Goal: Task Accomplishment & Management: Use online tool/utility

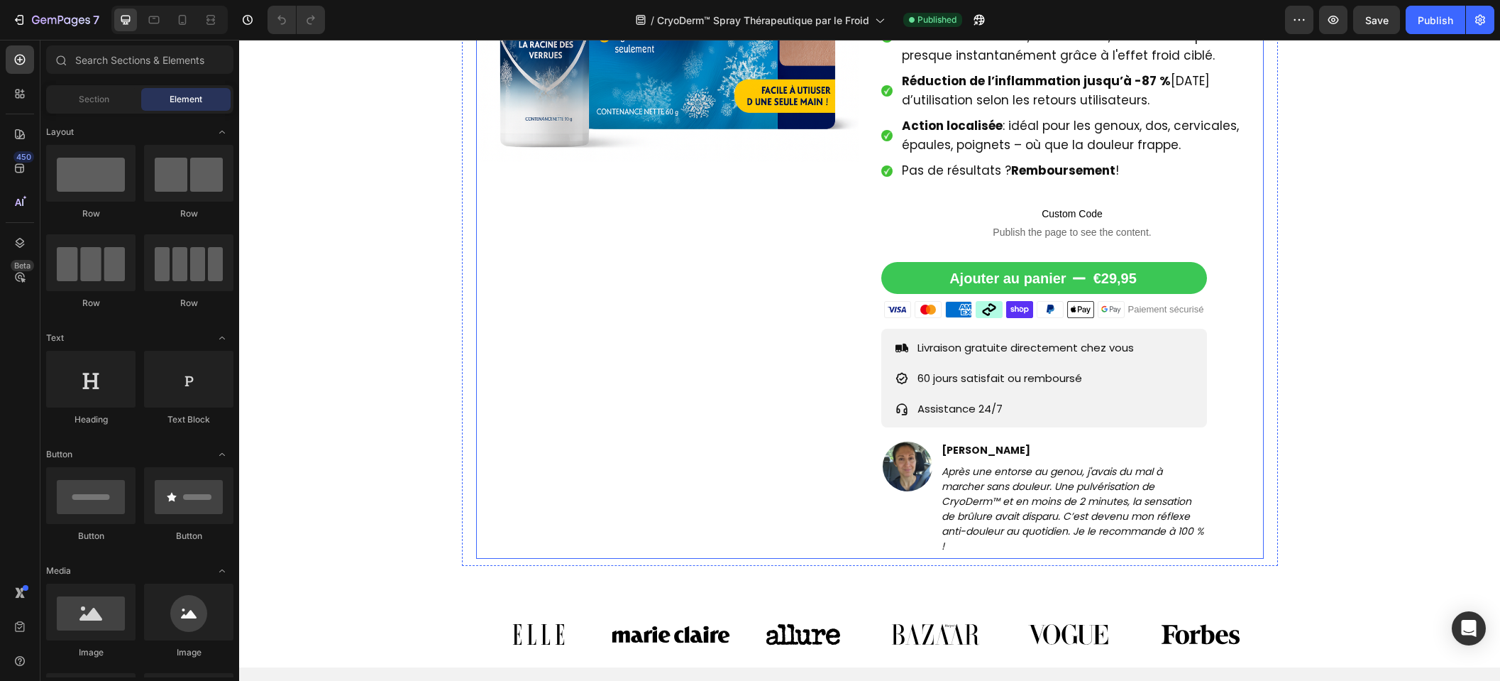
scroll to position [896, 0]
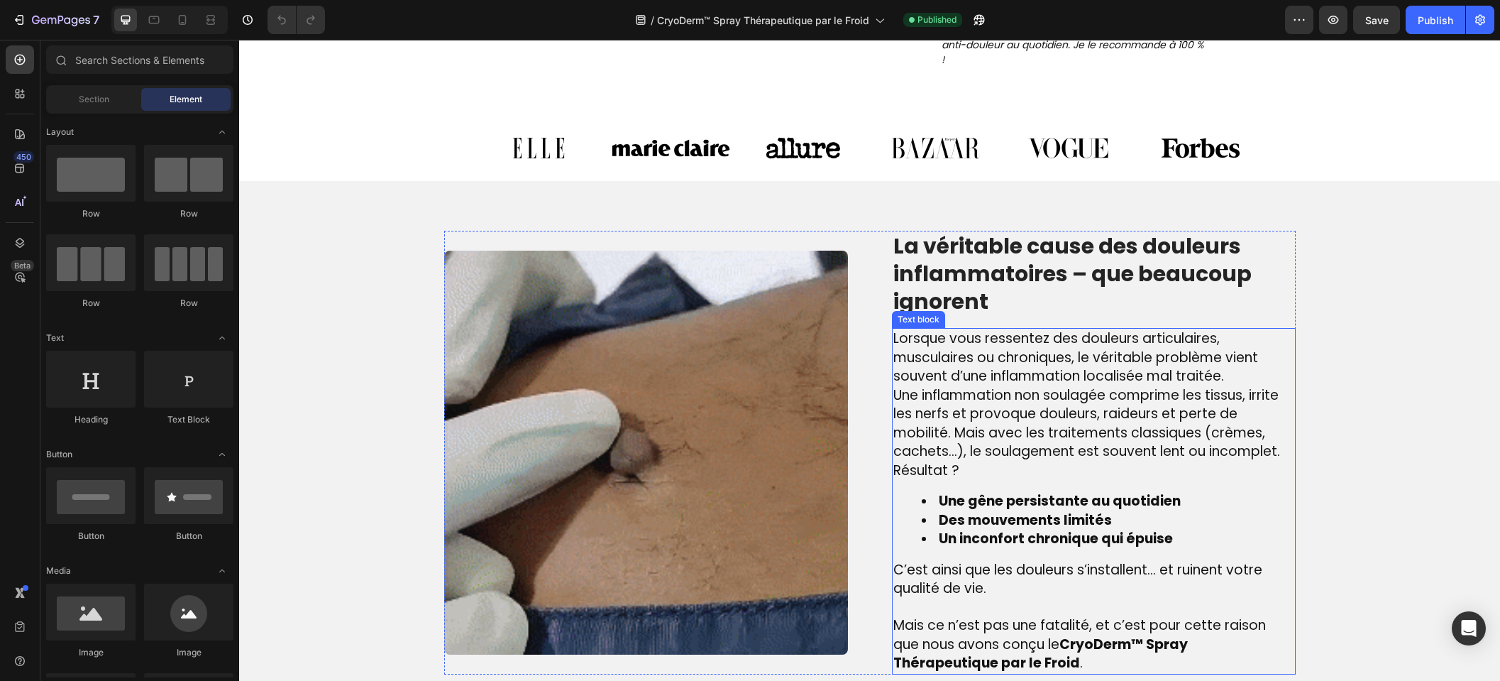
click at [906, 408] on span "Une inflammation non soulagée comprime les tissus, irrite les nerfs et provoque…" at bounding box center [1087, 423] width 387 height 76
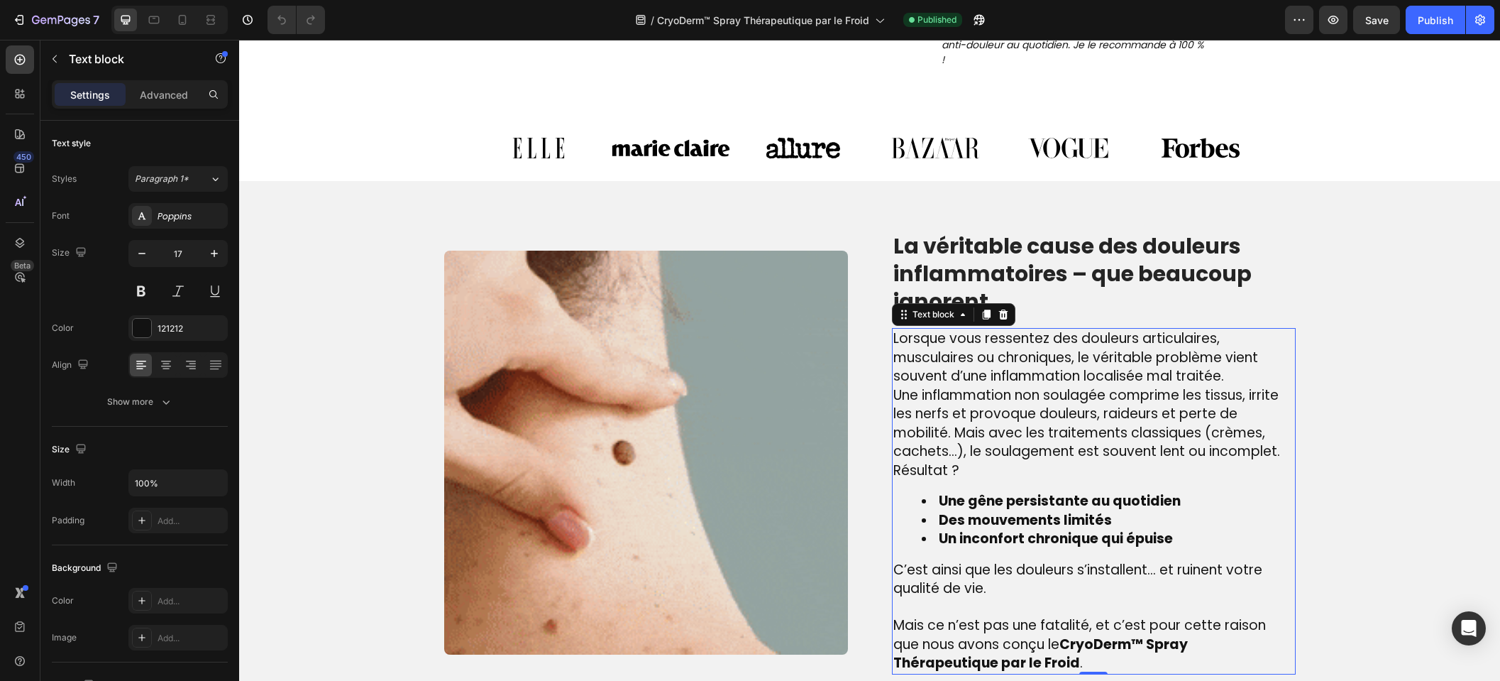
click at [894, 397] on span "Une inflammation non soulagée comprime les tissus, irrite les nerfs et provoque…" at bounding box center [1087, 423] width 387 height 76
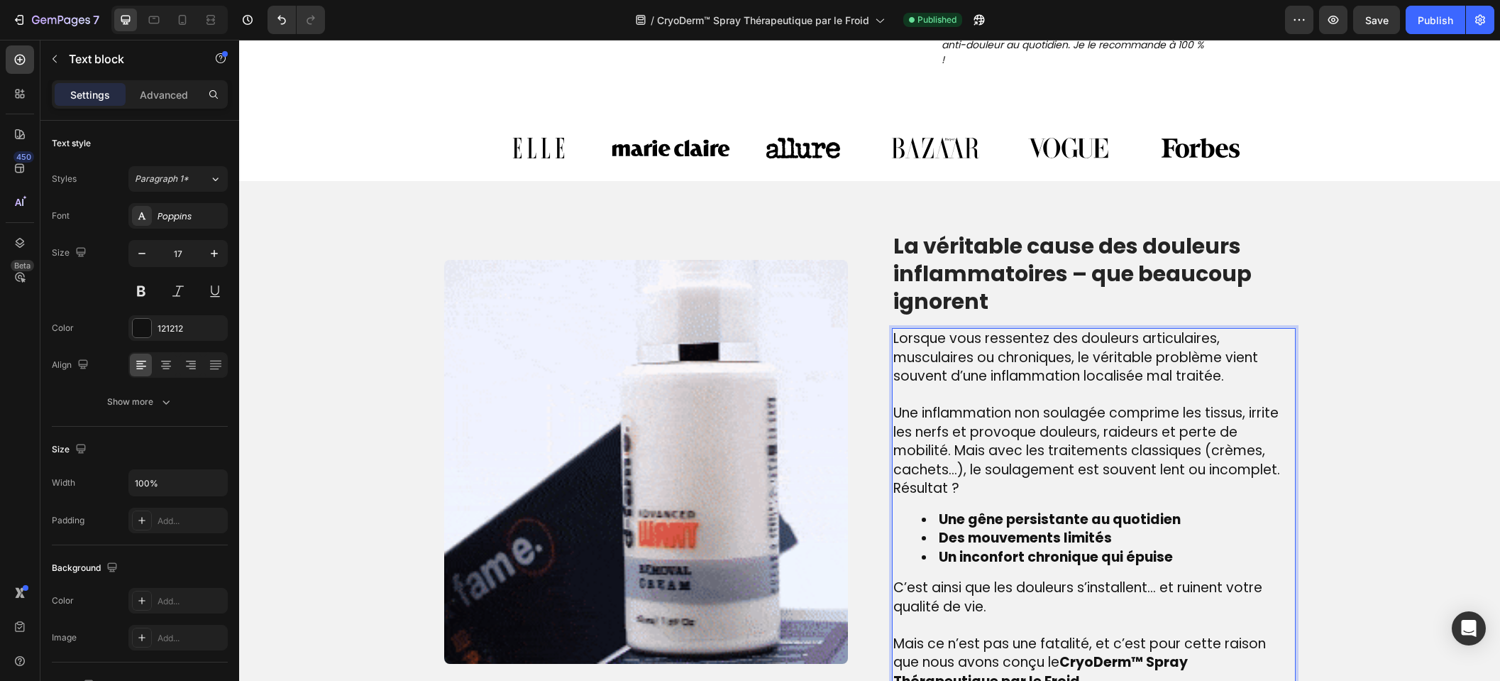
click at [894, 492] on span "Résultat ?" at bounding box center [927, 487] width 66 height 19
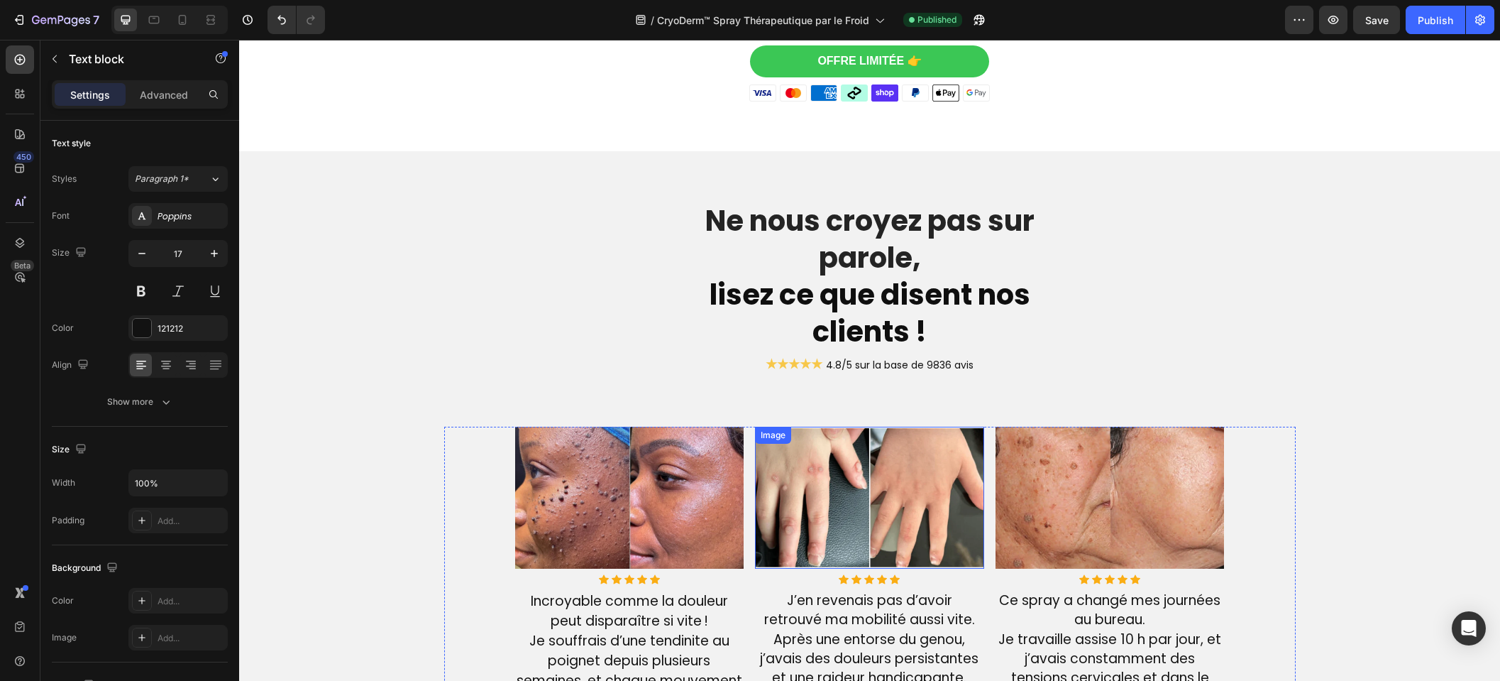
scroll to position [2684, 0]
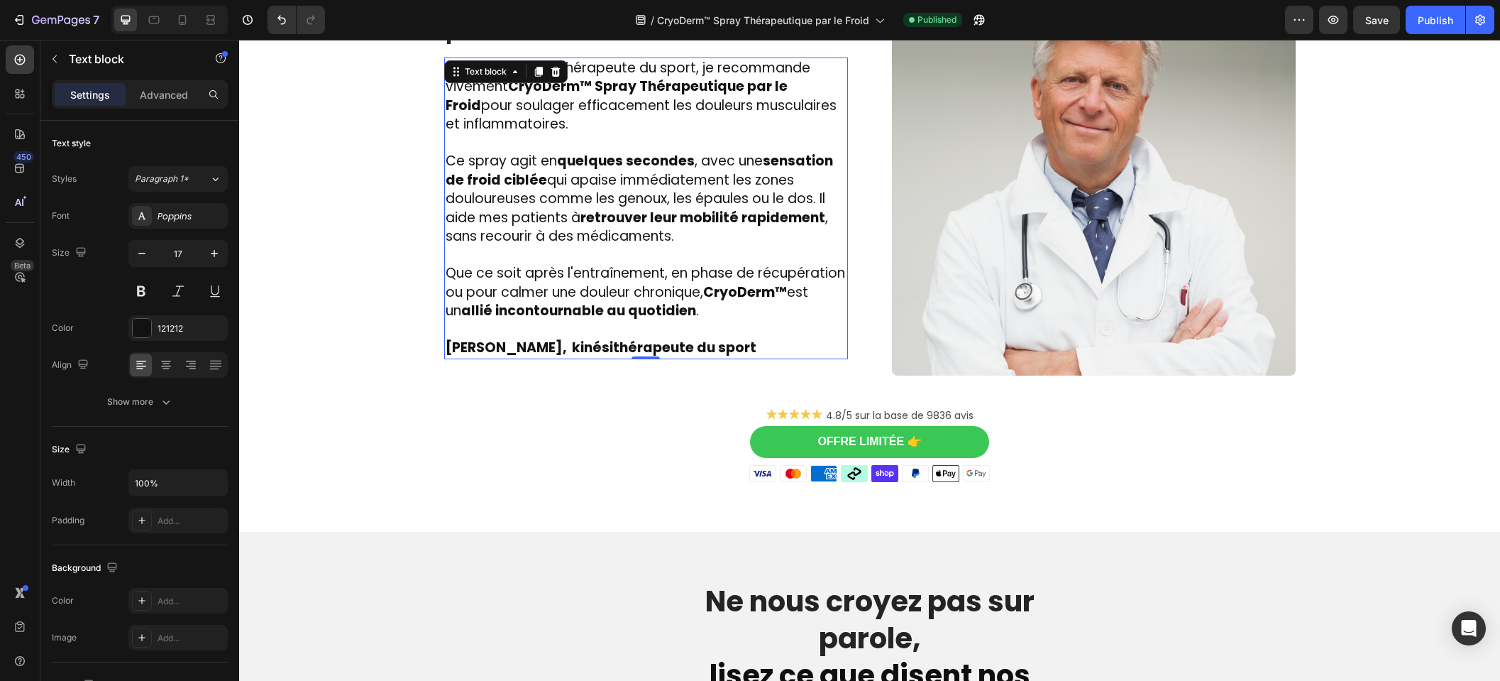
click at [747, 341] on strong "Dr. Laurent Bachelet, kinésithérapeute du sport" at bounding box center [601, 347] width 311 height 19
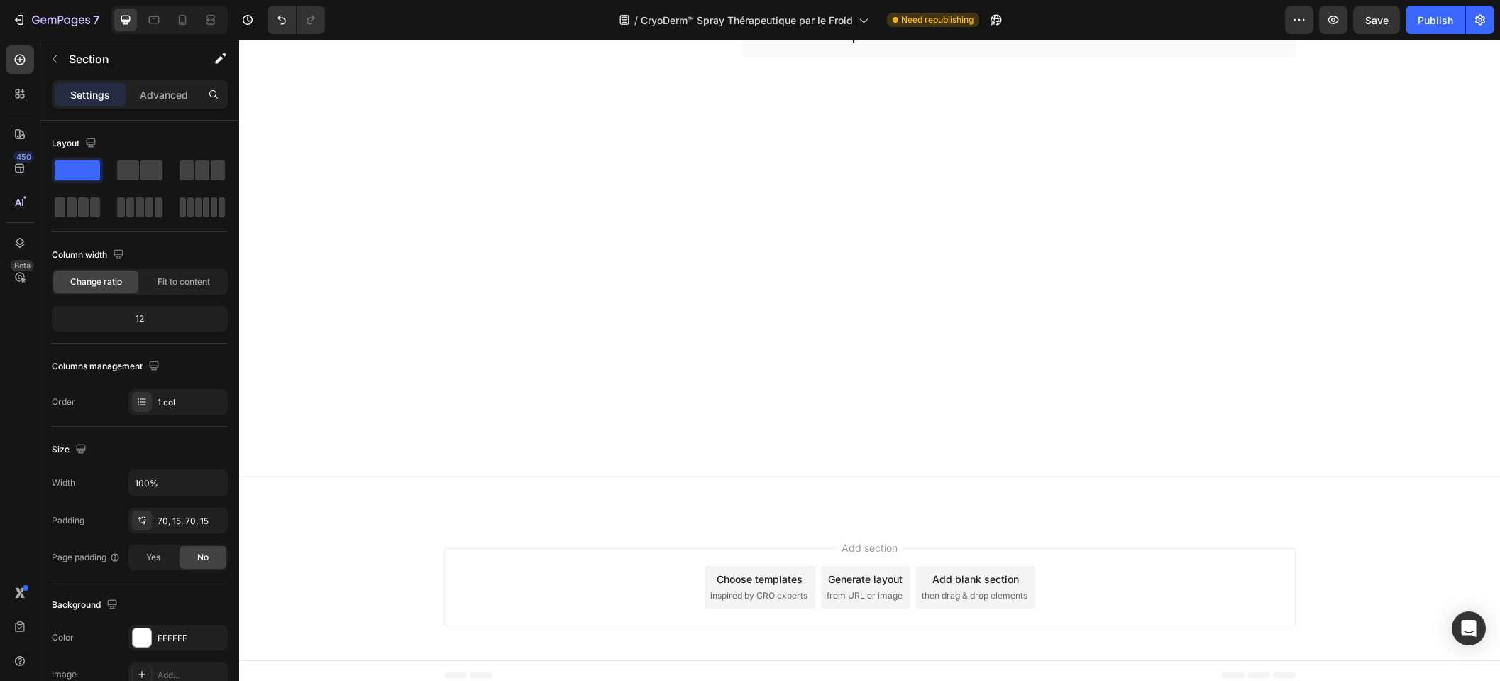
scroll to position [4571, 0]
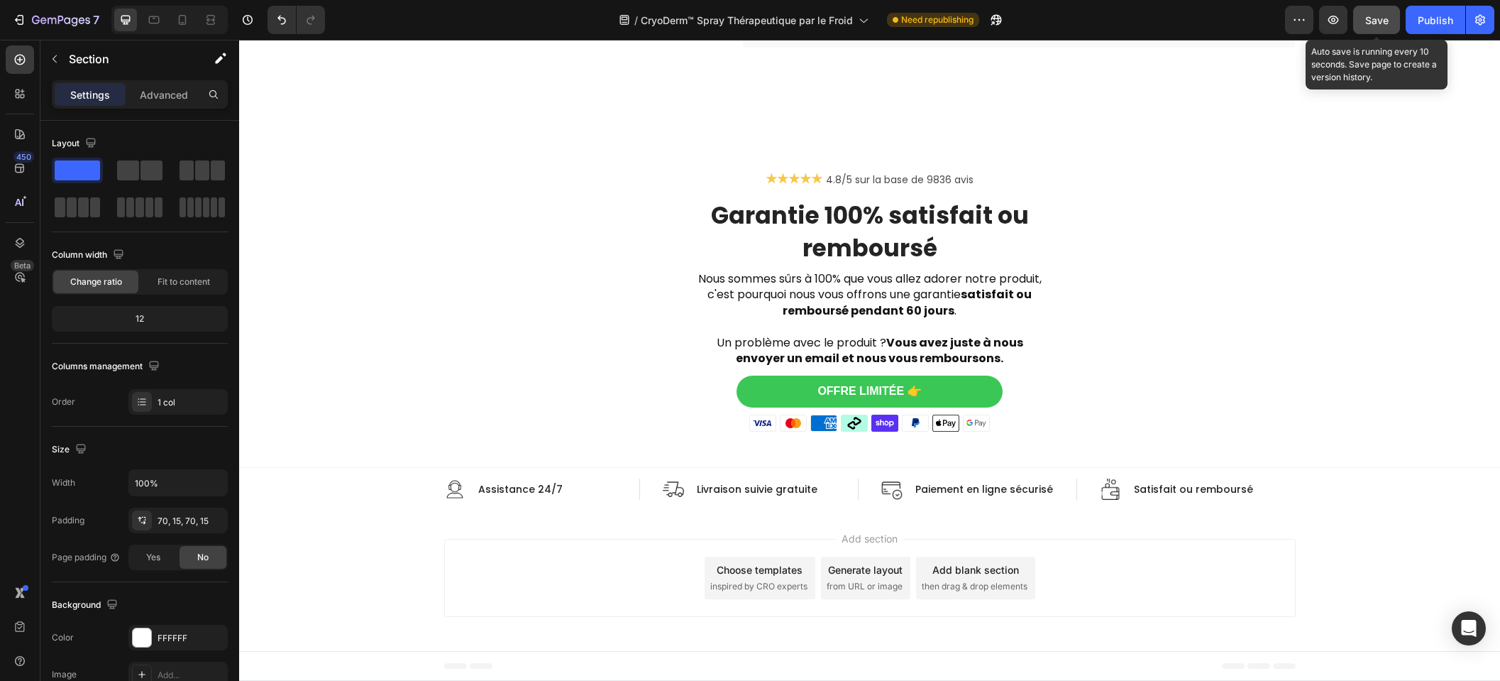
click at [1381, 25] on span "Save" at bounding box center [1377, 20] width 23 height 12
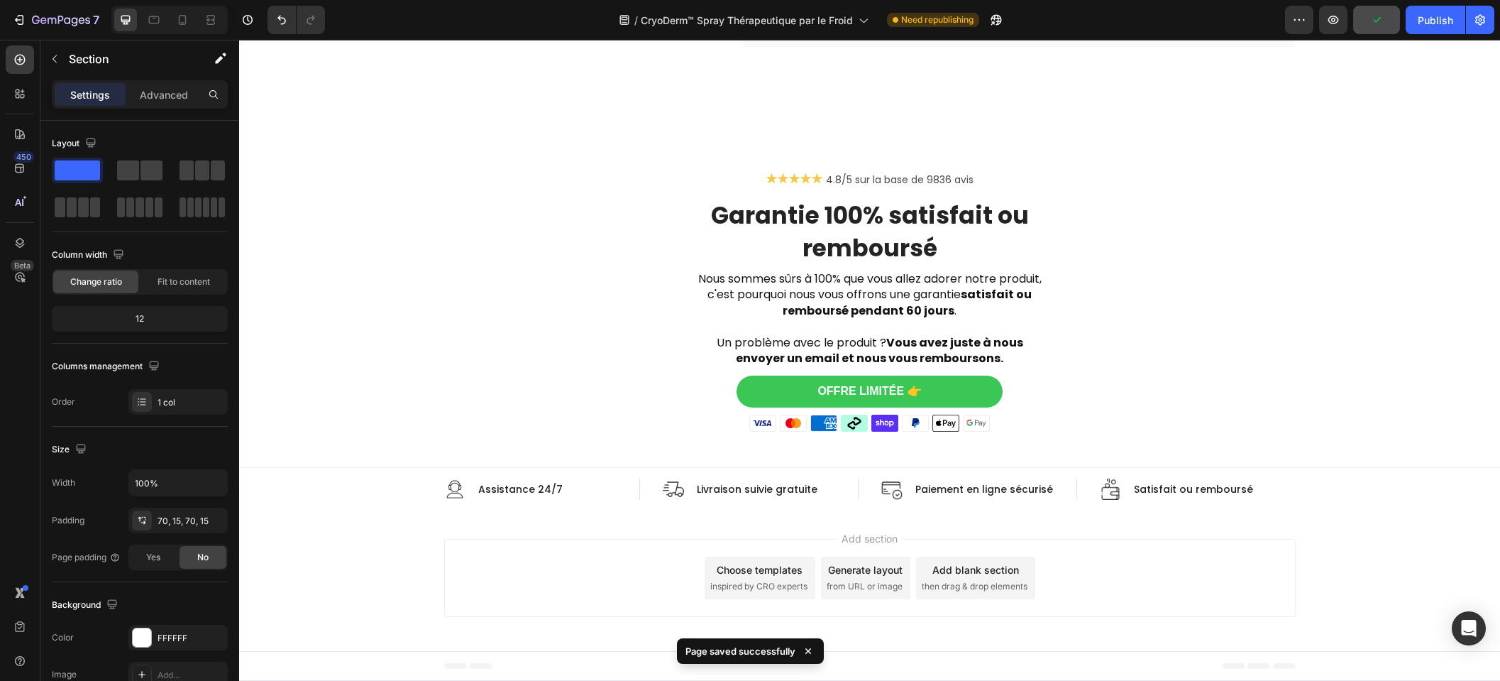
drag, startPoint x: 1415, startPoint y: 25, endPoint x: 1033, endPoint y: 25, distance: 381.9
click at [1415, 24] on button "Publish" at bounding box center [1436, 20] width 60 height 28
click at [187, 22] on icon at bounding box center [182, 20] width 14 height 14
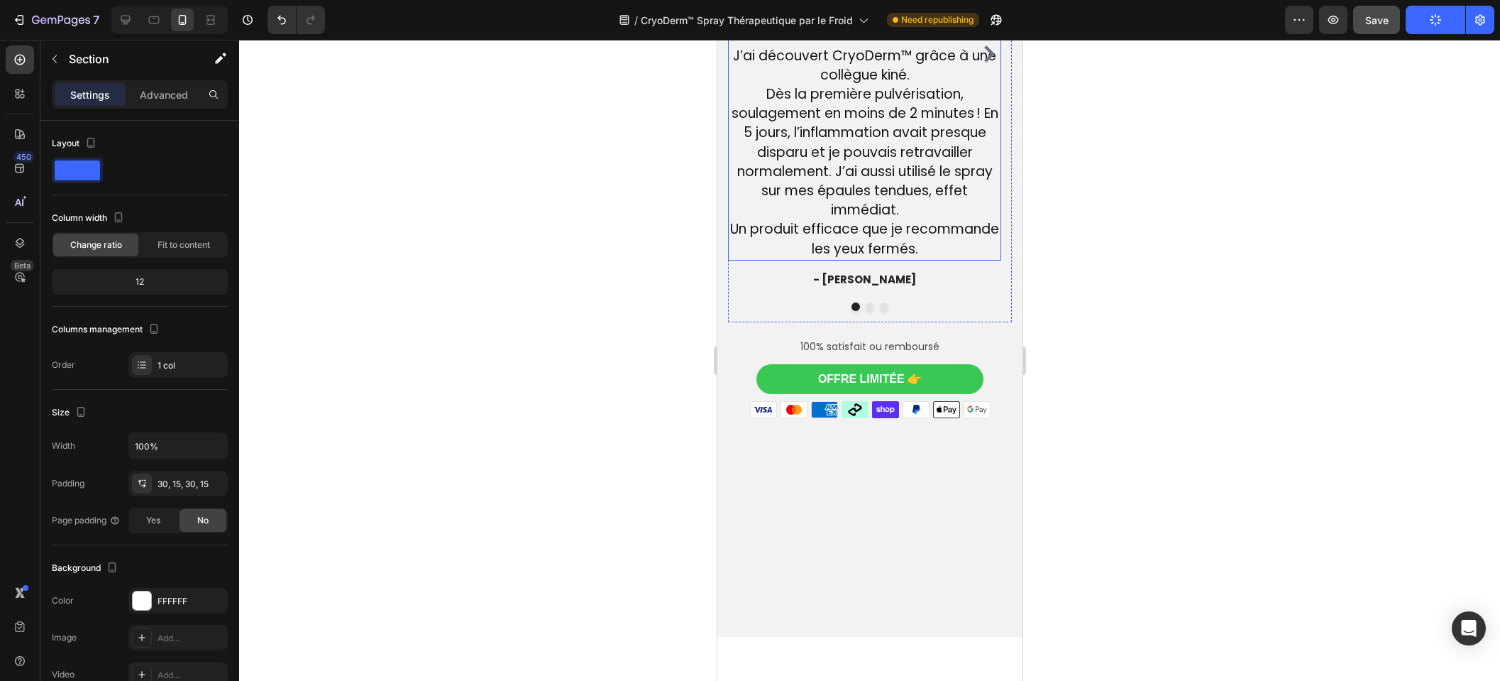
scroll to position [4148, 0]
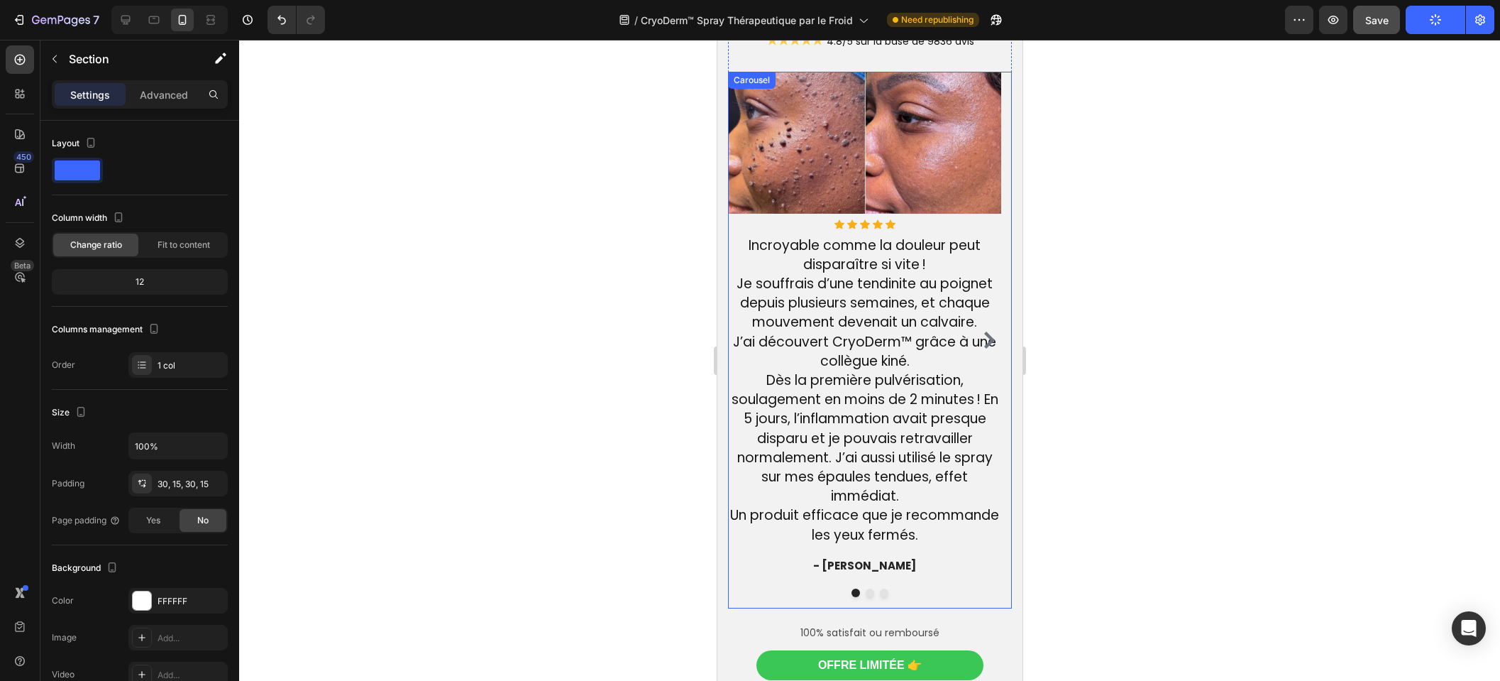
click at [981, 331] on icon "Carousel Next Arrow" at bounding box center [988, 339] width 17 height 17
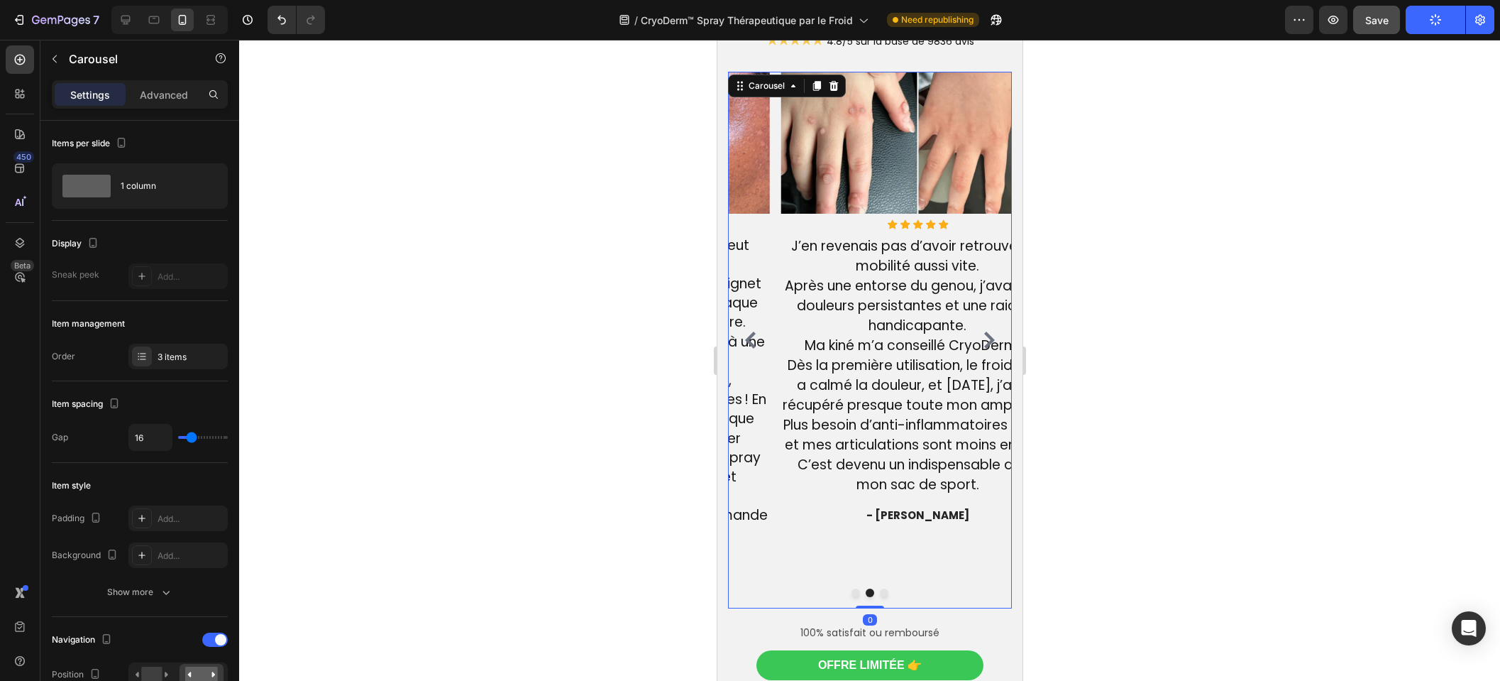
click at [980, 336] on icon "Carousel Next Arrow" at bounding box center [988, 339] width 17 height 17
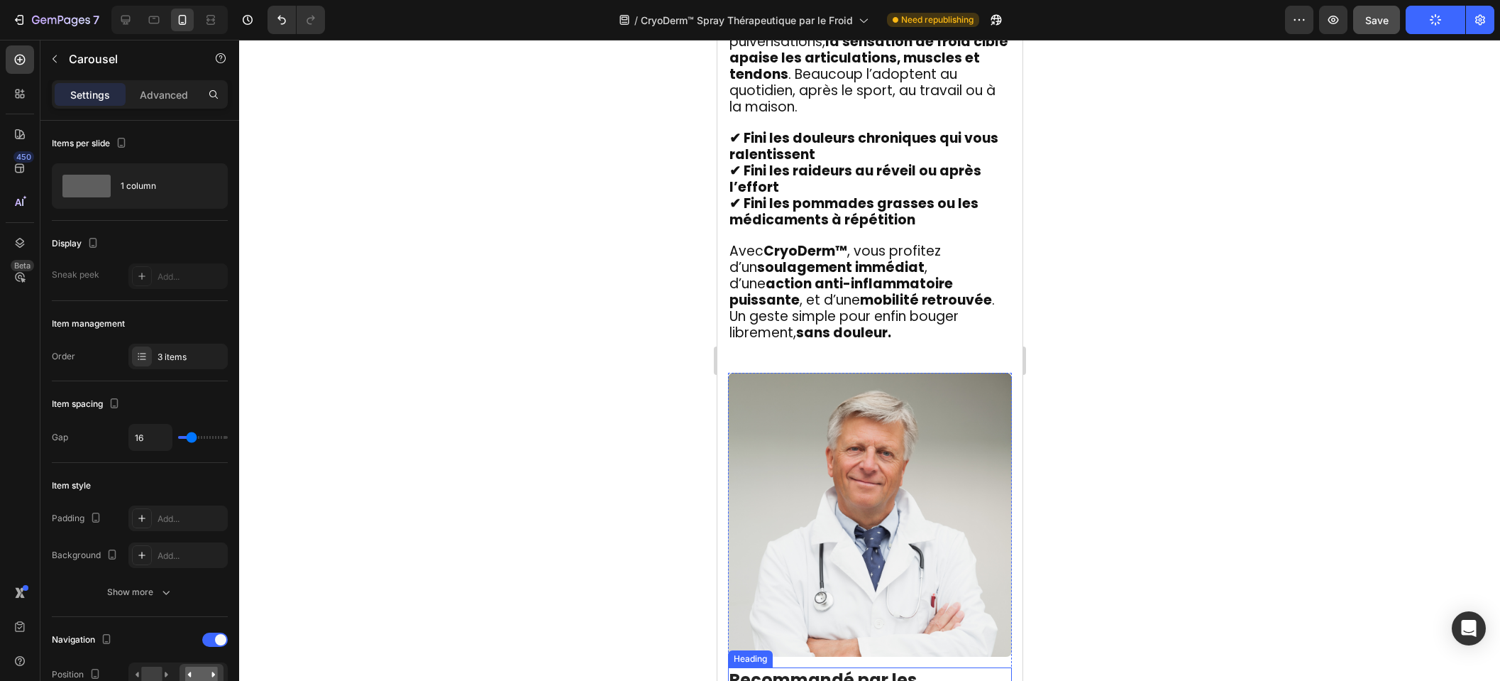
scroll to position [2719, 0]
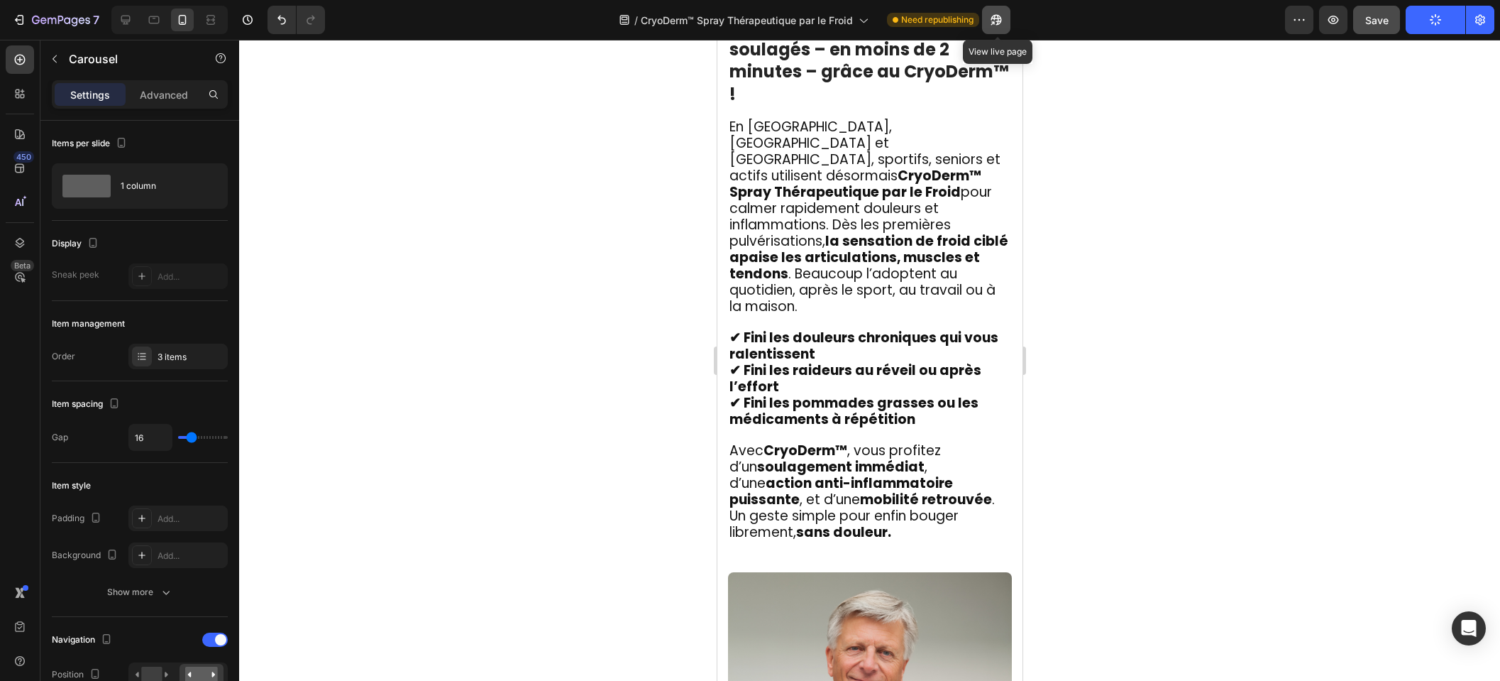
click at [999, 13] on icon "button" at bounding box center [996, 20] width 14 height 14
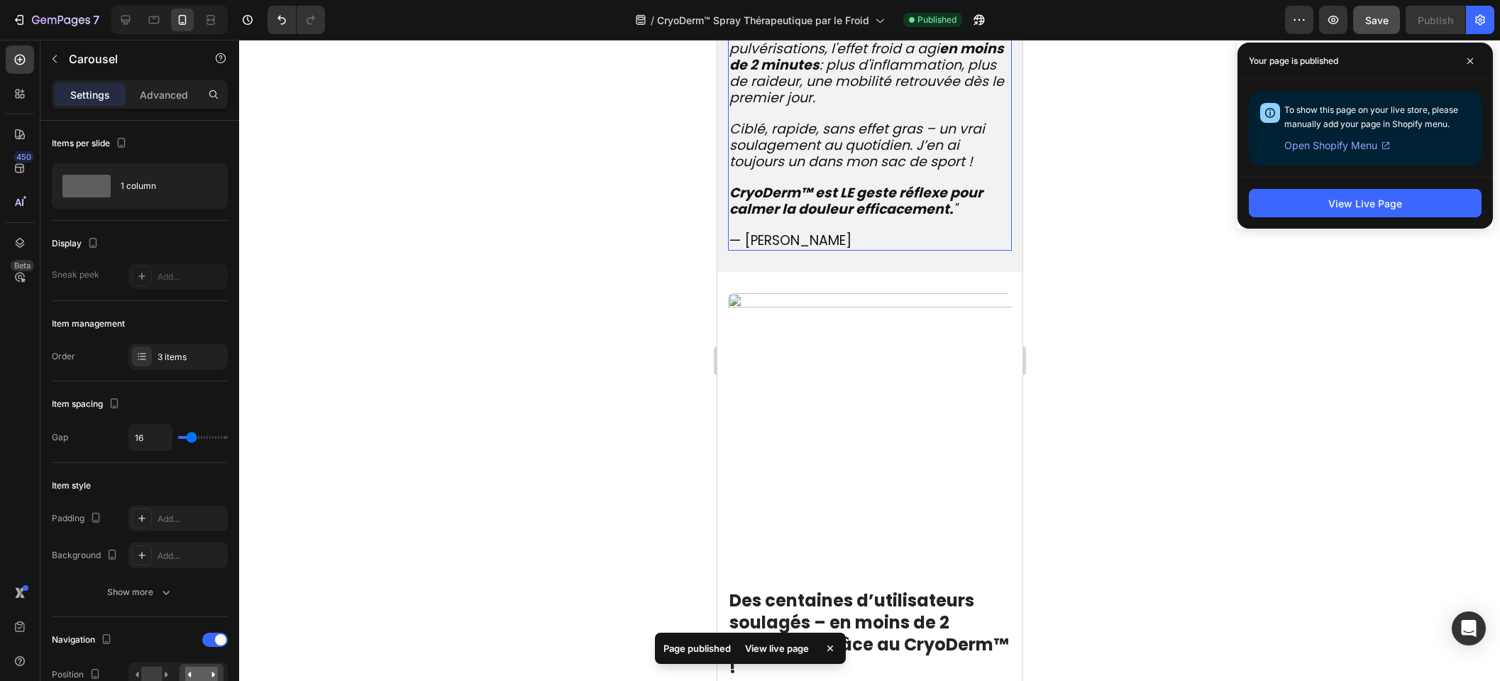
scroll to position [2699, 0]
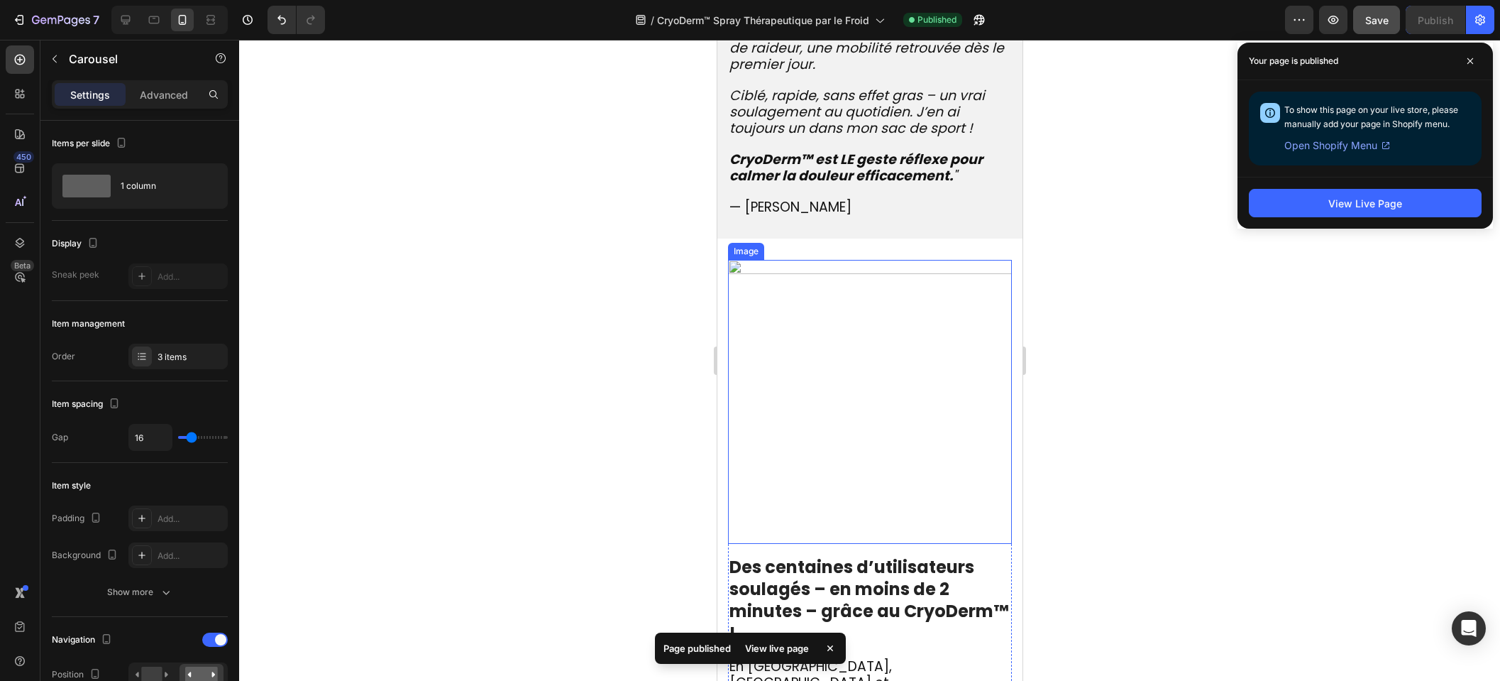
click at [778, 281] on img at bounding box center [870, 402] width 284 height 284
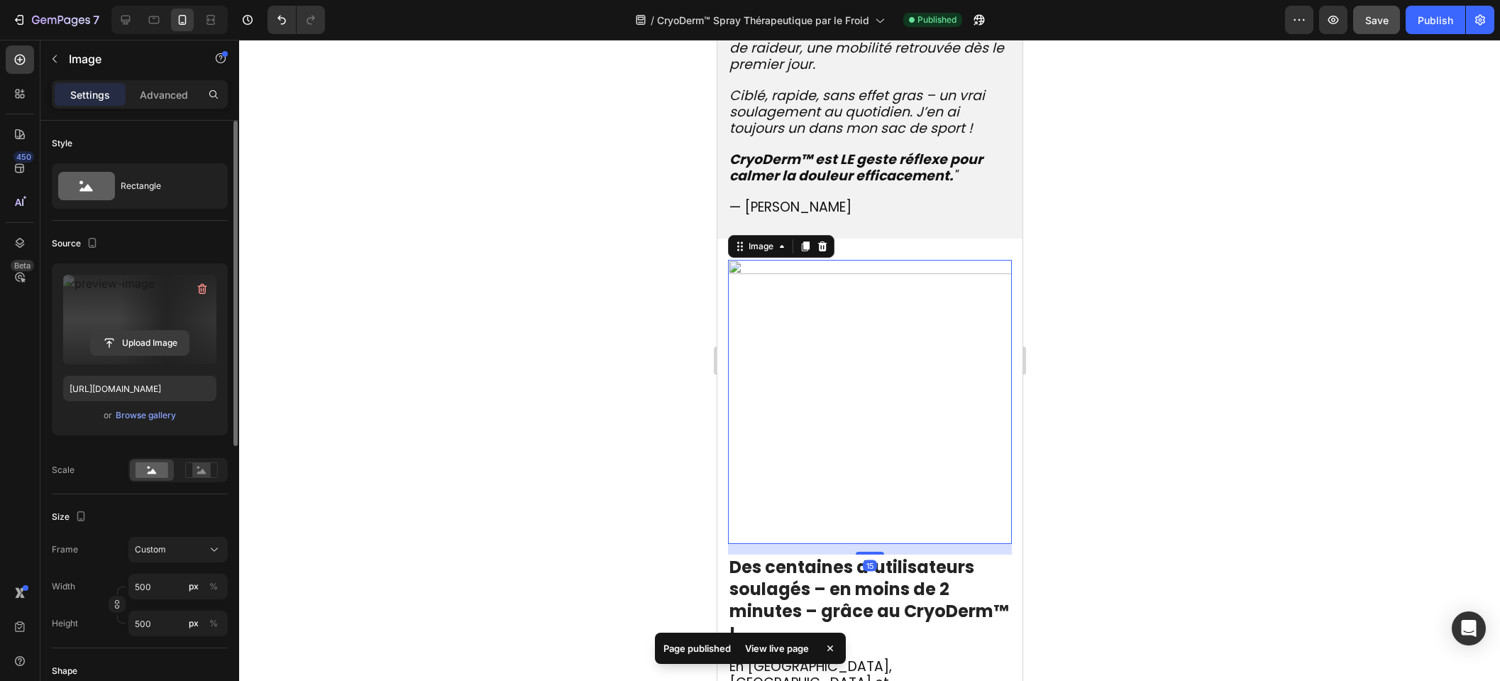
click at [145, 342] on input "file" at bounding box center [140, 343] width 98 height 24
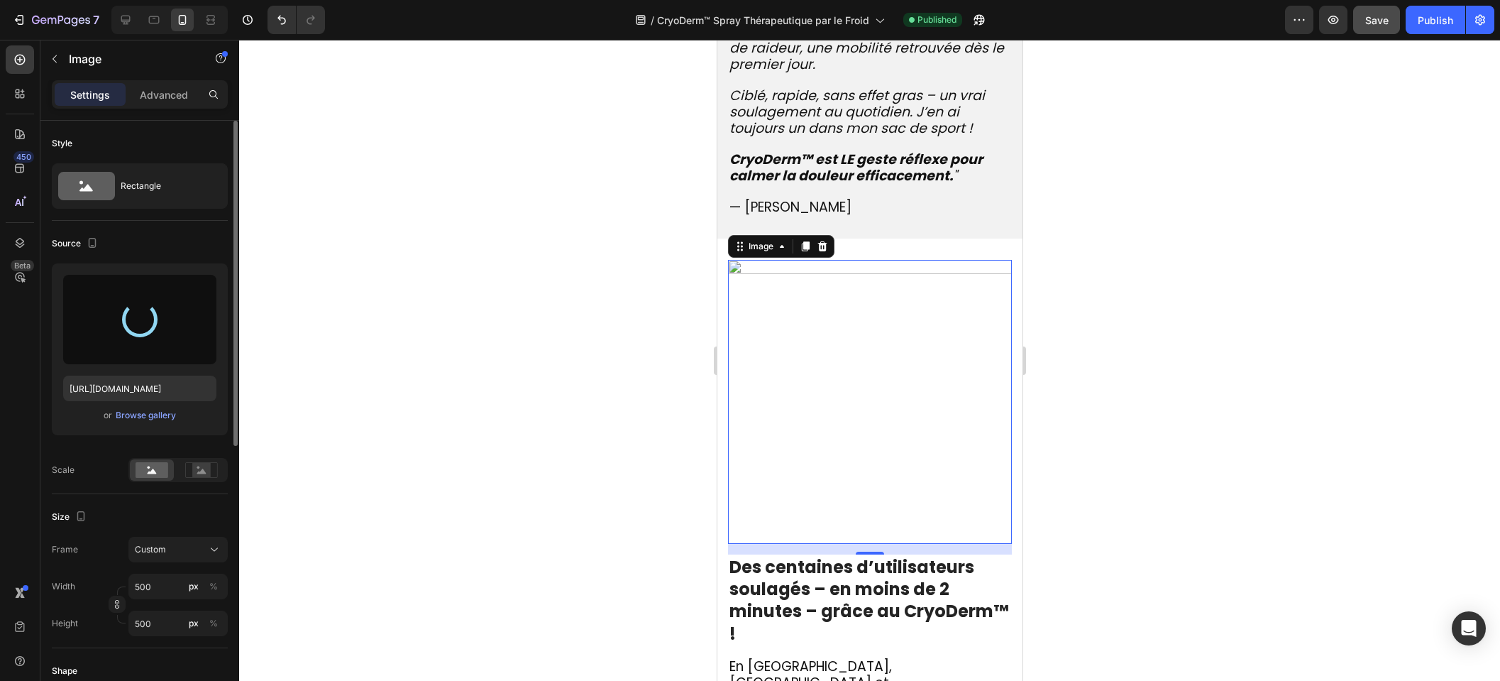
type input "https://cdn.shopify.com/s/files/1/0810/9329/6452/files/gempages_540190890933617…"
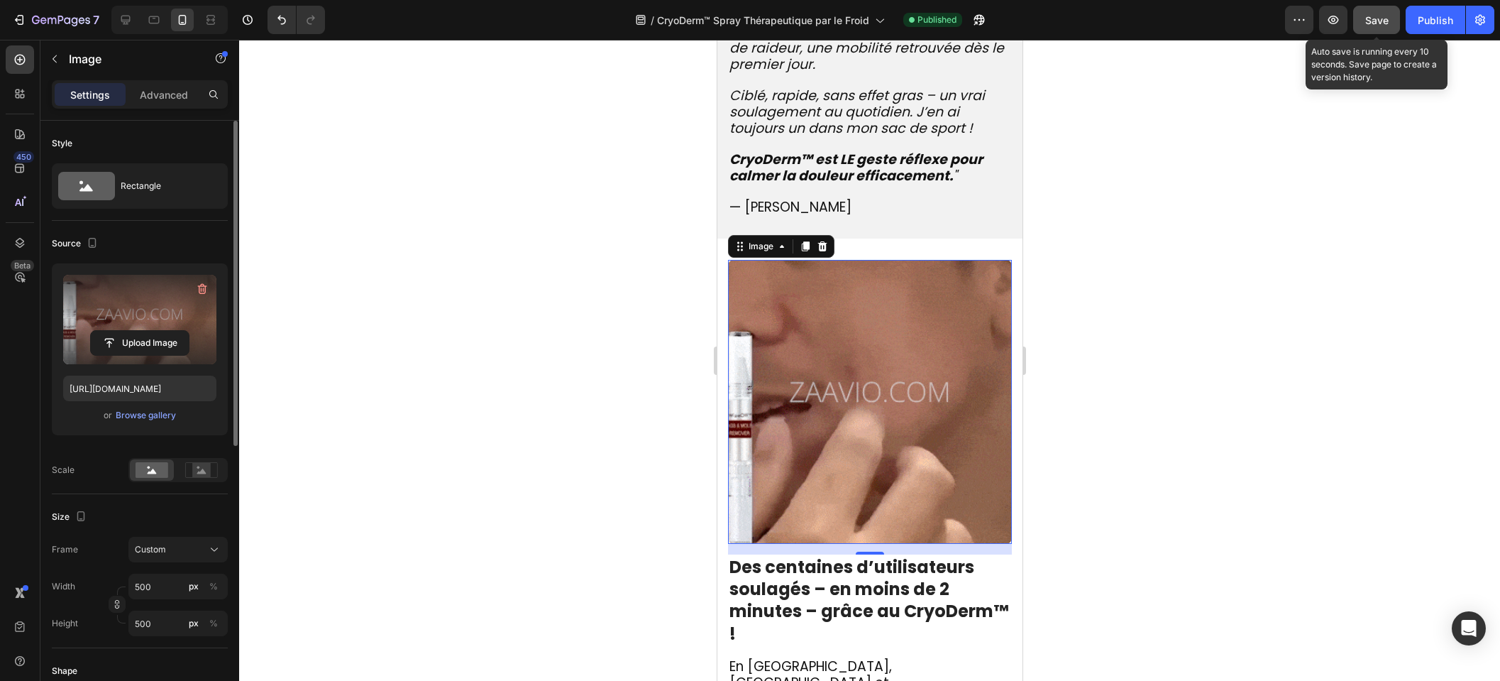
click at [1371, 26] on span "Save" at bounding box center [1377, 20] width 23 height 12
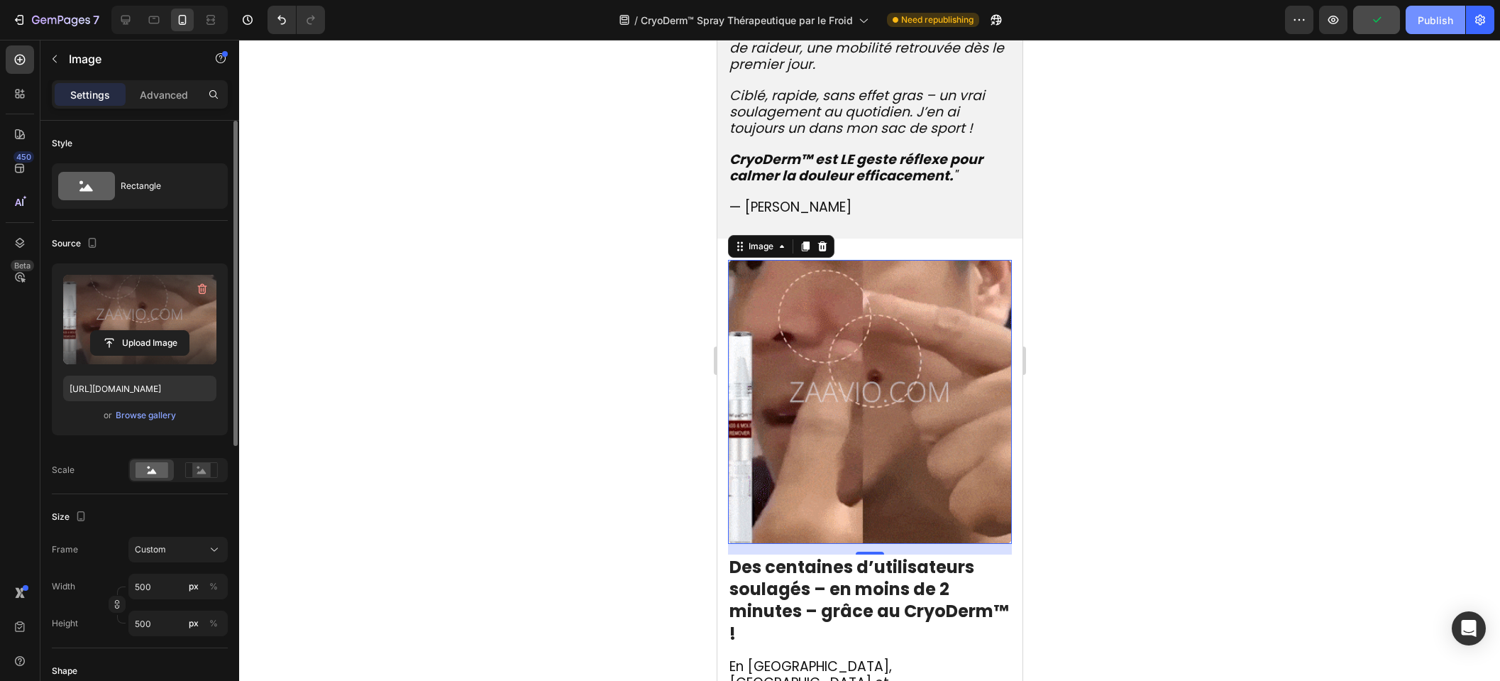
click at [1419, 18] on div "Publish" at bounding box center [1435, 20] width 35 height 15
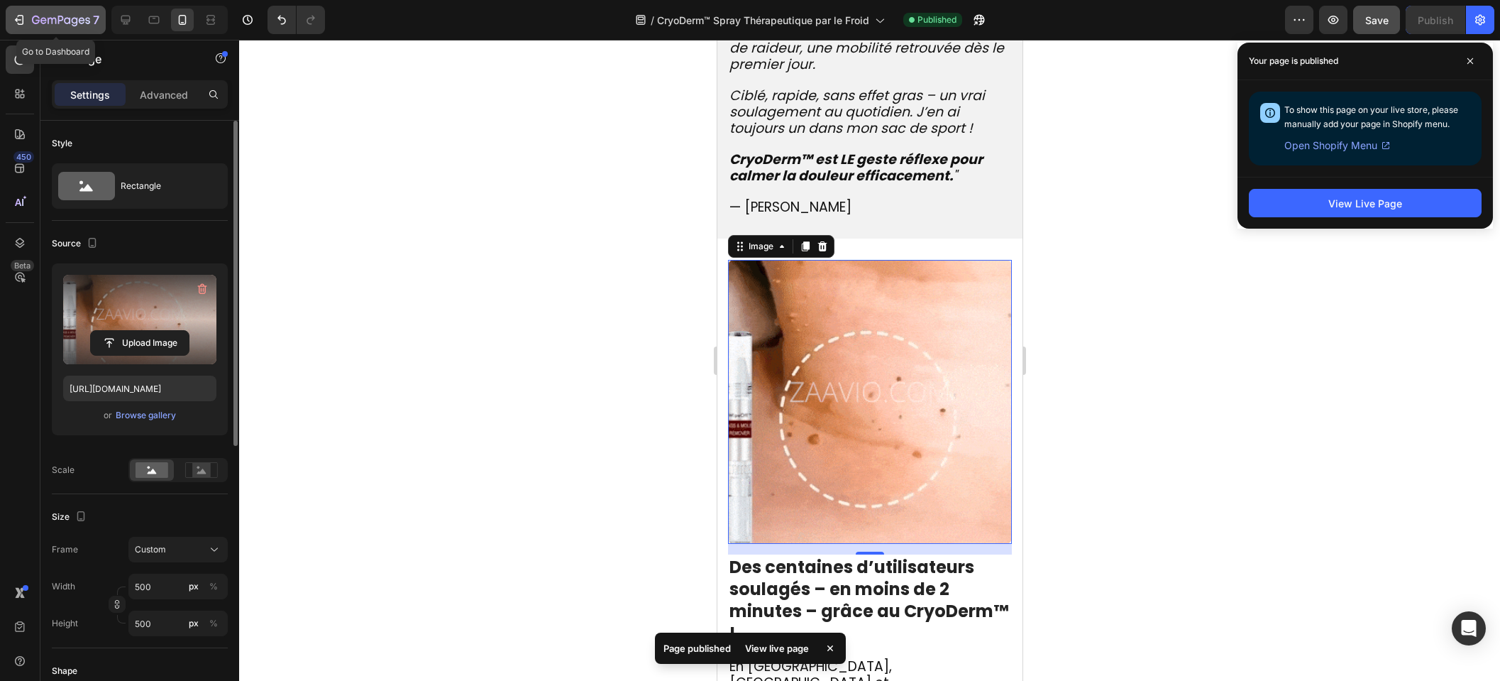
click at [77, 26] on icon "button" at bounding box center [61, 21] width 58 height 12
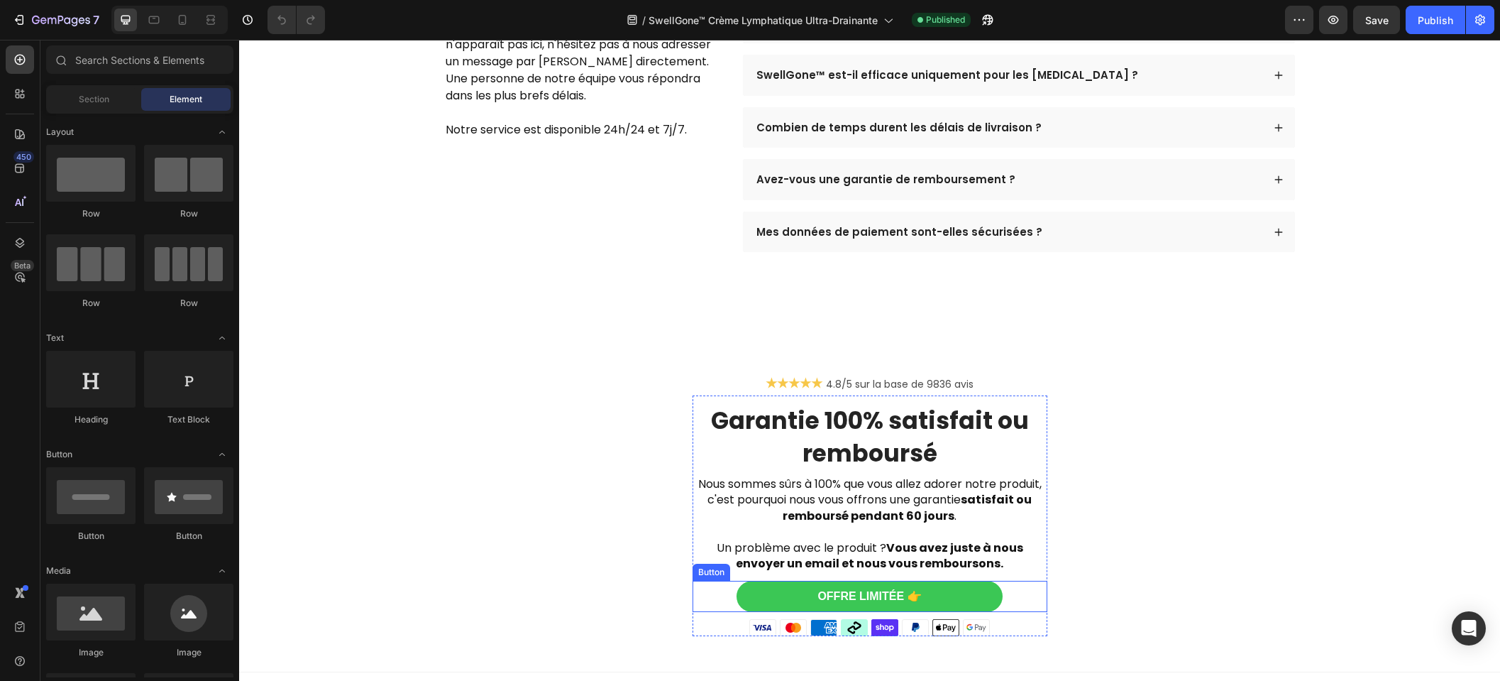
scroll to position [4737, 0]
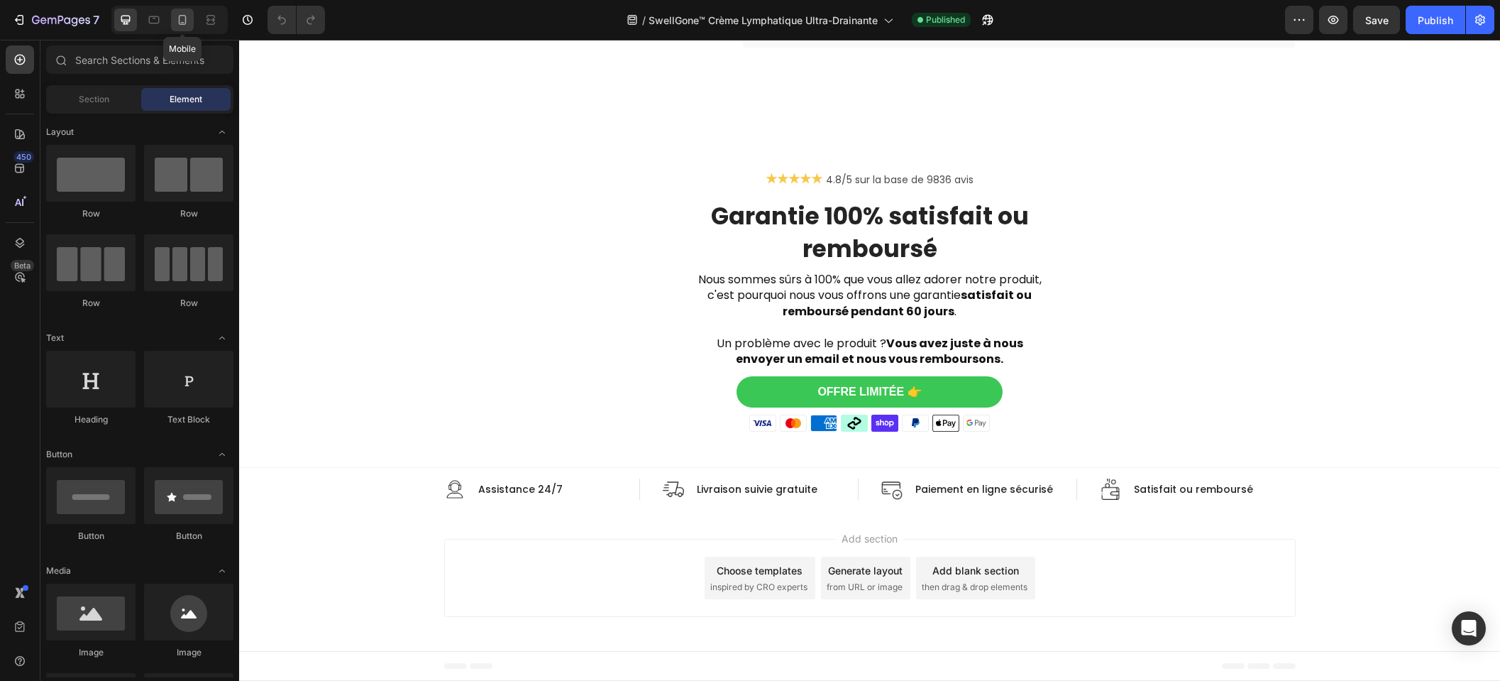
click at [185, 23] on icon at bounding box center [183, 20] width 8 height 10
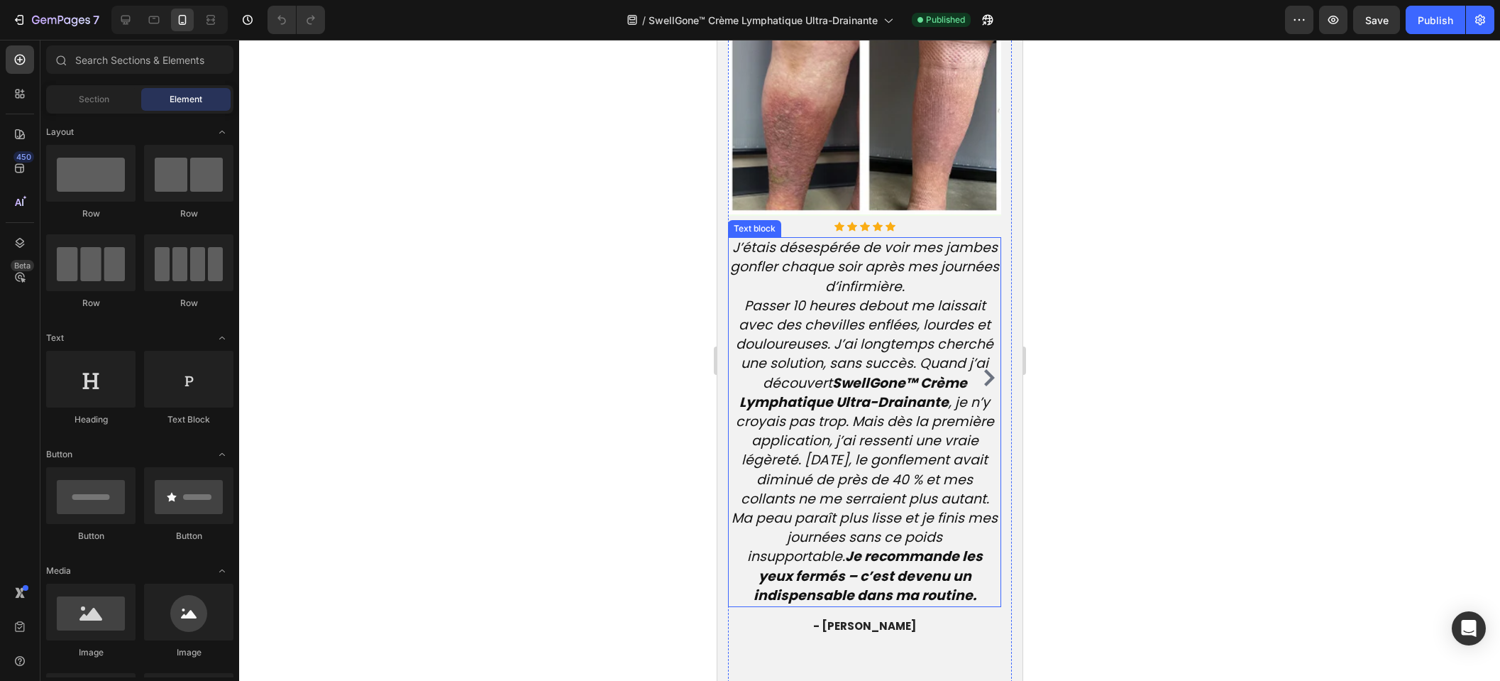
scroll to position [3333, 0]
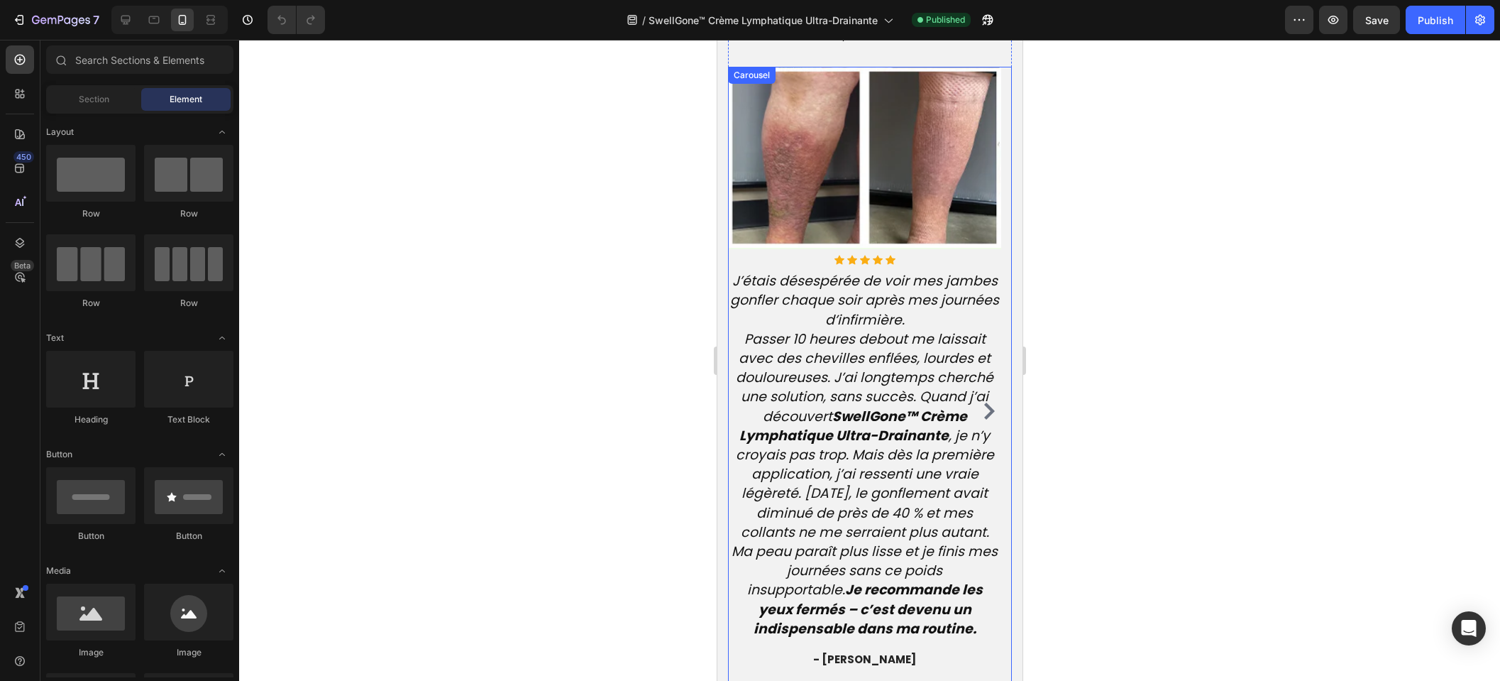
click at [980, 412] on icon "Carousel Next Arrow" at bounding box center [988, 410] width 17 height 17
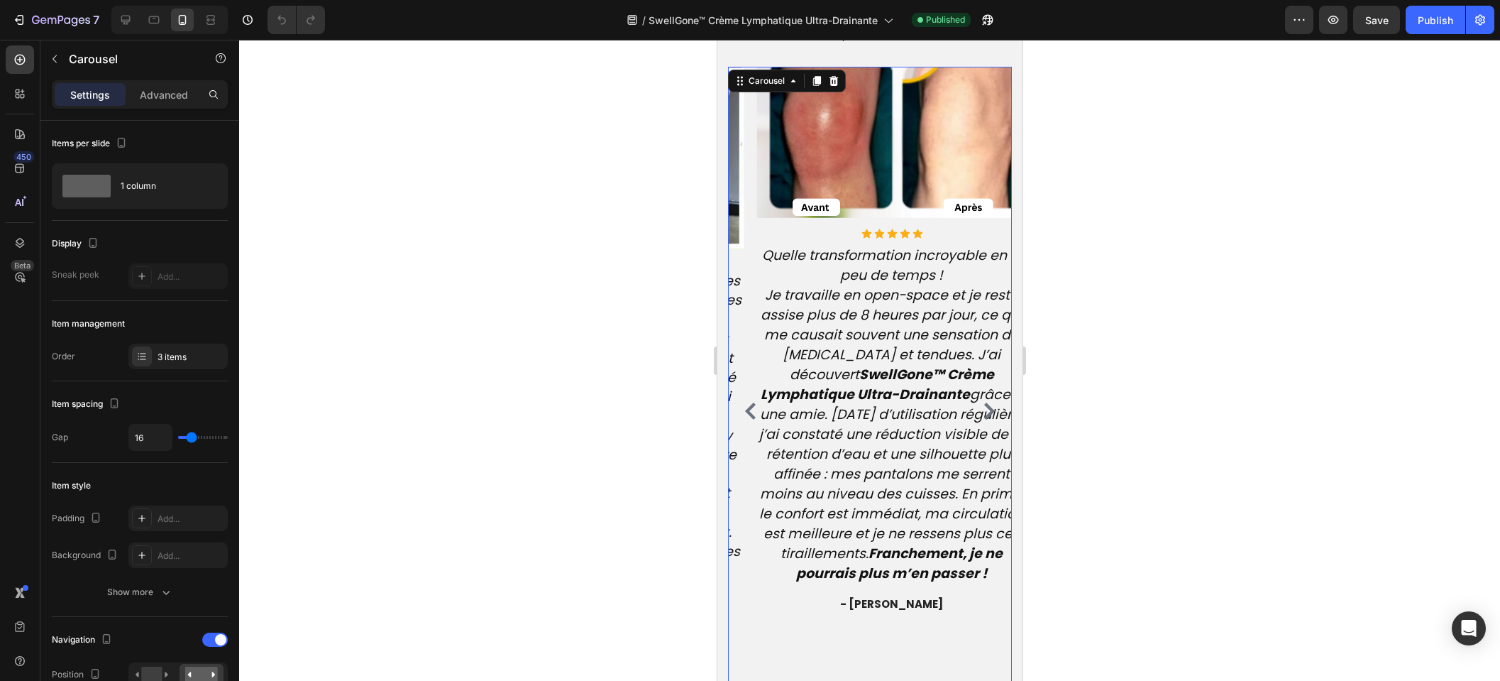
click at [980, 410] on icon "Carousel Next Arrow" at bounding box center [988, 410] width 17 height 17
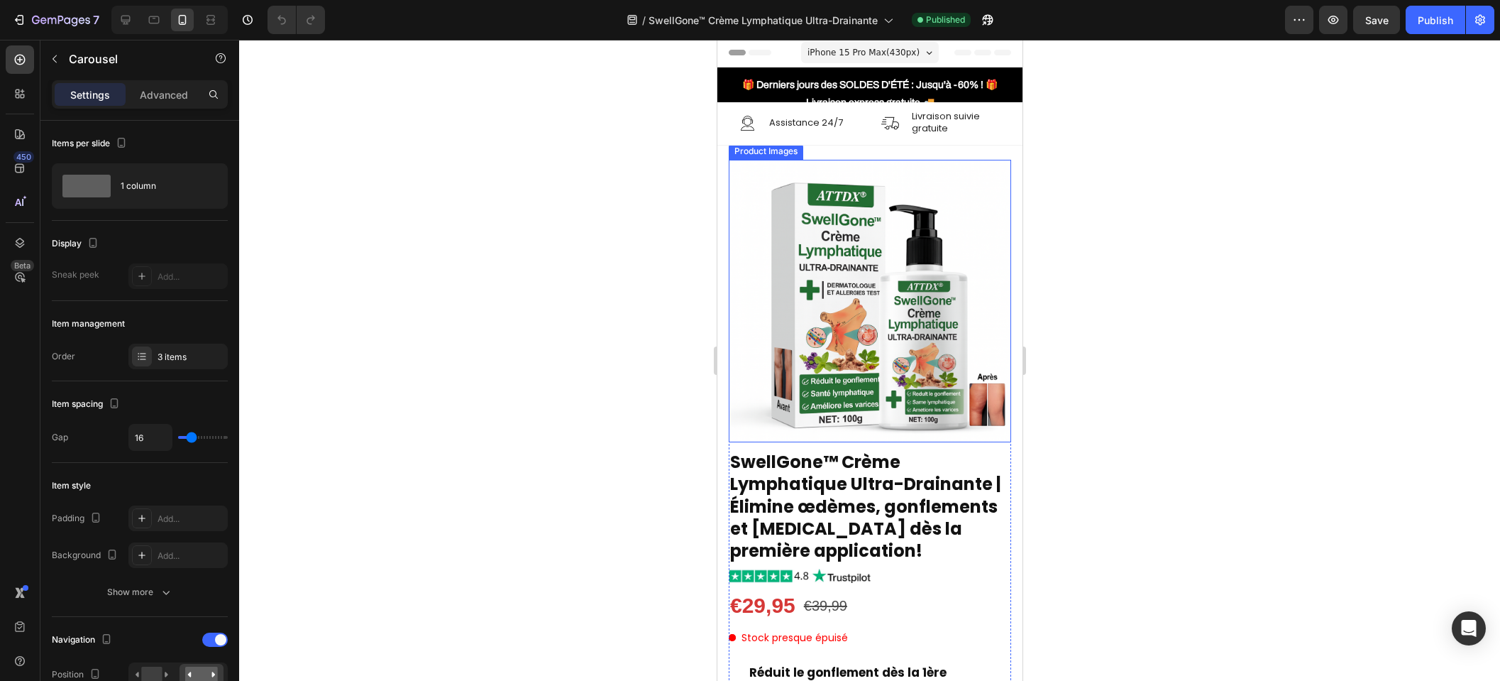
scroll to position [0, 0]
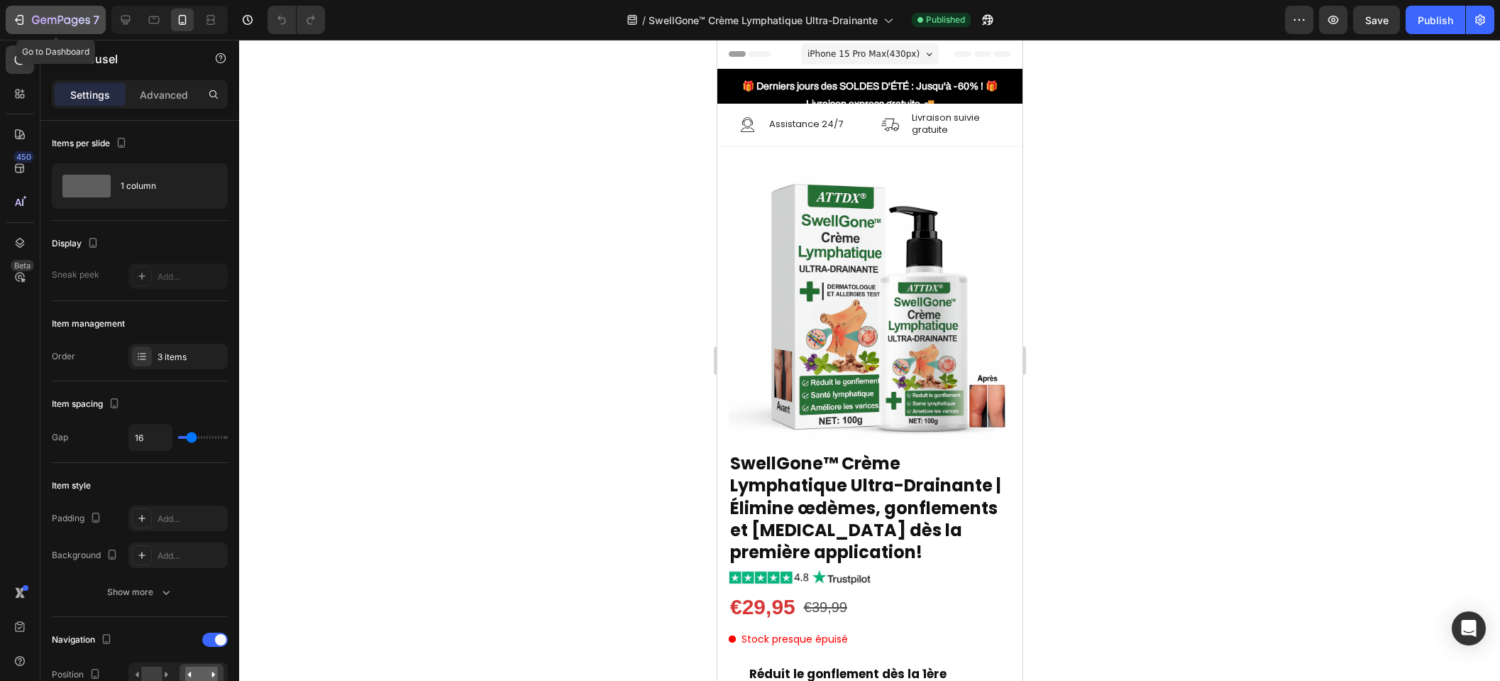
click at [54, 18] on icon "button" at bounding box center [52, 21] width 9 height 6
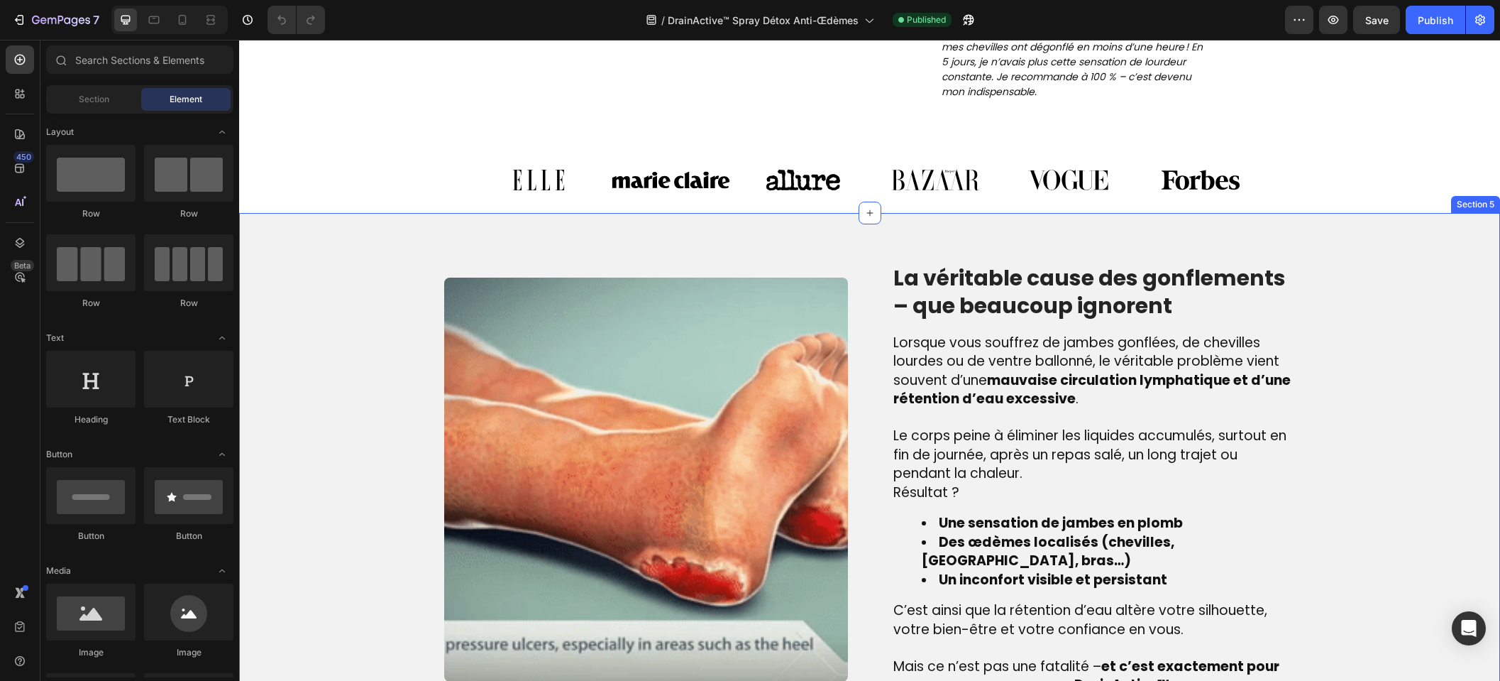
scroll to position [924, 0]
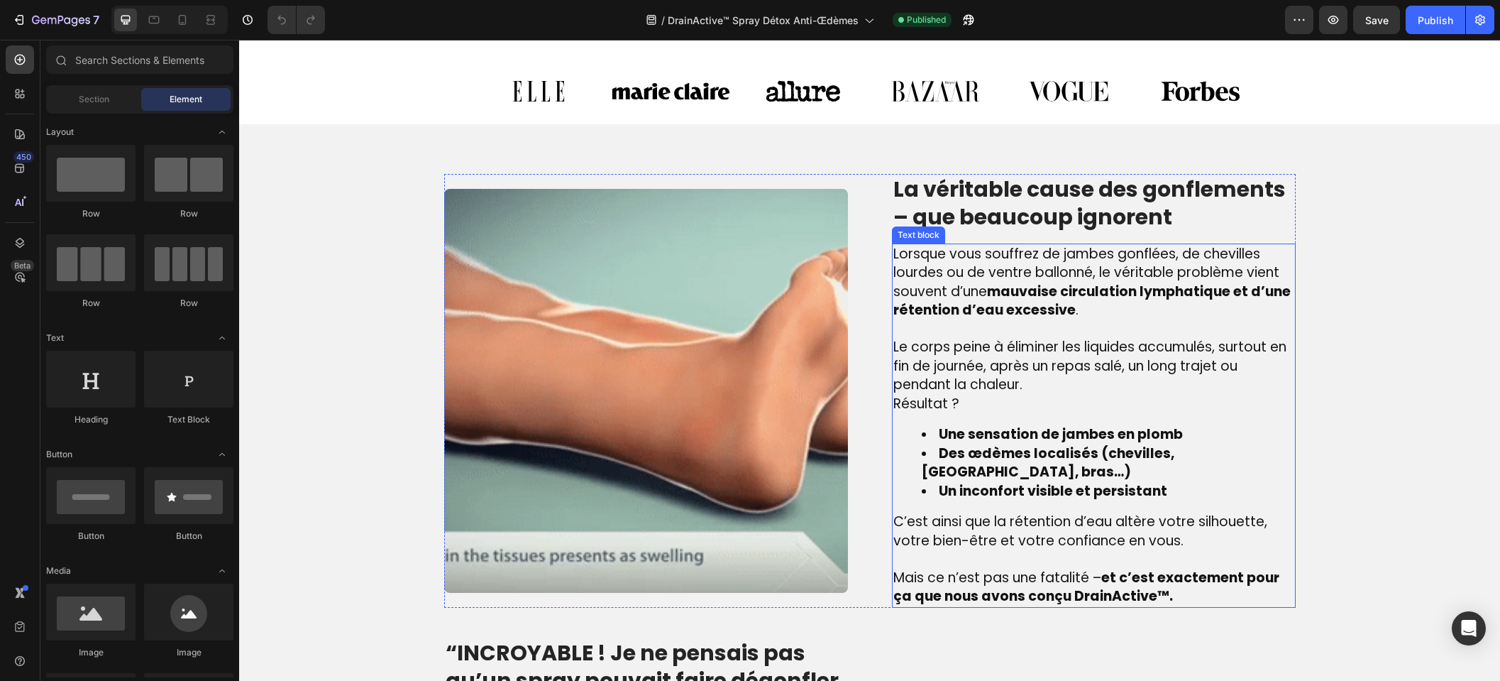
click at [913, 384] on span "Le corps peine à éliminer les liquides accumulés, surtout en fin de journée, ap…" at bounding box center [1090, 365] width 393 height 57
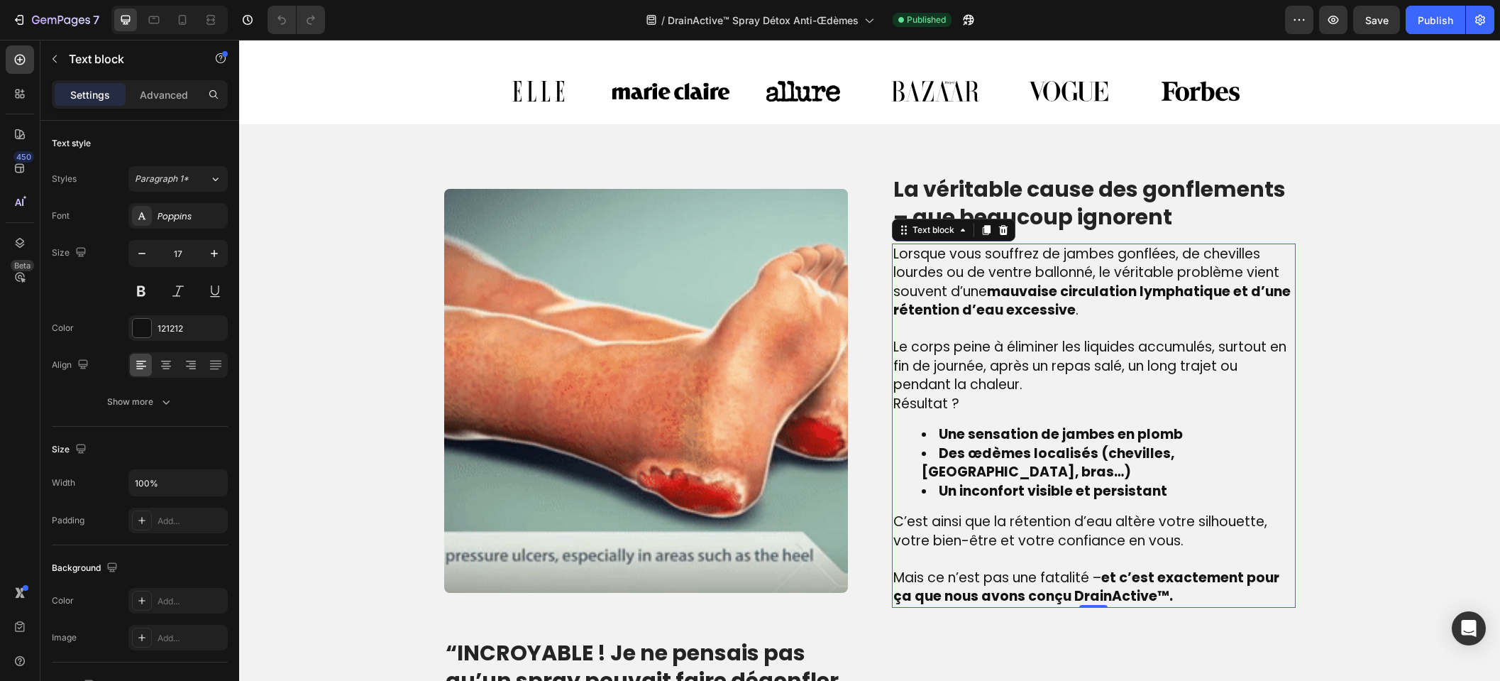
click at [894, 399] on span "Résultat ?" at bounding box center [927, 403] width 66 height 19
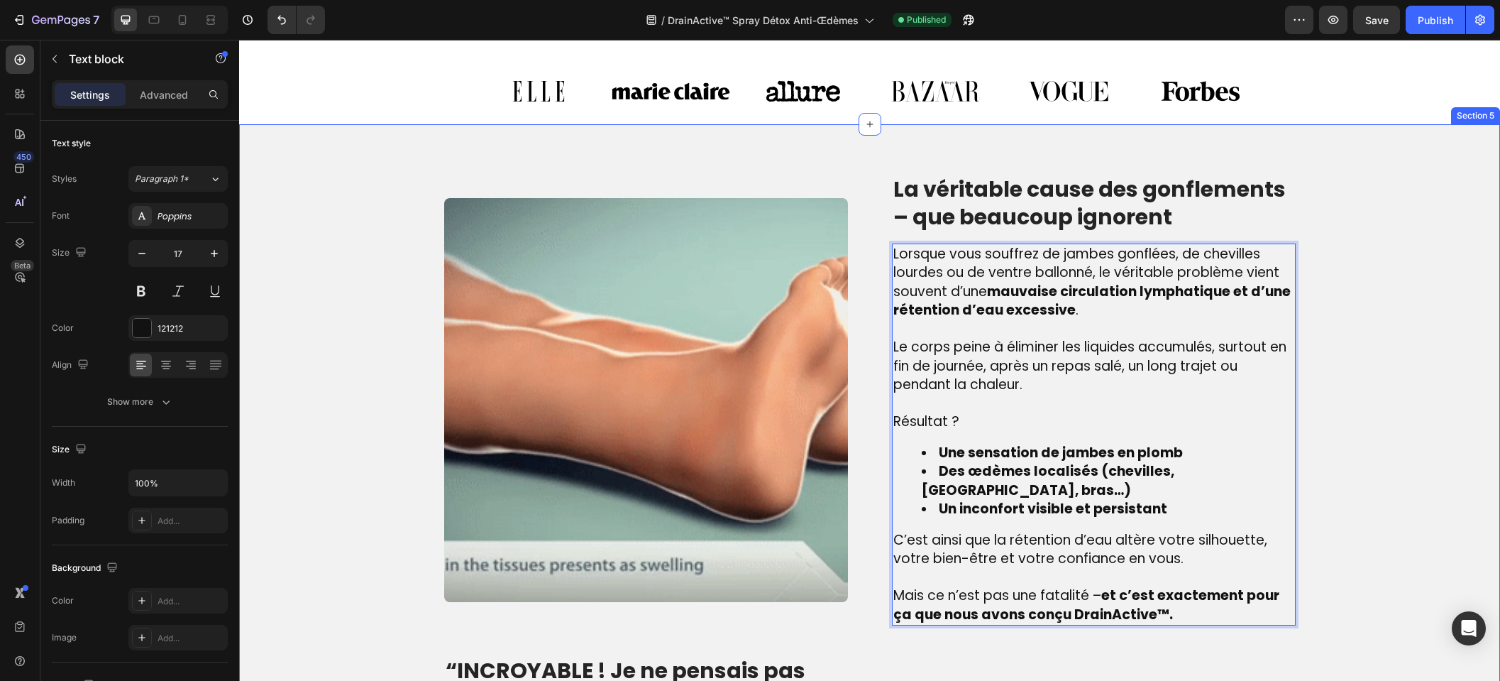
click at [1351, 329] on div "Image La véritable cause des gonflements – que beaucoup ignorent Heading Lorsqu…" at bounding box center [870, 605] width 1240 height 862
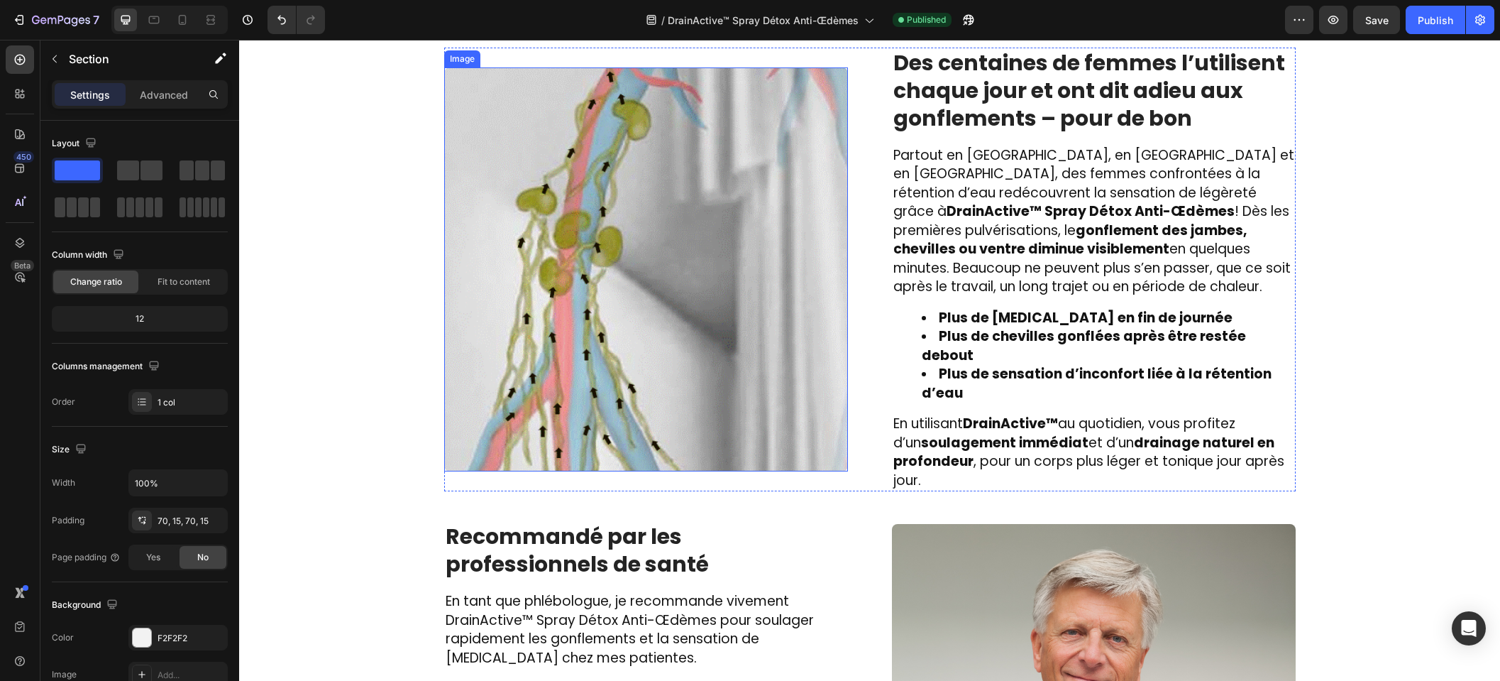
scroll to position [2294, 0]
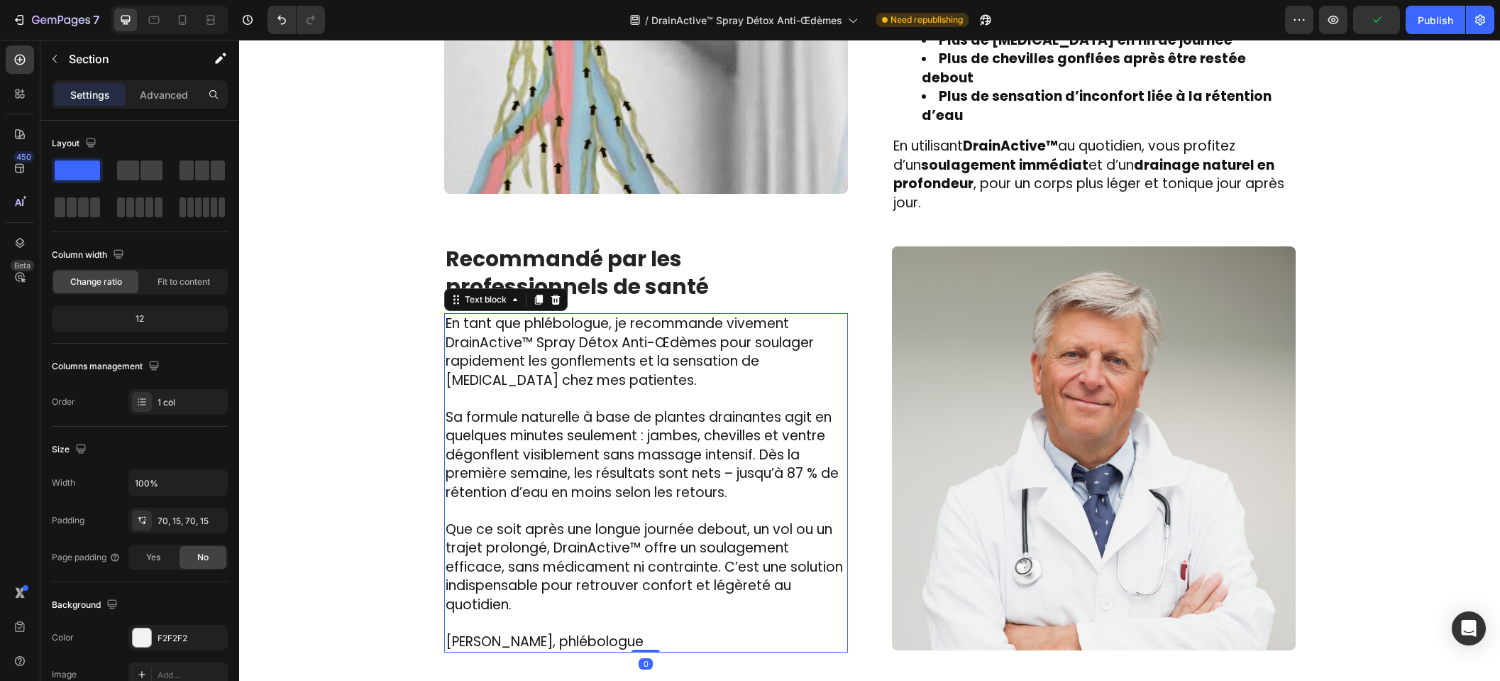
click at [548, 520] on span "Que ce soit après une longue journée debout, un vol ou un trajet prolongé, Drai…" at bounding box center [644, 567] width 397 height 94
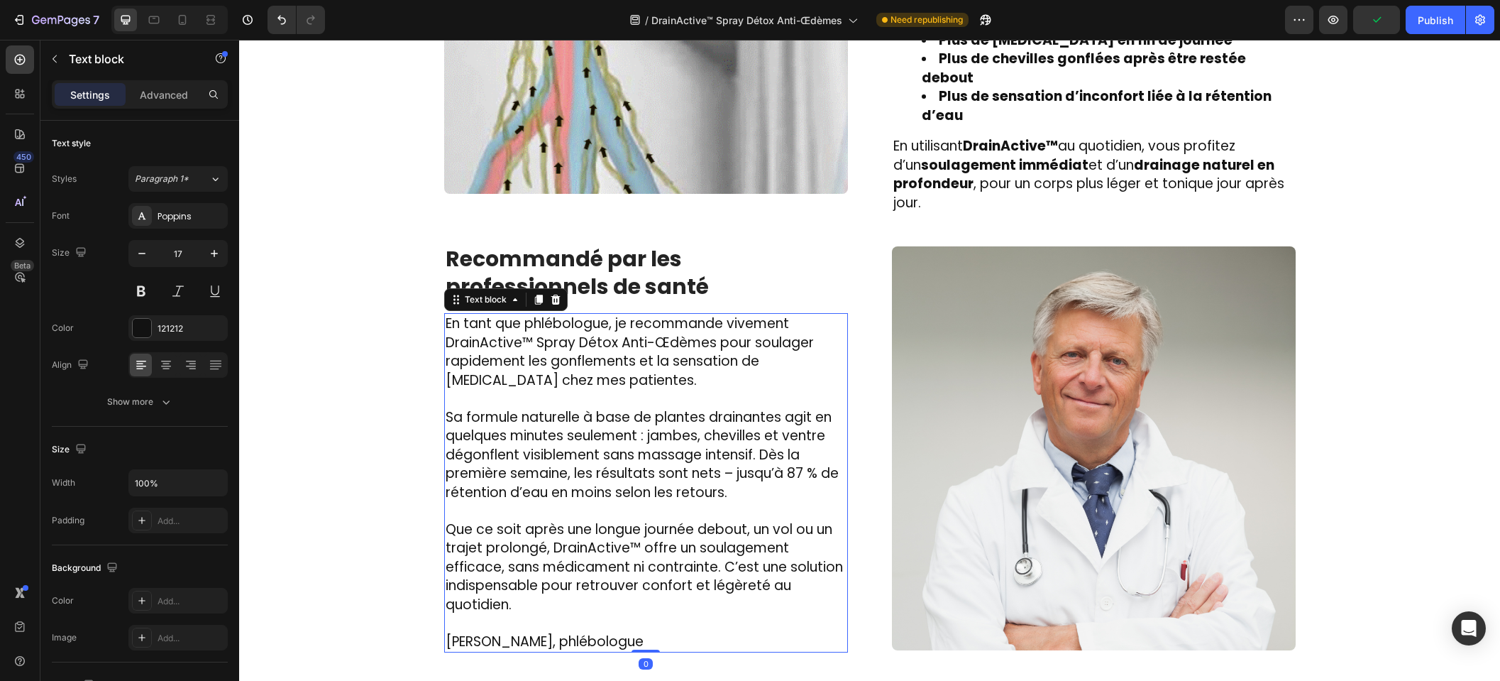
click at [703, 432] on span "Sa formule naturelle à base de plantes drainantes agit en quelques minutes seul…" at bounding box center [642, 454] width 393 height 94
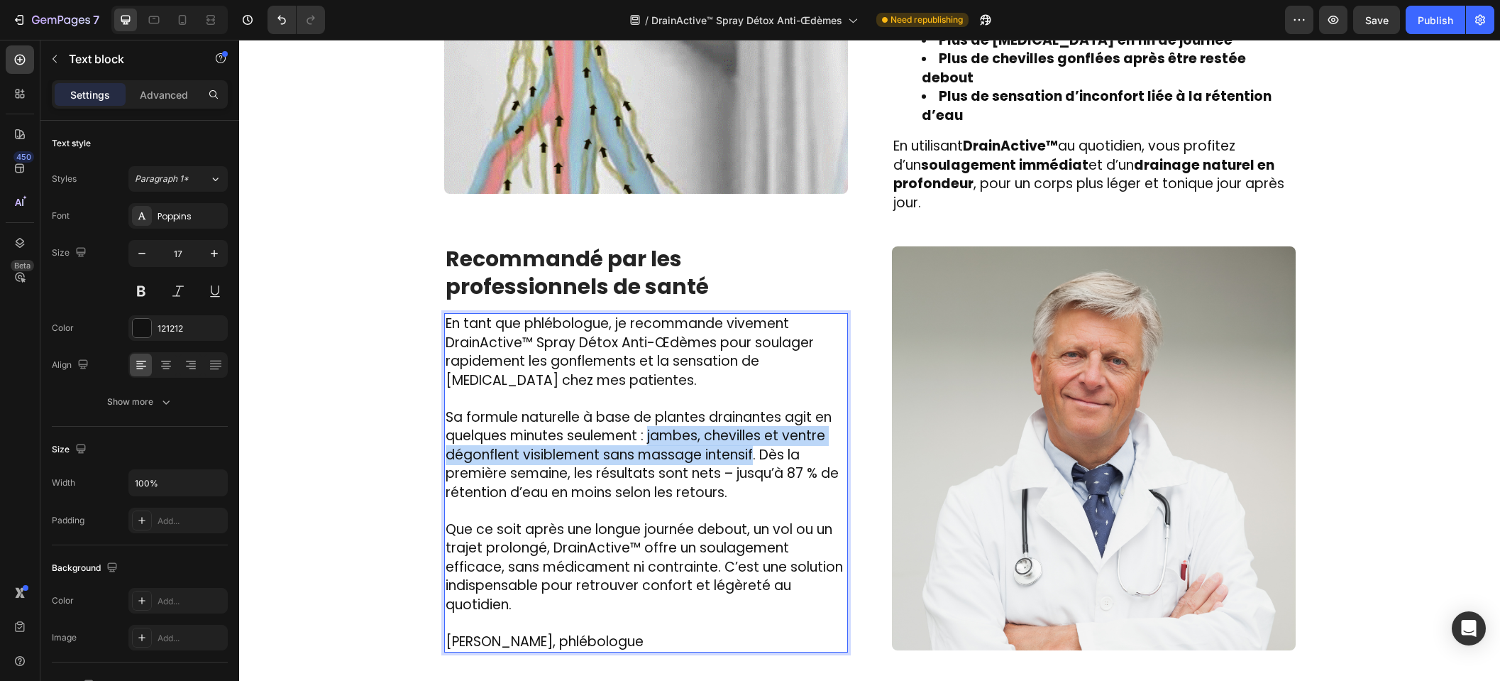
drag, startPoint x: 750, startPoint y: 434, endPoint x: 644, endPoint y: 421, distance: 105.9
click at [644, 421] on span "Sa formule naturelle à base de plantes drainantes agit en quelques minutes seul…" at bounding box center [642, 454] width 393 height 94
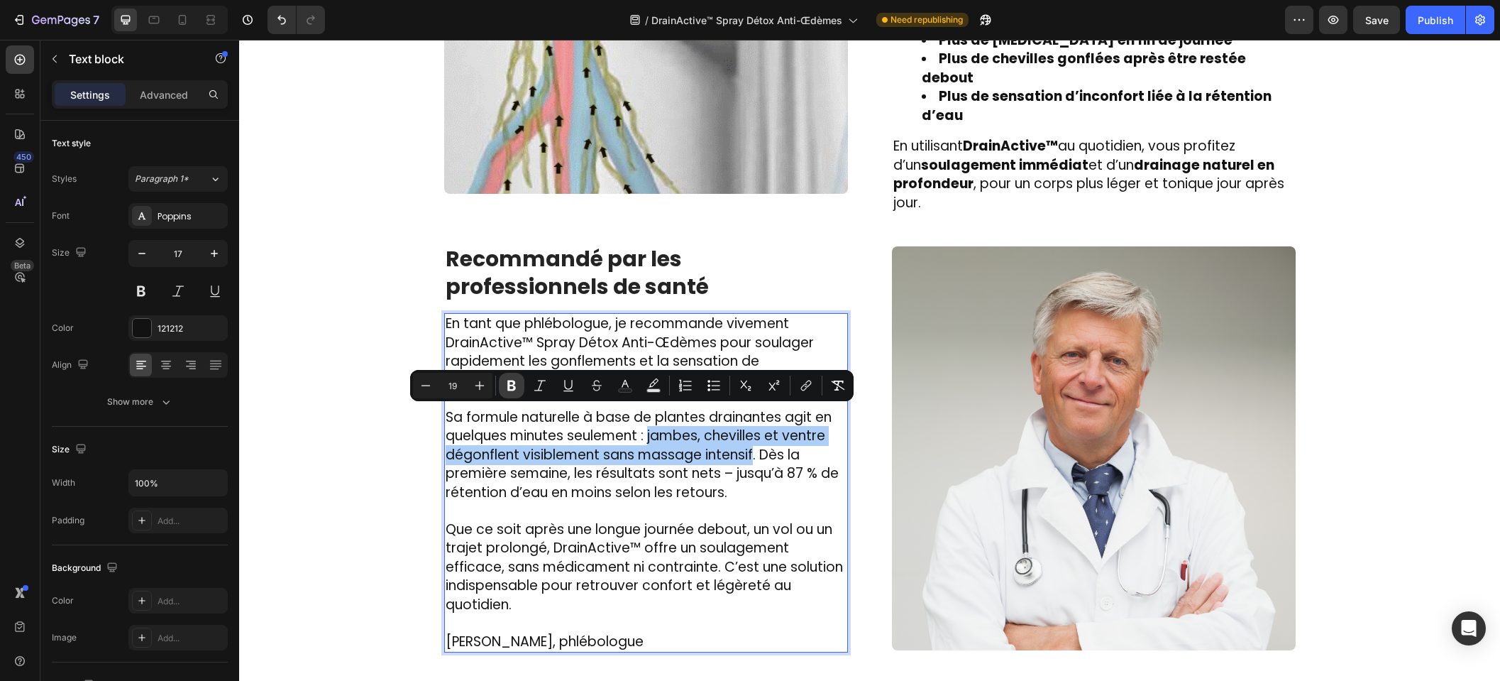
click at [519, 383] on button "Bold" at bounding box center [512, 386] width 26 height 26
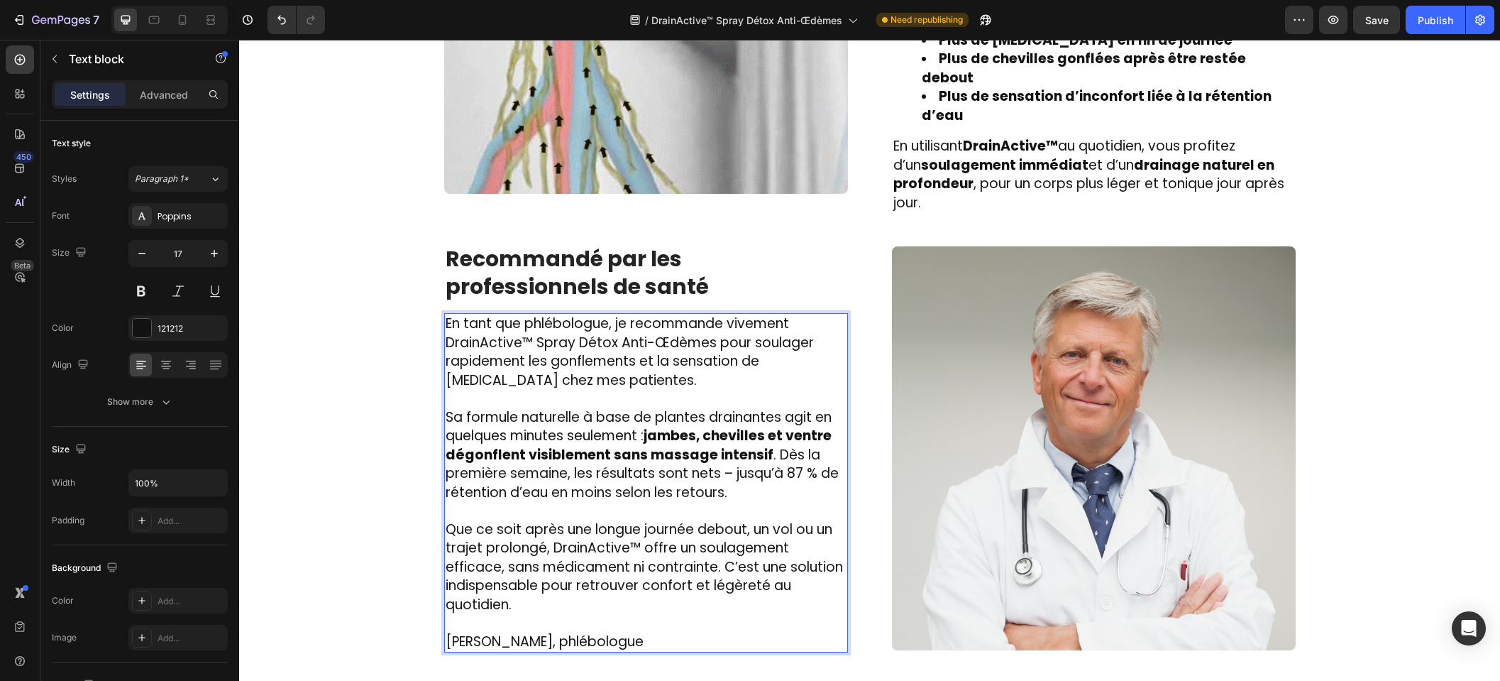
click at [776, 476] on p "Sa formule naturelle à base de plantes drainantes agit en quelques minutes seul…" at bounding box center [646, 455] width 401 height 94
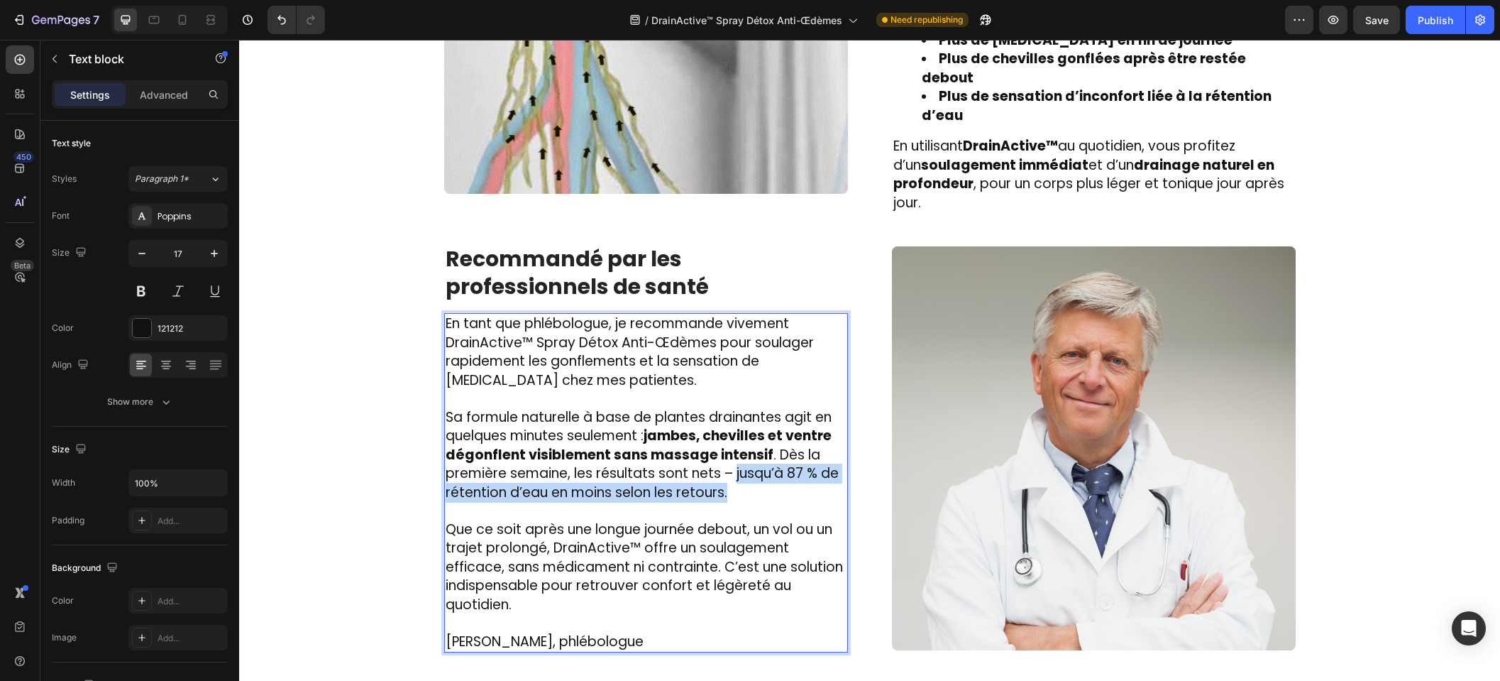
drag, startPoint x: 732, startPoint y: 456, endPoint x: 735, endPoint y: 472, distance: 16.0
click at [735, 472] on p "Sa formule naturelle à base de plantes drainantes agit en quelques minutes seul…" at bounding box center [646, 455] width 401 height 94
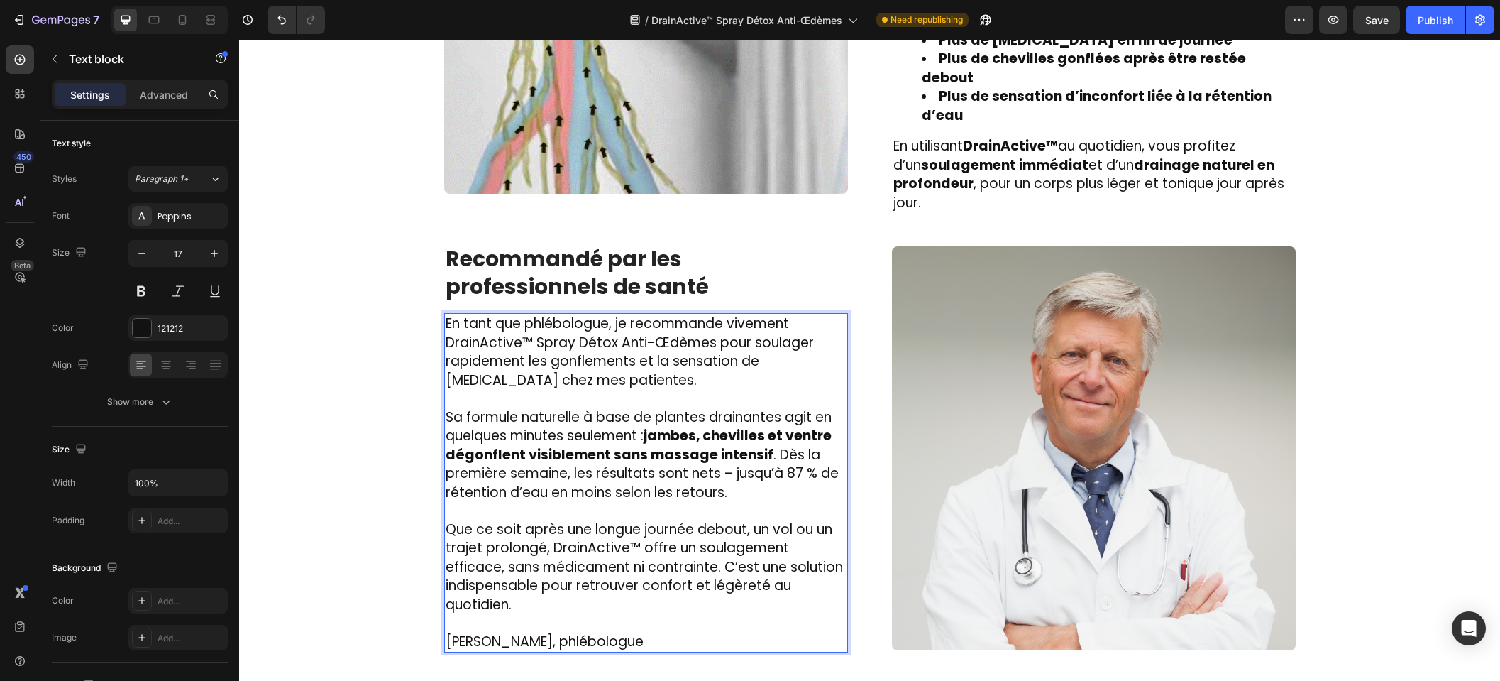
drag, startPoint x: 734, startPoint y: 483, endPoint x: 900, endPoint y: 428, distance: 174.8
click at [735, 502] on p "Rich Text Editor. Editing area: main" at bounding box center [646, 511] width 401 height 18
click at [951, 415] on img at bounding box center [1094, 448] width 404 height 404
click at [735, 459] on span "Sa formule naturelle à base de plantes drainantes agit en quelques minutes seul…" at bounding box center [642, 454] width 393 height 94
click at [732, 459] on span "Sa formule naturelle à base de plantes drainantes agit en quelques minutes seul…" at bounding box center [642, 454] width 393 height 94
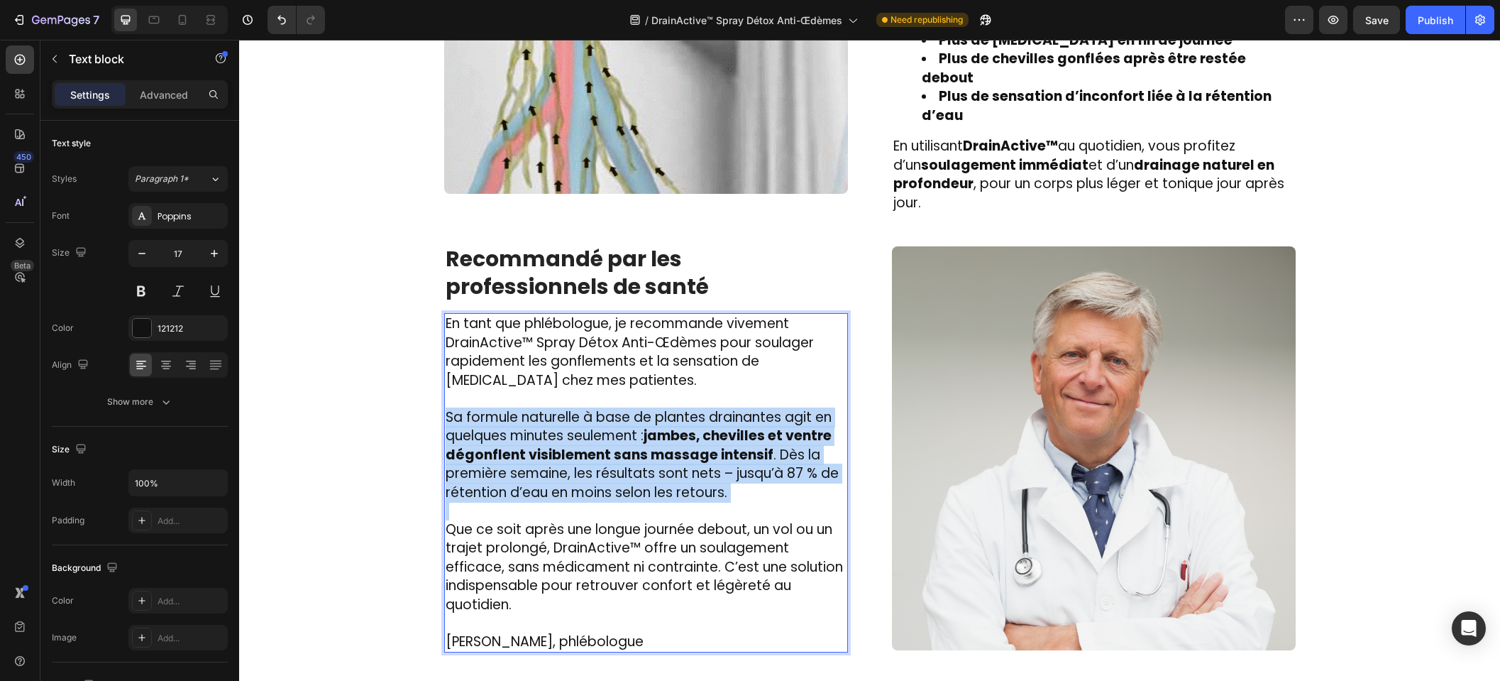
click at [733, 459] on span "Sa formule naturelle à base de plantes drainantes agit en quelques minutes seul…" at bounding box center [642, 454] width 393 height 94
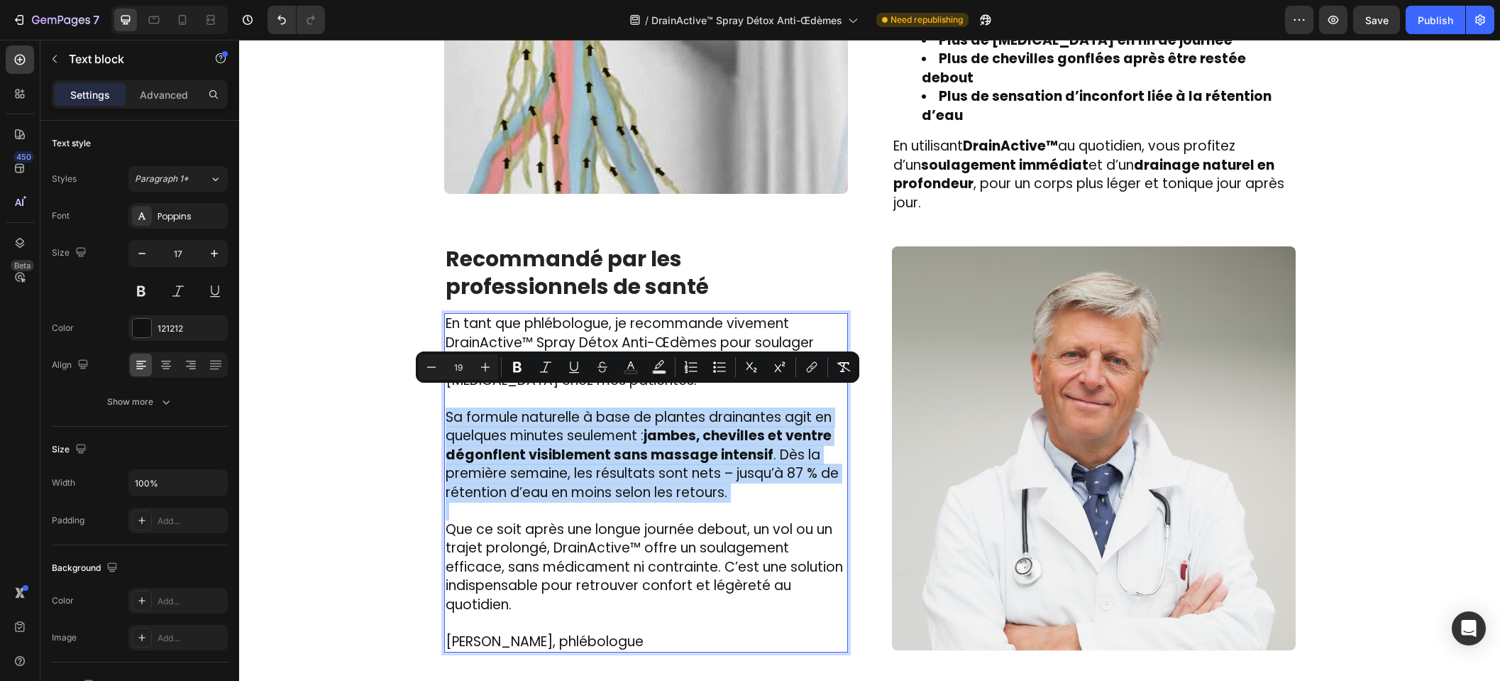
click at [726, 471] on p "Sa formule naturelle à base de plantes drainantes agit en quelques minutes seul…" at bounding box center [646, 455] width 401 height 94
click at [735, 468] on p "Sa formule naturelle à base de plantes drainantes agit en quelques minutes seul…" at bounding box center [646, 455] width 401 height 94
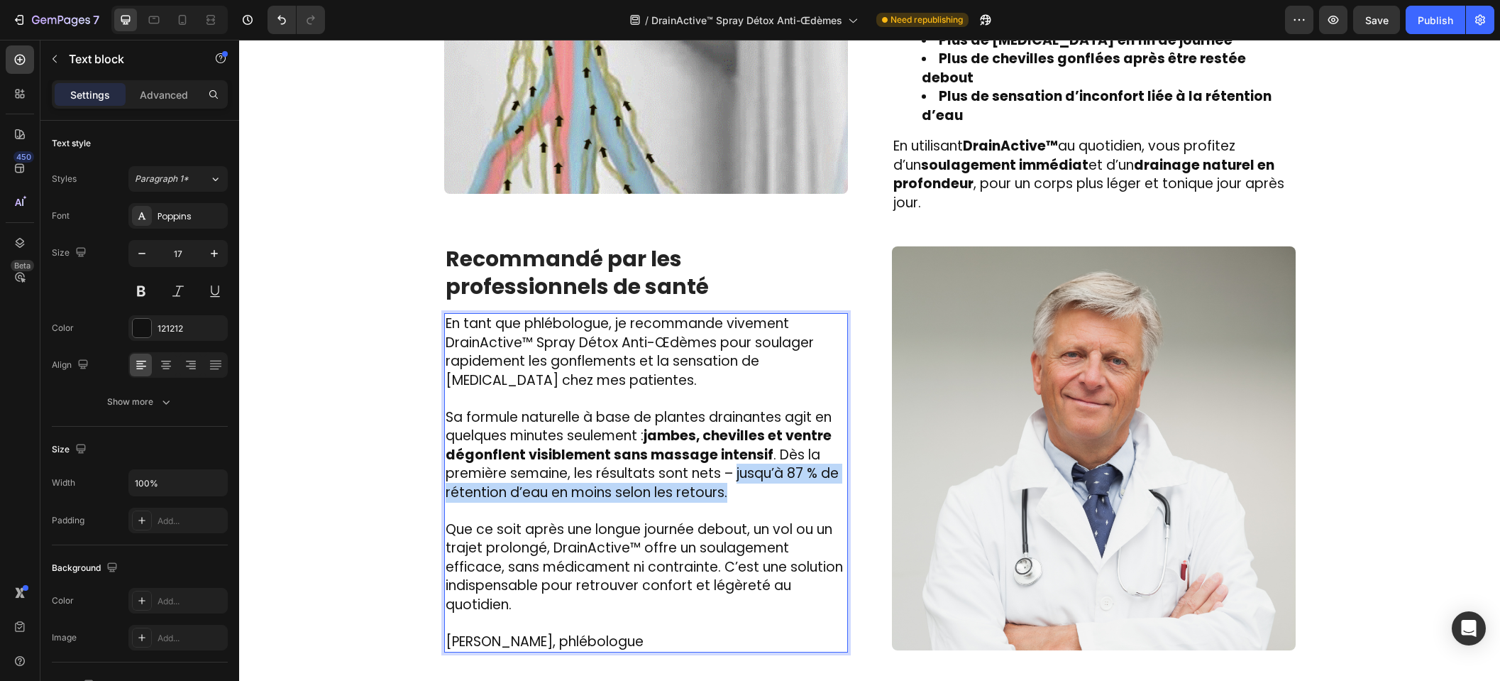
drag, startPoint x: 737, startPoint y: 470, endPoint x: 733, endPoint y: 460, distance: 10.6
click at [733, 460] on p "Sa formule naturelle à base de plantes drainantes agit en quelques minutes seul…" at bounding box center [646, 455] width 401 height 94
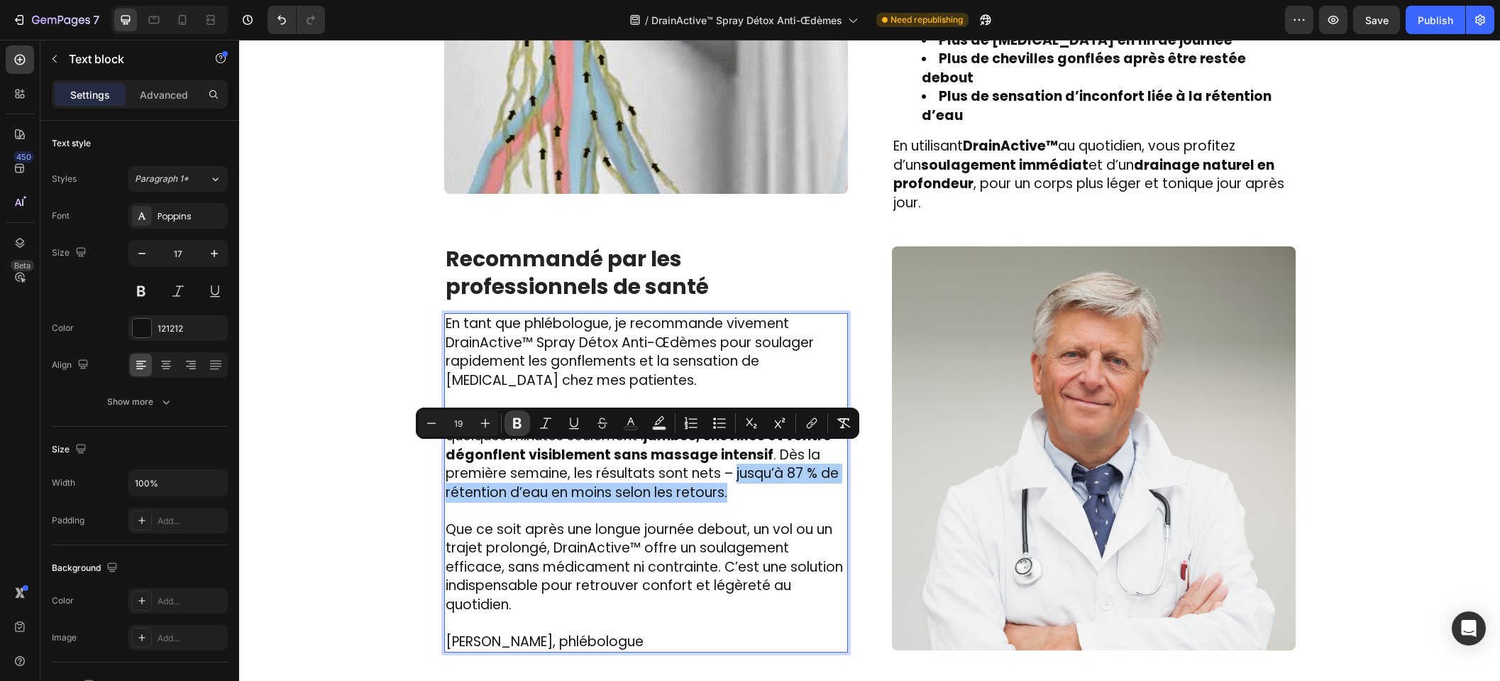
click at [525, 419] on button "Bold" at bounding box center [518, 423] width 26 height 26
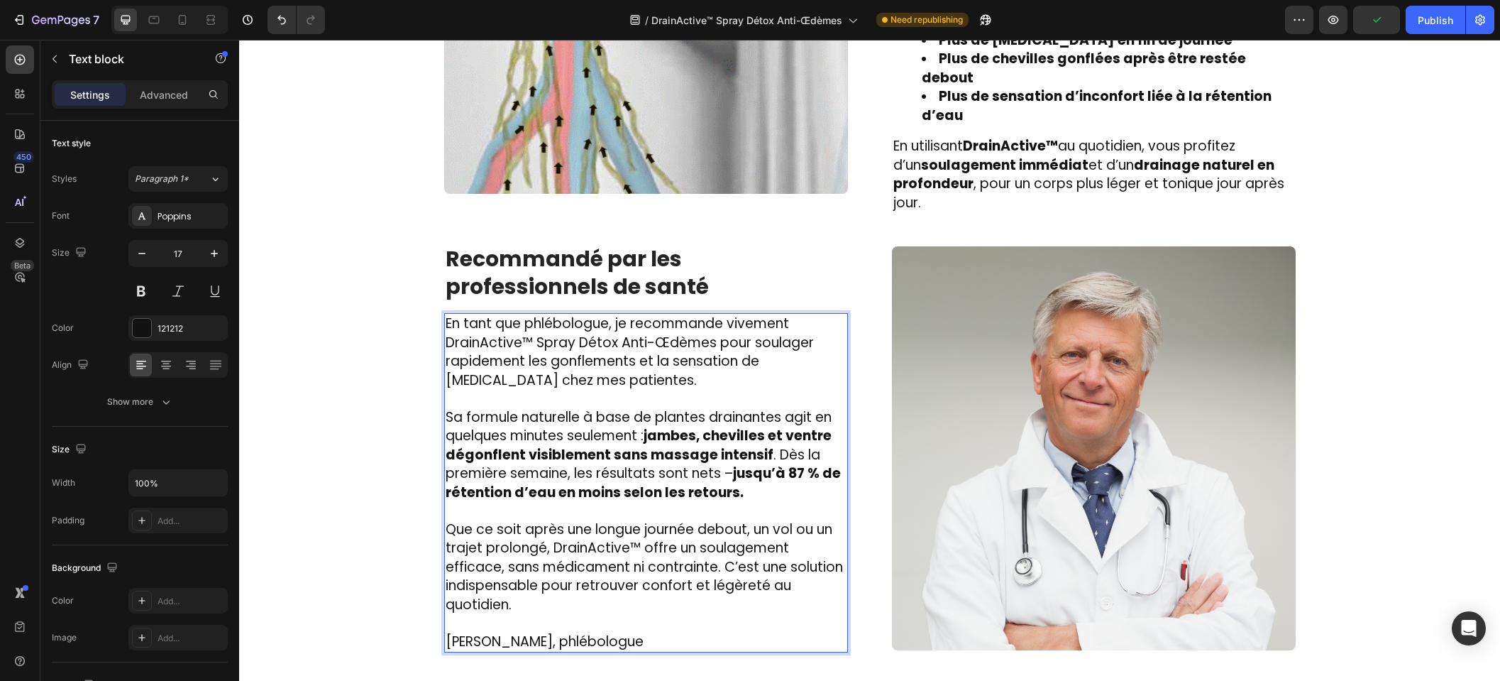
click at [537, 614] on p "Rich Text Editor. Editing area: main" at bounding box center [646, 623] width 401 height 18
click at [917, 533] on img at bounding box center [1094, 448] width 404 height 404
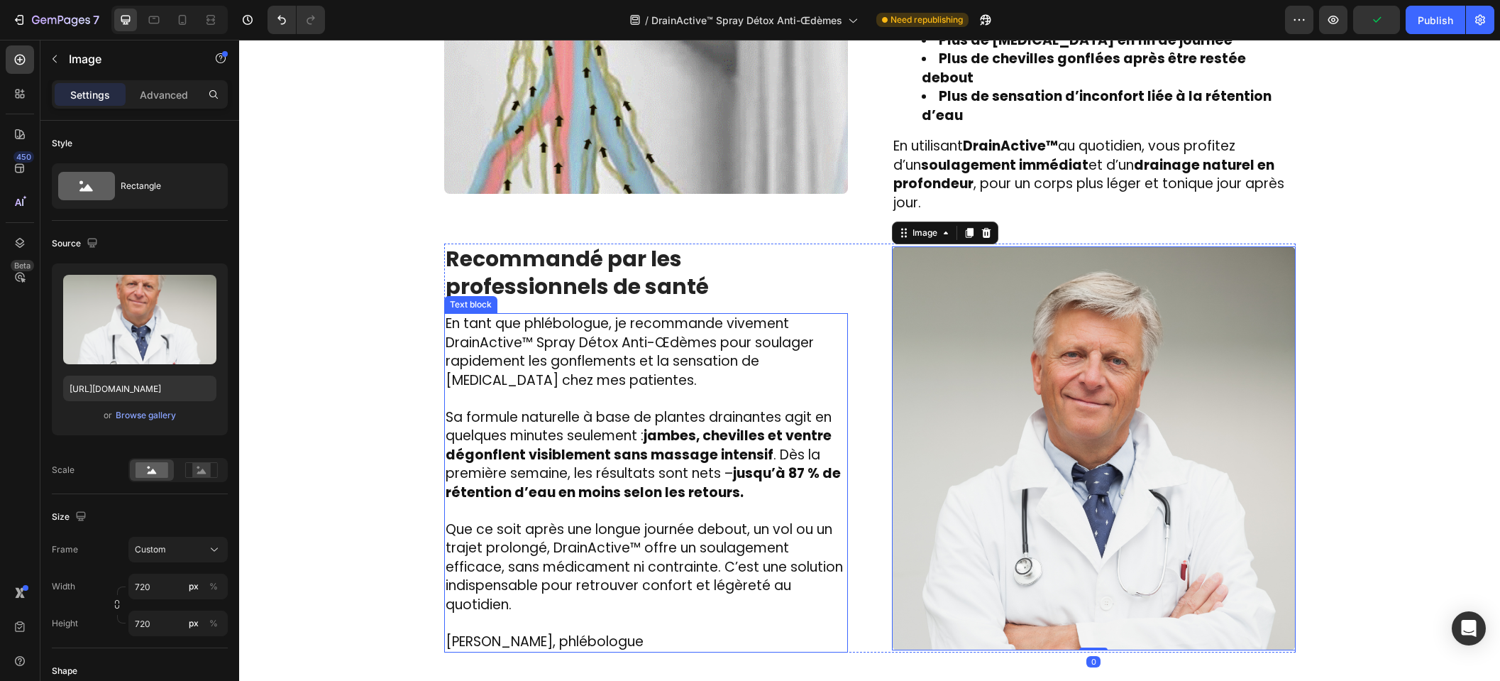
click at [610, 614] on p "Rich Text Editor. Editing area: main" at bounding box center [646, 623] width 401 height 18
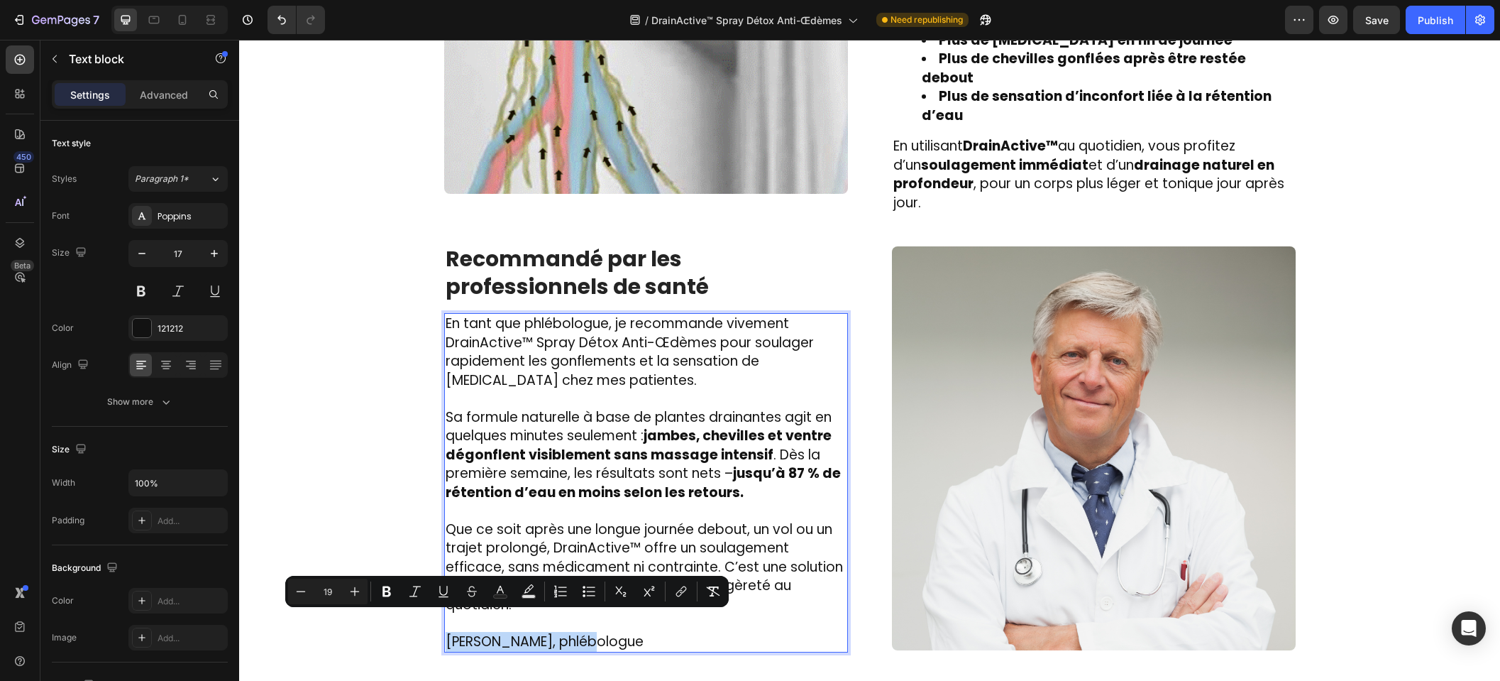
drag, startPoint x: 574, startPoint y: 621, endPoint x: 440, endPoint y: 622, distance: 133.4
click at [446, 632] on span "Dr. Laurent Bachelet, phlébologue" at bounding box center [545, 641] width 198 height 19
click at [394, 588] on button "Bold" at bounding box center [387, 591] width 26 height 26
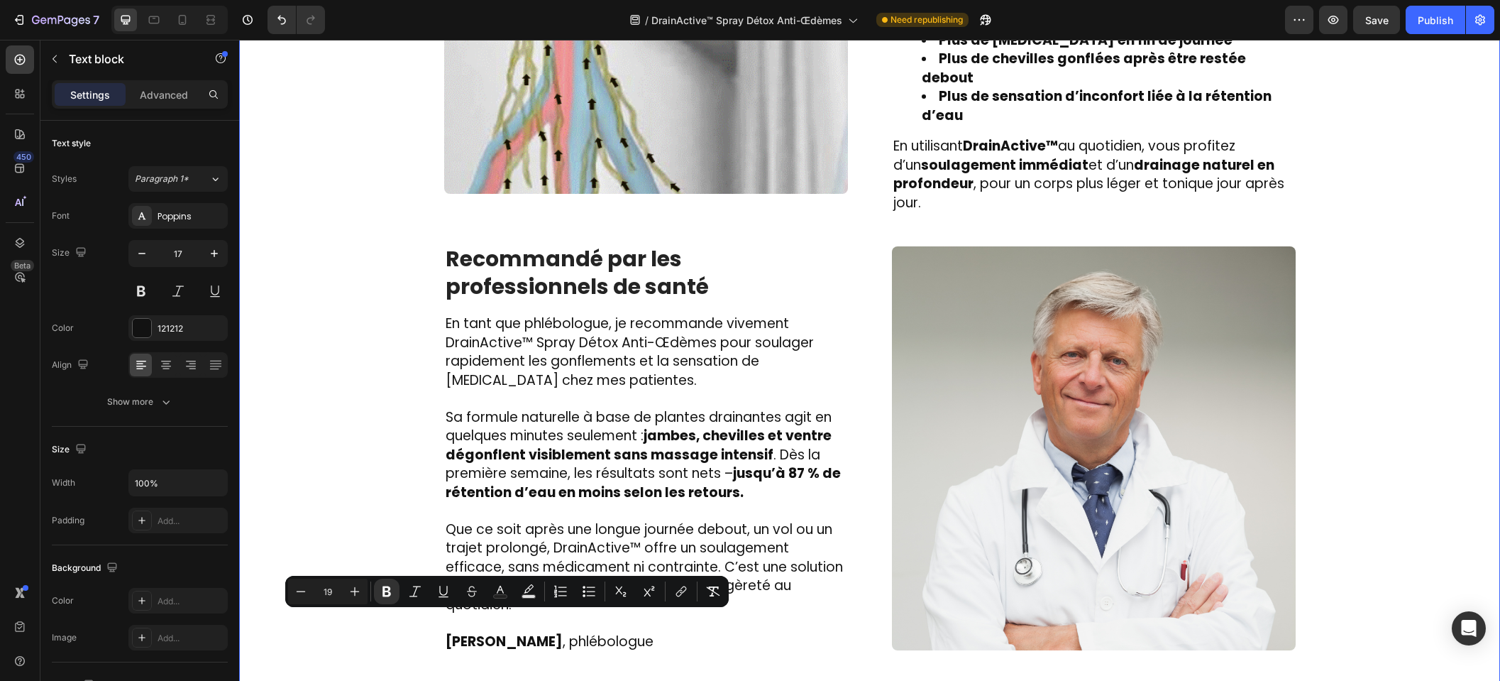
click at [368, 512] on div "Image Des centaines de femmes l’utilisent chaque jour et ont dit adieu aux gonf…" at bounding box center [870, 264] width 1240 height 989
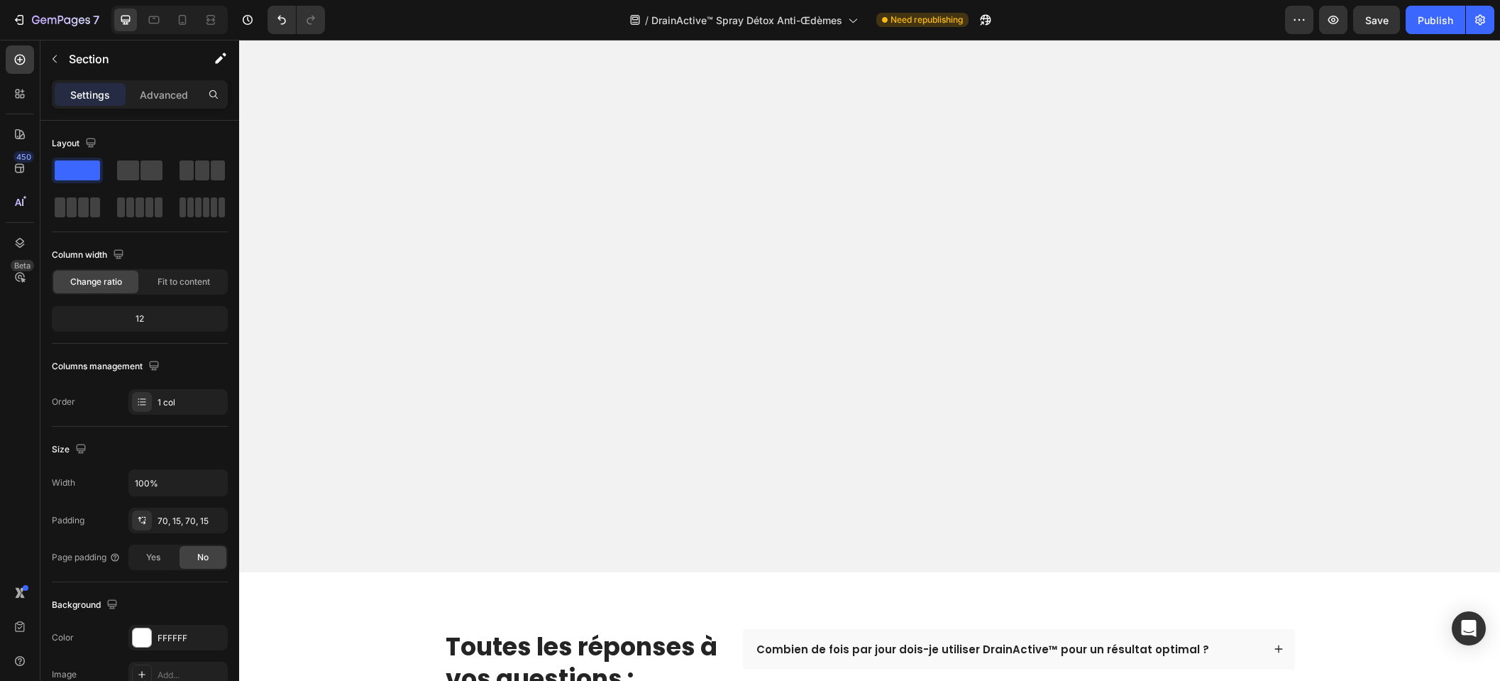
scroll to position [4434, 0]
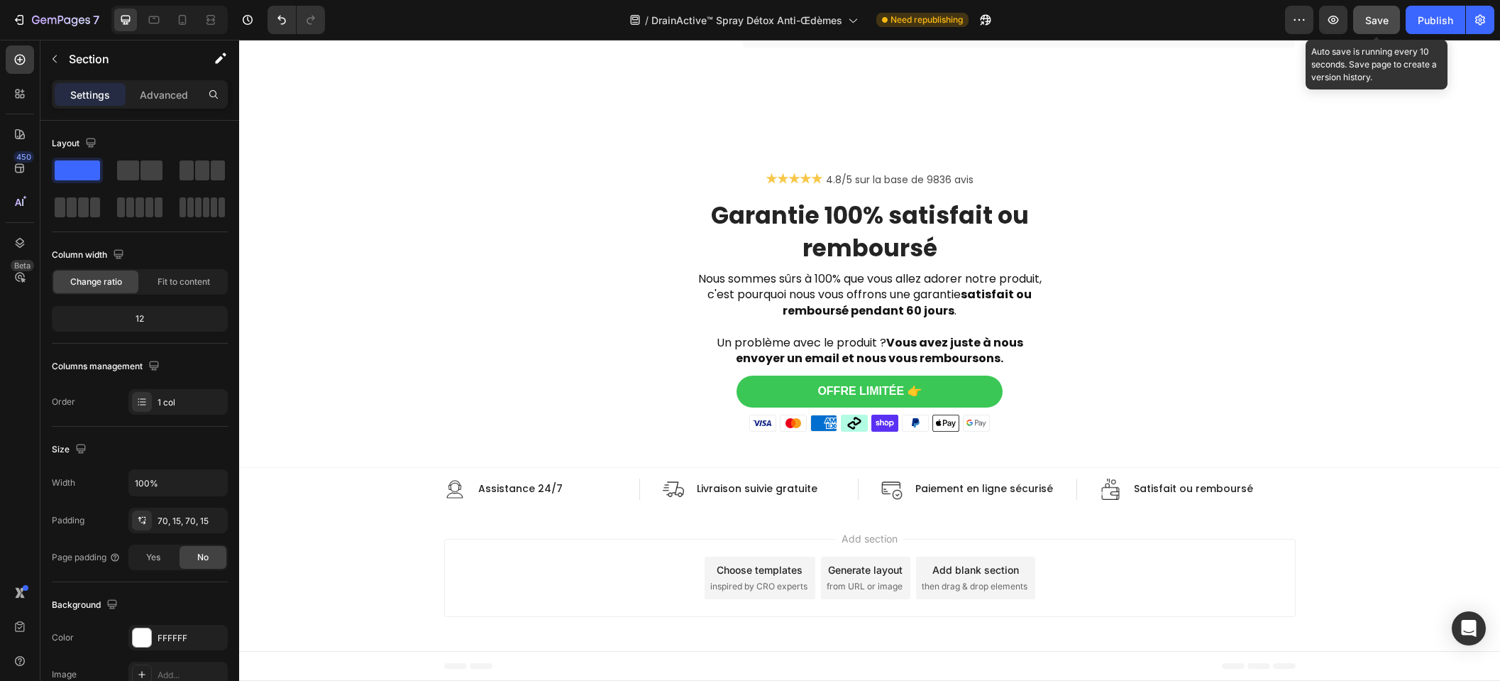
click at [1381, 28] on button "Save" at bounding box center [1377, 20] width 47 height 28
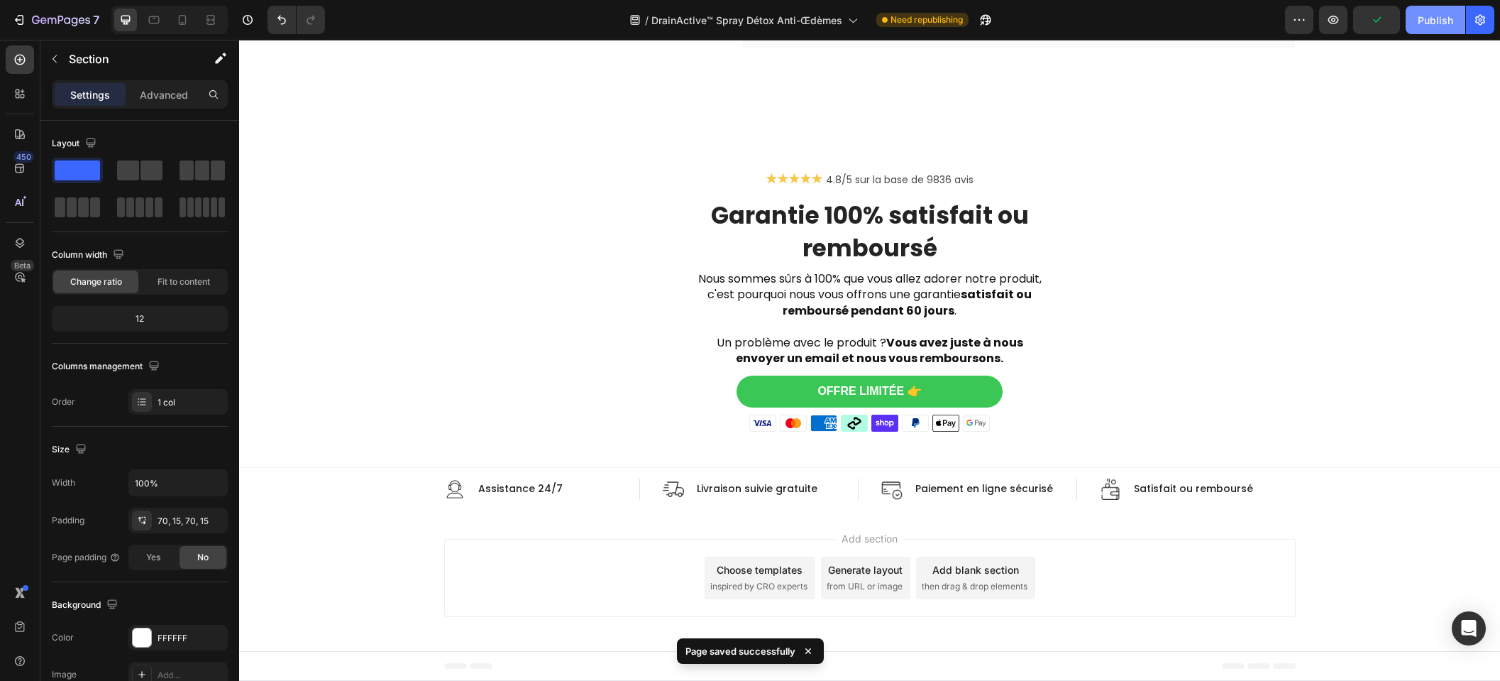
click at [1440, 26] on div "Publish" at bounding box center [1435, 20] width 35 height 15
click at [182, 24] on icon at bounding box center [183, 20] width 8 height 10
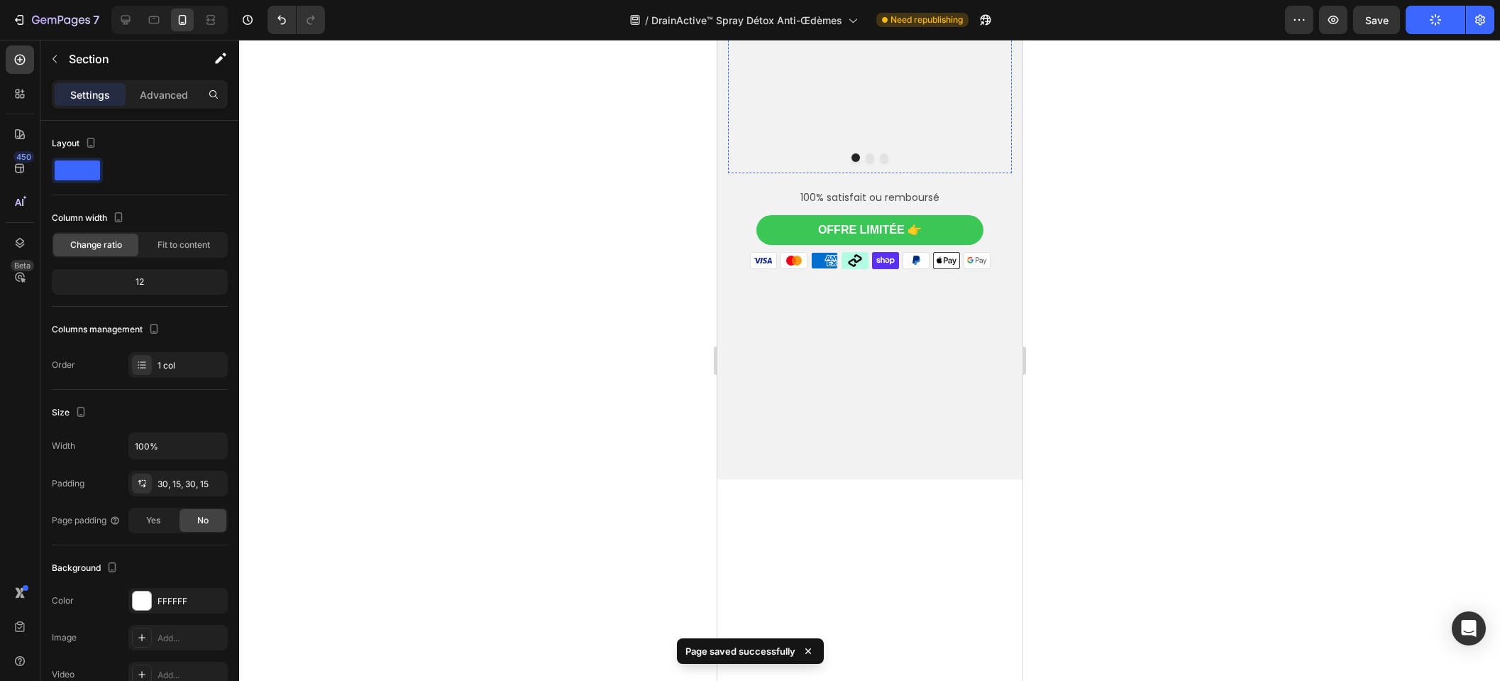
scroll to position [3166, 0]
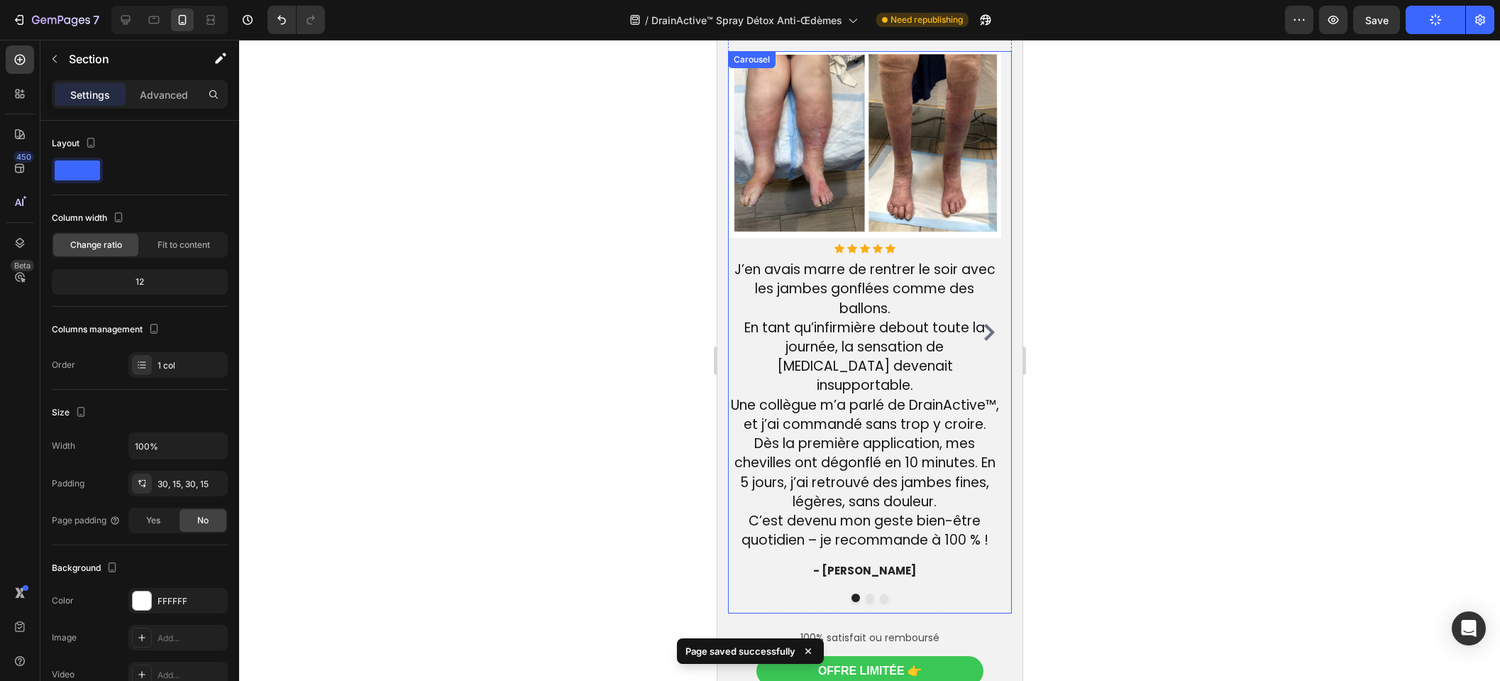
click at [983, 326] on icon "Carousel Next Arrow" at bounding box center [988, 332] width 17 height 17
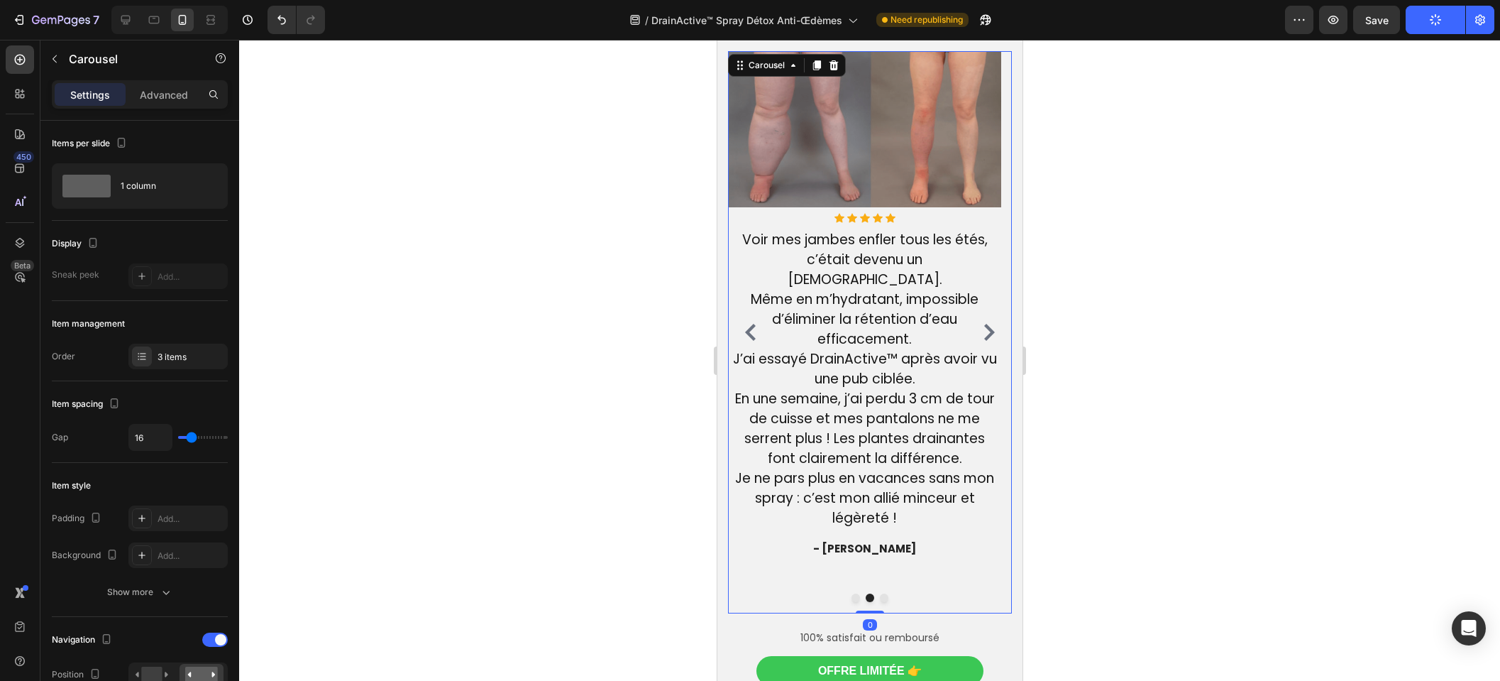
click at [984, 328] on icon "Carousel Next Arrow" at bounding box center [989, 332] width 11 height 17
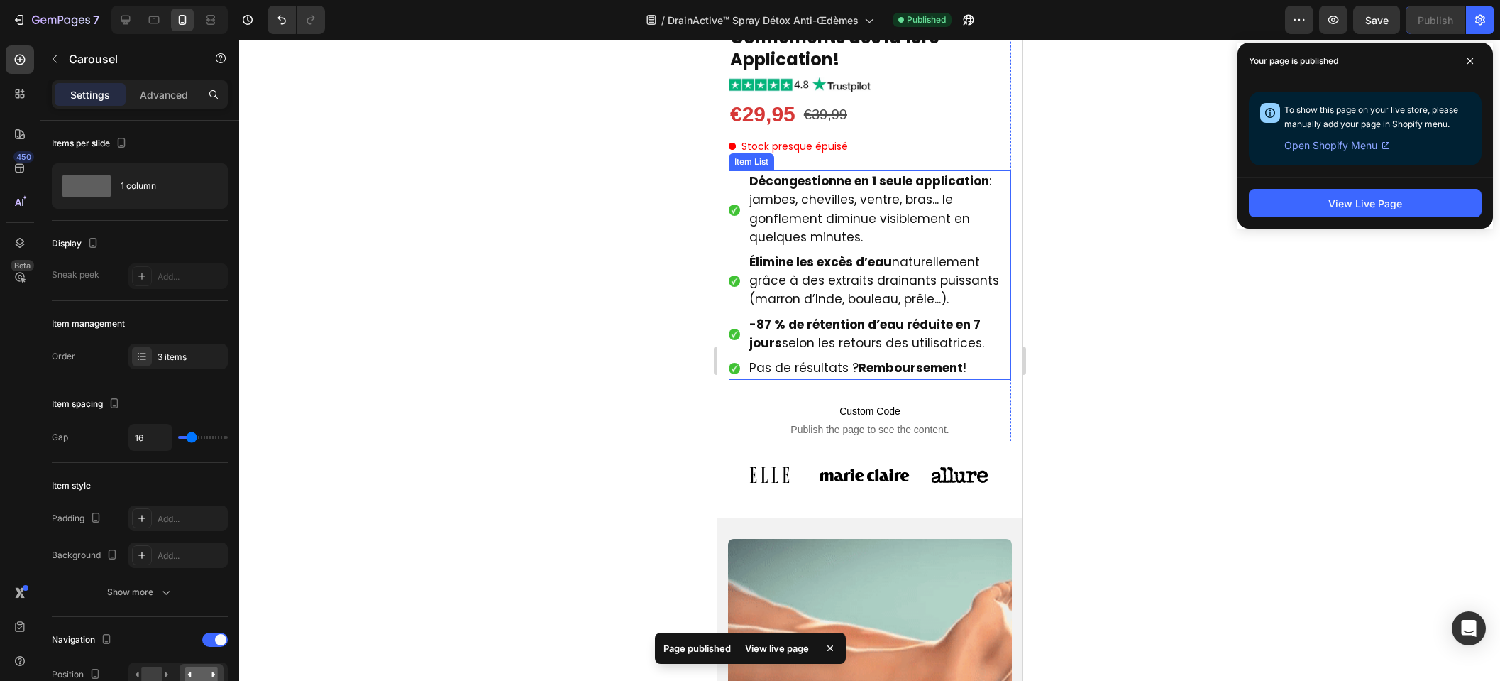
scroll to position [0, 0]
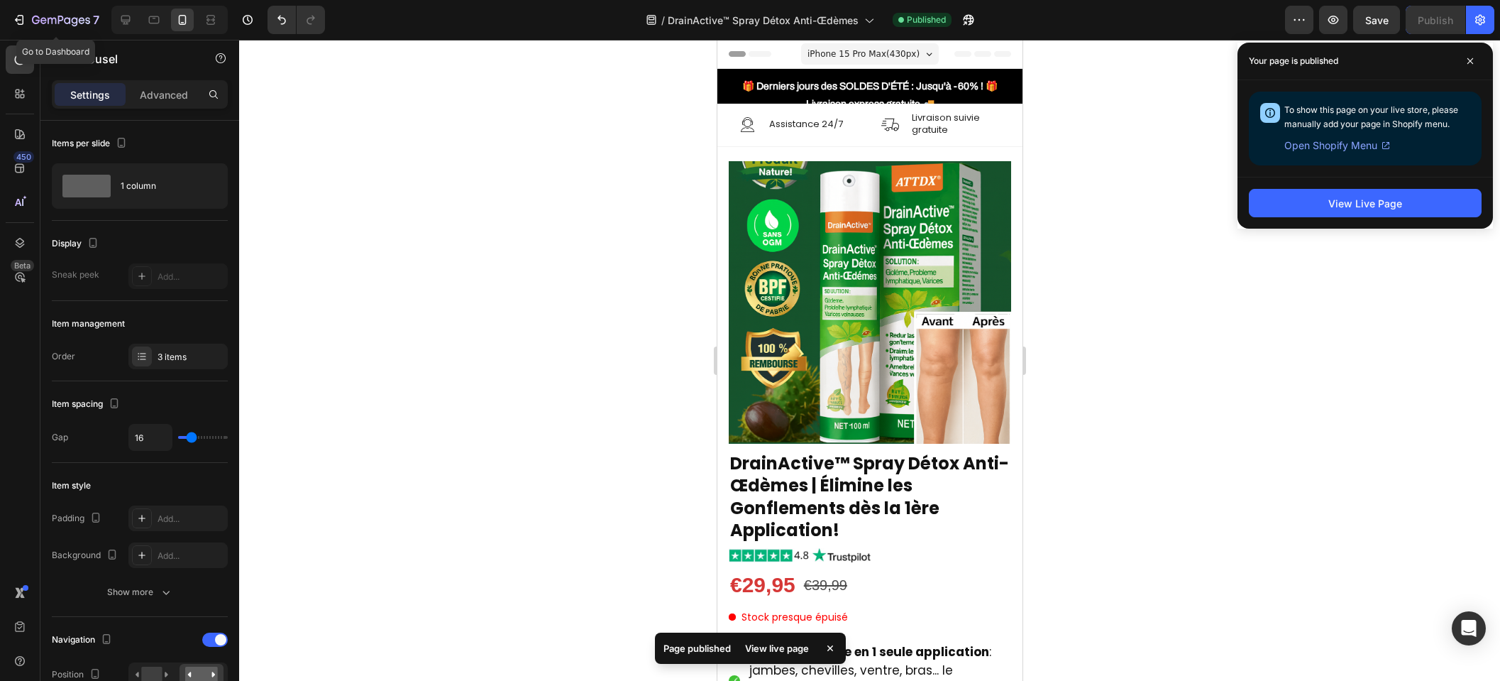
drag, startPoint x: 56, startPoint y: 23, endPoint x: 106, endPoint y: 1, distance: 54.3
click at [55, 22] on icon "button" at bounding box center [52, 21] width 9 height 6
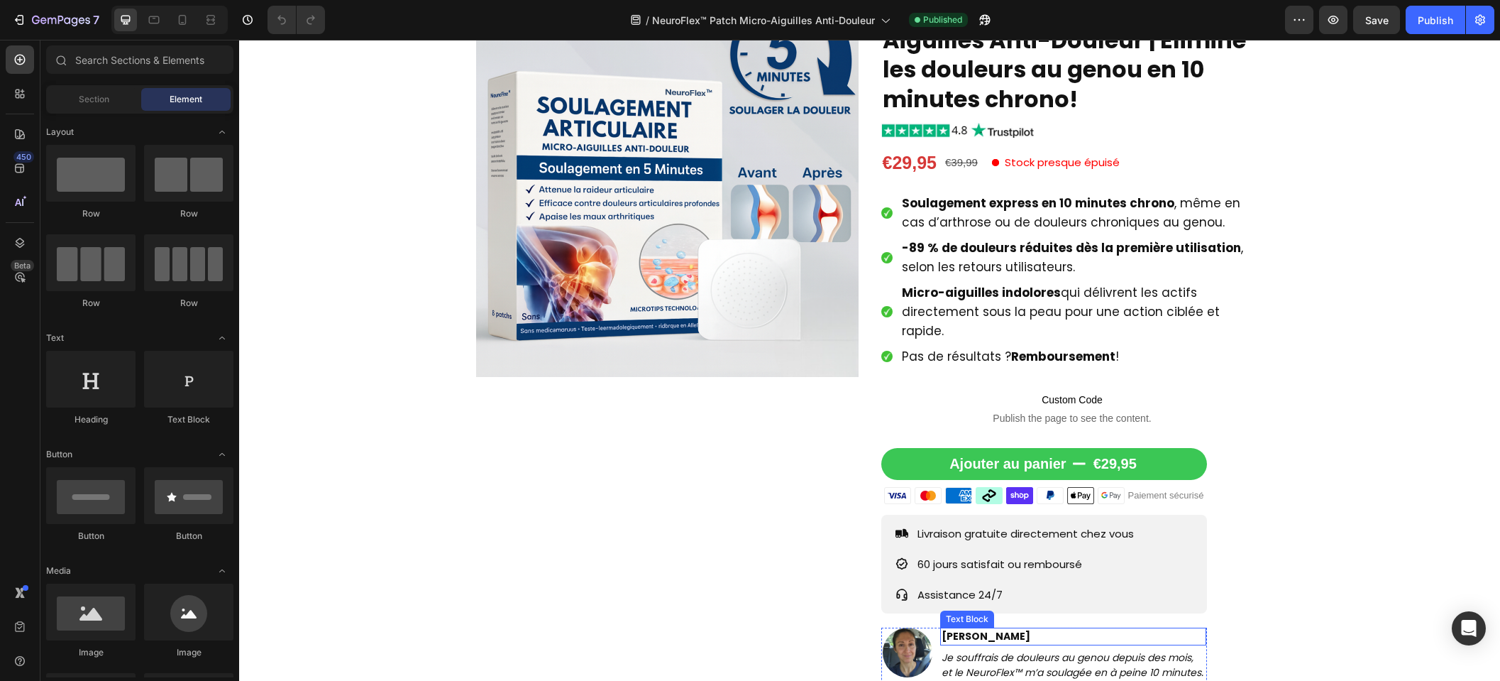
scroll to position [649, 0]
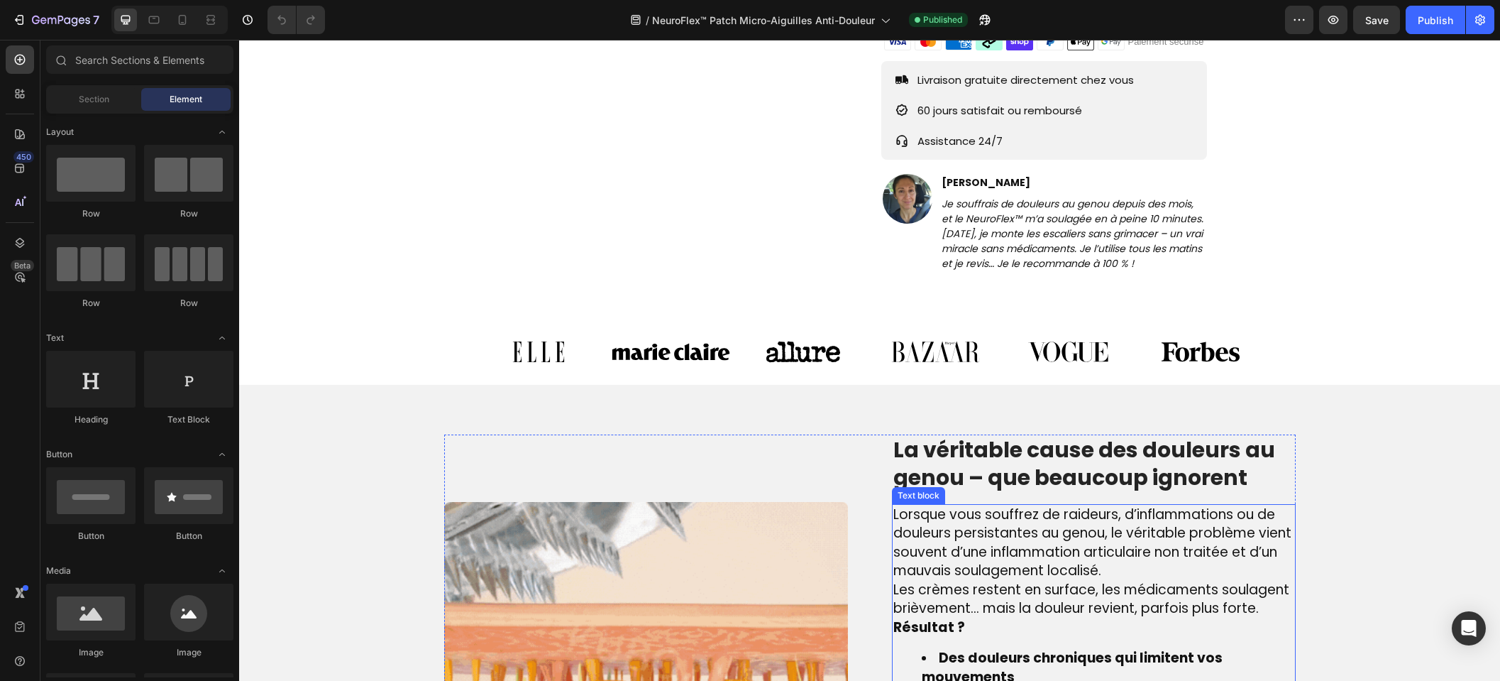
click at [966, 505] on span "Lorsque vous souffrez de raideurs, d’inflammations ou de douleurs persistantes …" at bounding box center [1093, 543] width 398 height 76
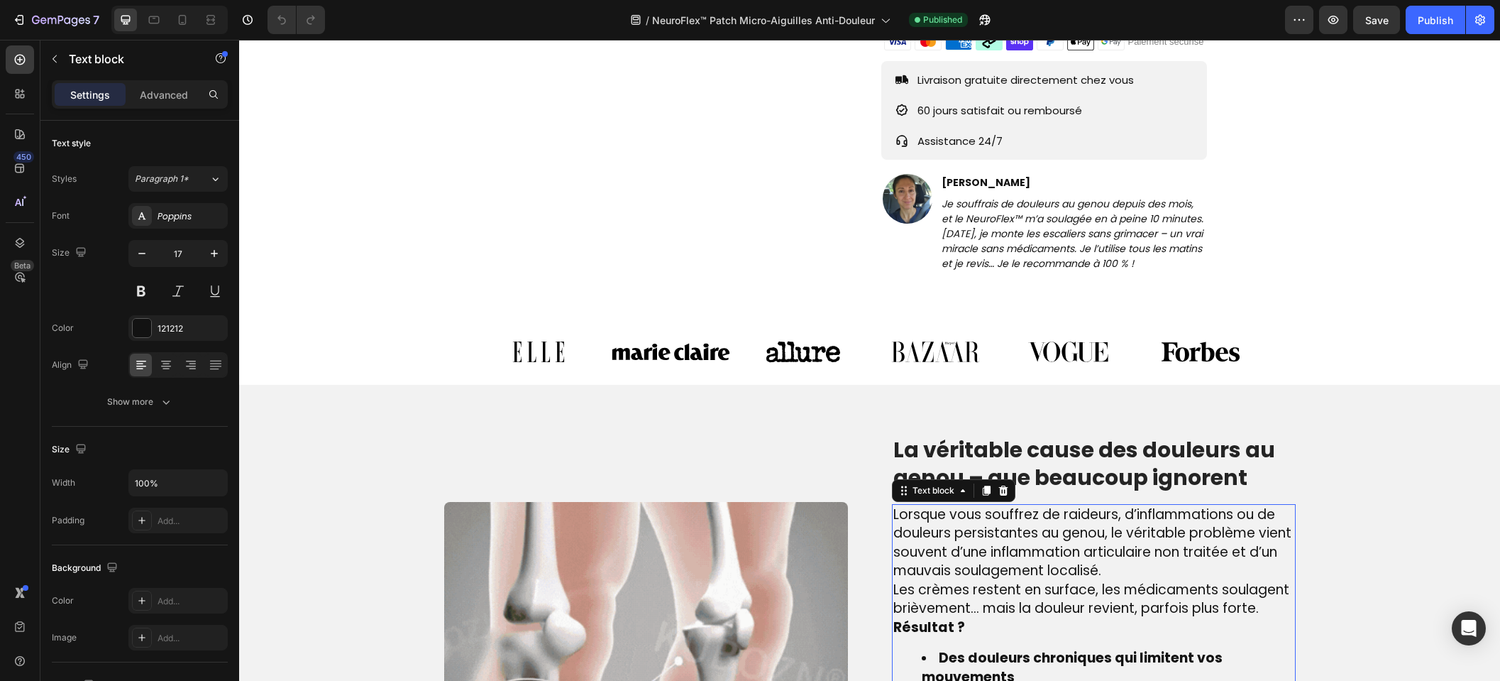
click at [911, 559] on span "Lorsque vous souffrez de raideurs, d’inflammations ou de douleurs persistantes …" at bounding box center [1093, 543] width 398 height 76
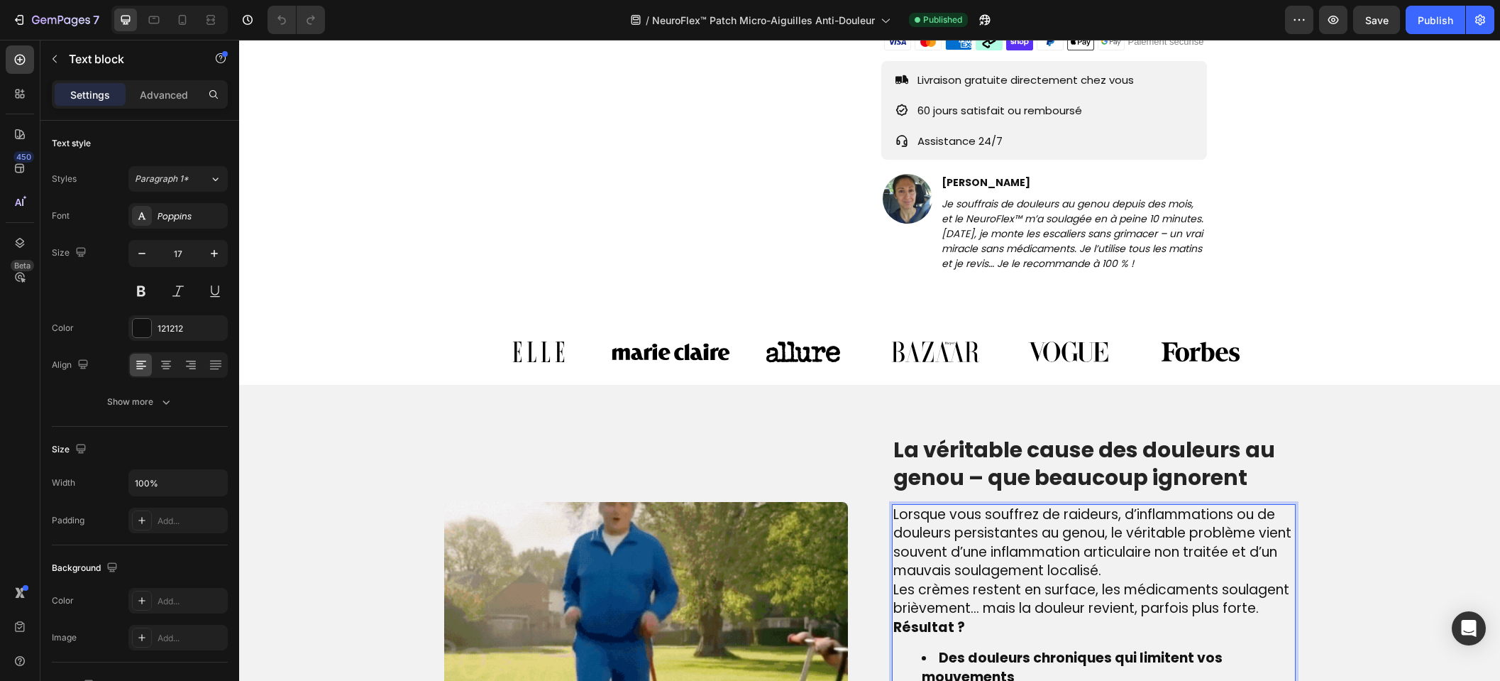
click at [894, 580] on span "Les crèmes restent en surface, les médicaments soulagent brièvement… mais la do…" at bounding box center [1092, 599] width 396 height 38
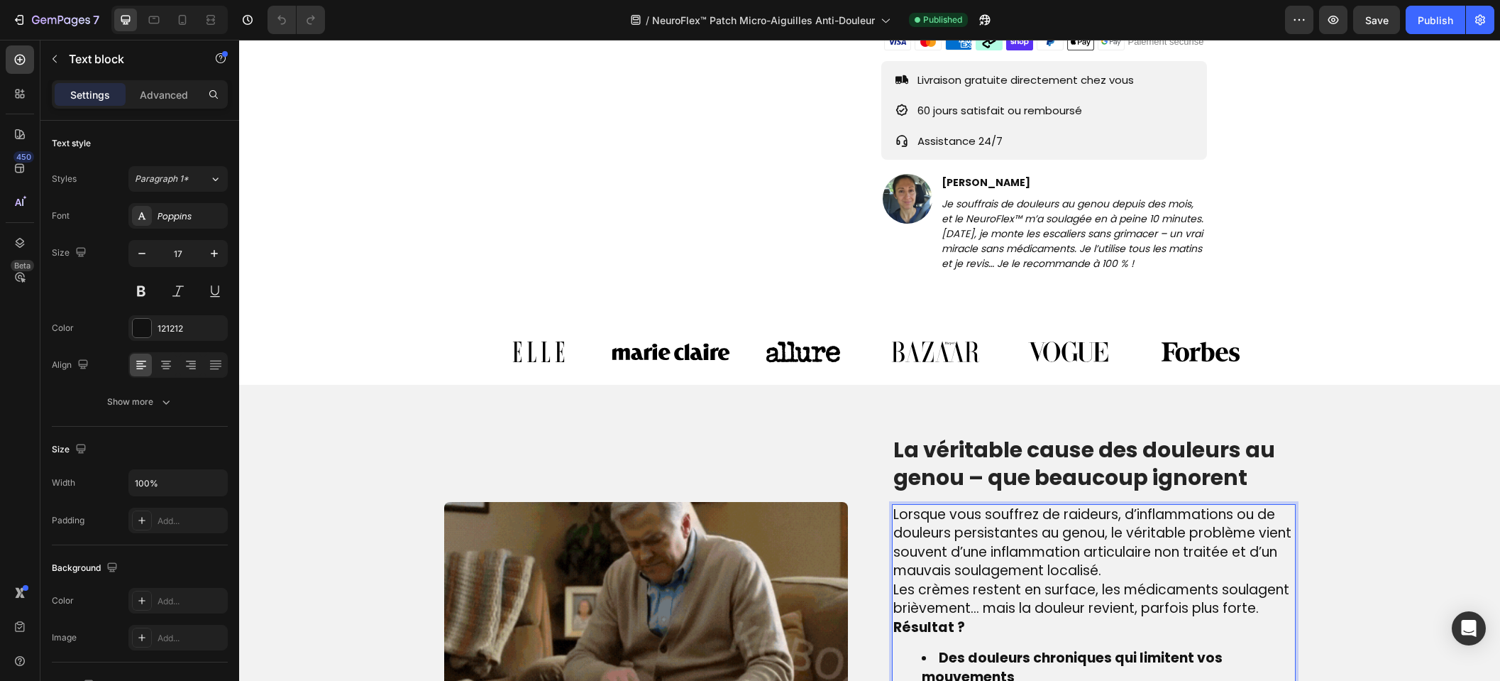
click at [894, 580] on span "Les crèmes restent en surface, les médicaments soulagent brièvement… mais la do…" at bounding box center [1092, 599] width 396 height 38
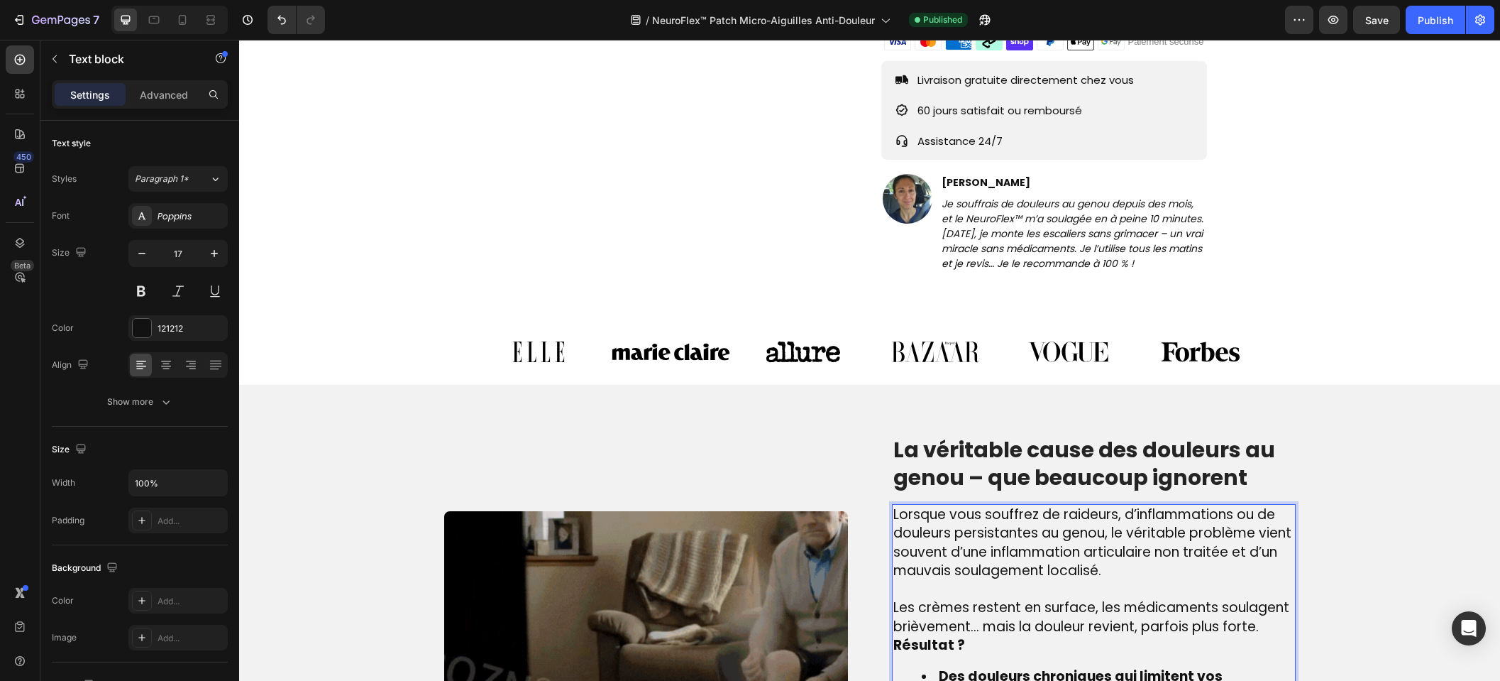
click at [894, 635] on strong "Résultat ?" at bounding box center [930, 644] width 72 height 19
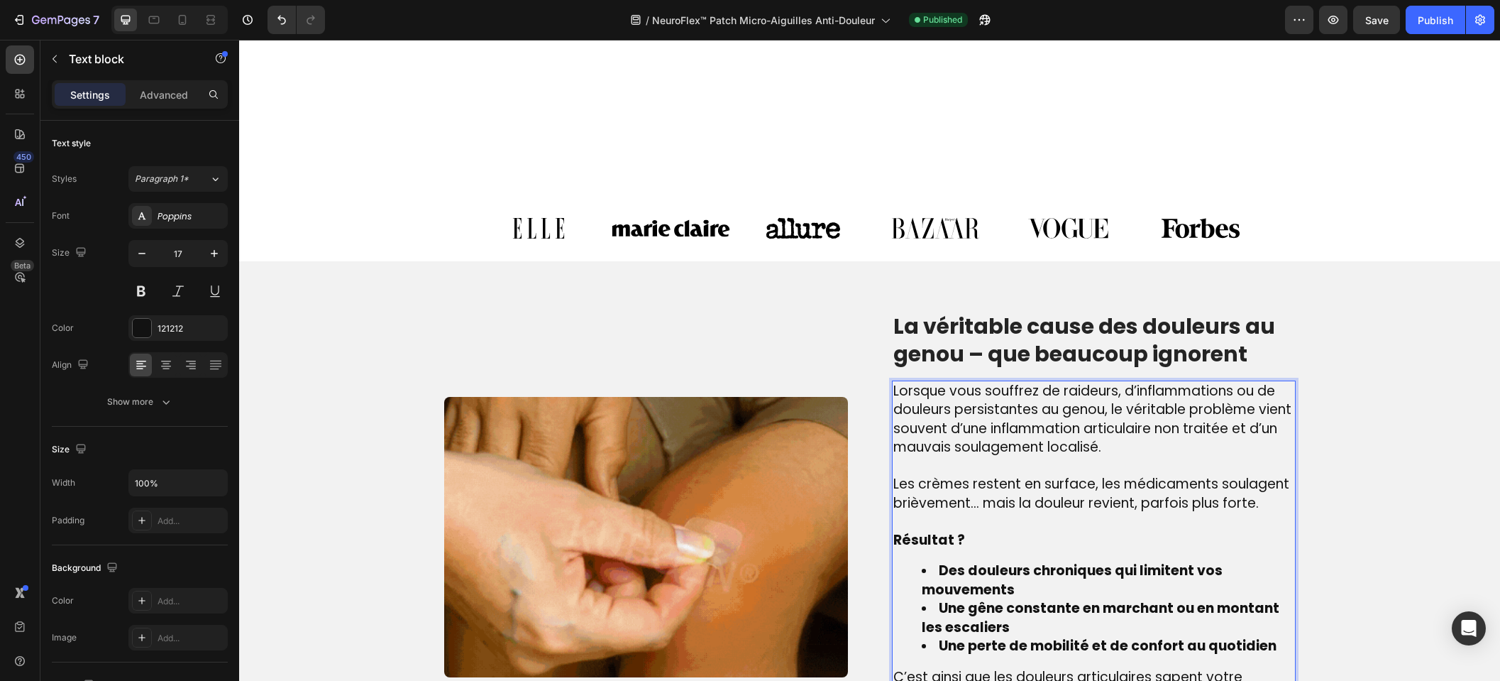
scroll to position [1072, 0]
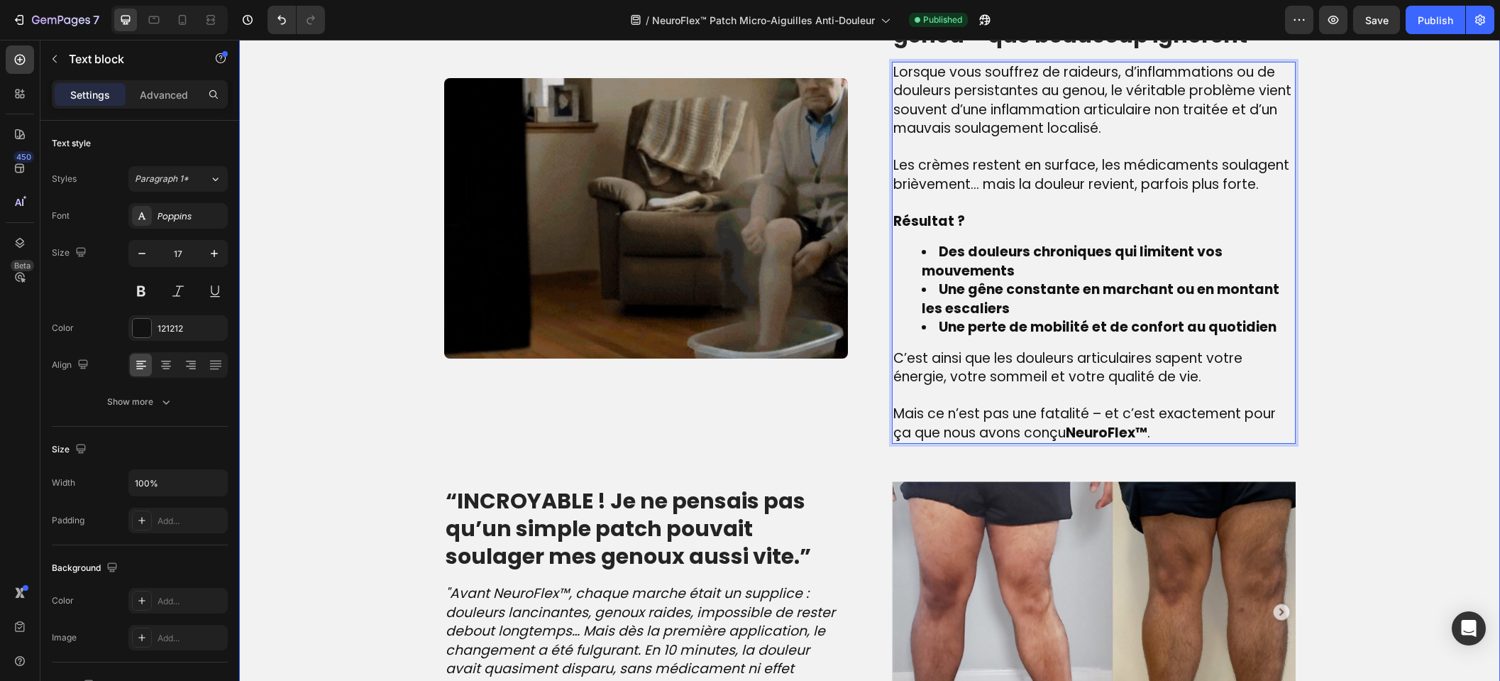
click at [1358, 298] on div "Image La véritable cause des douleurs au genou – que beaucoup ignorent Heading …" at bounding box center [870, 435] width 1240 height 886
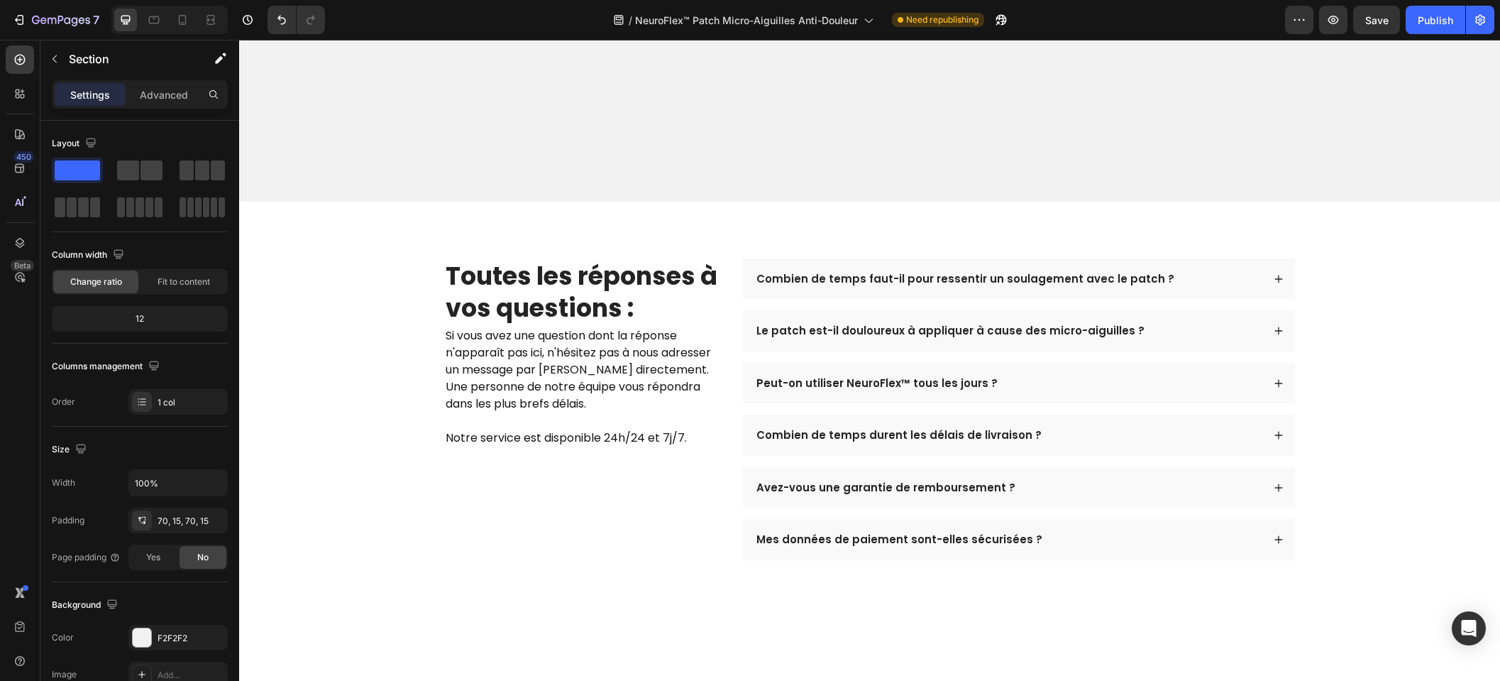
scroll to position [3579, 0]
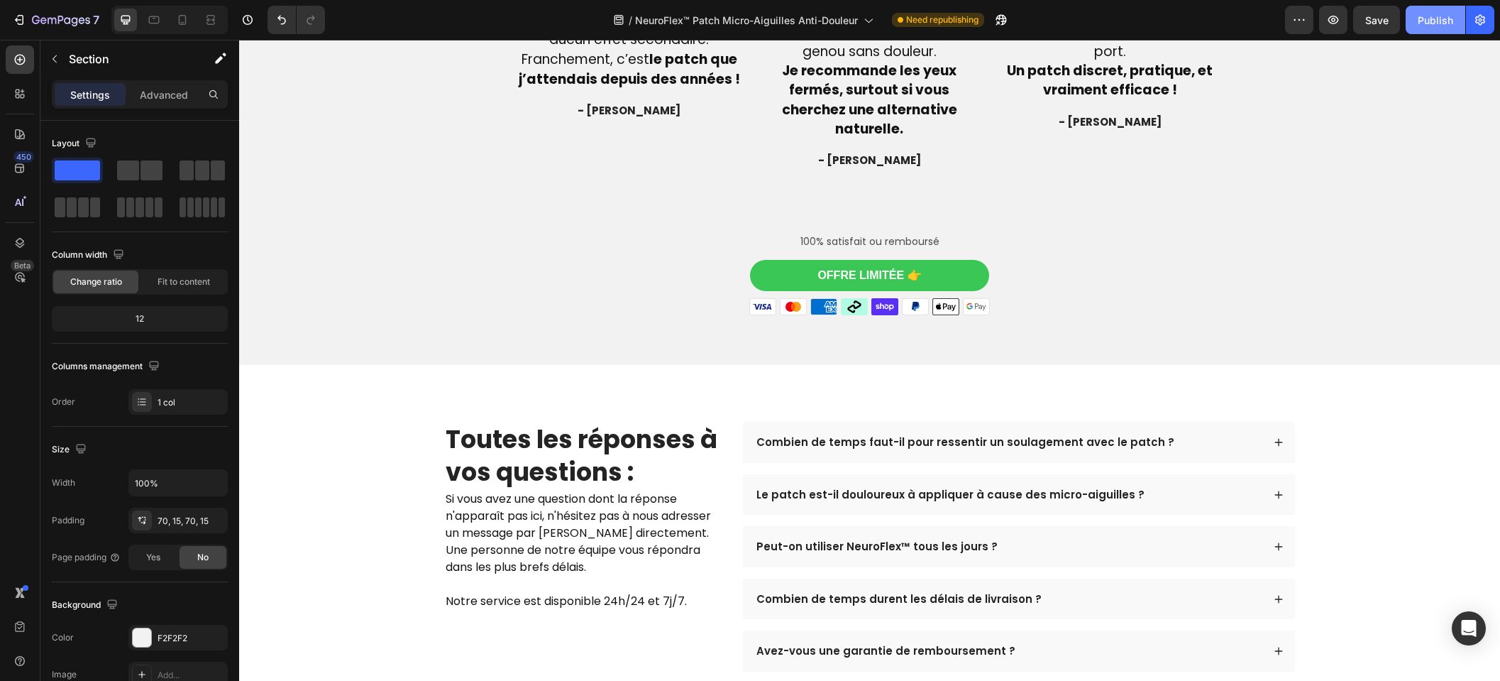
click at [1435, 17] on div "Publish" at bounding box center [1435, 20] width 35 height 15
click at [188, 20] on icon at bounding box center [182, 20] width 14 height 14
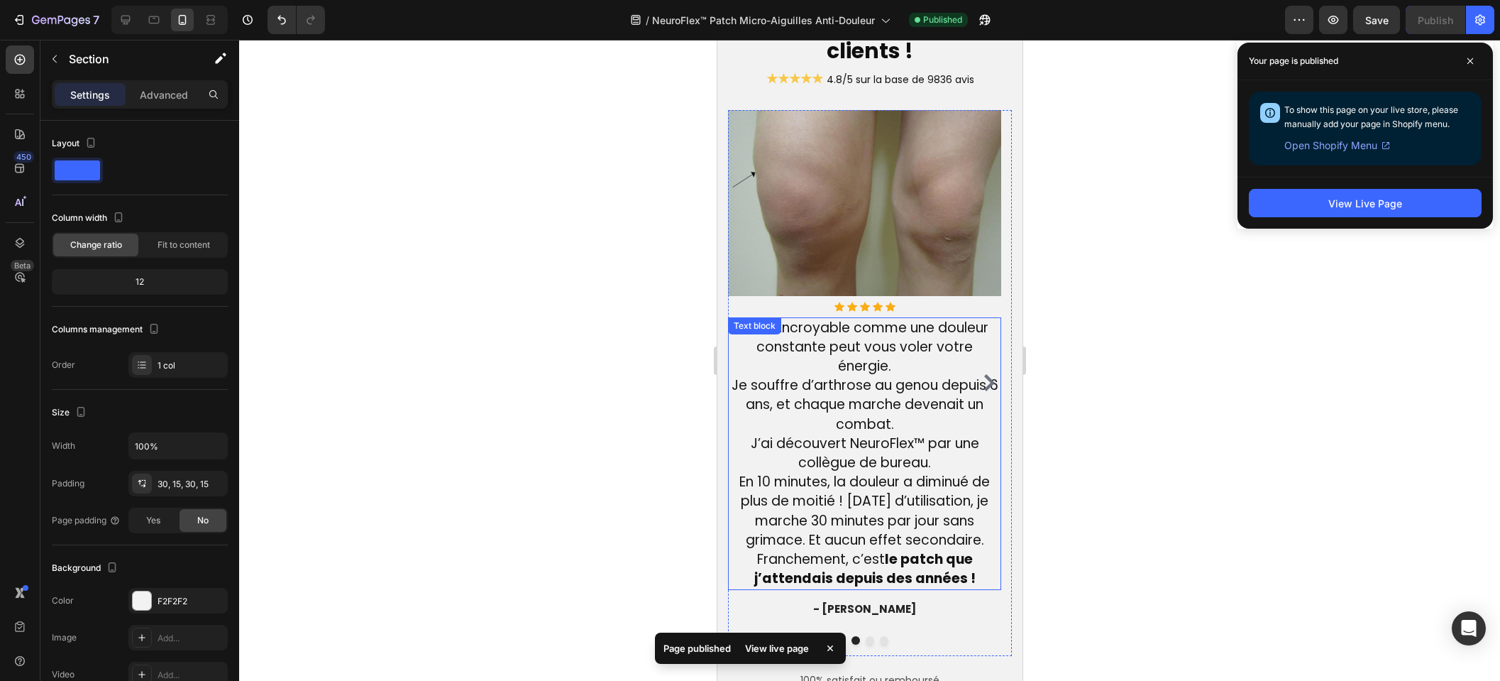
scroll to position [4098, 0]
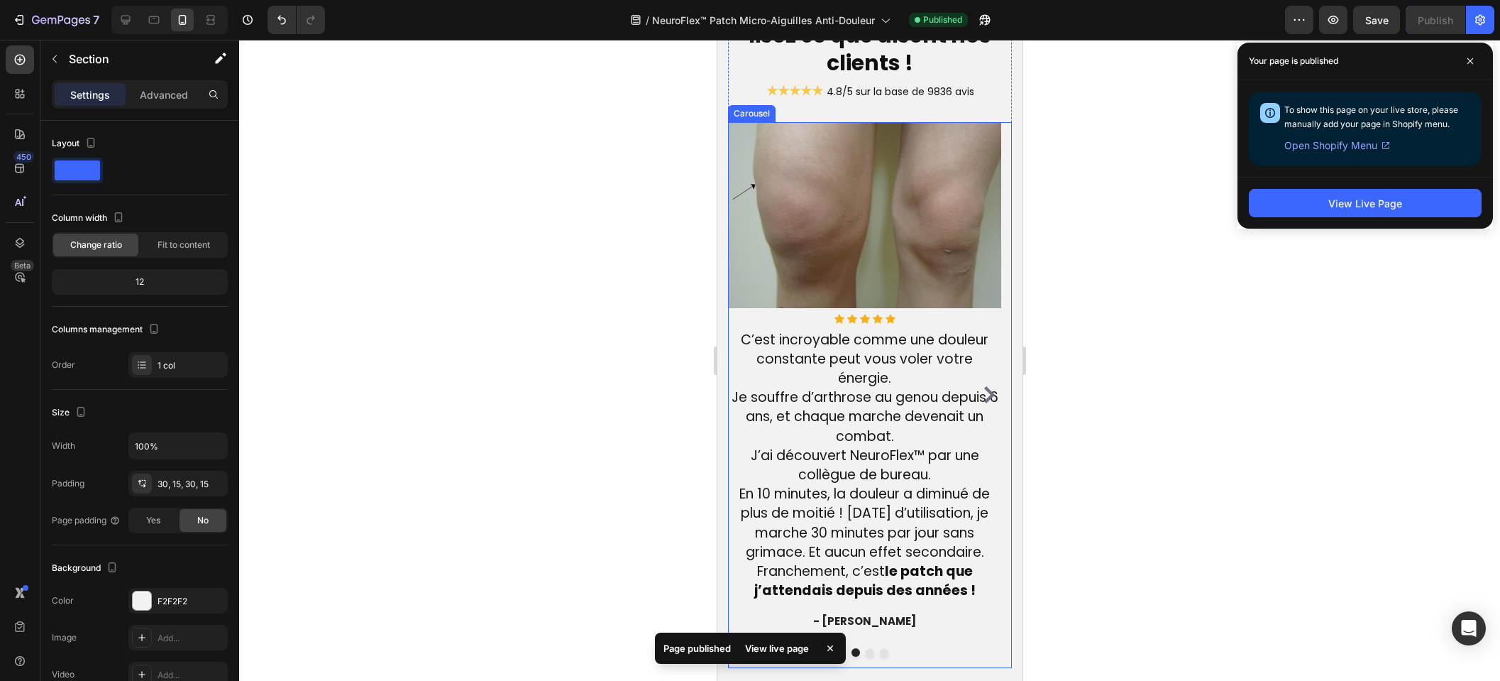
click at [981, 398] on icon "Carousel Next Arrow" at bounding box center [988, 394] width 17 height 17
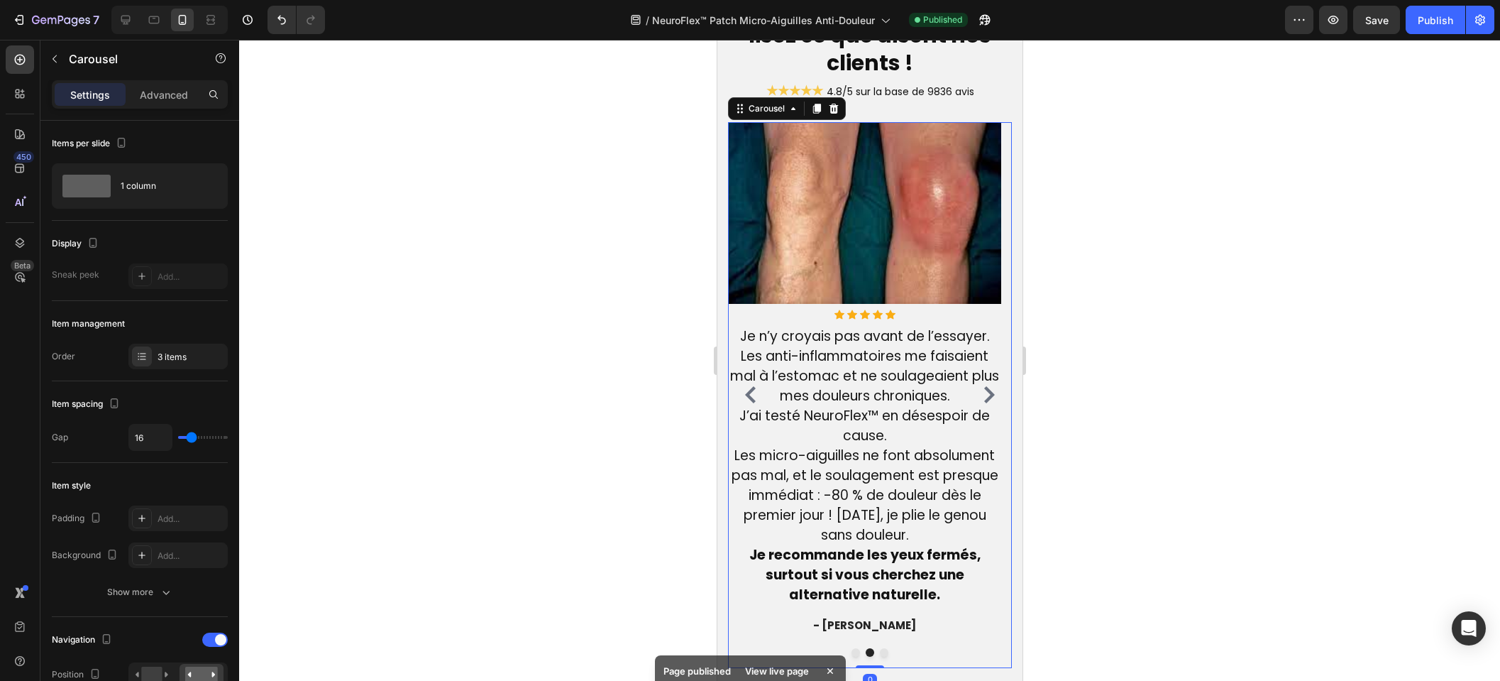
click at [980, 397] on icon "Carousel Next Arrow" at bounding box center [988, 394] width 17 height 17
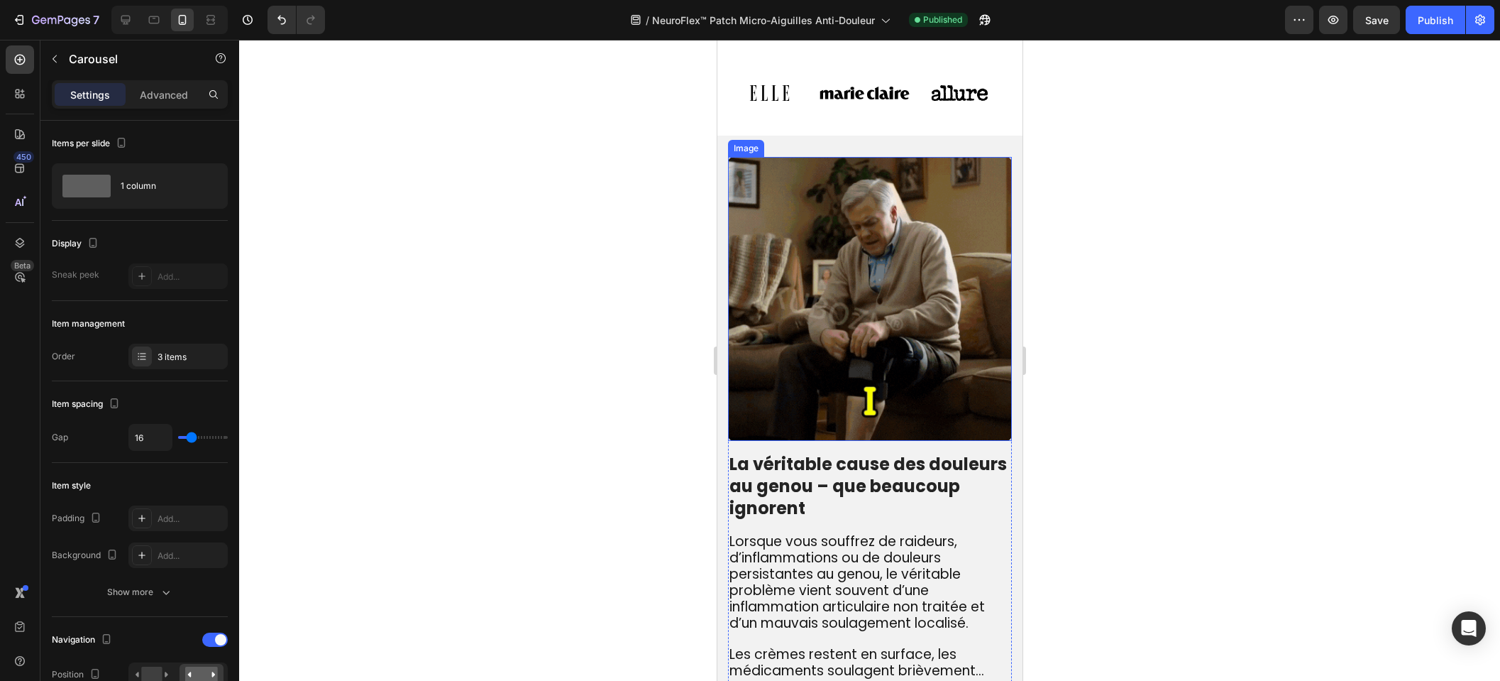
scroll to position [1223, 0]
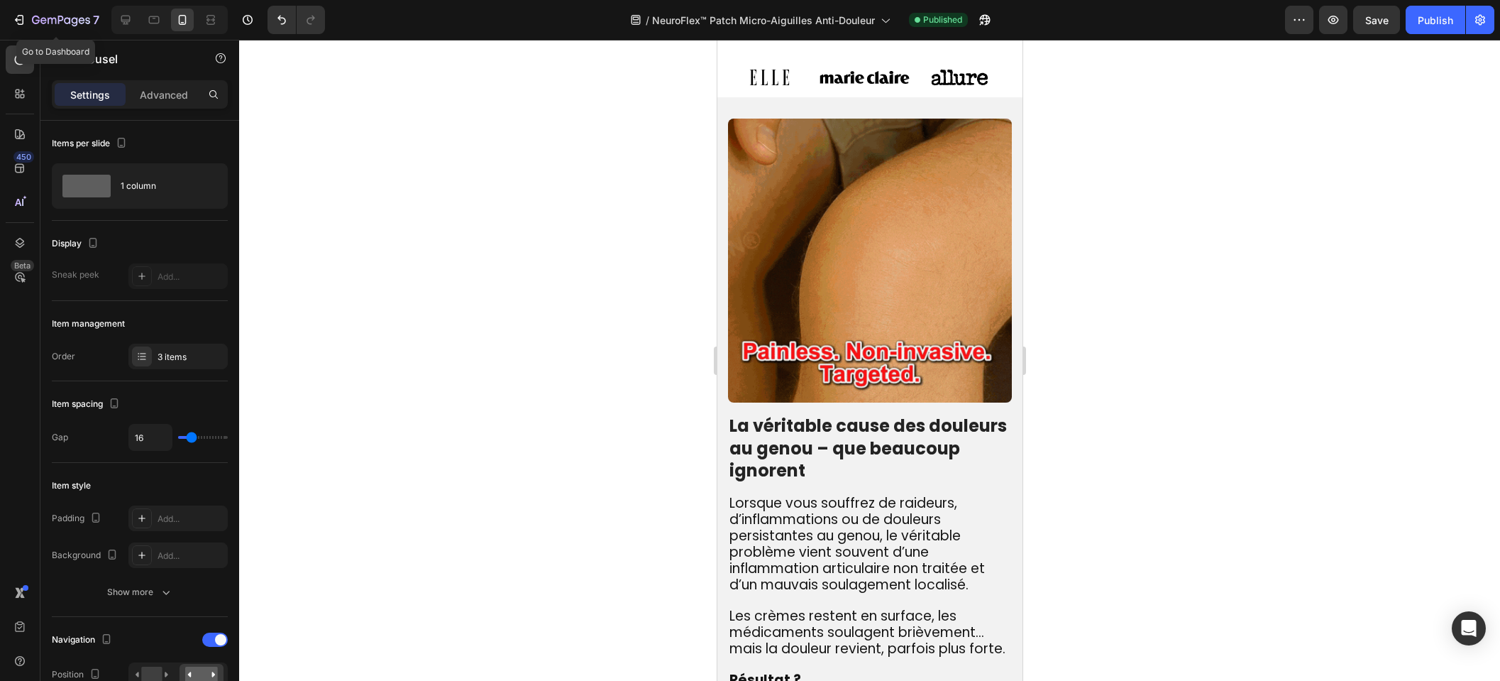
click at [66, 25] on icon "button" at bounding box center [61, 21] width 58 height 12
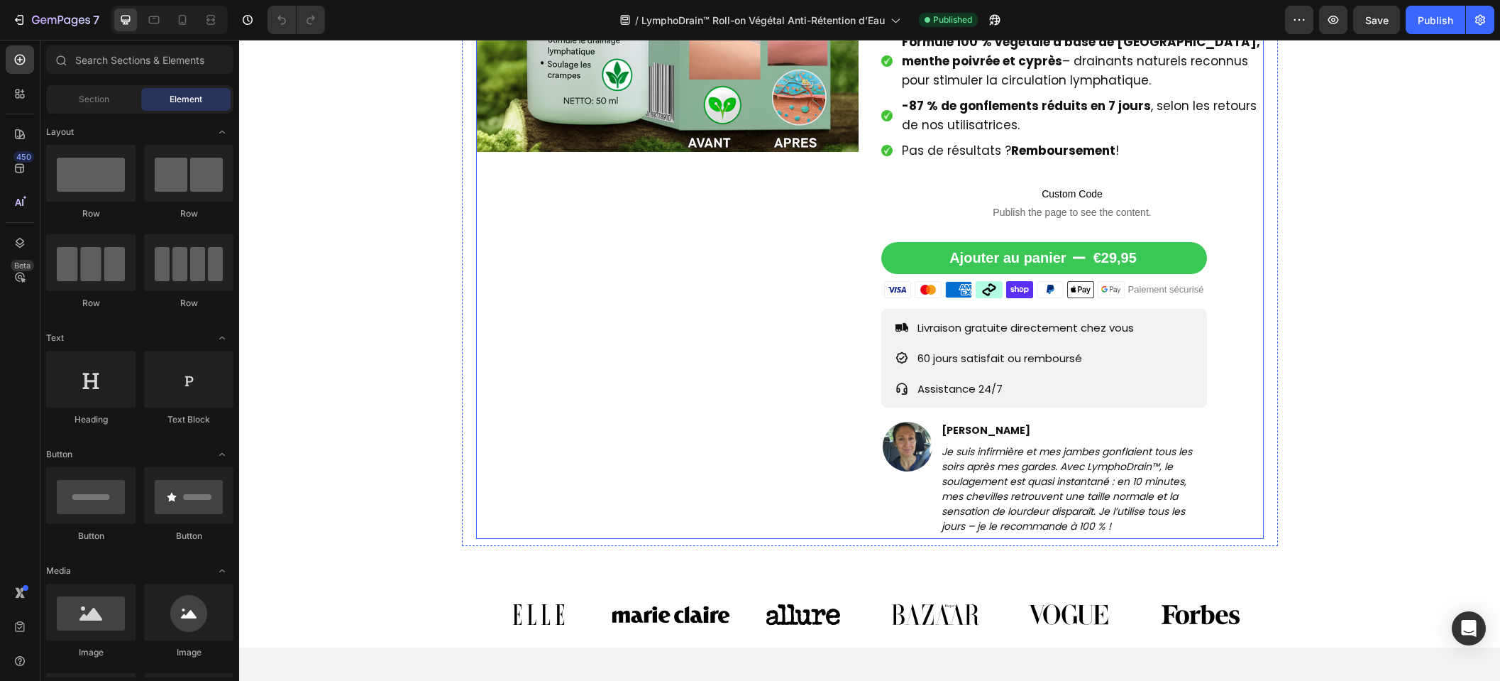
scroll to position [855, 0]
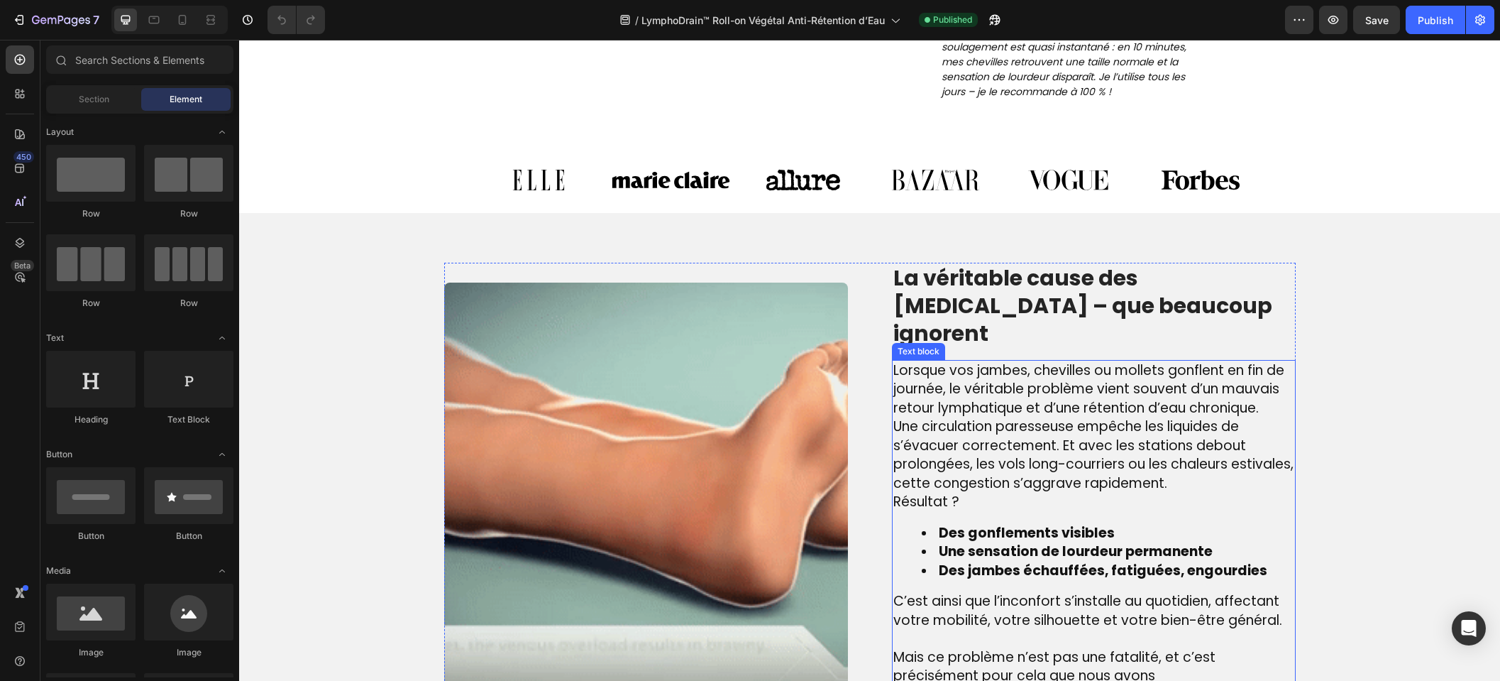
click at [878, 481] on div "Image La véritable cause des [MEDICAL_DATA] – que beaucoup ignorent Heading Lor…" at bounding box center [870, 485] width 852 height 444
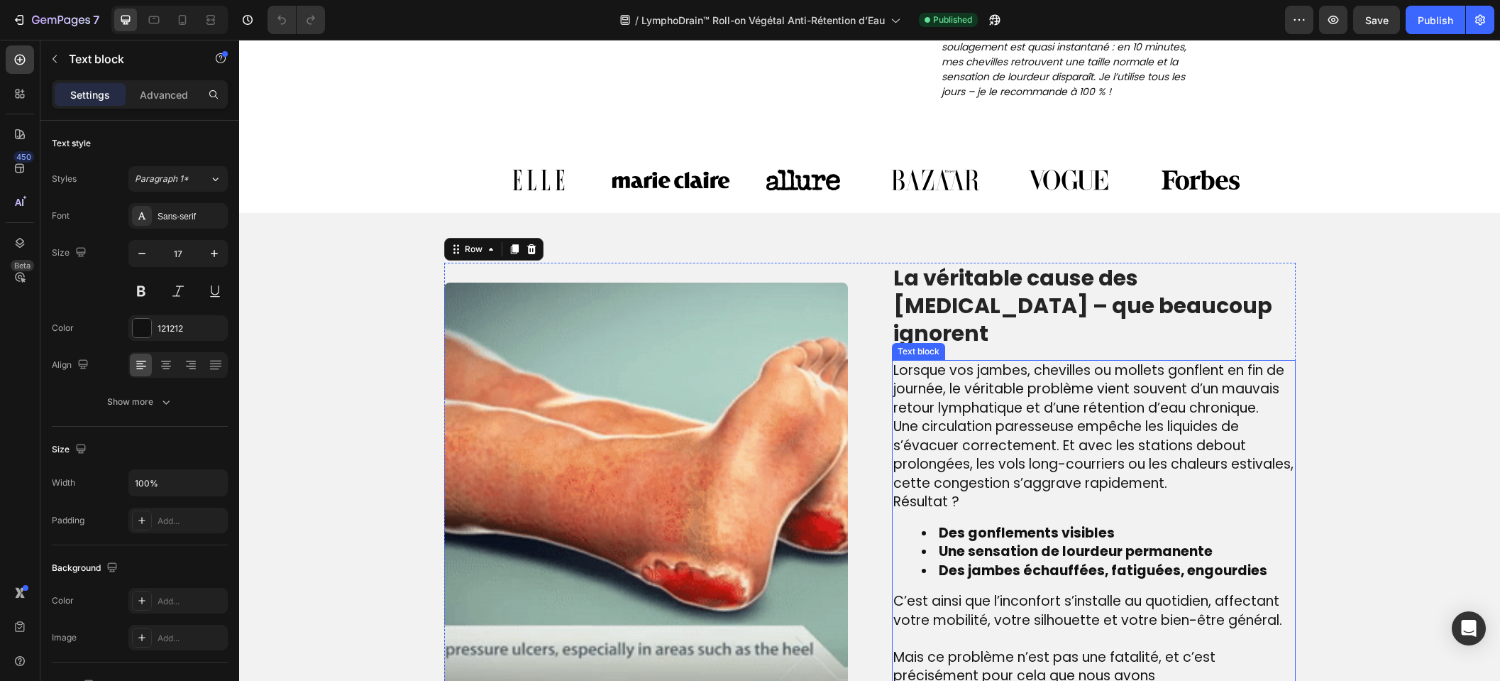
click at [894, 492] on span "Résultat ?" at bounding box center [927, 501] width 66 height 19
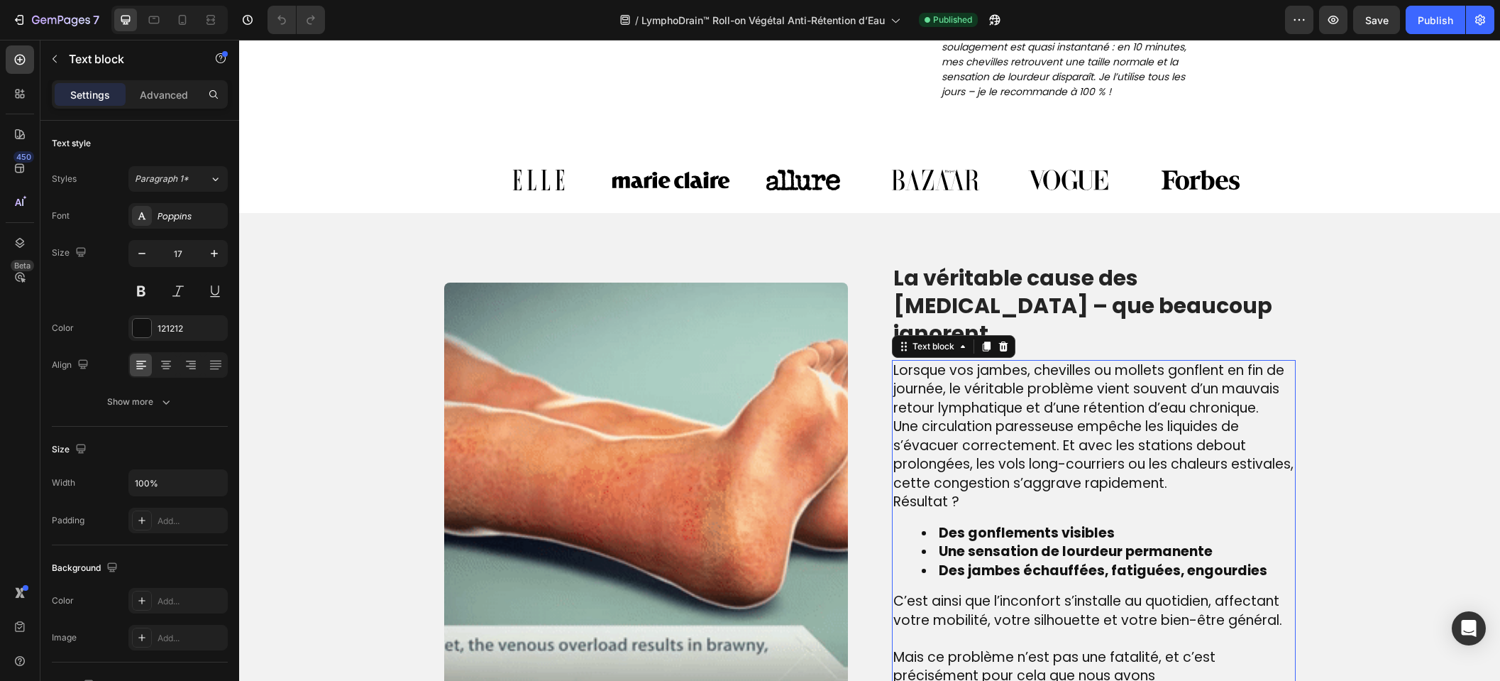
click at [894, 492] on span "Résultat ?" at bounding box center [927, 501] width 66 height 19
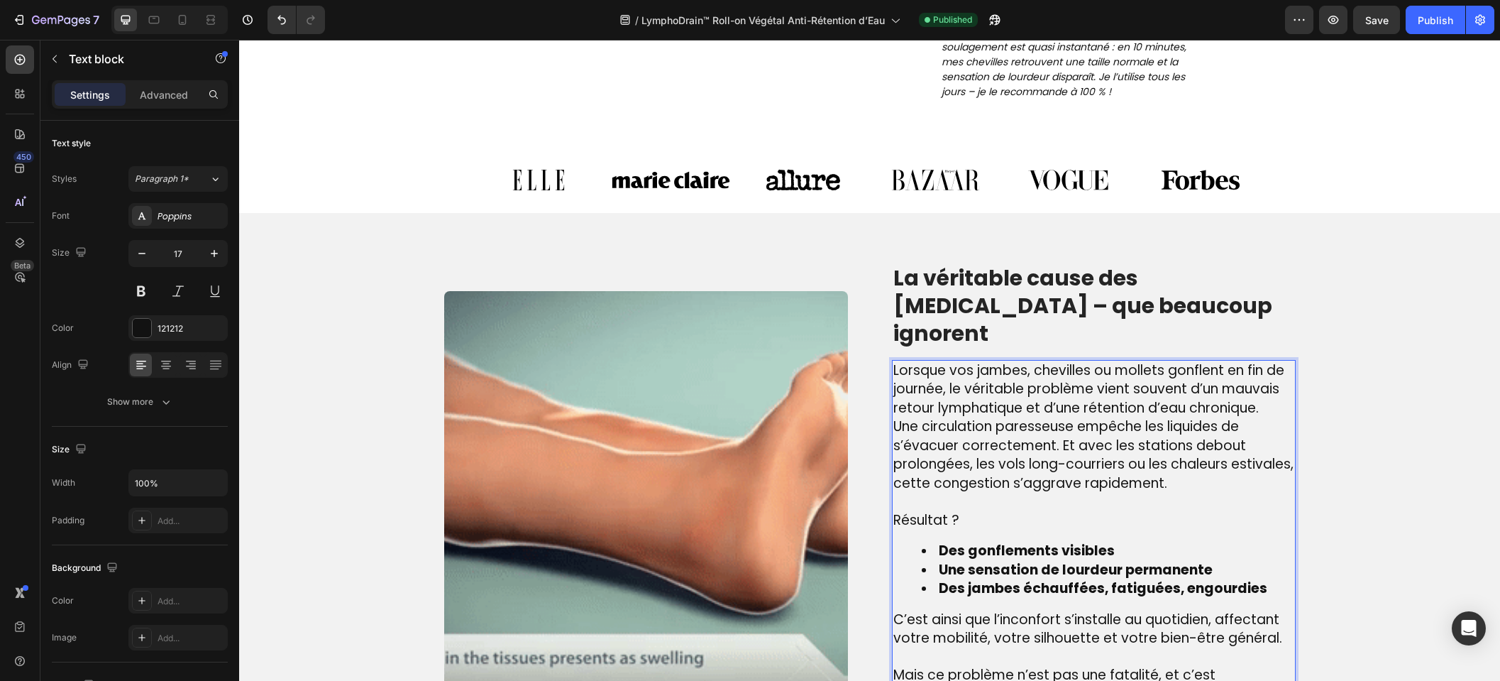
click at [894, 417] on span "Une circulation paresseuse empêche les liquides de s’évacuer correctement. Et a…" at bounding box center [1094, 455] width 400 height 76
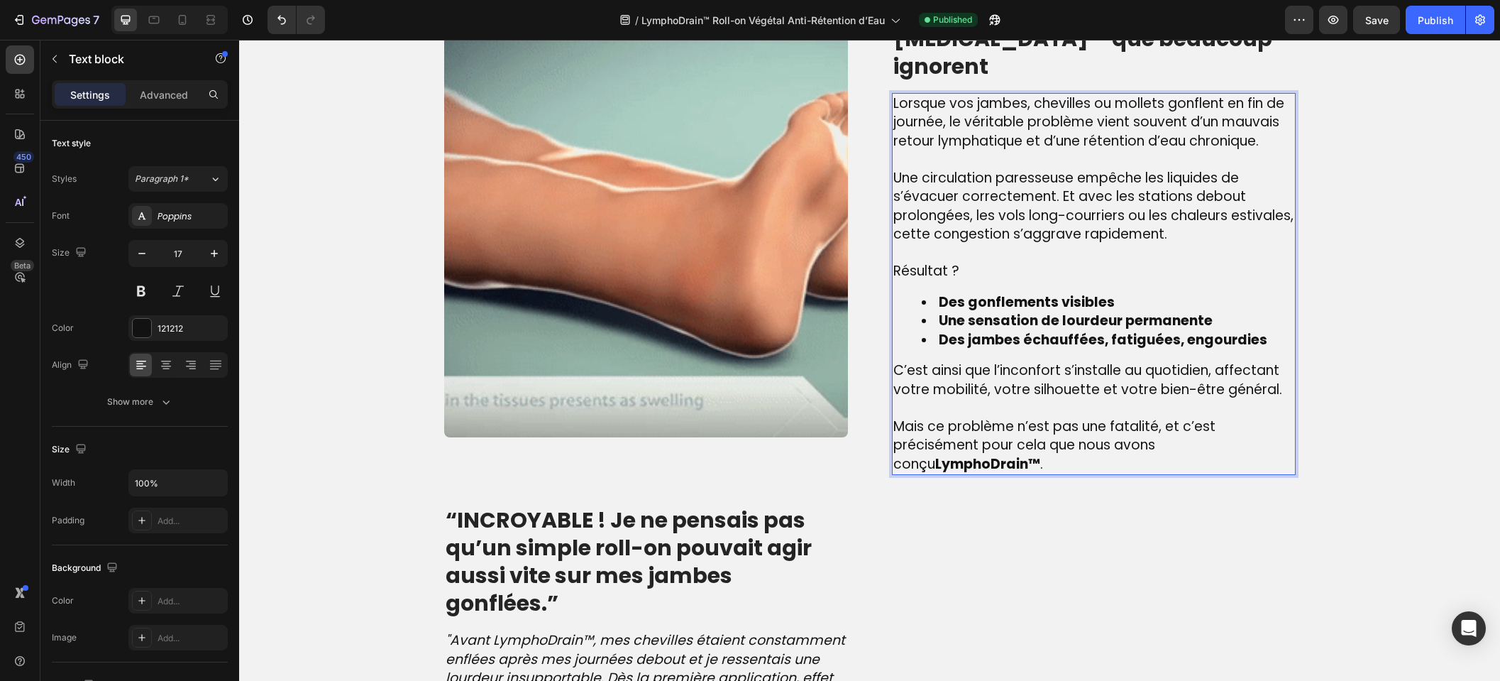
scroll to position [841, 0]
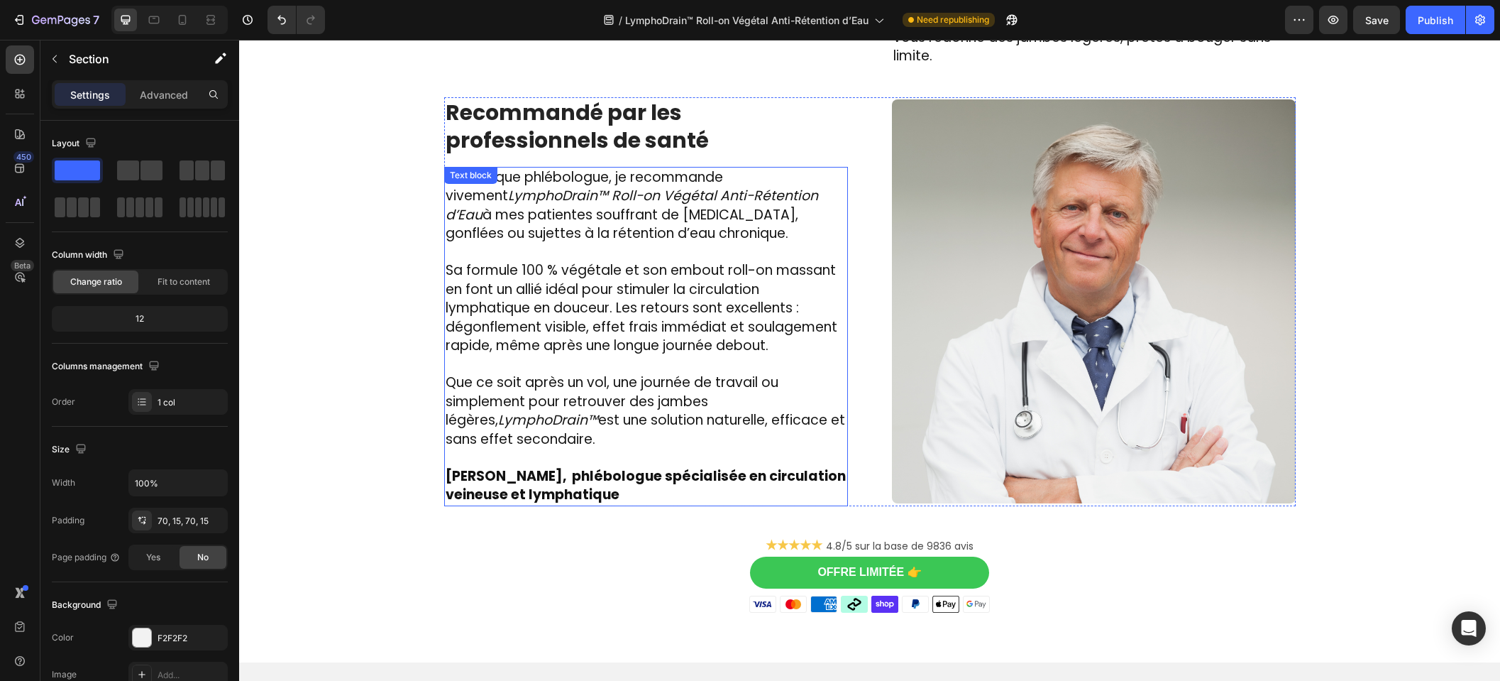
scroll to position [2542, 0]
click at [703, 430] on p "Que ce soit après un vol, une journée de travail ou simplement pour retrouver d…" at bounding box center [646, 412] width 401 height 75
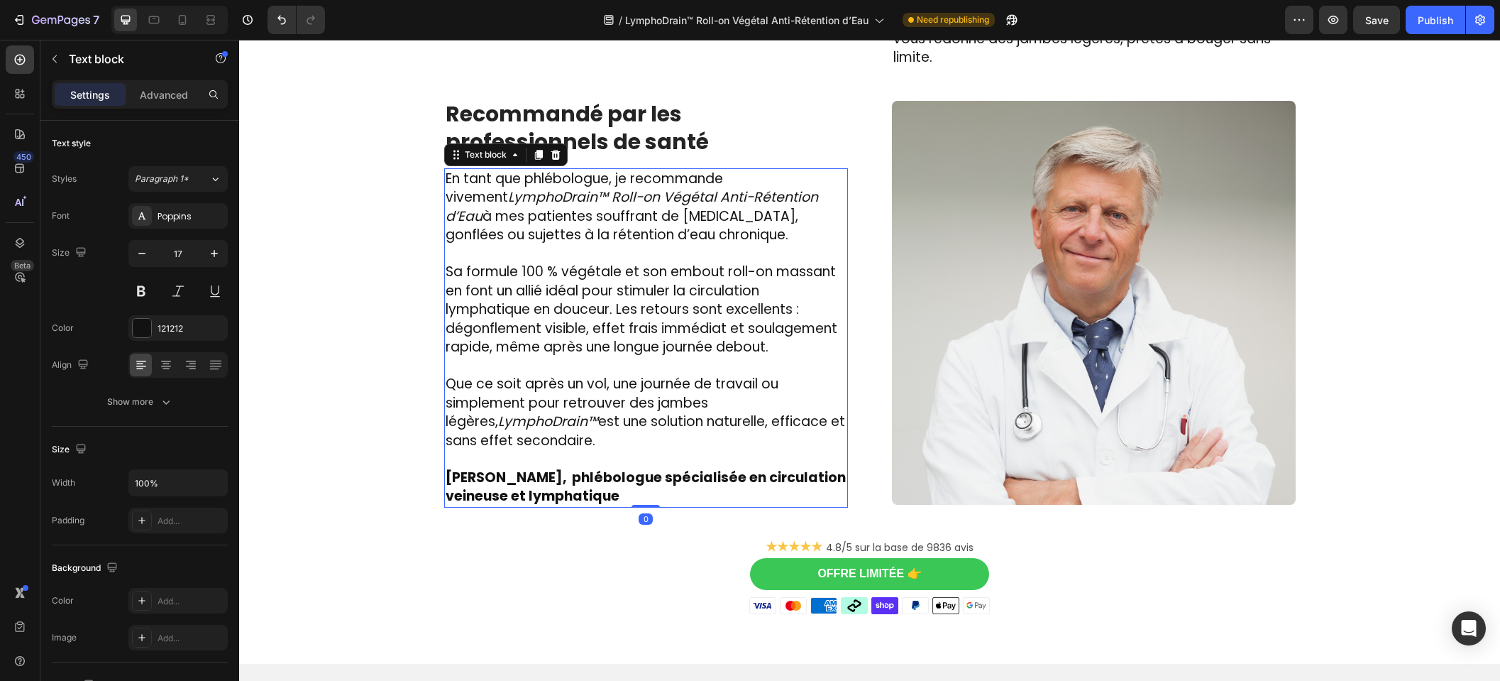
click at [688, 468] on strong "[PERSON_NAME], phlébologue spécialisée en circulation veineuse et lymphatique" at bounding box center [646, 487] width 400 height 38
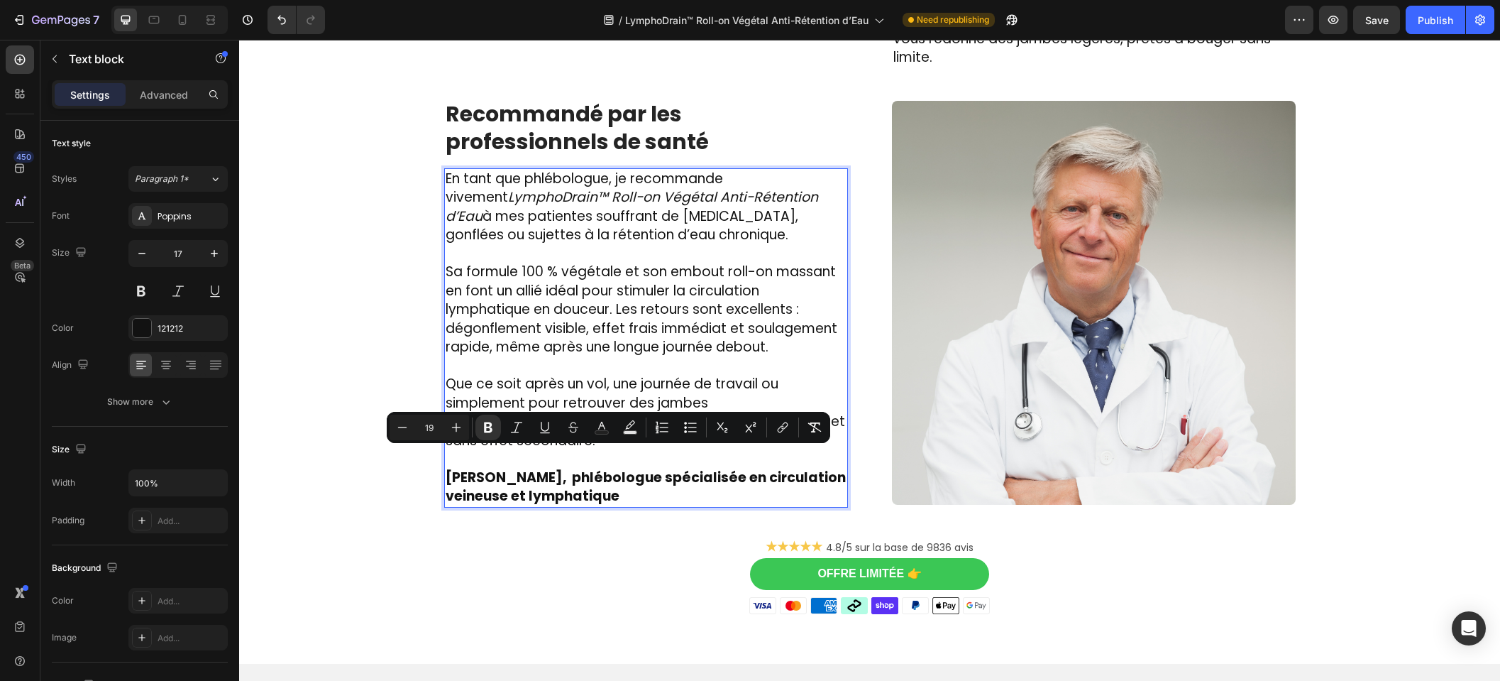
drag, startPoint x: 703, startPoint y: 477, endPoint x: 679, endPoint y: 449, distance: 37.2
click at [679, 468] on p "[PERSON_NAME], phlébologue spécialisée en circulation veineuse et lymphatique" at bounding box center [646, 487] width 401 height 38
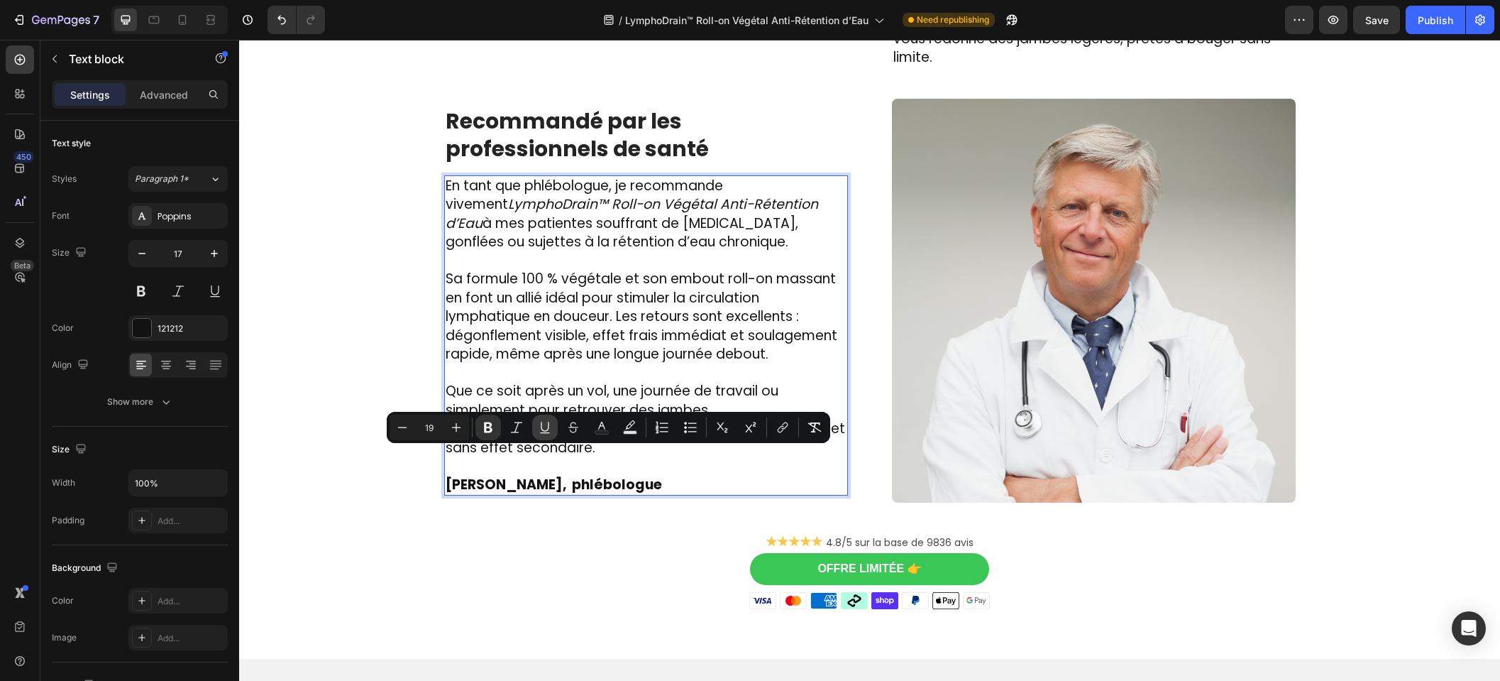
scroll to position [2550, 0]
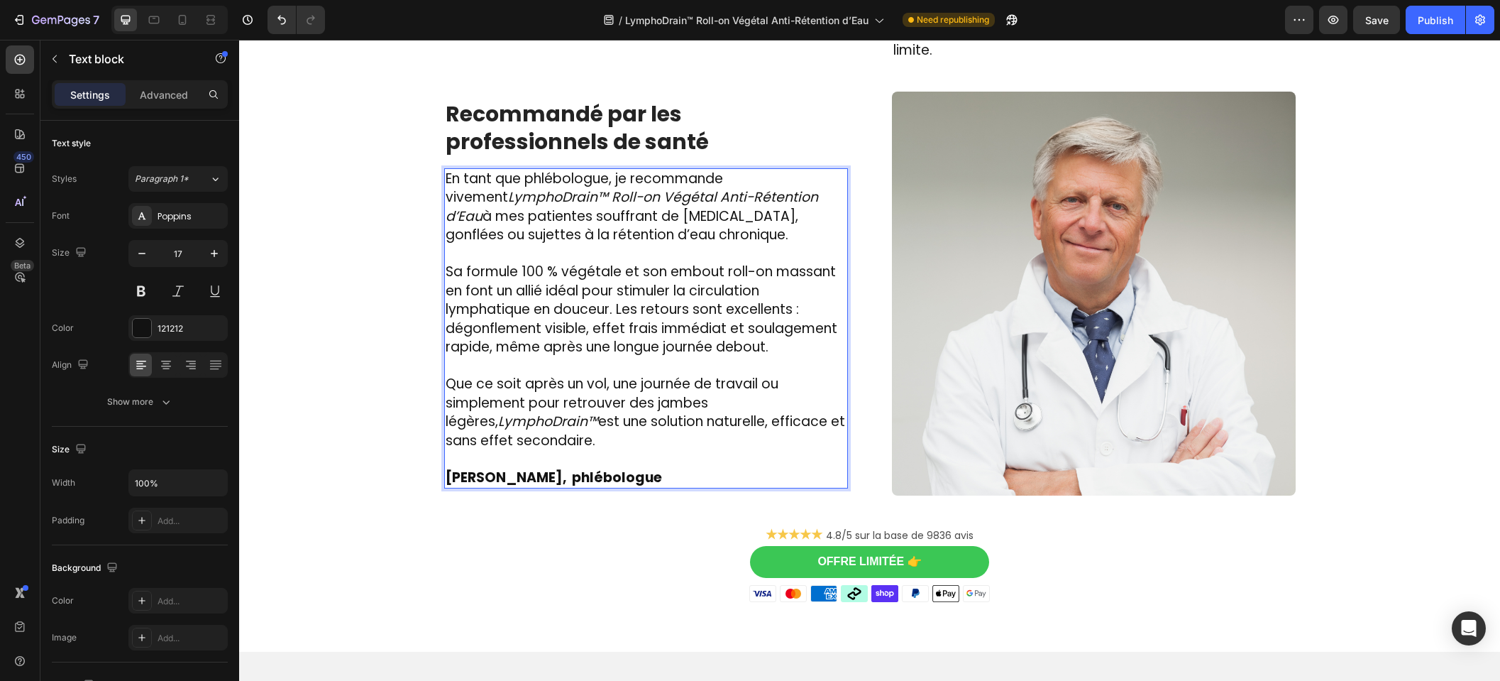
click at [640, 468] on strong "[PERSON_NAME], phlébologue" at bounding box center [554, 477] width 216 height 19
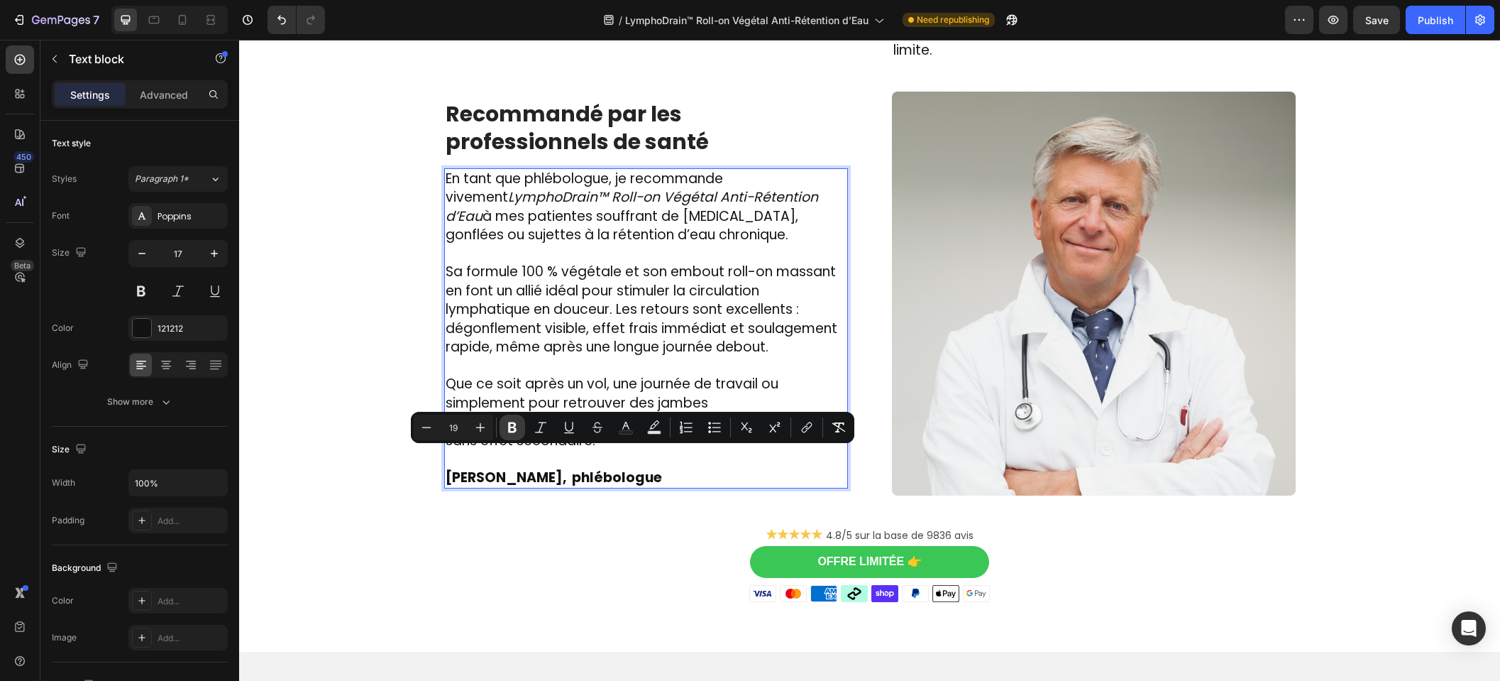
click at [508, 429] on icon "Editor contextual toolbar" at bounding box center [512, 427] width 14 height 14
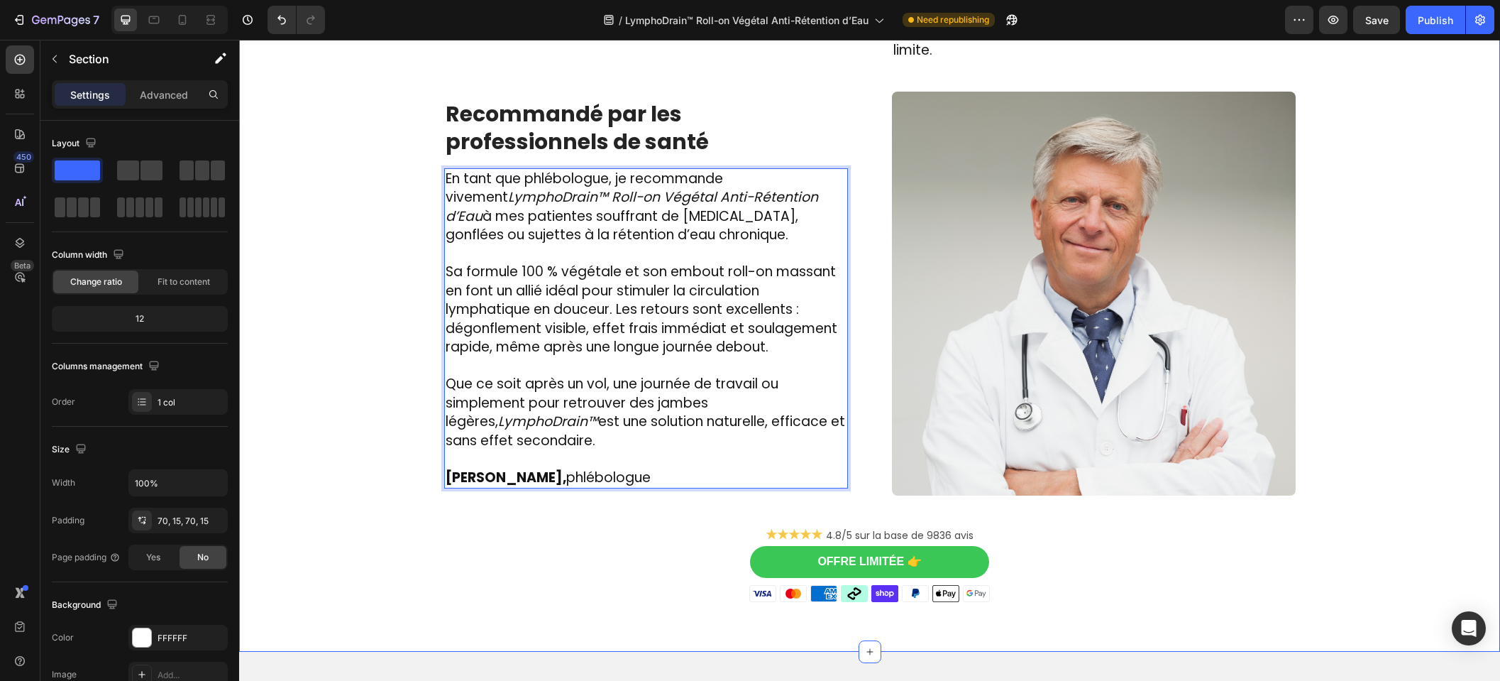
click at [368, 307] on div "Image Des centaines de femmes actives l’utilisent chaque jour et ont dit adieu …" at bounding box center [870, 77] width 1240 height 1050
click at [571, 290] on span "Sa formule 100 % végétale et son embout roll-on massant en font un allié idéal …" at bounding box center [642, 309] width 392 height 94
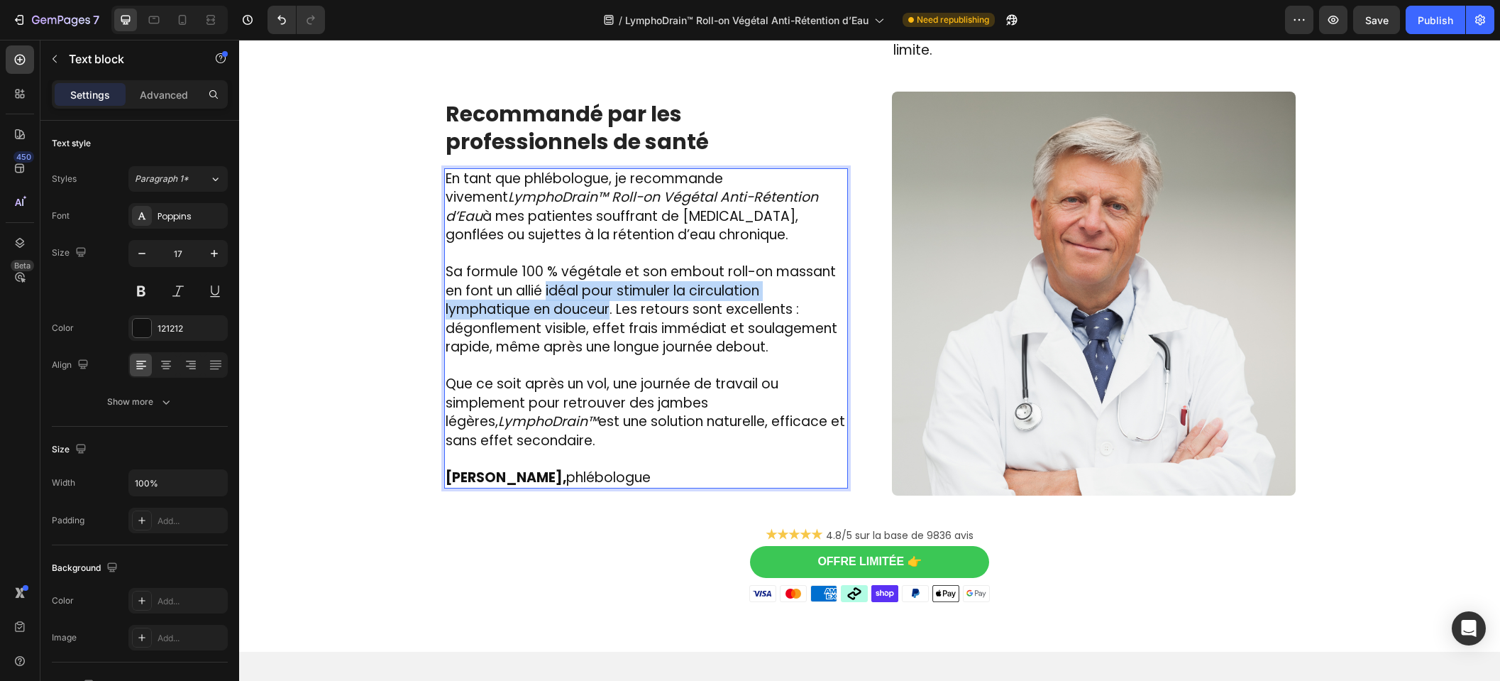
drag, startPoint x: 542, startPoint y: 273, endPoint x: 605, endPoint y: 290, distance: 64.7
click at [605, 290] on span "Sa formule 100 % végétale et son embout roll-on massant en font un allié idéal …" at bounding box center [642, 309] width 392 height 94
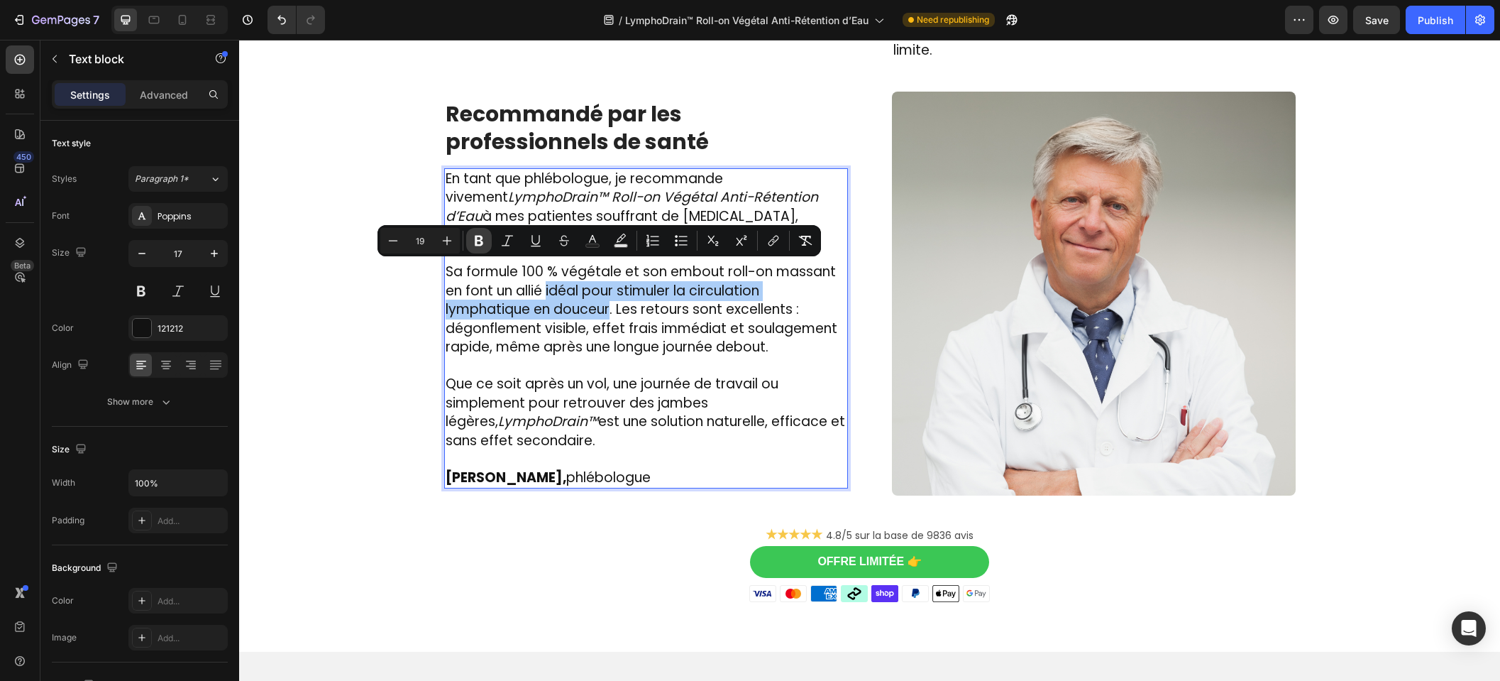
click at [480, 246] on icon "Editor contextual toolbar" at bounding box center [479, 241] width 14 height 14
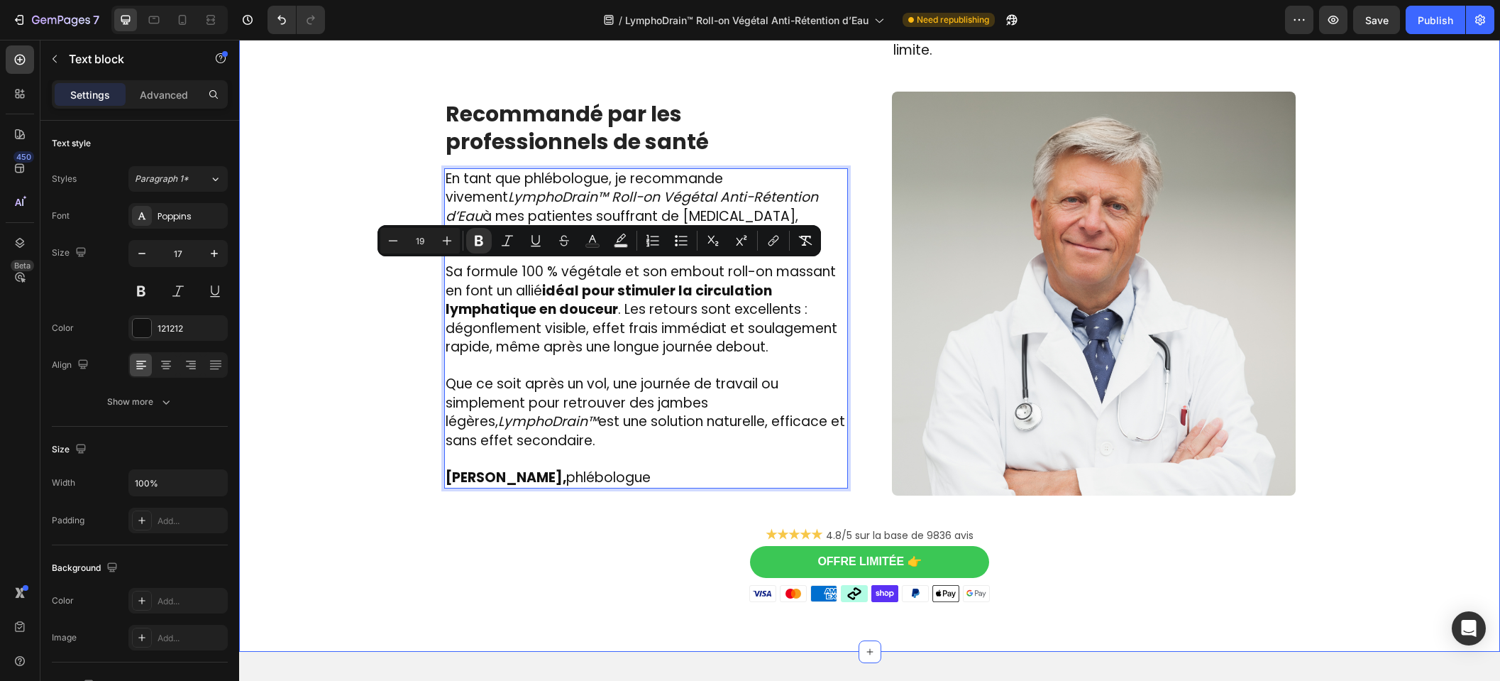
click at [400, 373] on div "Image Des centaines de femmes actives l’utilisent chaque jour et ont dit adieu …" at bounding box center [870, 77] width 1240 height 1050
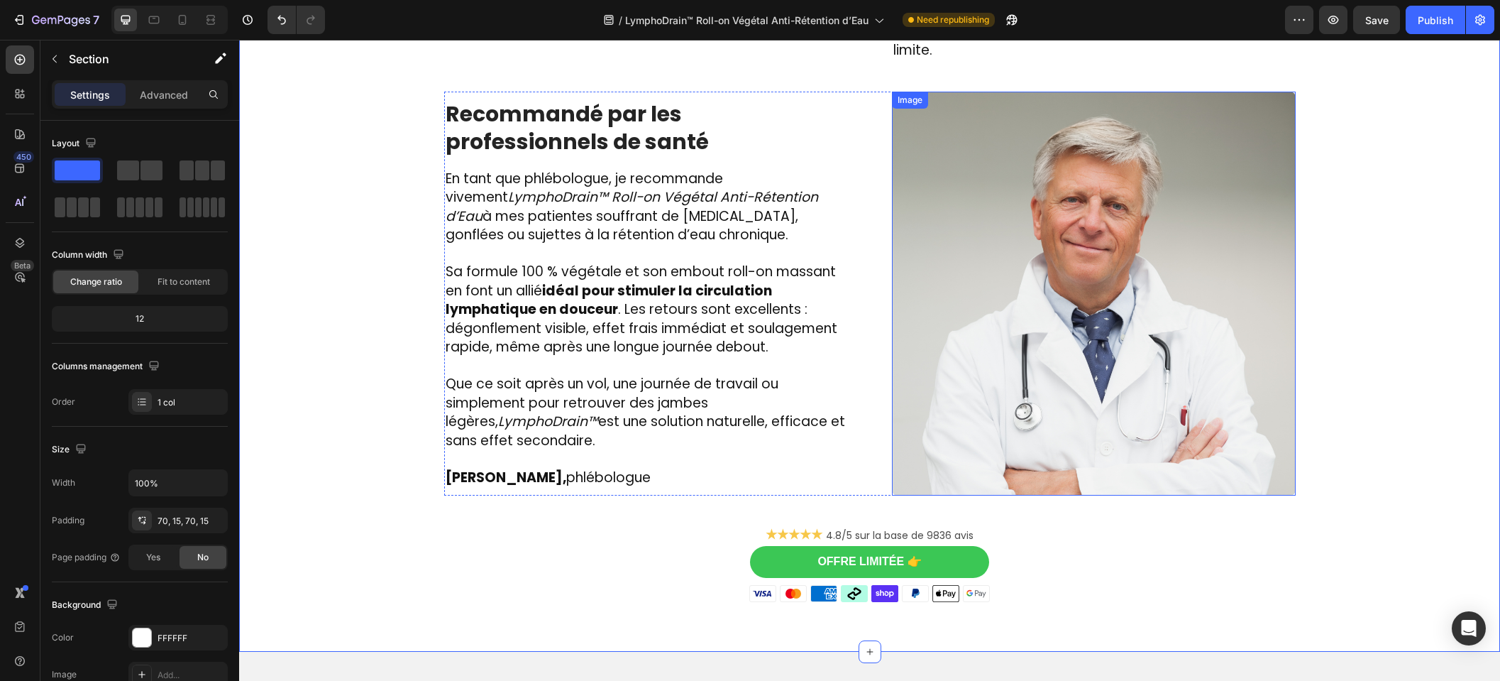
click at [997, 281] on img at bounding box center [1094, 294] width 404 height 404
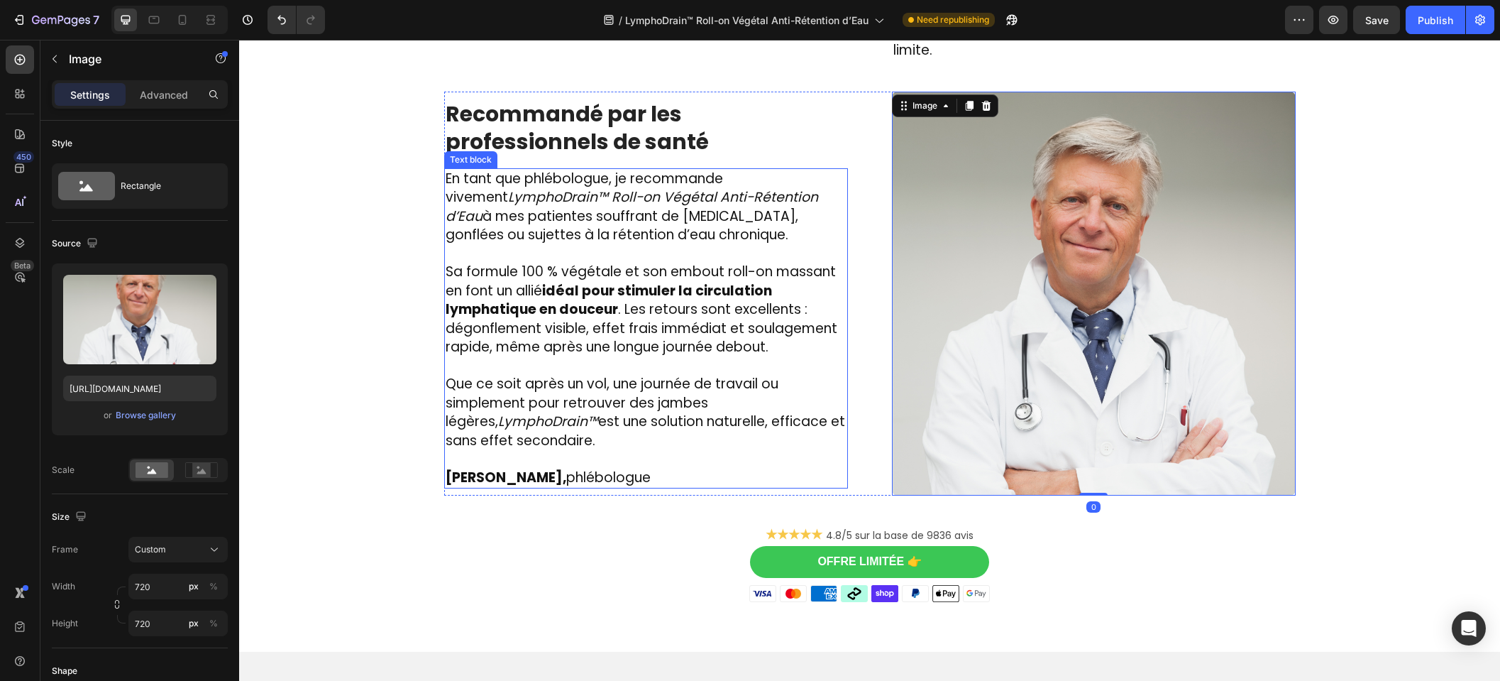
click at [809, 315] on span "Sa formule 100 % végétale et son embout roll-on massant en font un allié idéal …" at bounding box center [642, 309] width 392 height 94
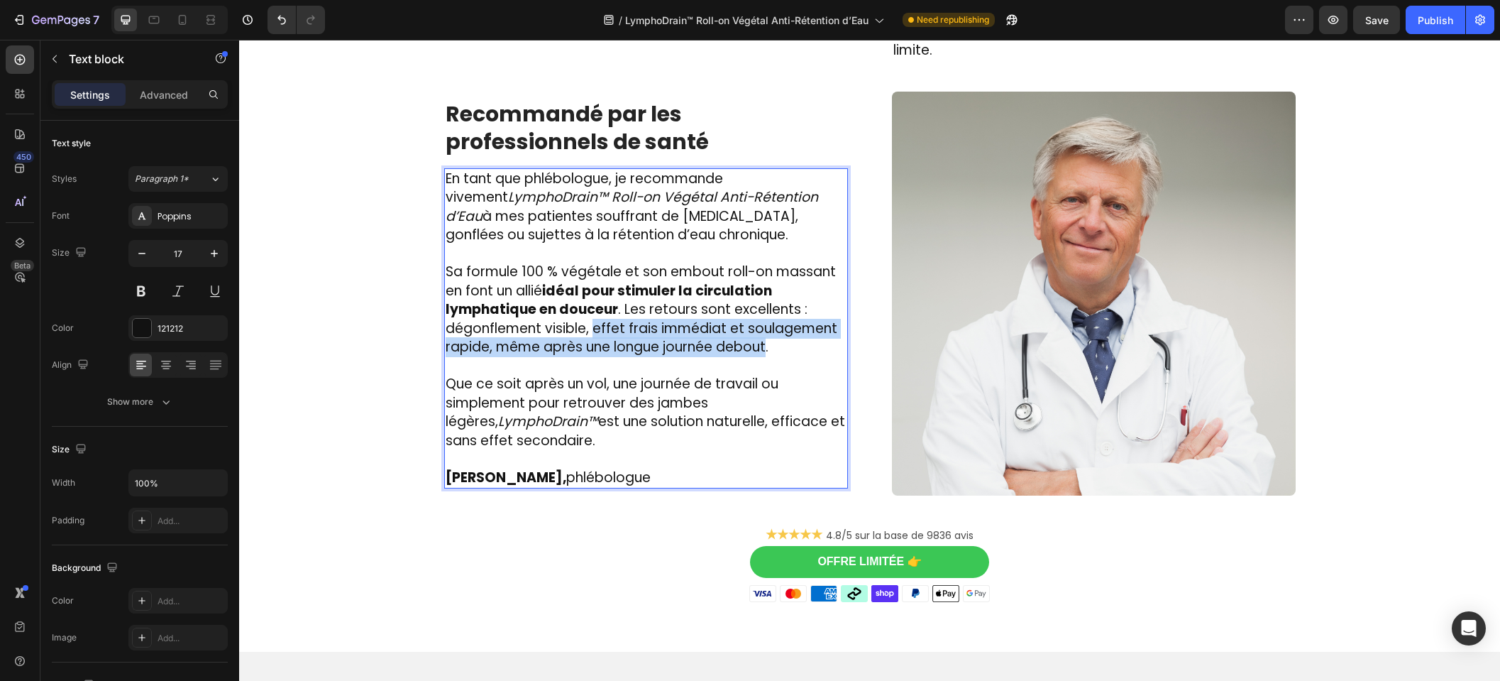
drag, startPoint x: 593, startPoint y: 309, endPoint x: 762, endPoint y: 330, distance: 170.9
click at [762, 330] on span "Sa formule 100 % végétale et son embout roll-on massant en font un allié idéal …" at bounding box center [642, 309] width 392 height 94
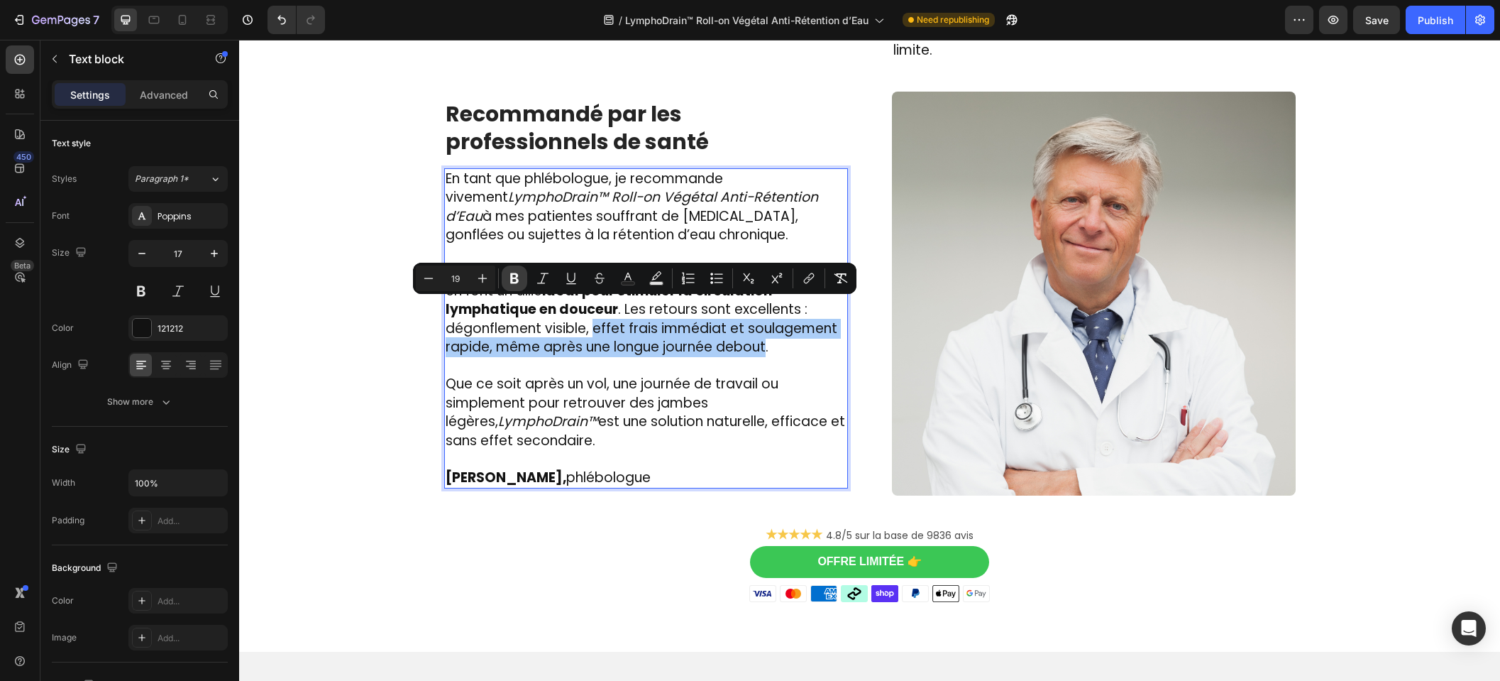
drag, startPoint x: 516, startPoint y: 282, endPoint x: 509, endPoint y: 287, distance: 8.3
click at [516, 282] on icon "Editor contextual toolbar" at bounding box center [514, 278] width 9 height 11
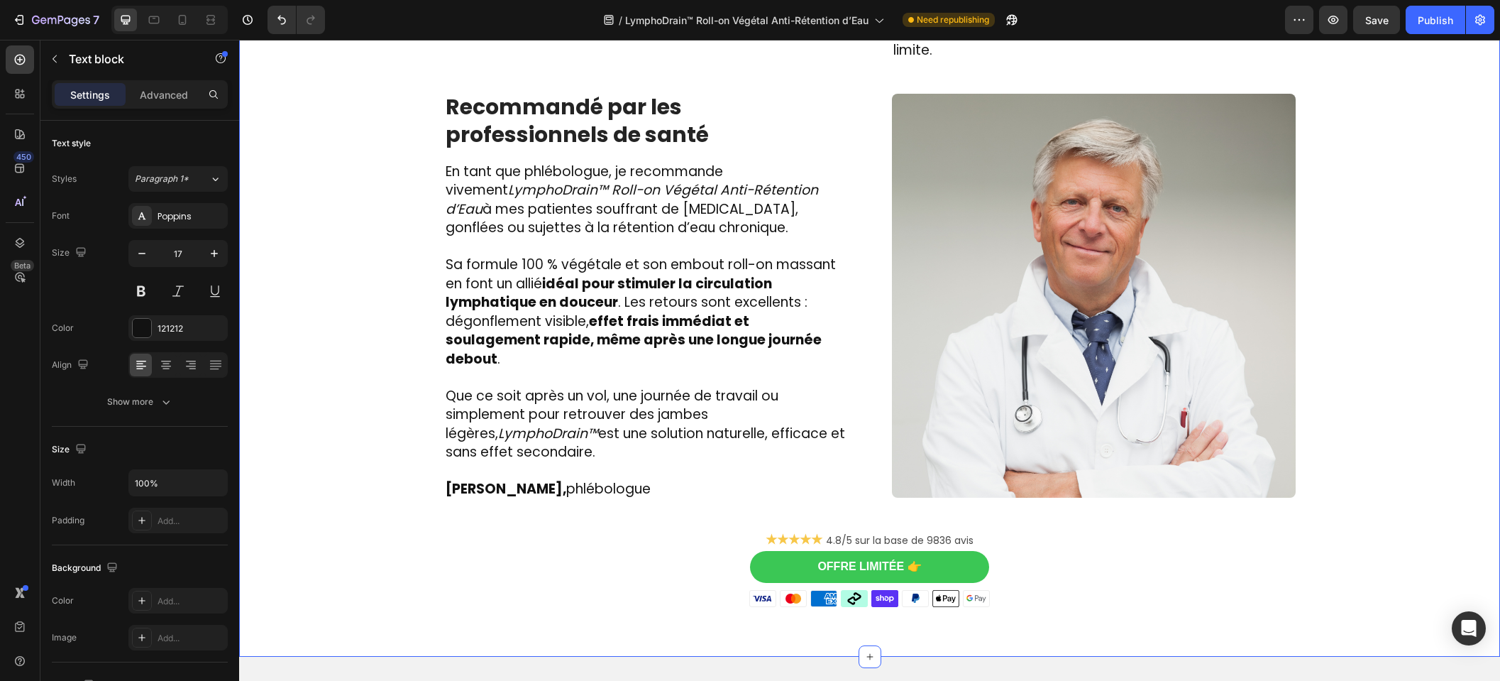
click at [368, 412] on div "Image Des centaines de femmes actives l’utilisent chaque jour et ont dit adieu …" at bounding box center [870, 79] width 1240 height 1055
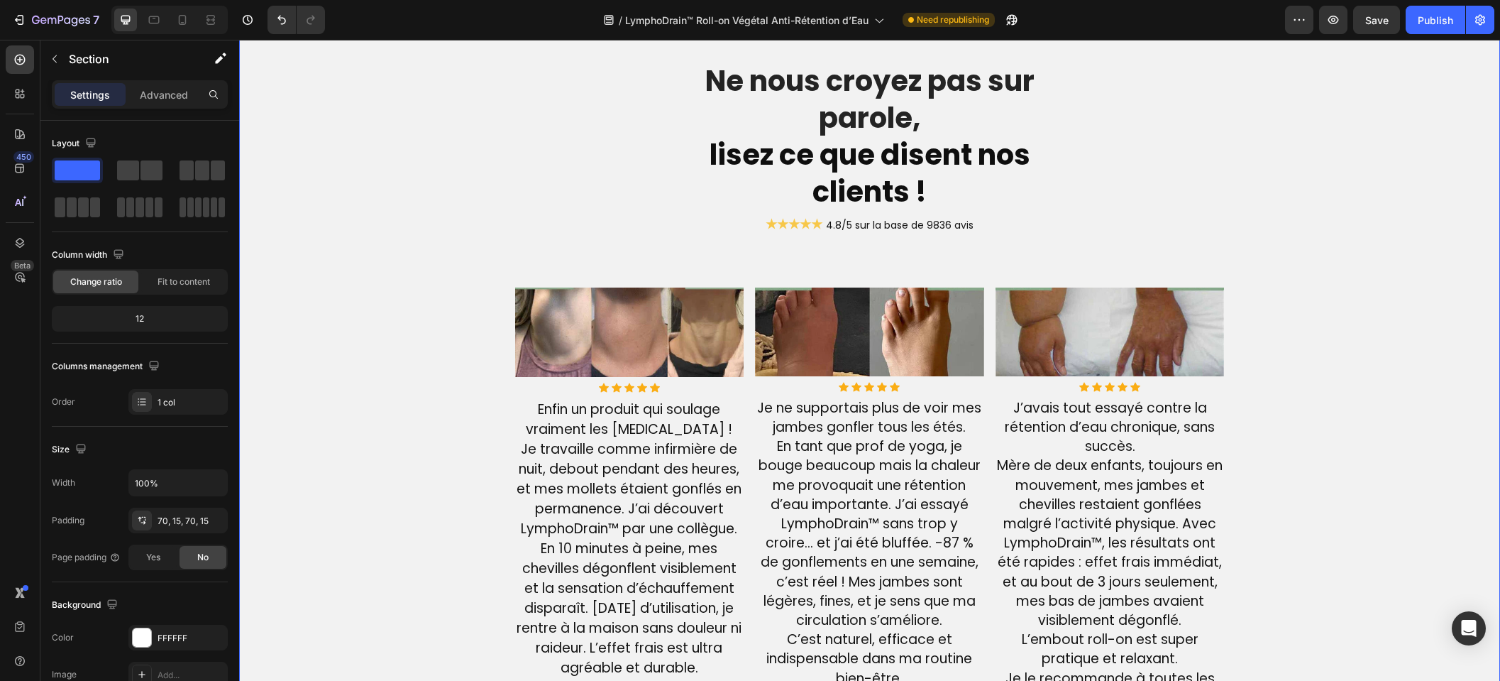
scroll to position [3090, 0]
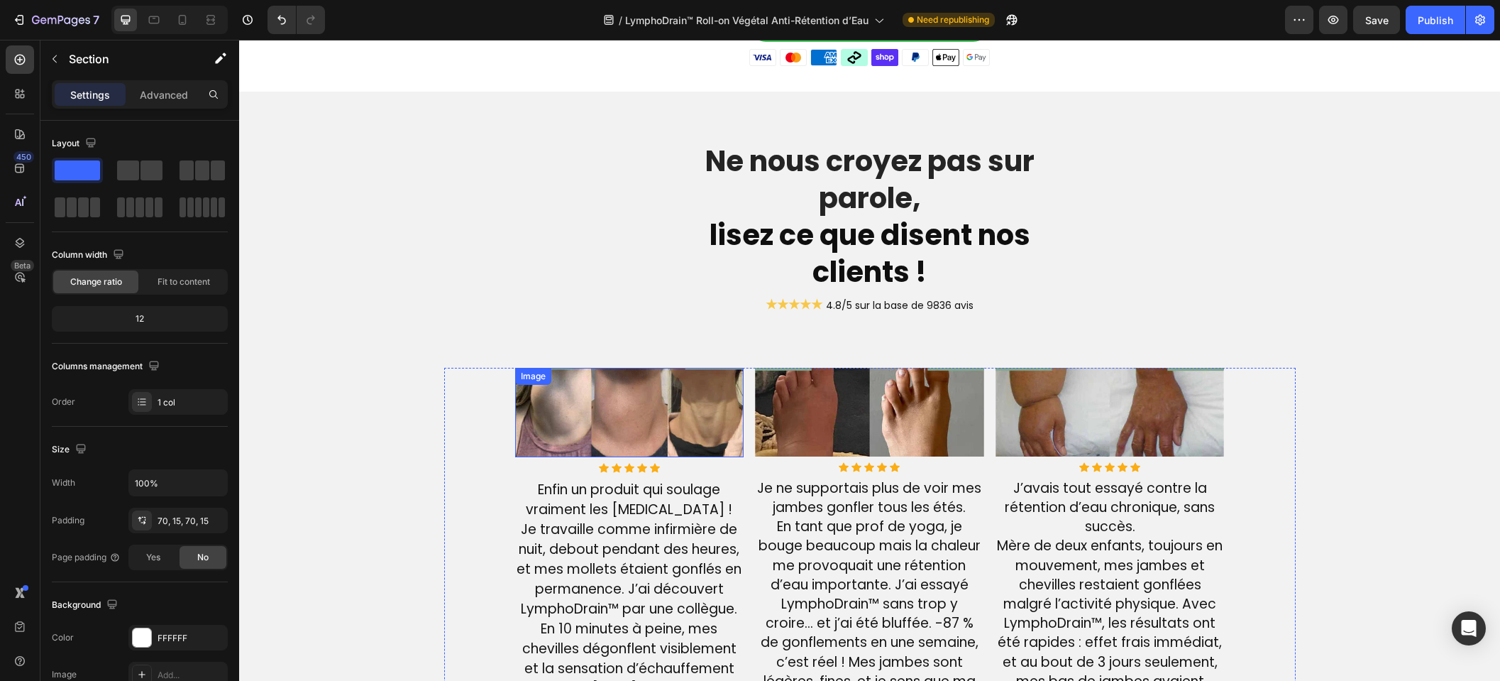
click at [647, 407] on img at bounding box center [629, 412] width 229 height 89
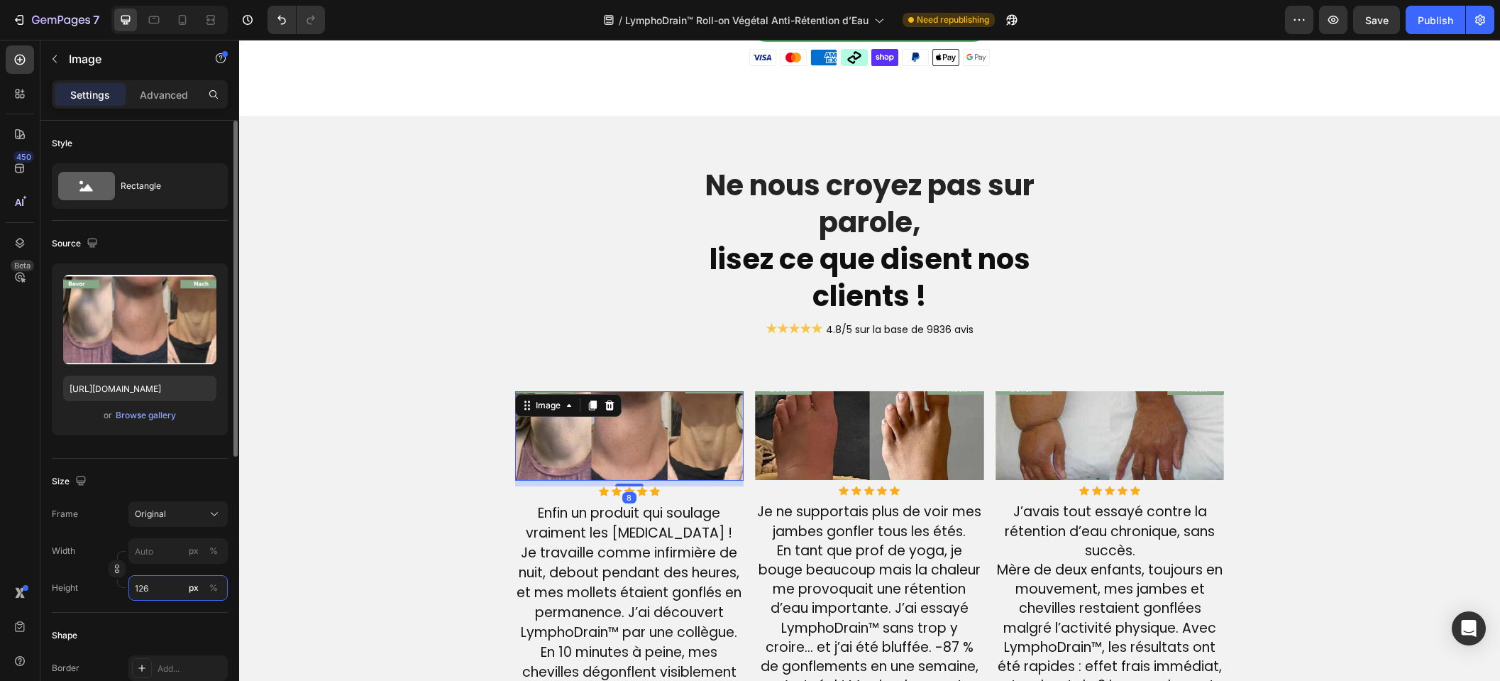
click at [148, 586] on input "126" at bounding box center [177, 588] width 99 height 26
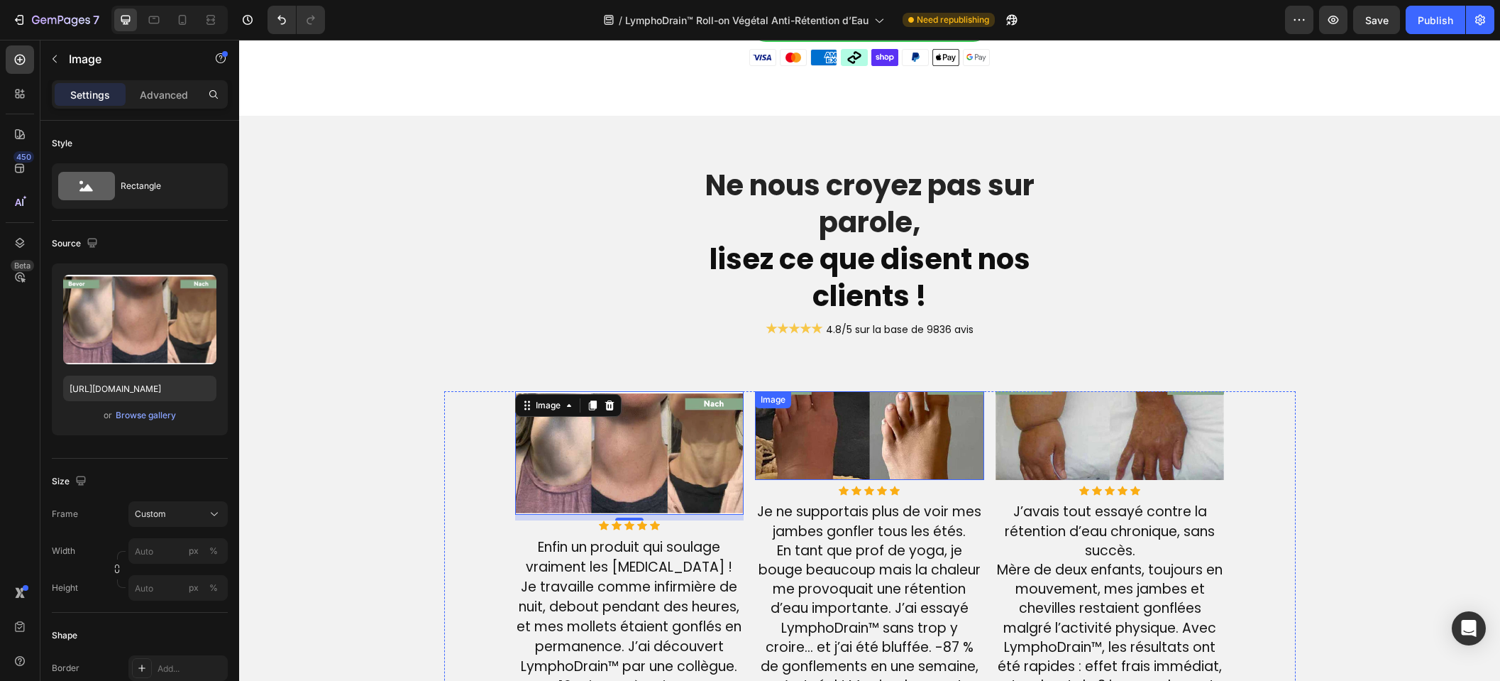
click at [875, 407] on img at bounding box center [869, 435] width 229 height 89
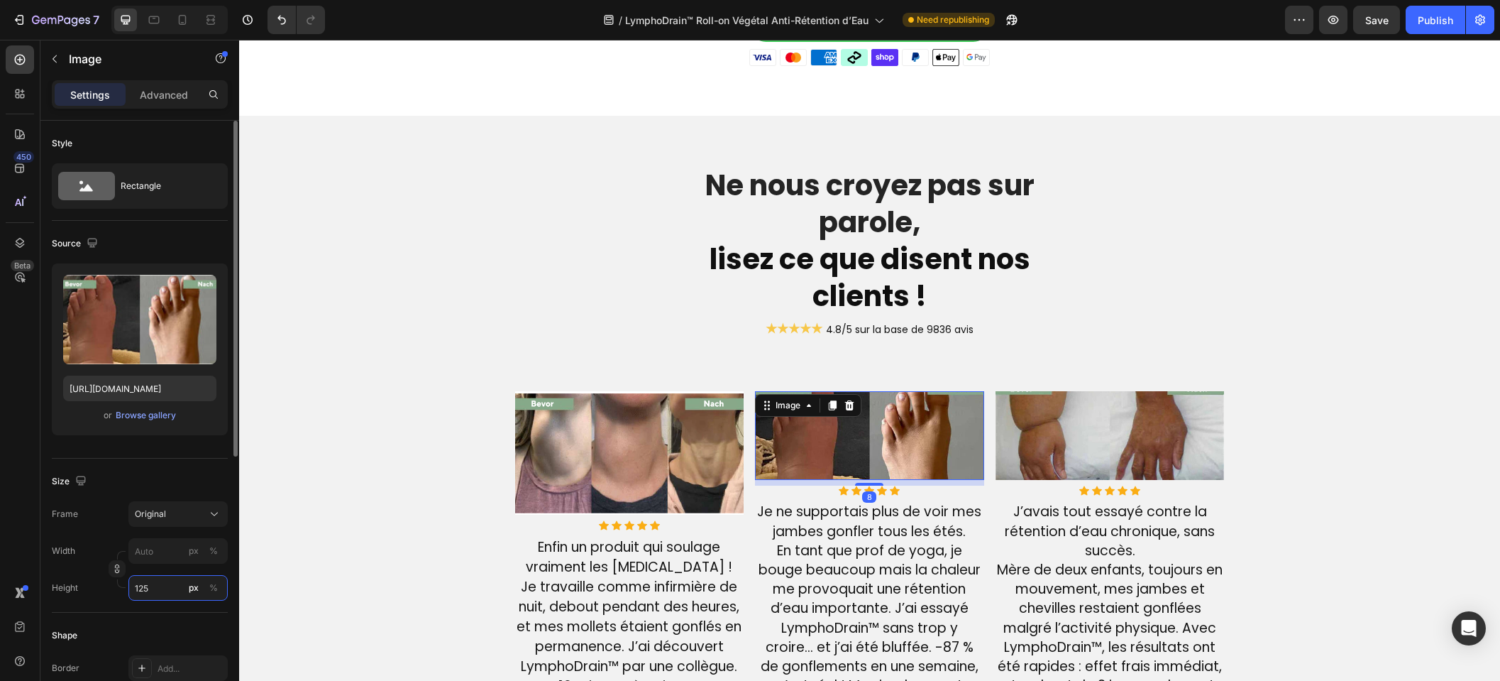
click at [164, 588] on input "125" at bounding box center [177, 588] width 99 height 26
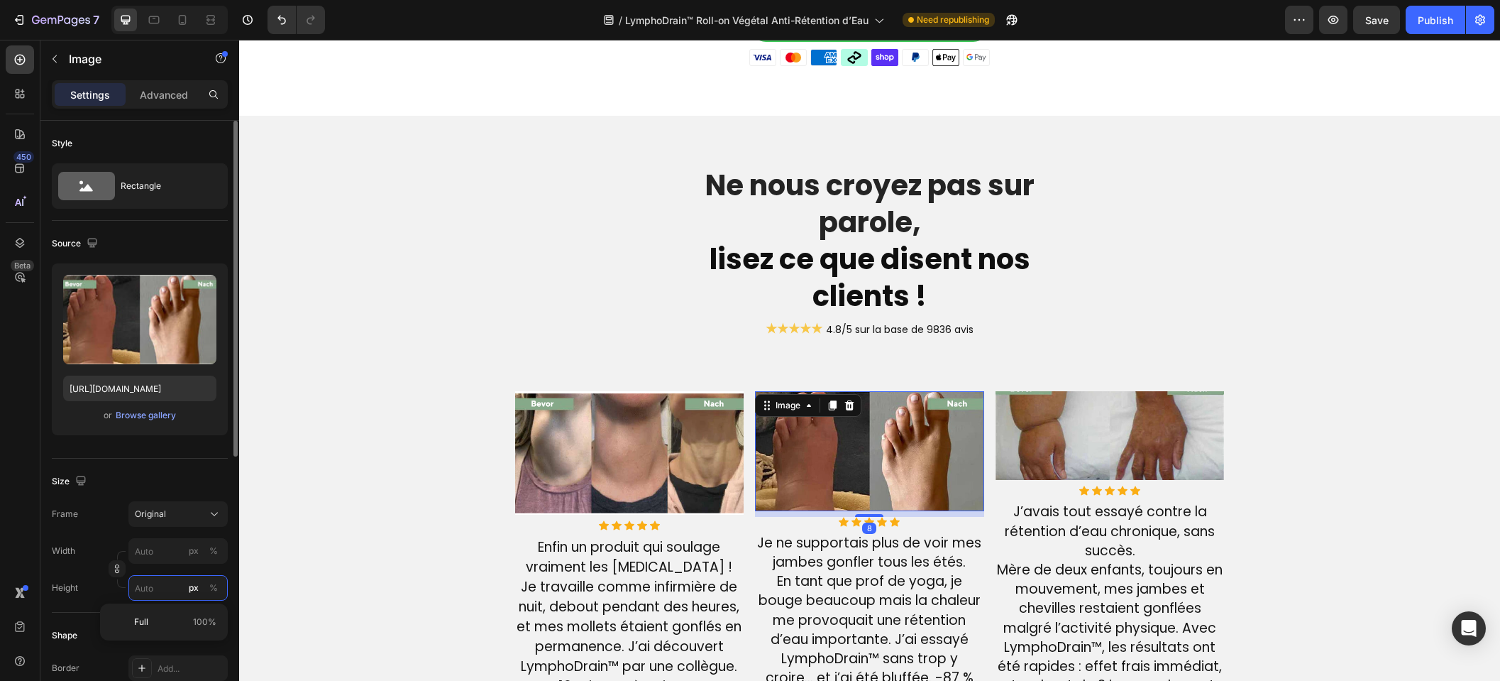
click at [164, 588] on input "px %" at bounding box center [177, 588] width 99 height 26
click at [1115, 407] on img at bounding box center [1110, 435] width 229 height 89
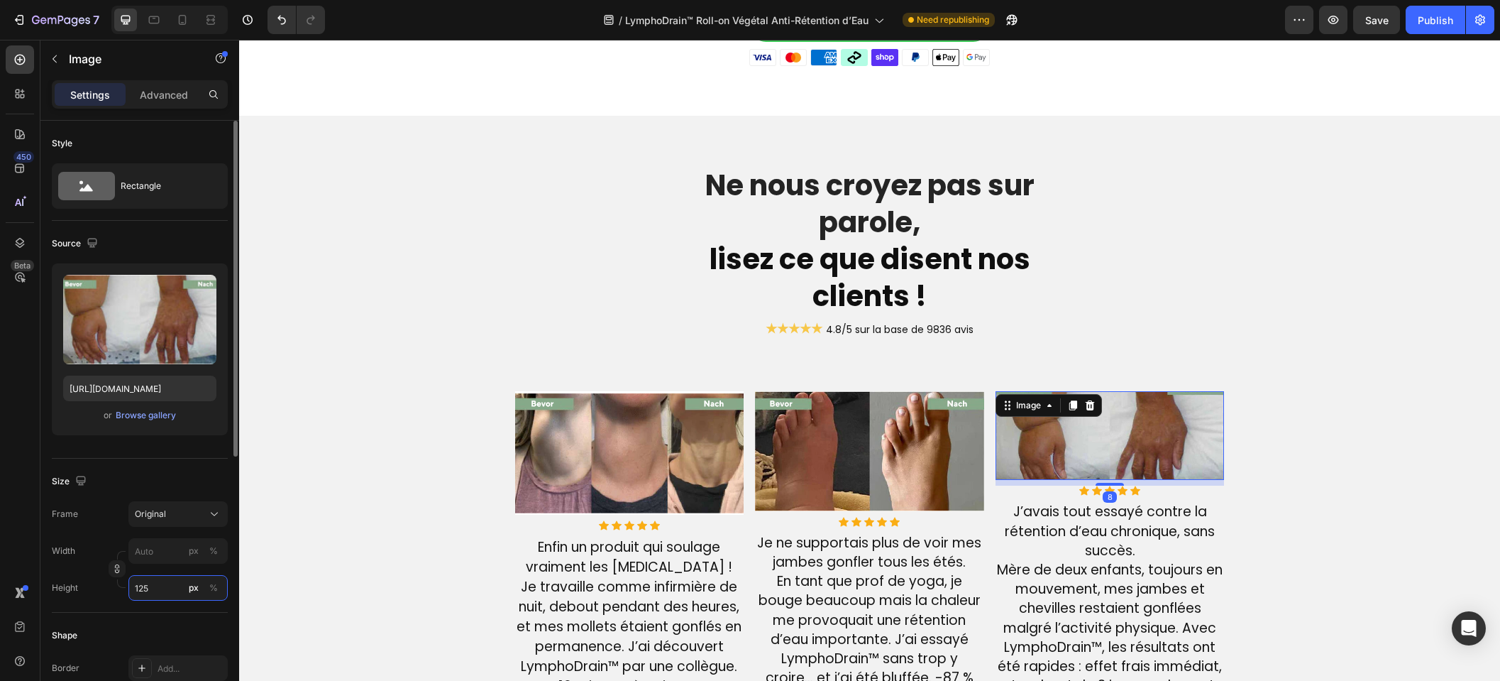
click at [174, 594] on input "125" at bounding box center [177, 588] width 99 height 26
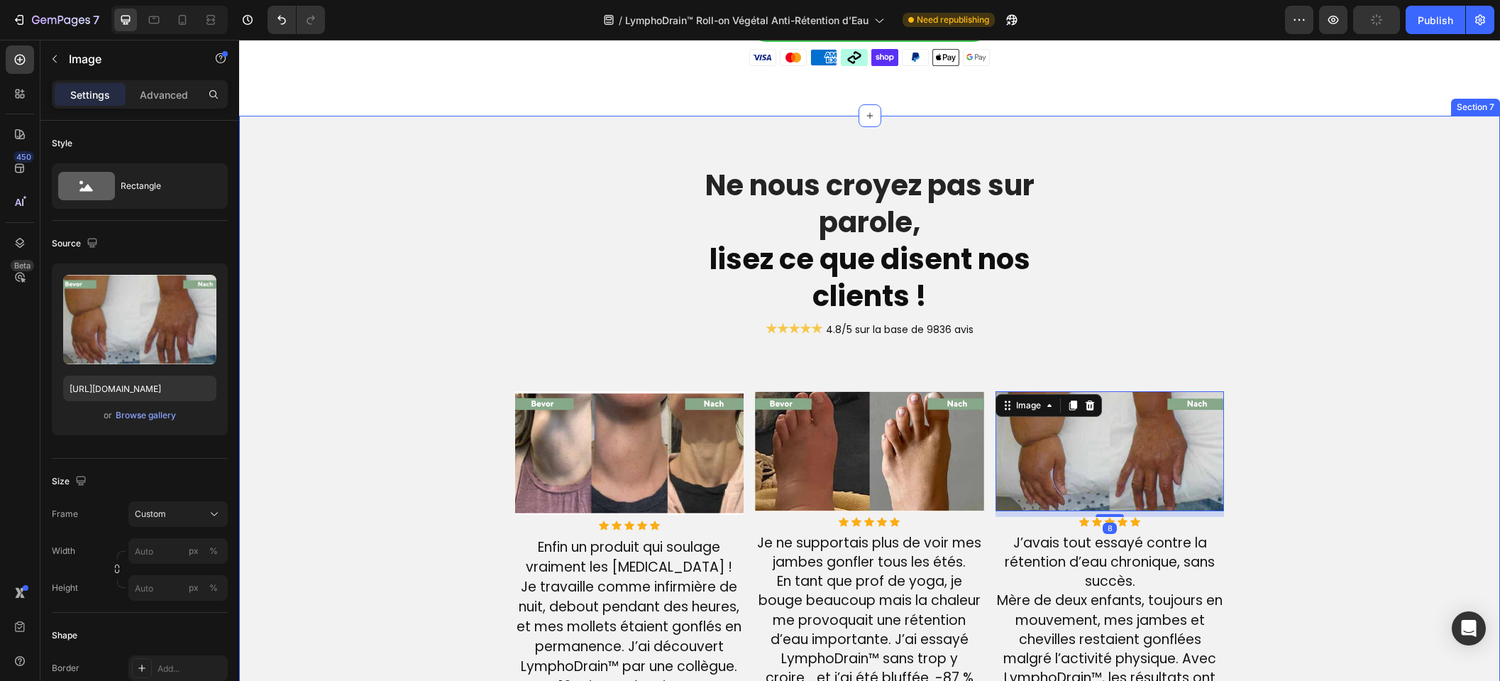
click at [344, 464] on div "Ne nous croyez pas sur parole, lisez ce que disent nos clients ! Heading ★★★★★ …" at bounding box center [870, 608] width 1240 height 887
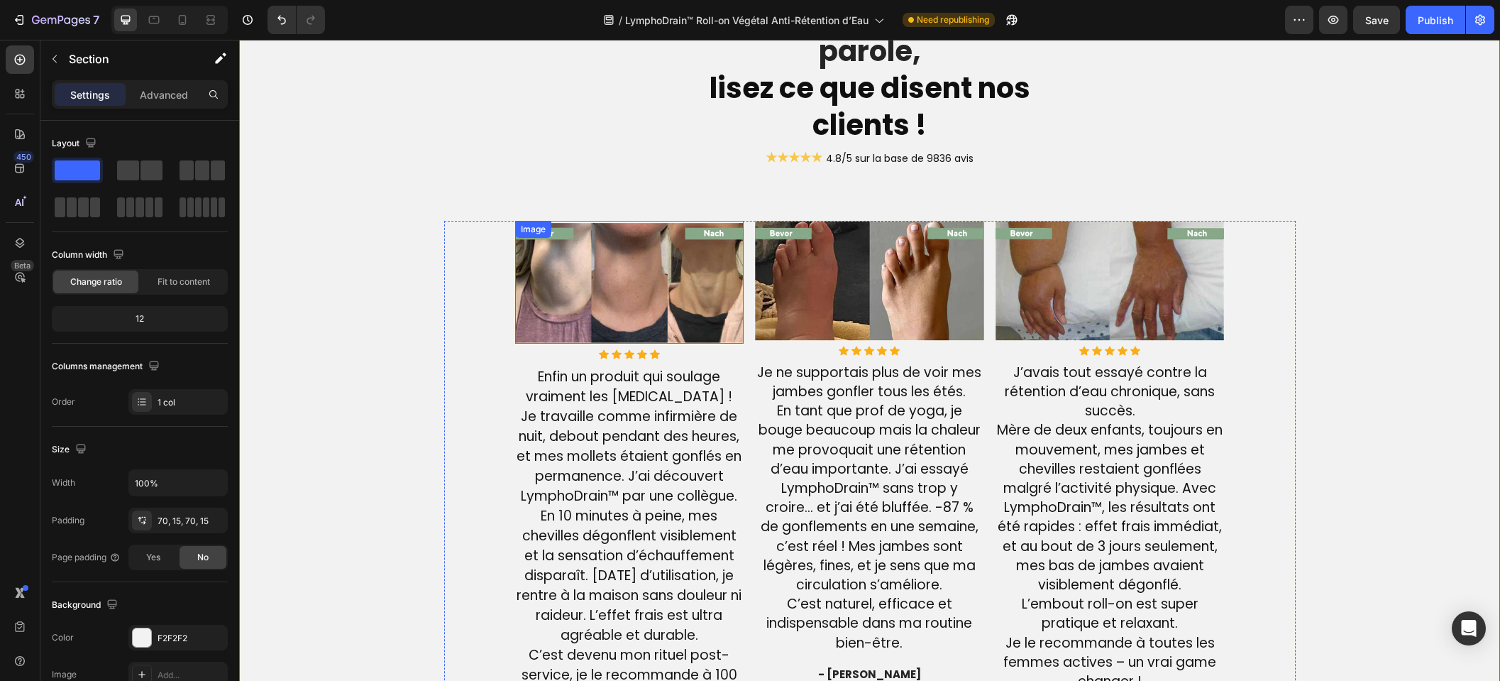
scroll to position [3572, 0]
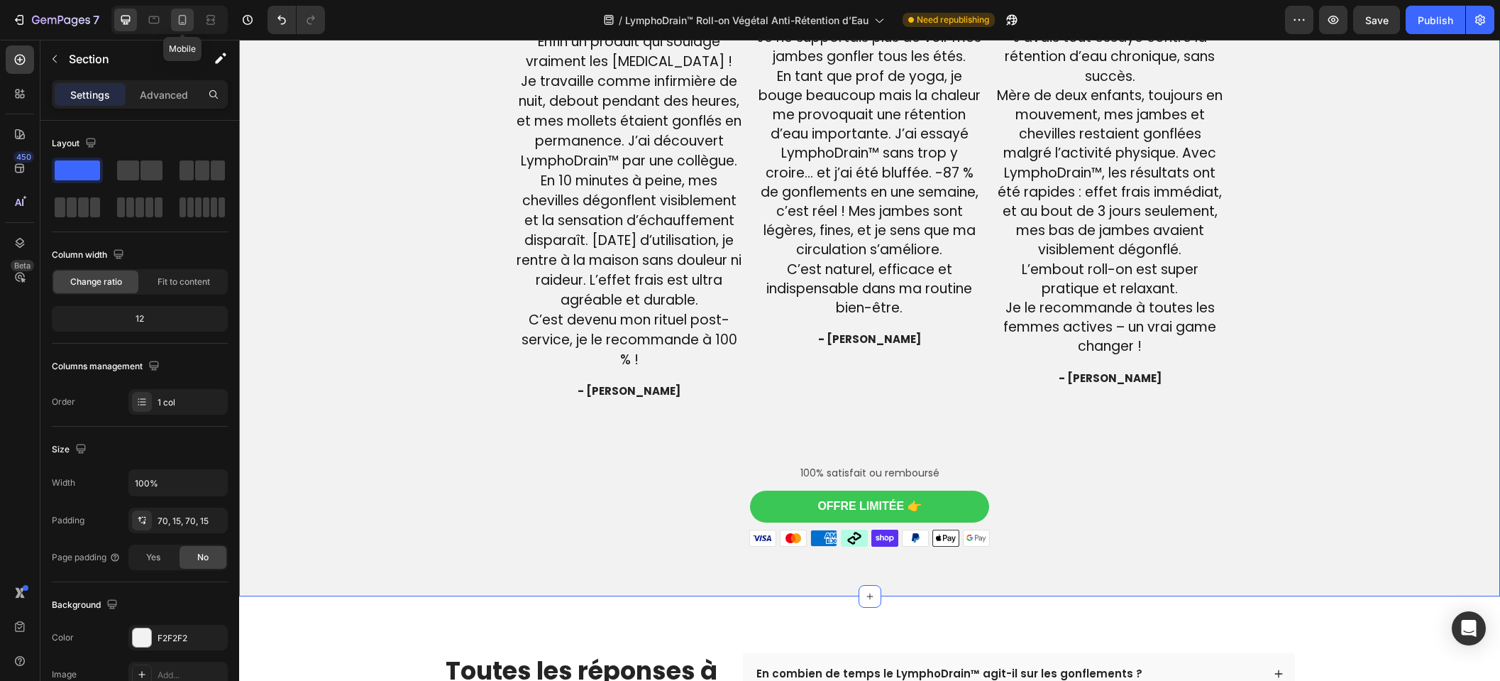
click at [182, 21] on icon at bounding box center [182, 20] width 14 height 14
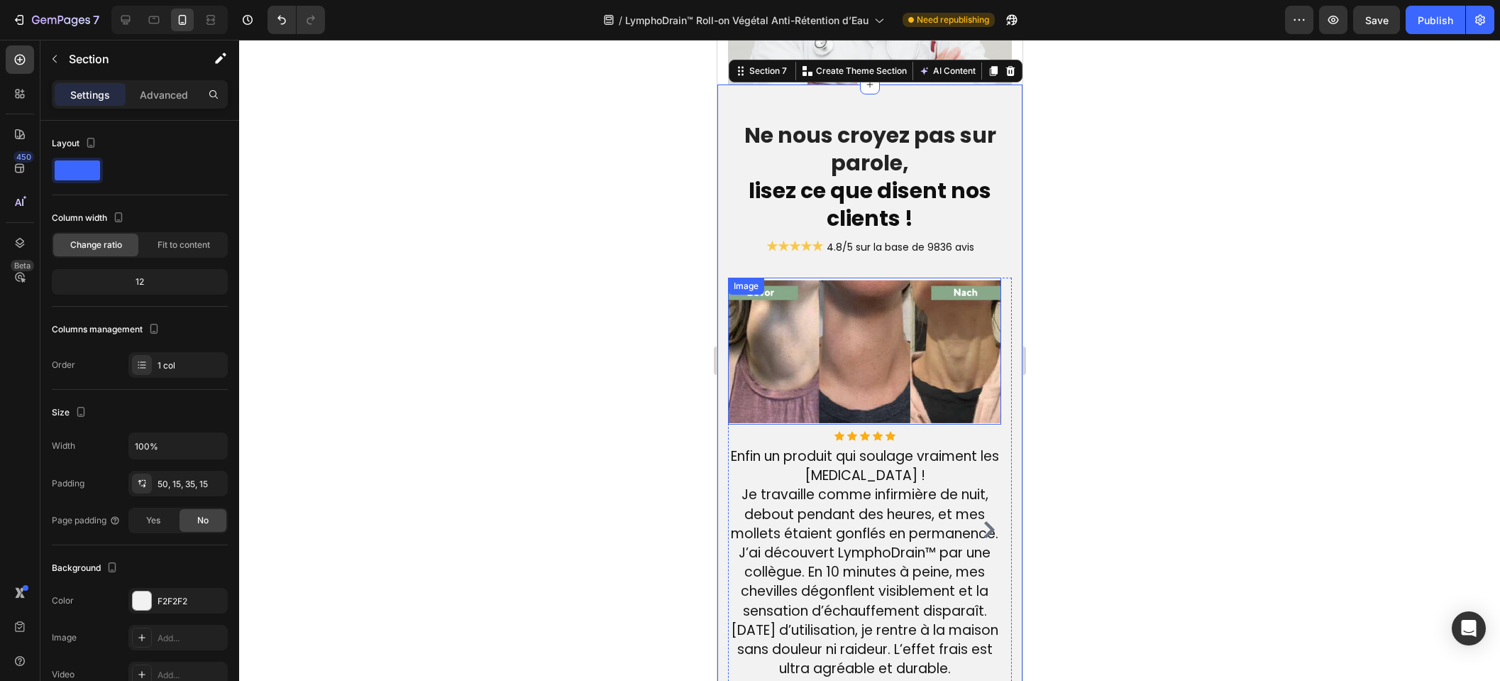
scroll to position [3032, 0]
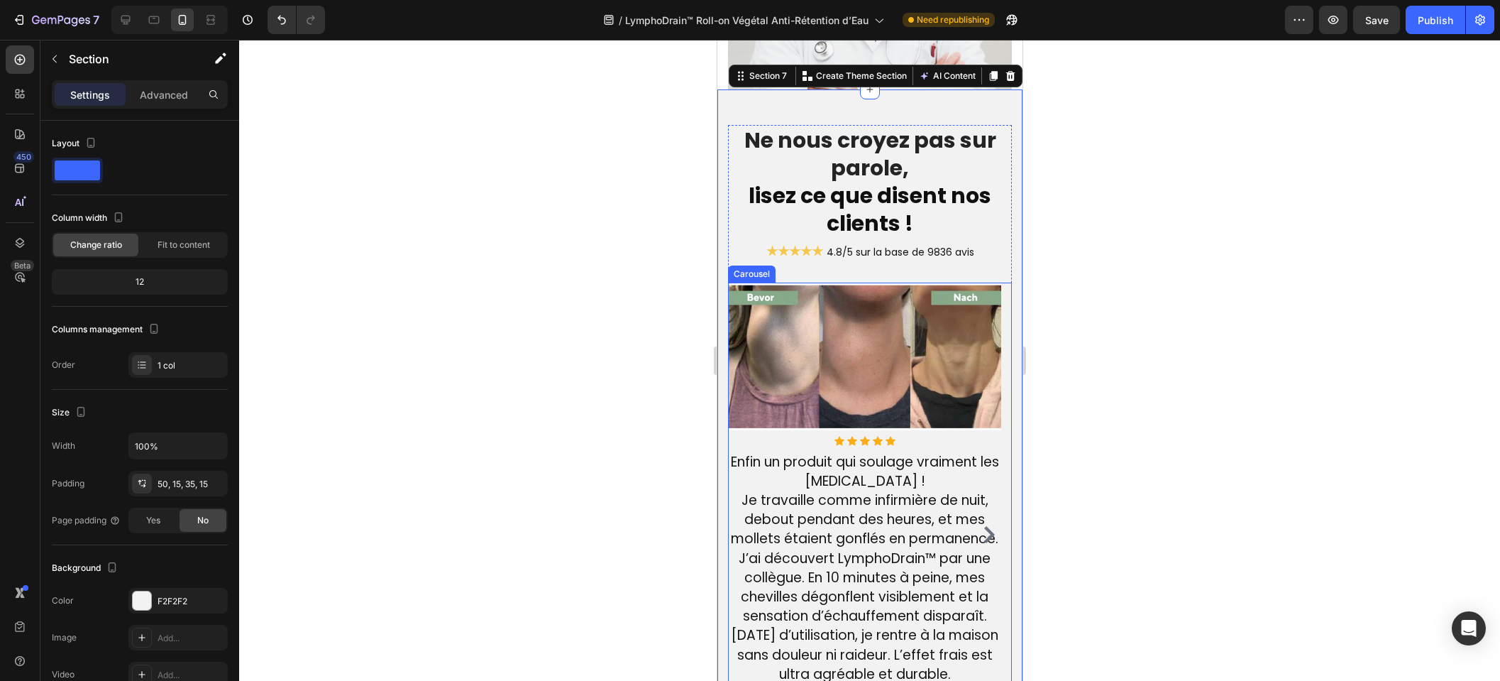
click at [980, 534] on icon "Carousel Next Arrow" at bounding box center [988, 534] width 17 height 17
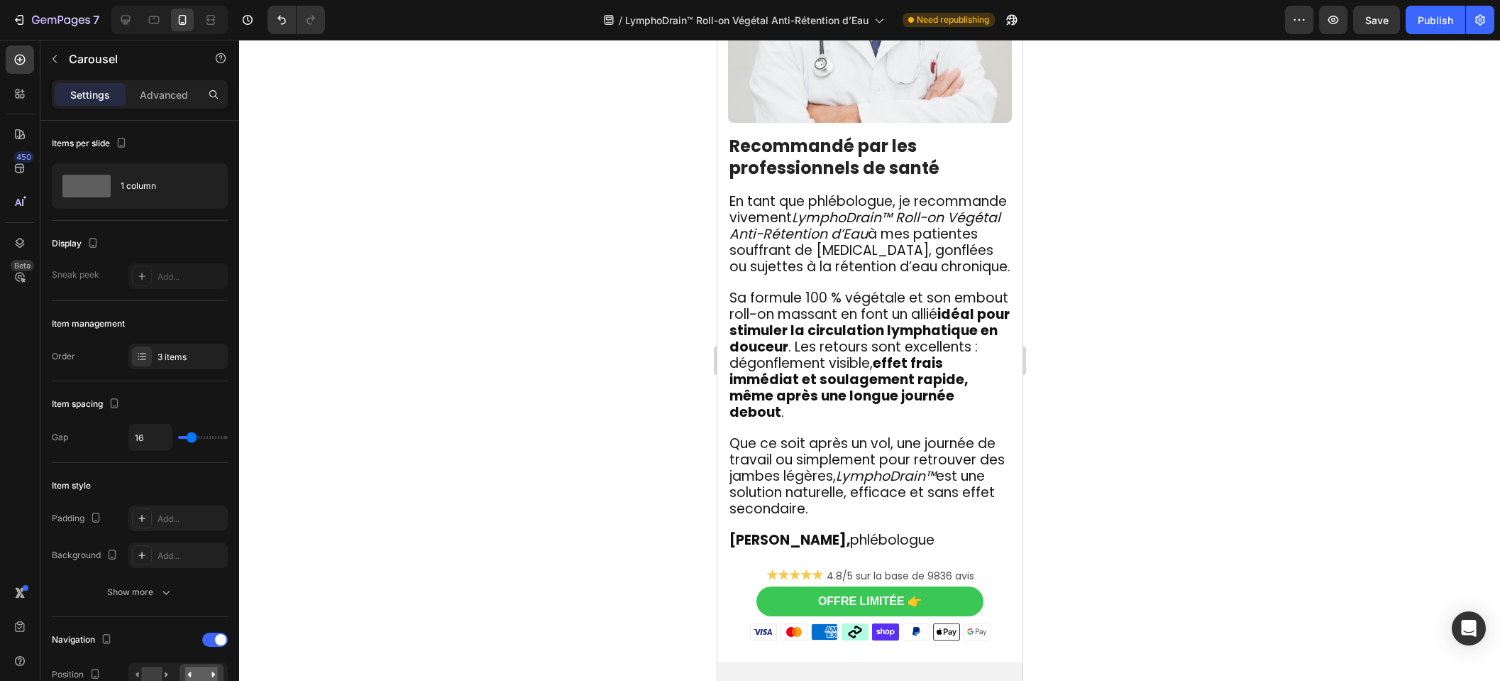
scroll to position [3650, 0]
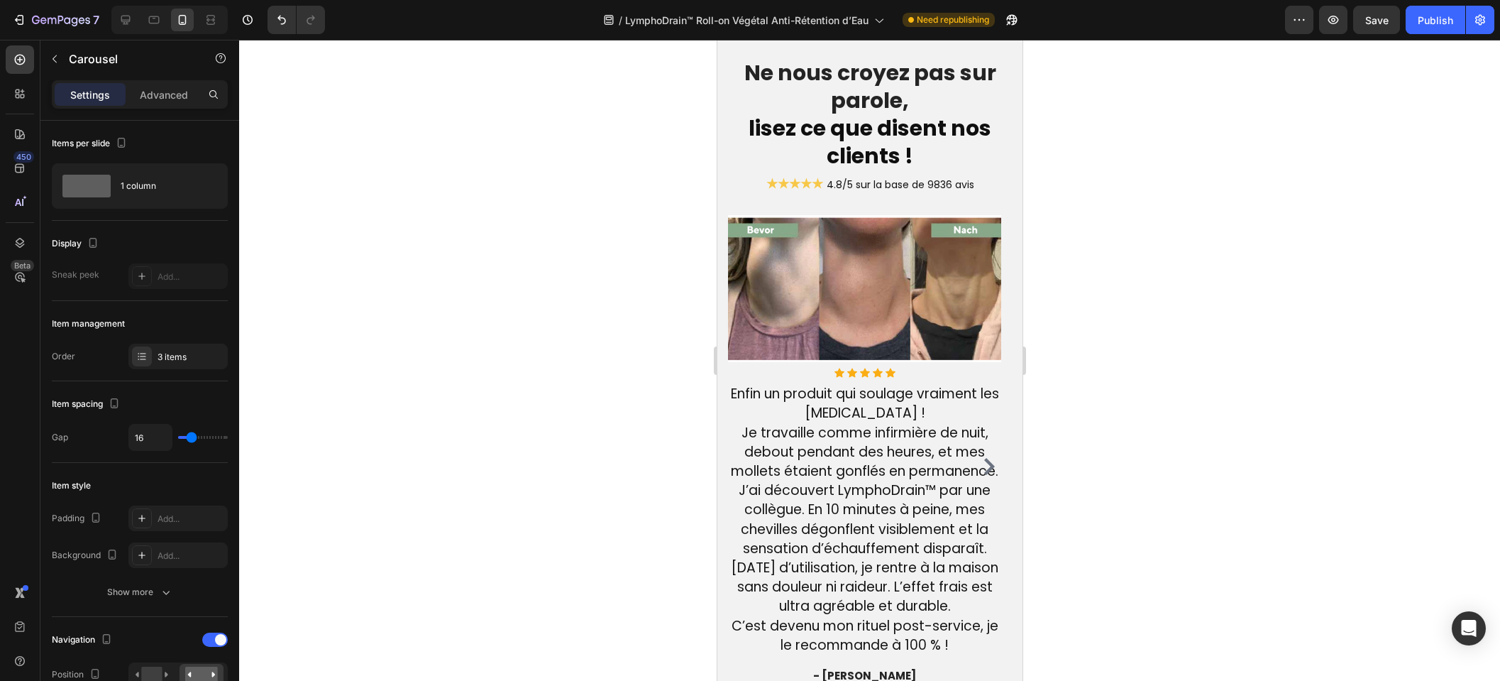
click at [980, 468] on icon "Carousel Next Arrow" at bounding box center [988, 466] width 17 height 17
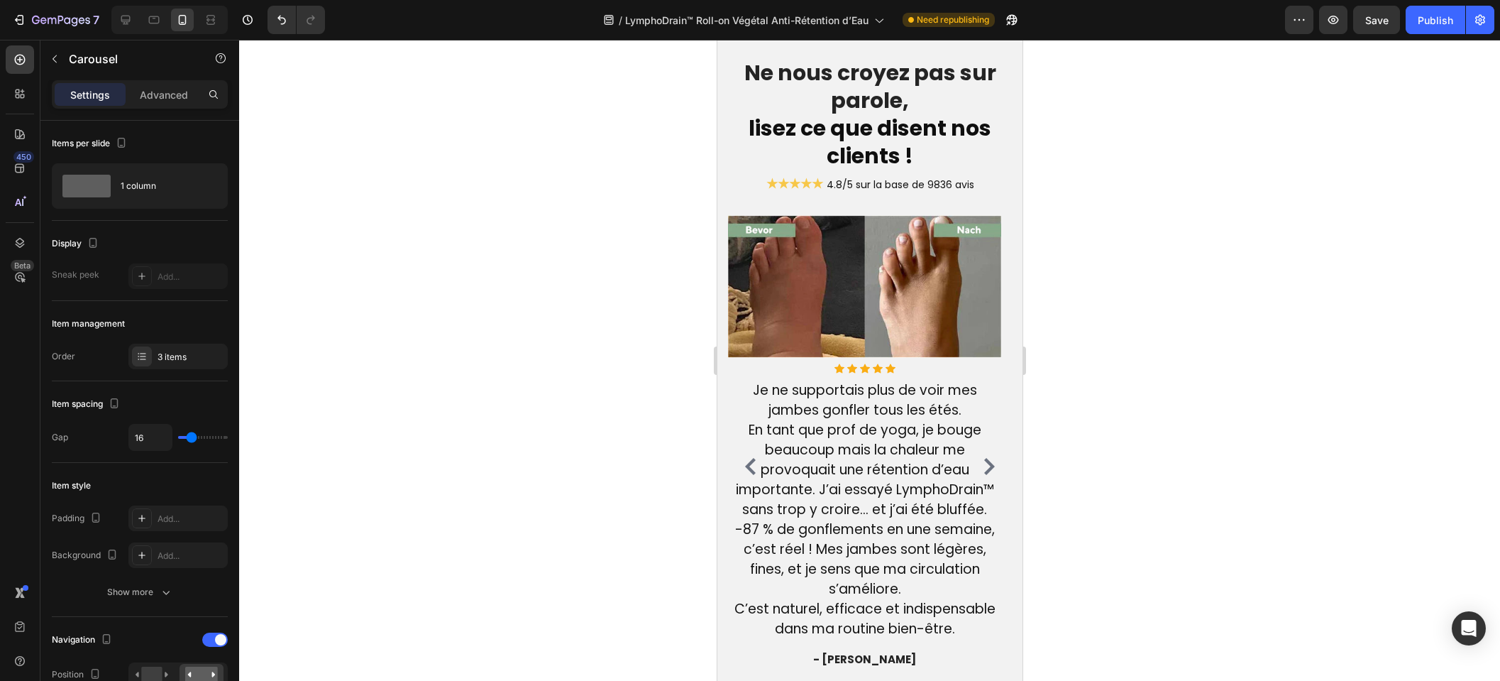
click at [980, 468] on icon "Carousel Next Arrow" at bounding box center [988, 466] width 17 height 17
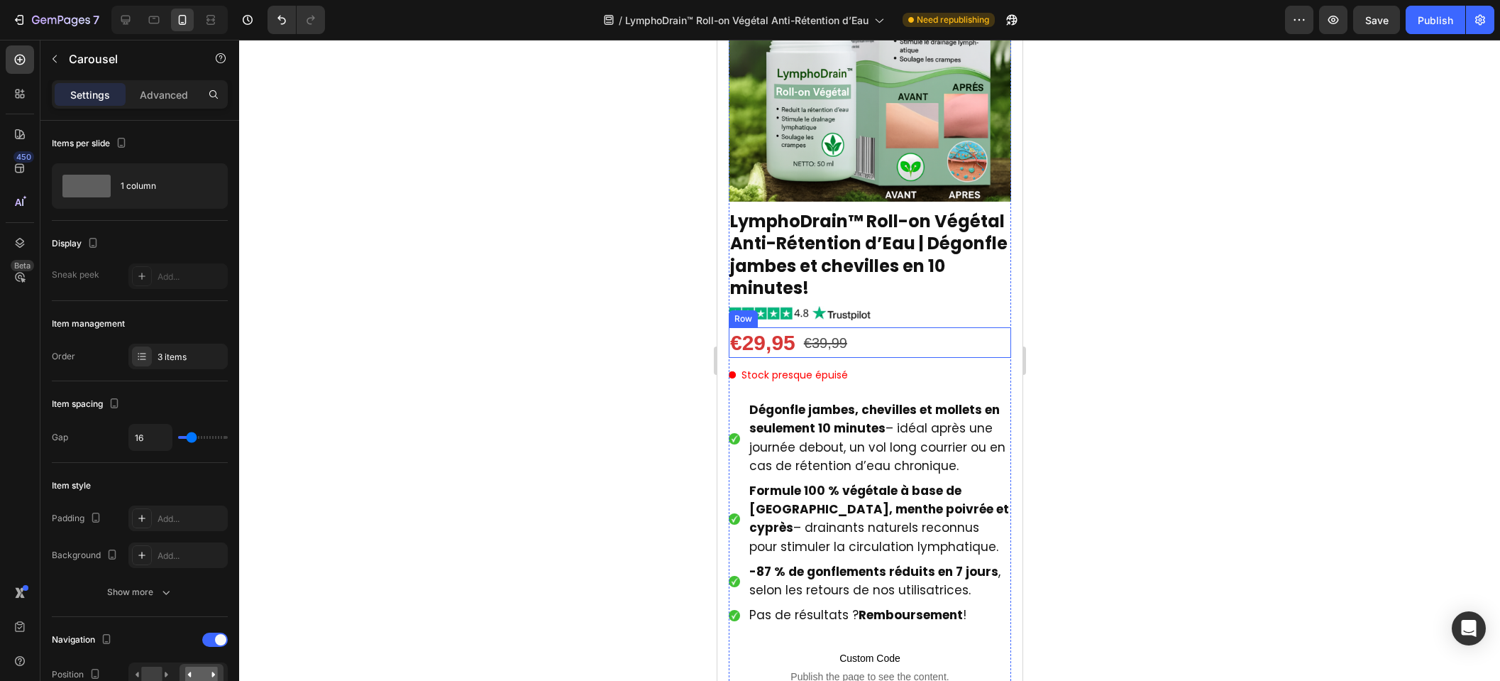
scroll to position [0, 0]
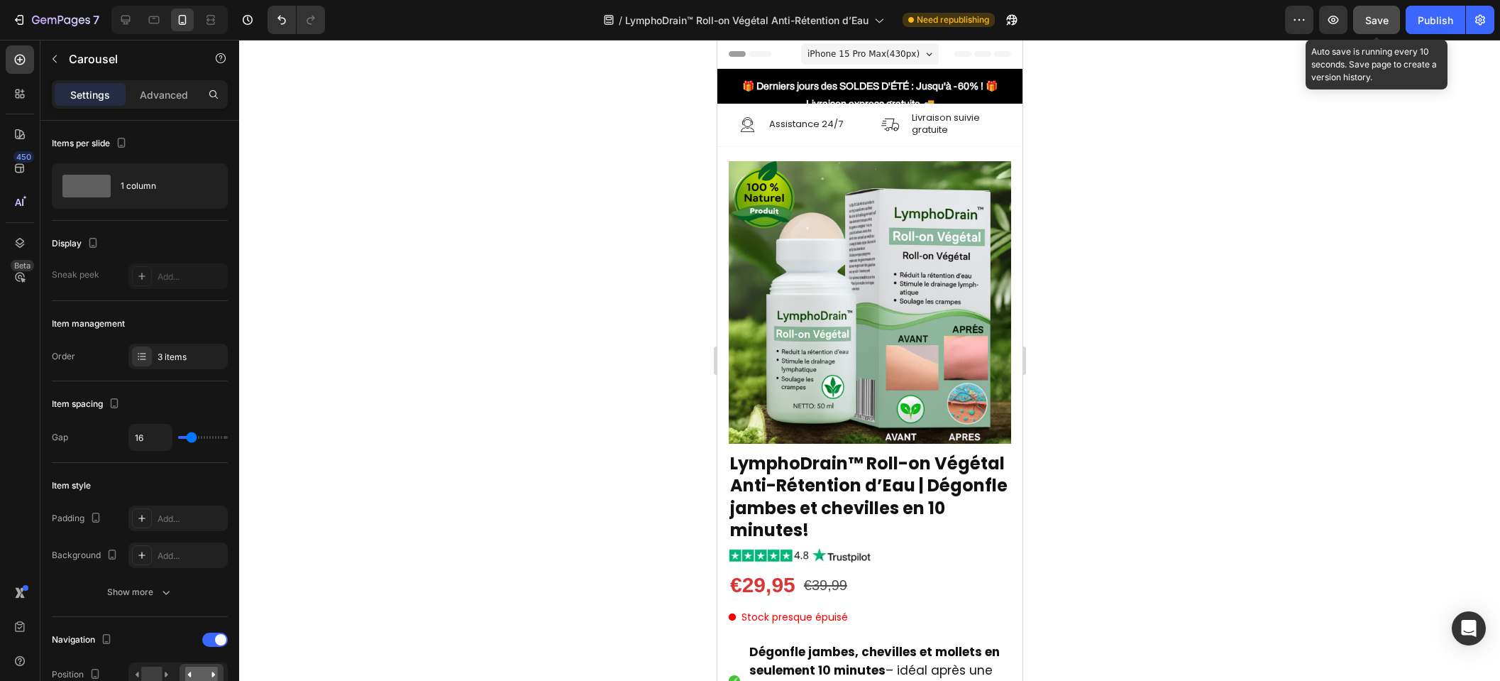
click at [1385, 23] on span "Save" at bounding box center [1377, 20] width 23 height 12
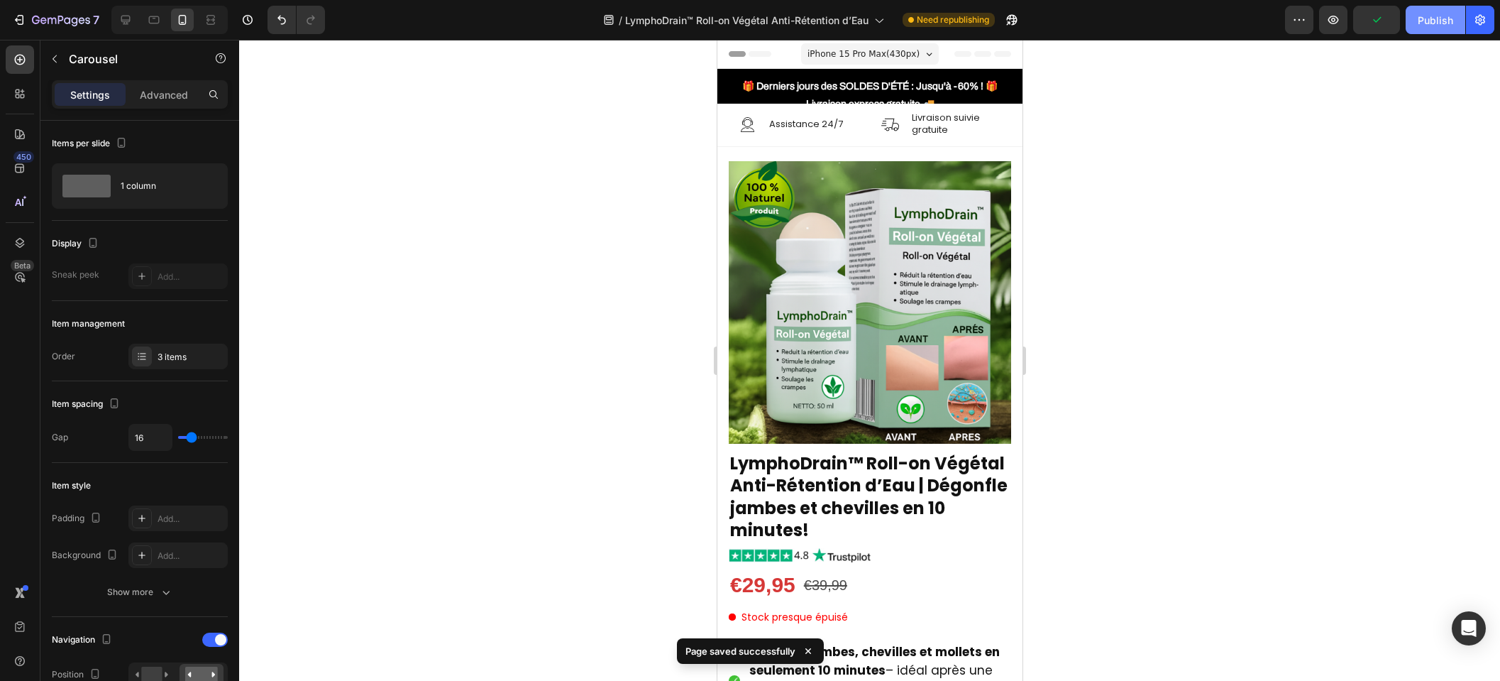
click at [1410, 23] on button "Publish" at bounding box center [1436, 20] width 60 height 28
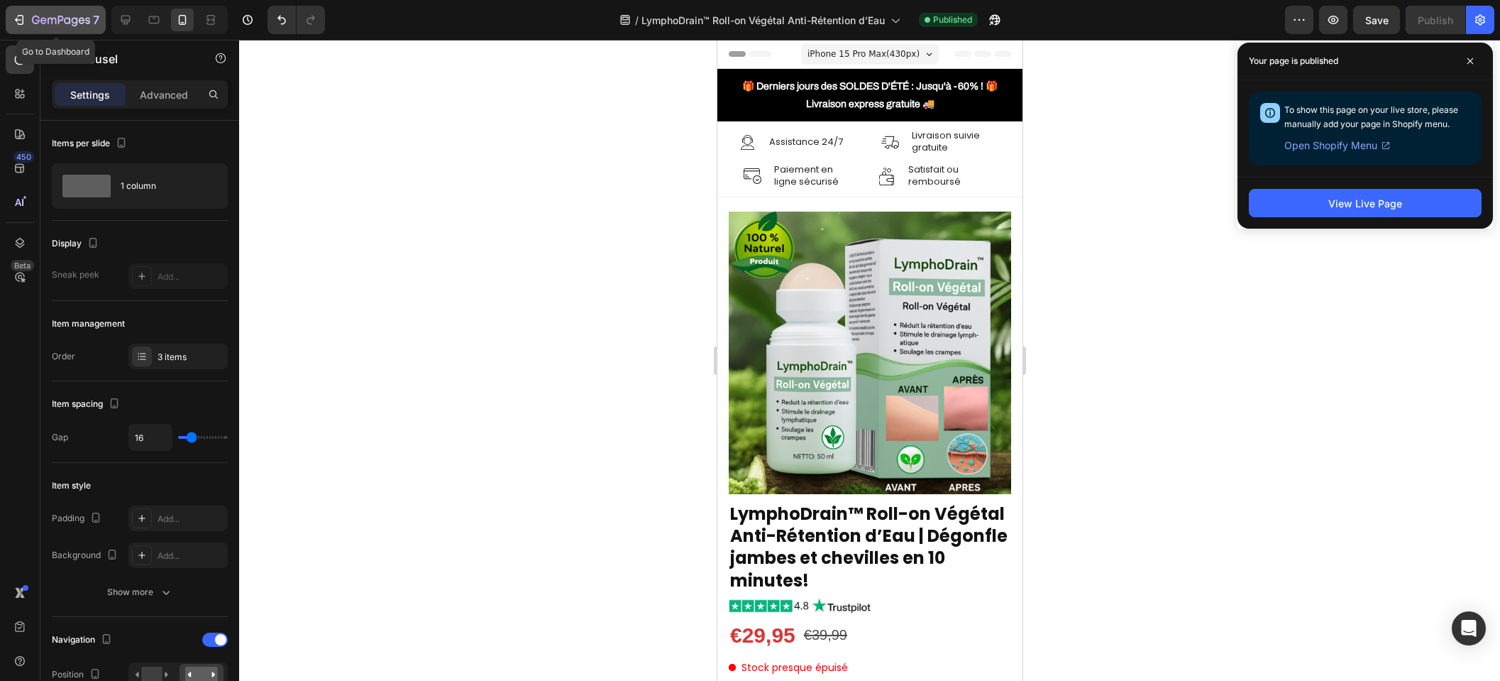
click at [77, 13] on div "7" at bounding box center [65, 19] width 67 height 17
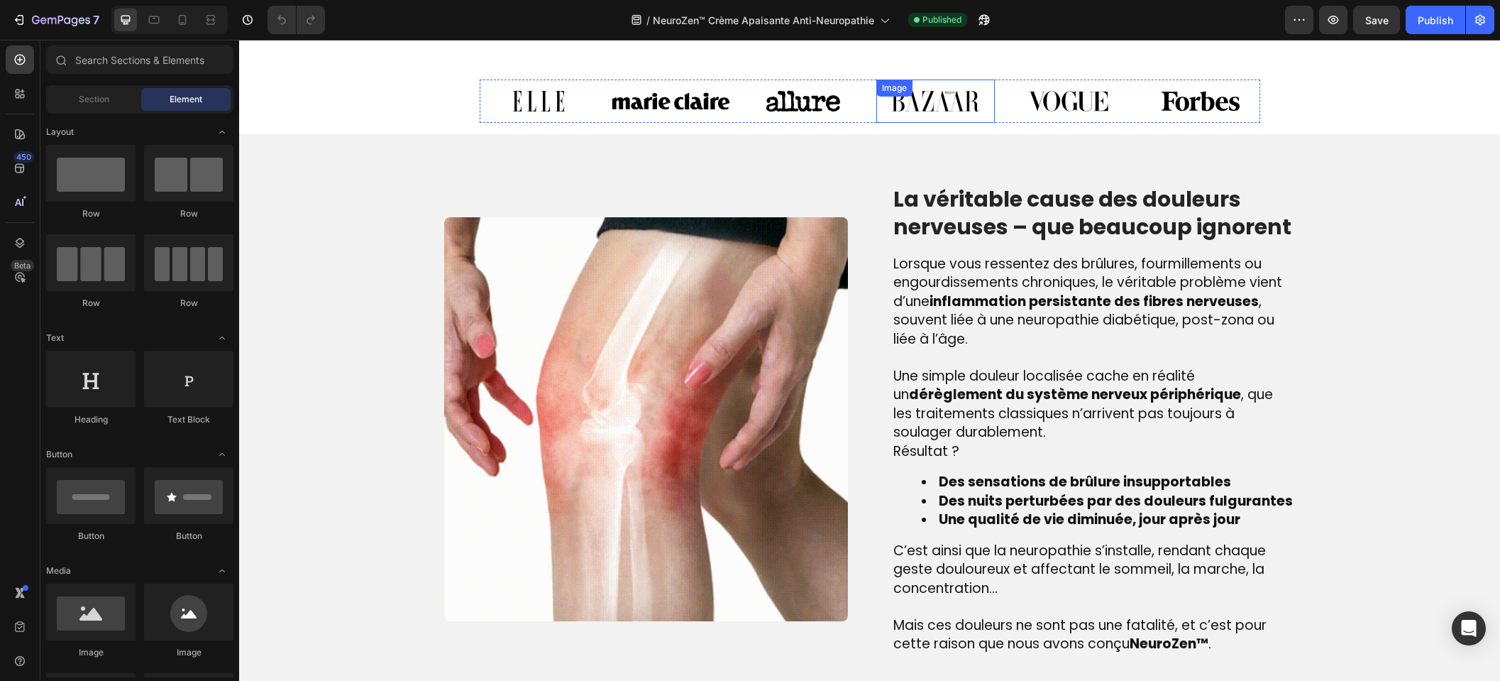
scroll to position [974, 0]
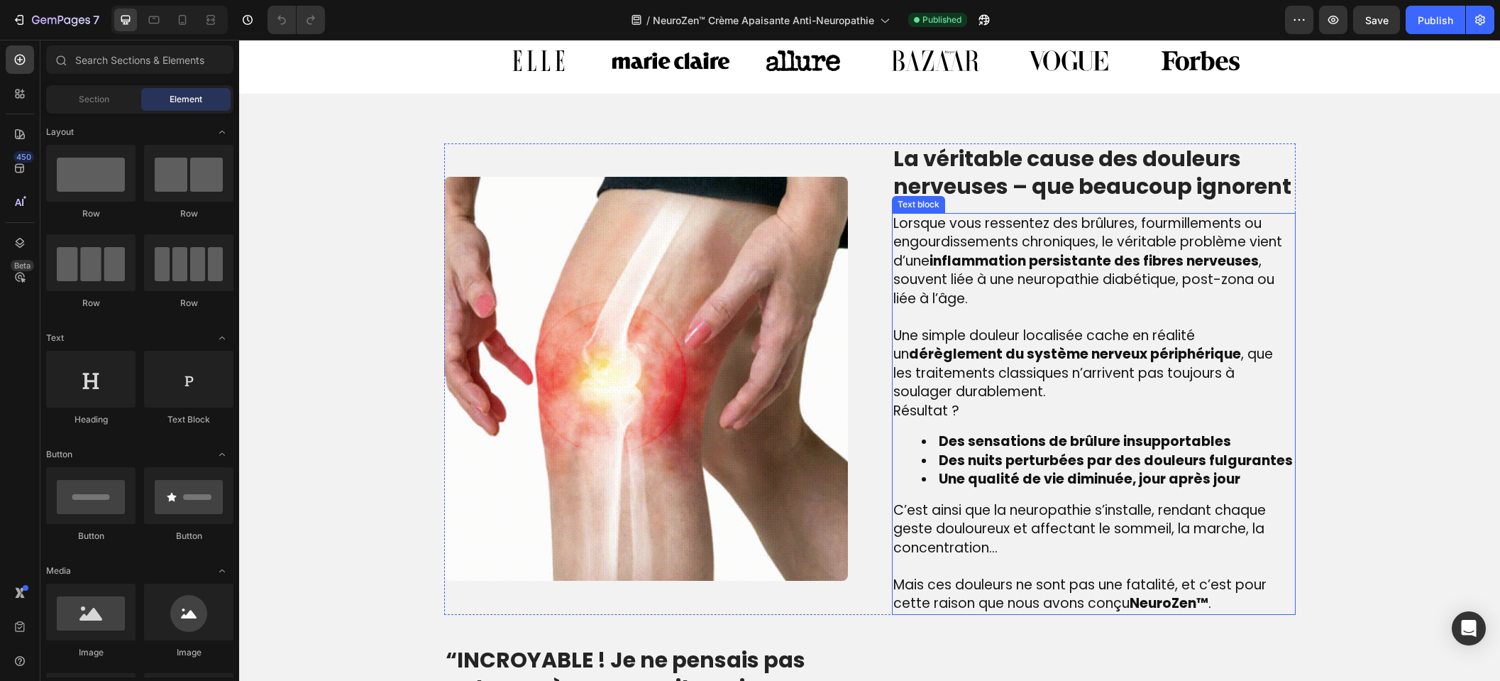
click at [927, 312] on p at bounding box center [1094, 317] width 401 height 18
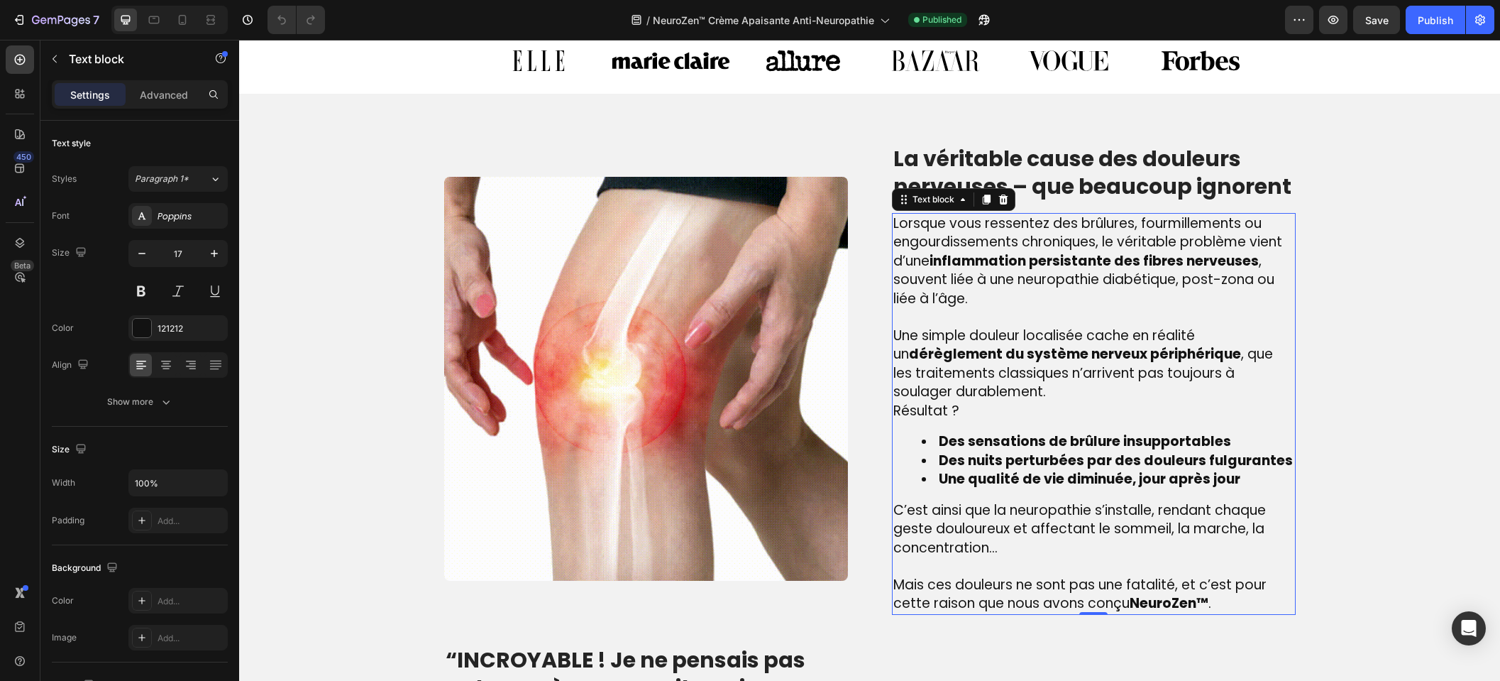
click at [894, 406] on span "Résultat ?" at bounding box center [927, 410] width 66 height 19
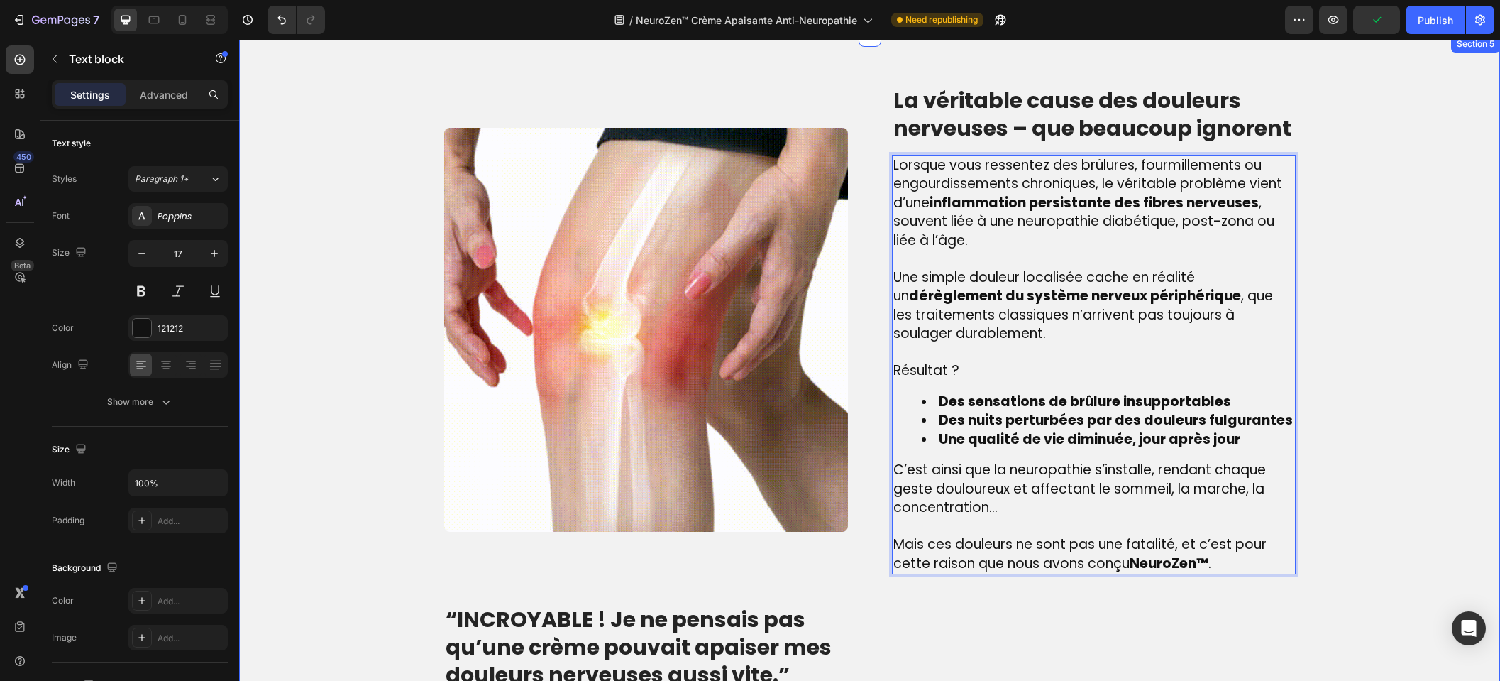
scroll to position [1496, 0]
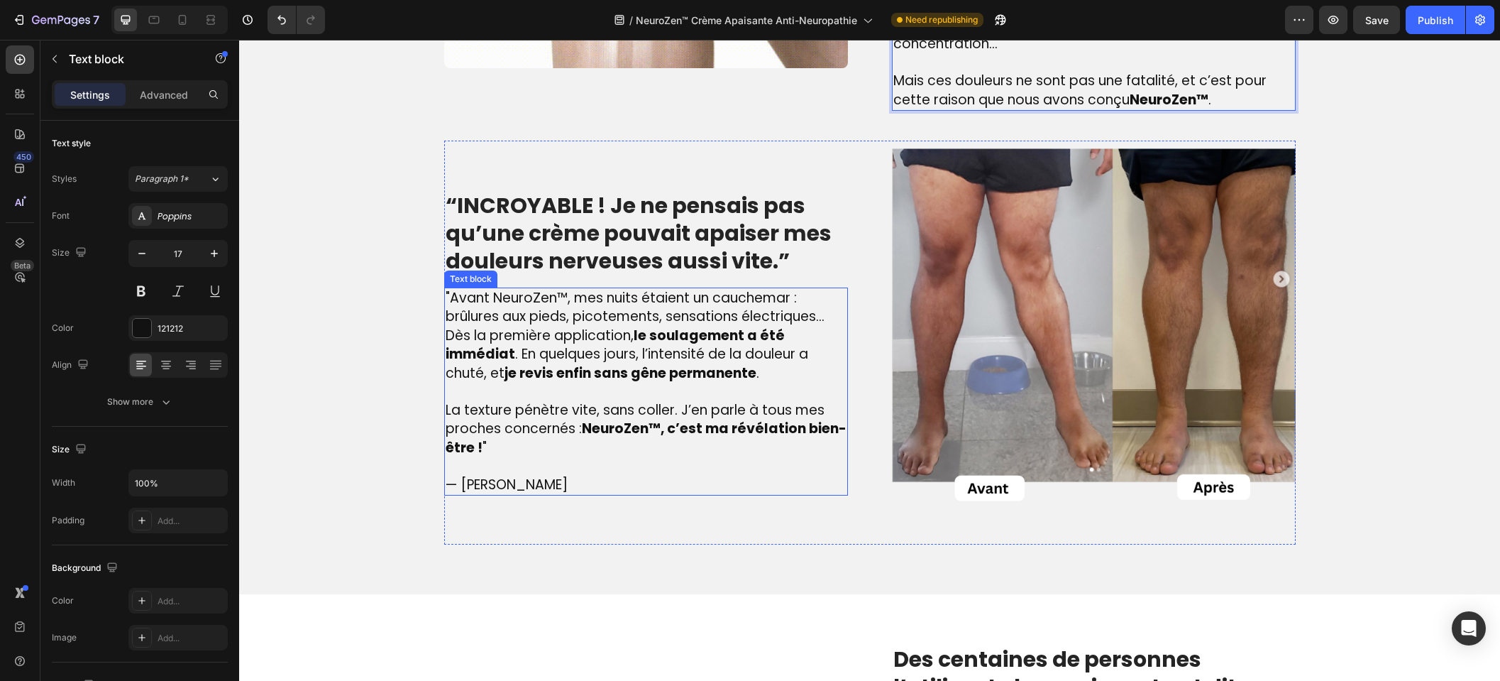
click at [479, 493] on span "— Julie R." at bounding box center [507, 484] width 122 height 19
click at [481, 487] on span "— Julie R." at bounding box center [507, 484] width 122 height 19
click at [483, 488] on span "— Julie R." at bounding box center [507, 484] width 122 height 19
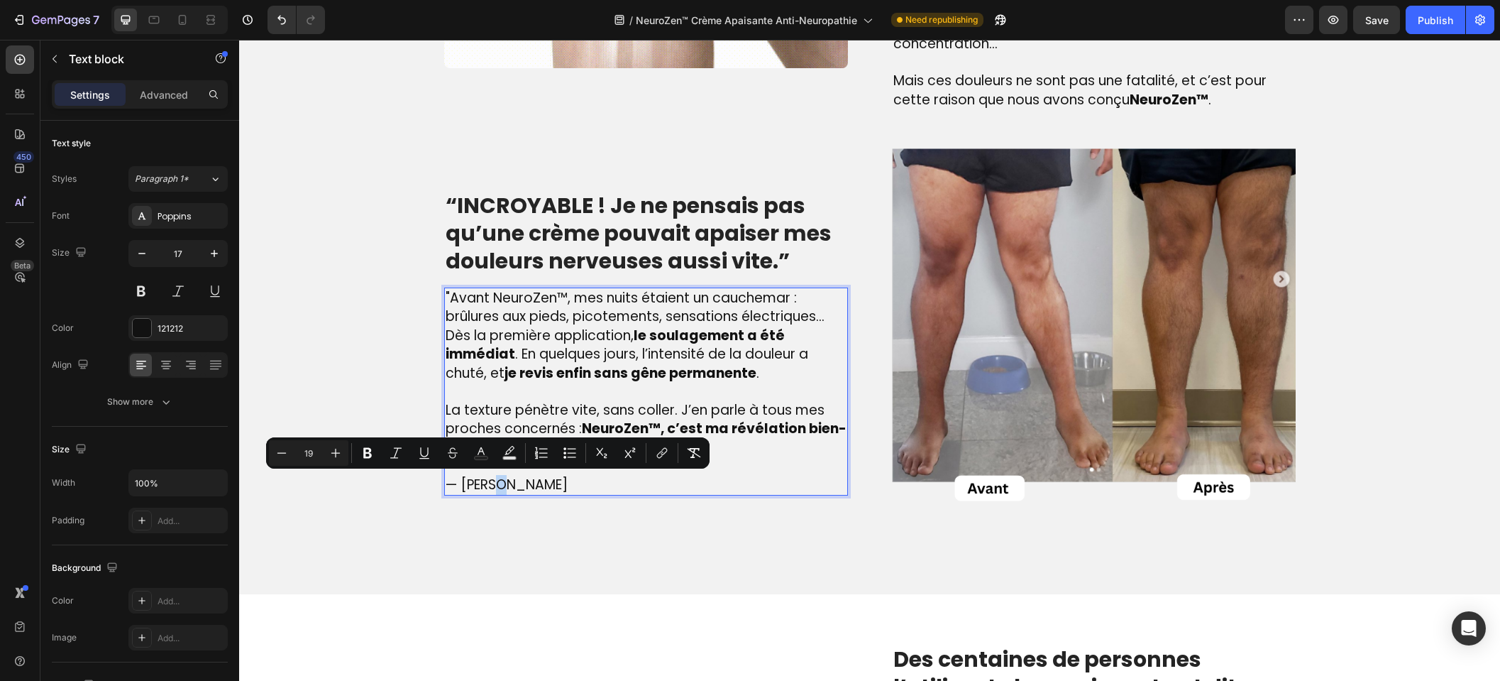
click at [483, 488] on span "— Julie R." at bounding box center [507, 484] width 122 height 19
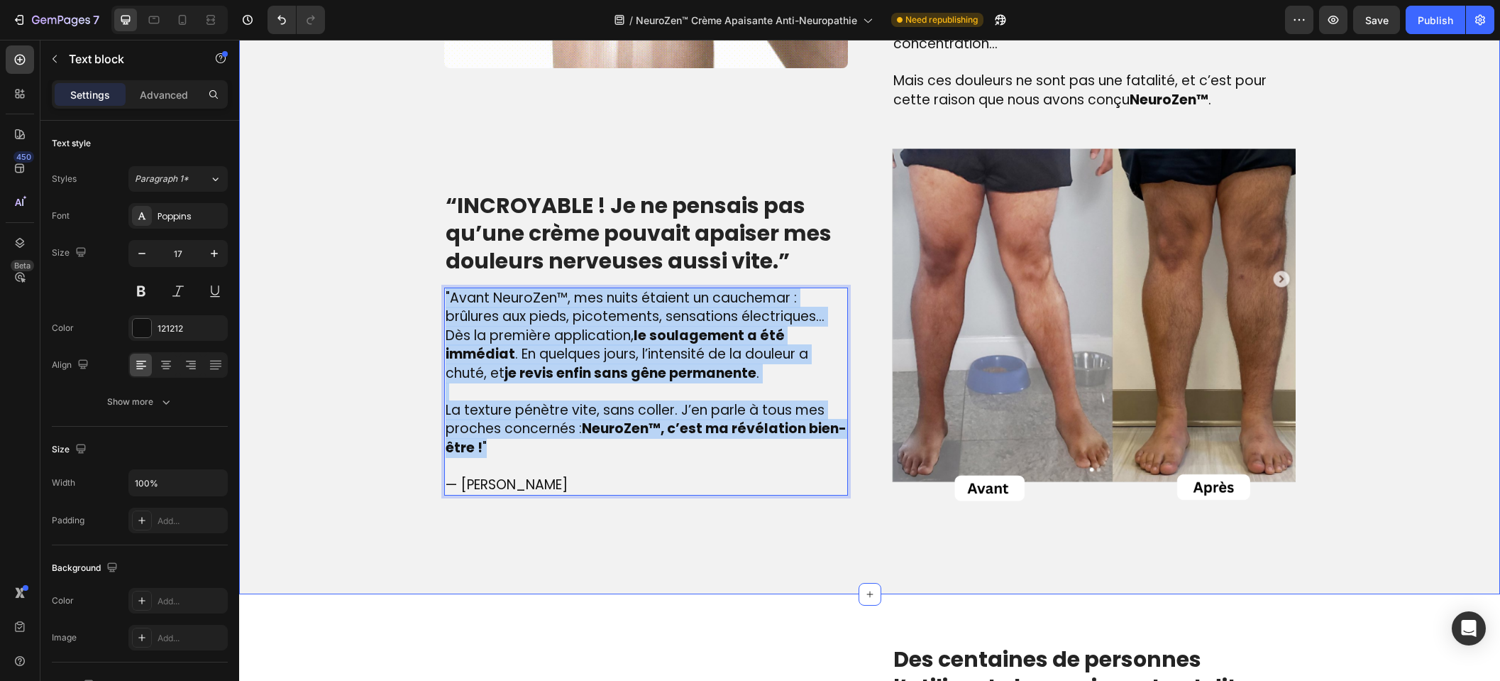
drag, startPoint x: 497, startPoint y: 442, endPoint x: 409, endPoint y: 303, distance: 164.6
click at [409, 303] on div "Image La véritable cause des douleurs nerveuses – que beaucoup ignorent Heading…" at bounding box center [870, 83] width 1240 height 923
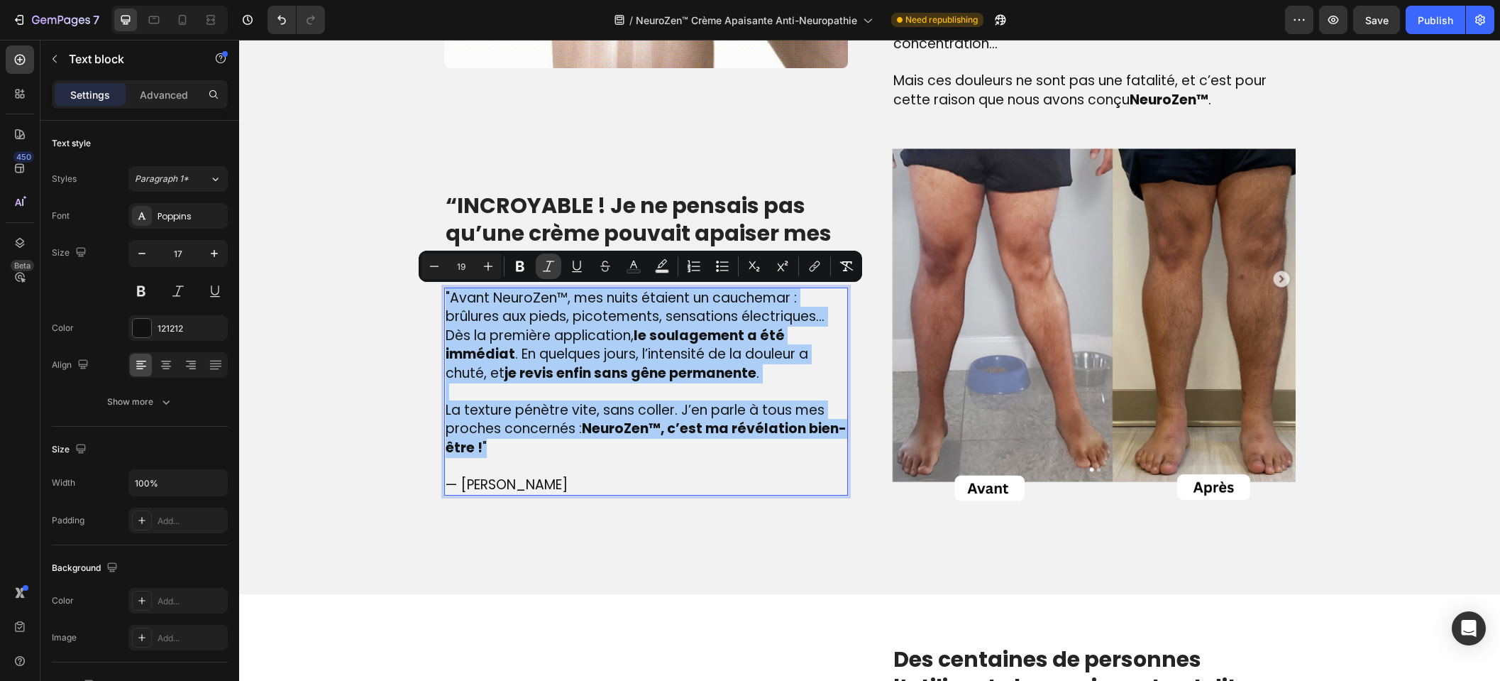
click at [556, 257] on button "Italic" at bounding box center [549, 266] width 26 height 26
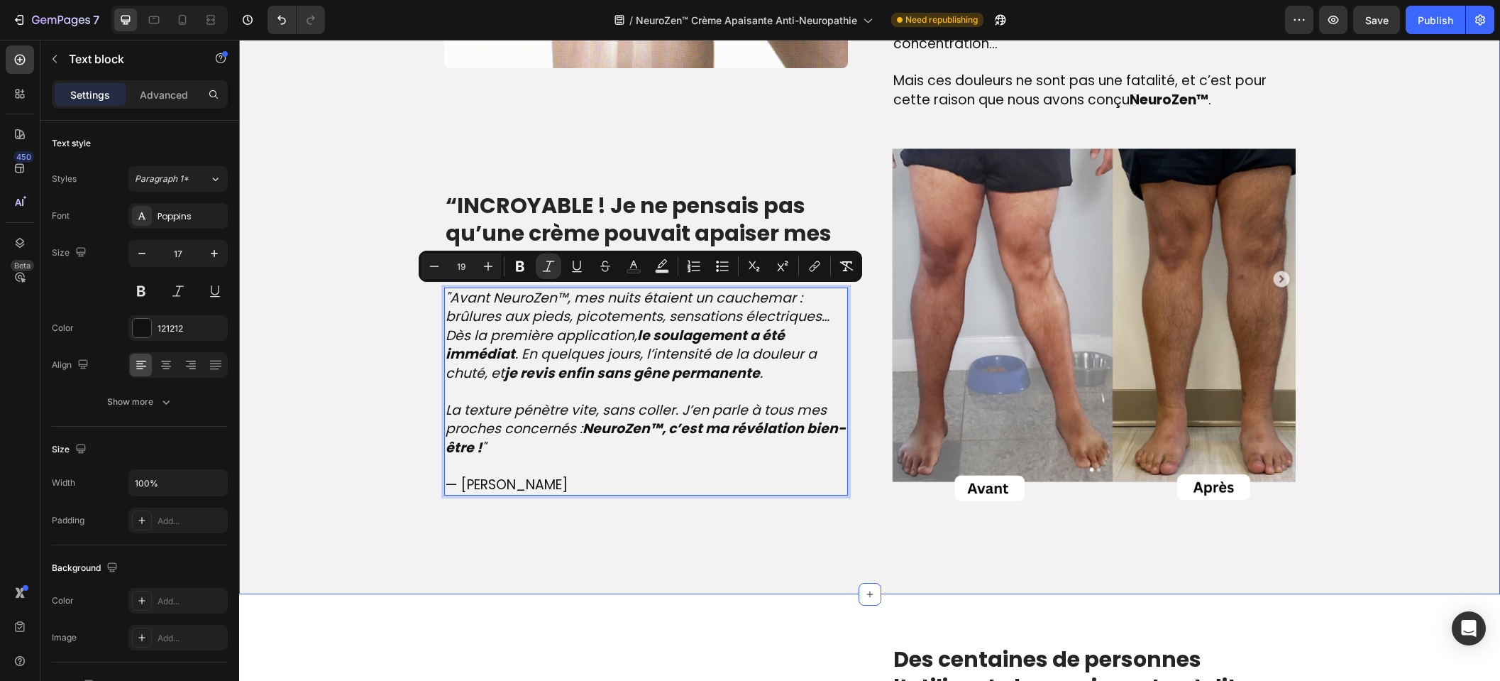
click at [353, 395] on div "Image La véritable cause des douleurs nerveuses – que beaucoup ignorent Heading…" at bounding box center [870, 83] width 1240 height 923
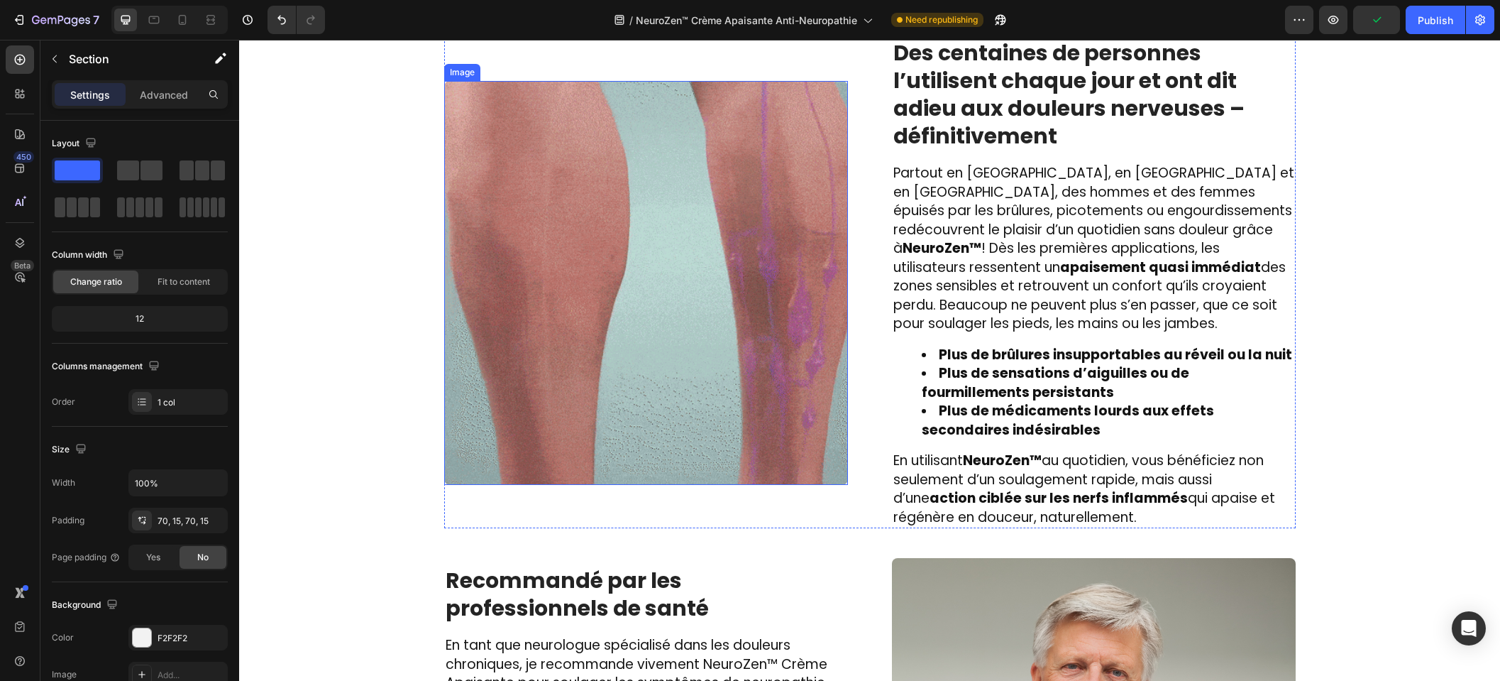
scroll to position [2431, 0]
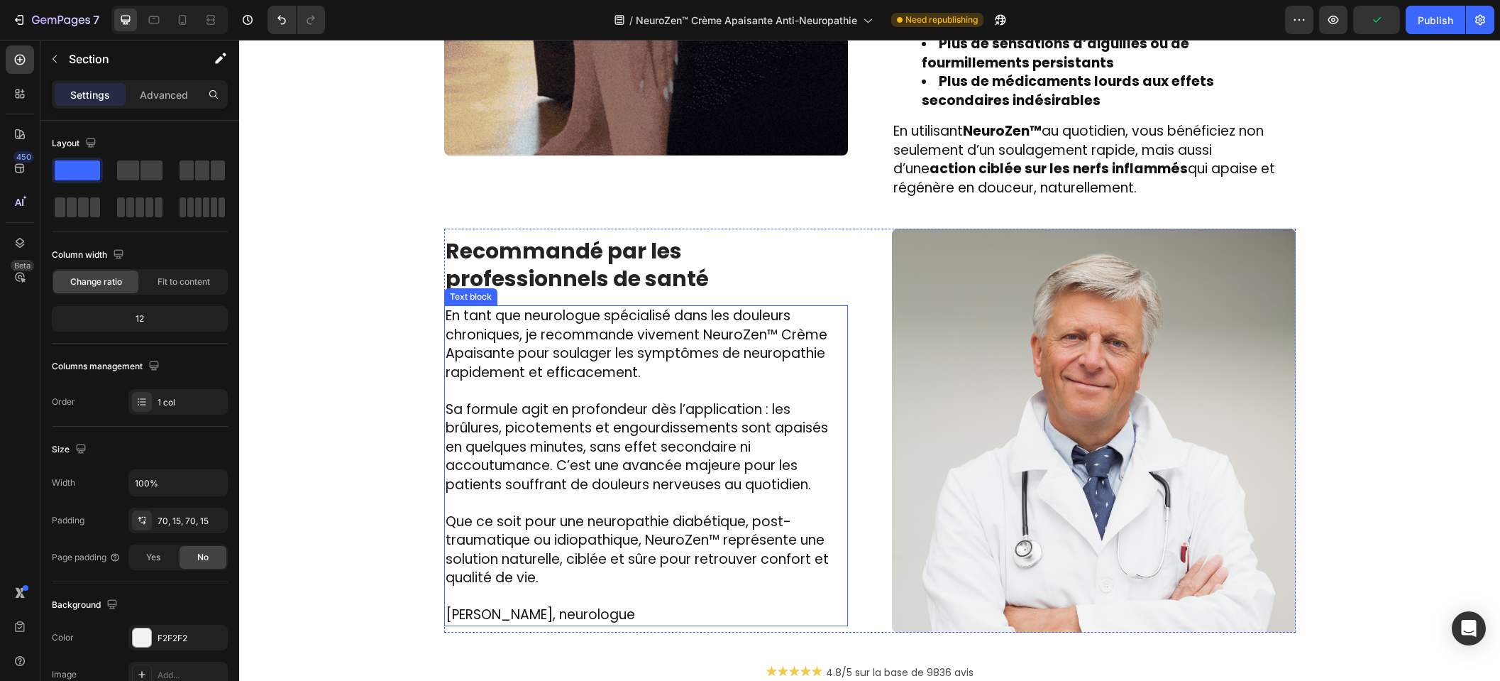
click at [617, 471] on span "Sa formule agit en profondeur dès l’application : les brûlures, picotements et …" at bounding box center [637, 447] width 383 height 94
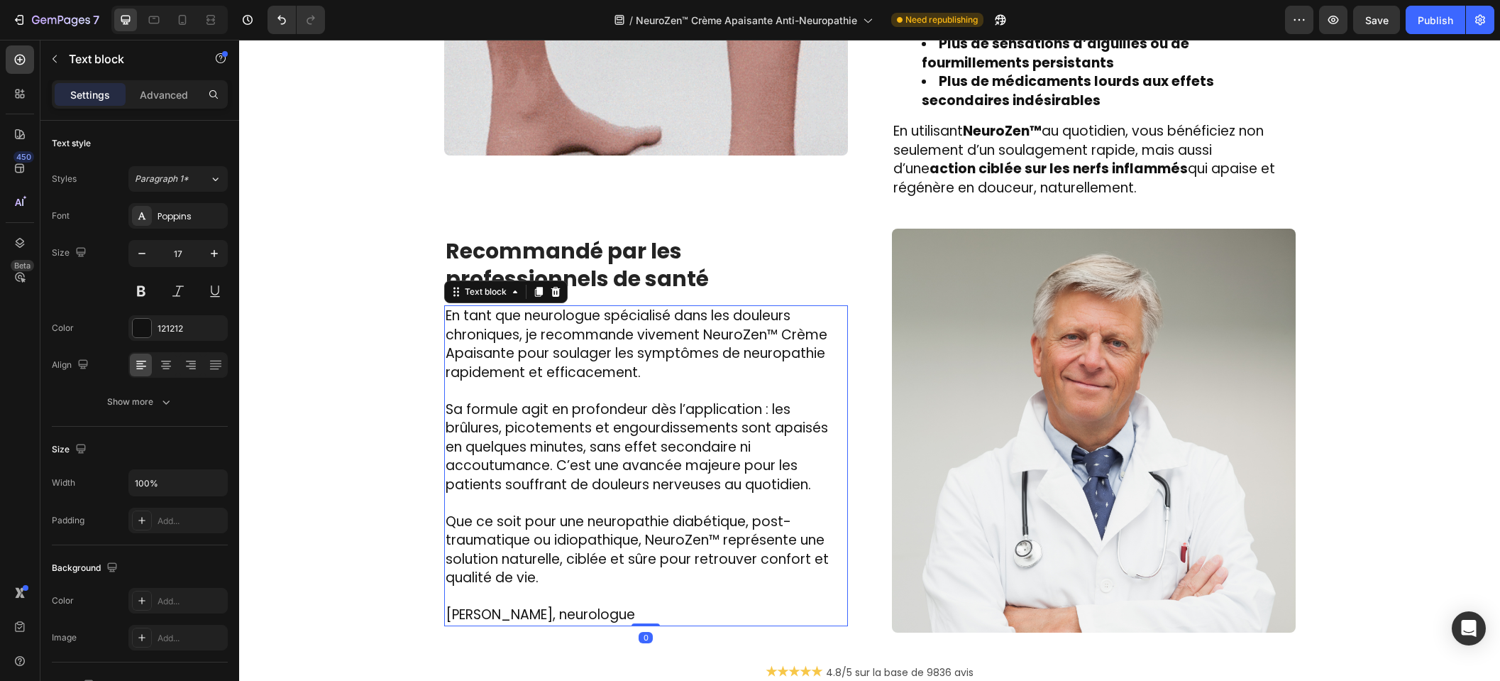
click at [606, 434] on span "Sa formule agit en profondeur dès l’application : les brûlures, picotements et …" at bounding box center [637, 447] width 383 height 94
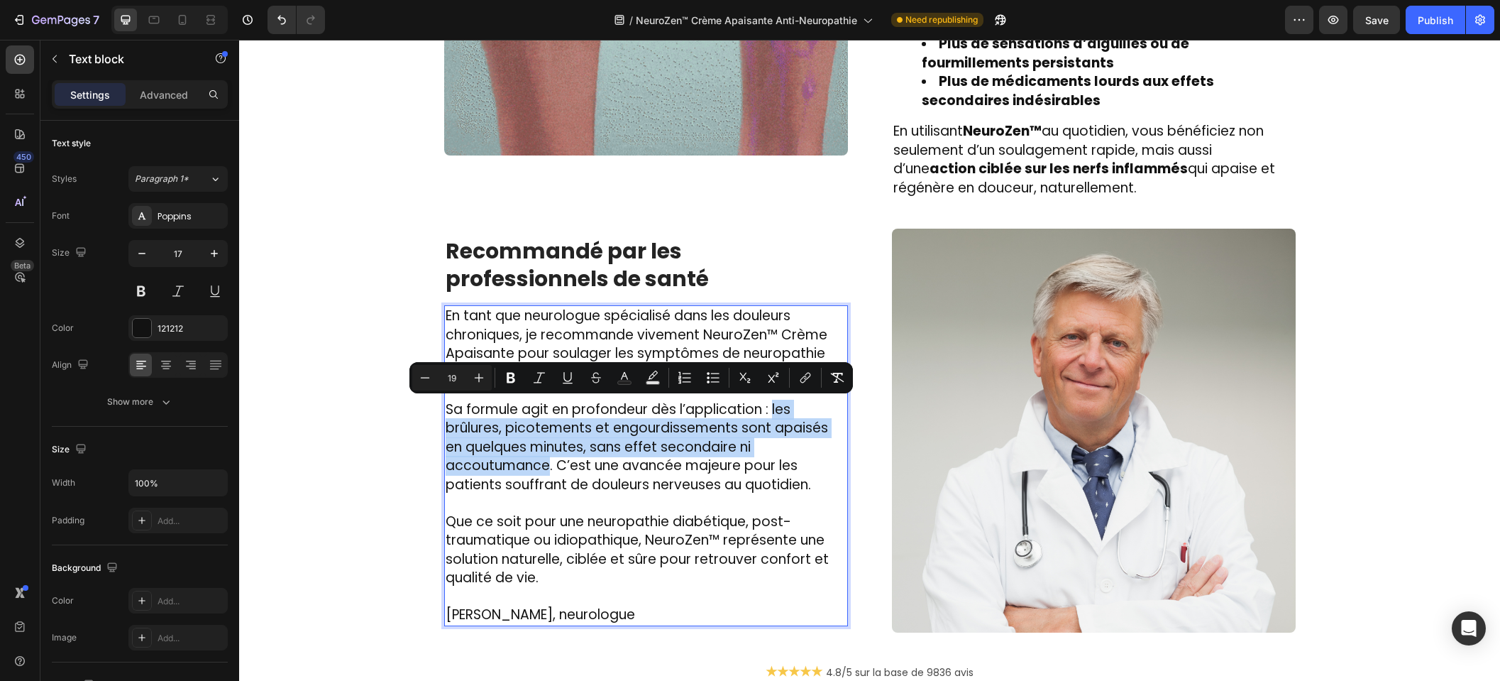
drag, startPoint x: 767, startPoint y: 410, endPoint x: 542, endPoint y: 462, distance: 230.9
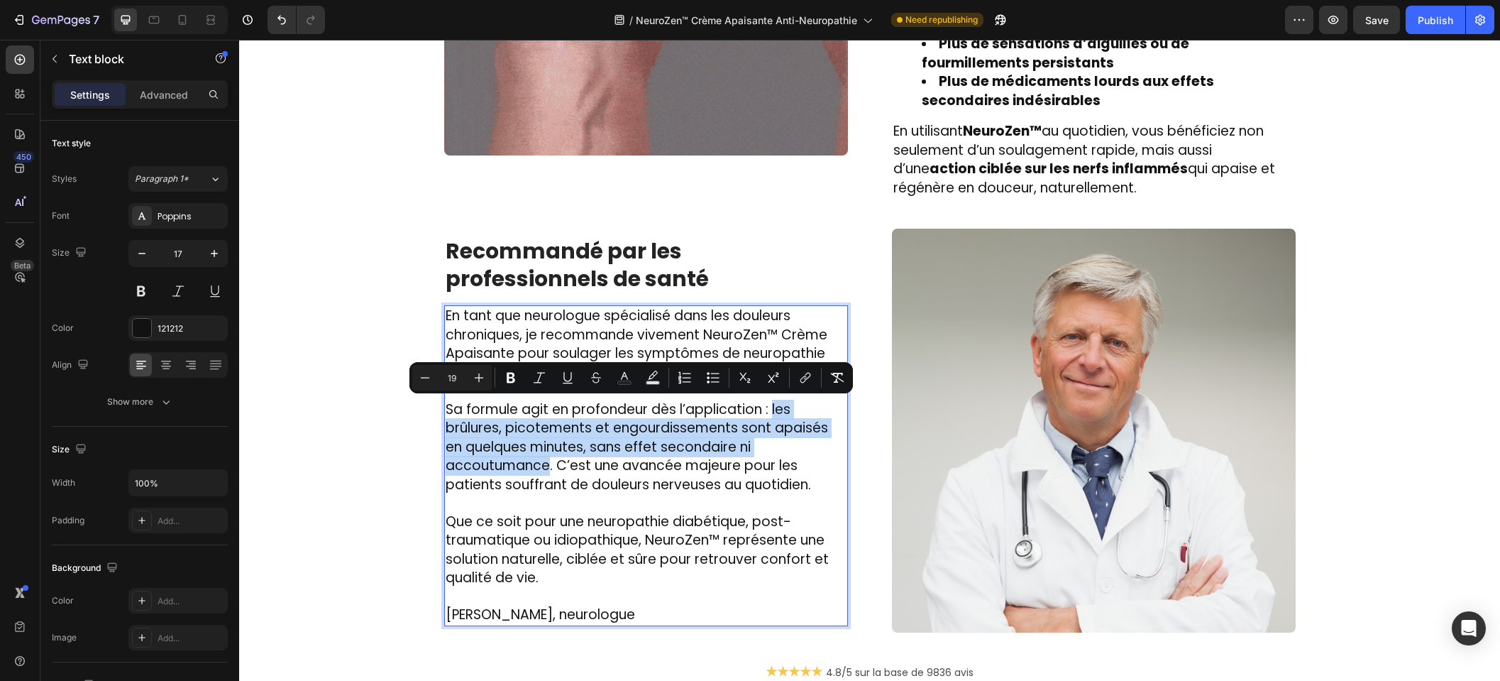
click at [542, 462] on span "Sa formule agit en profondeur dès l’application : les brûlures, picotements et …" at bounding box center [637, 447] width 383 height 94
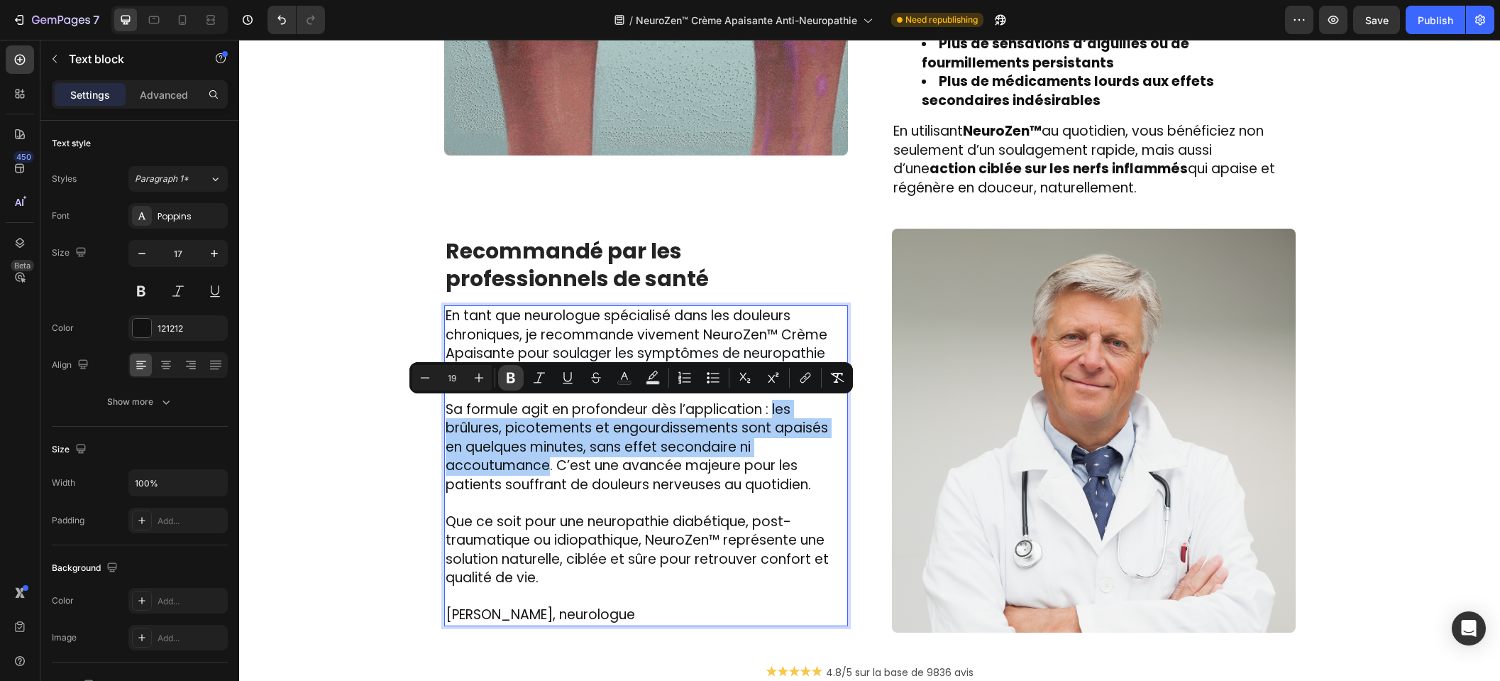
click at [513, 379] on icon "Editor contextual toolbar" at bounding box center [511, 378] width 9 height 11
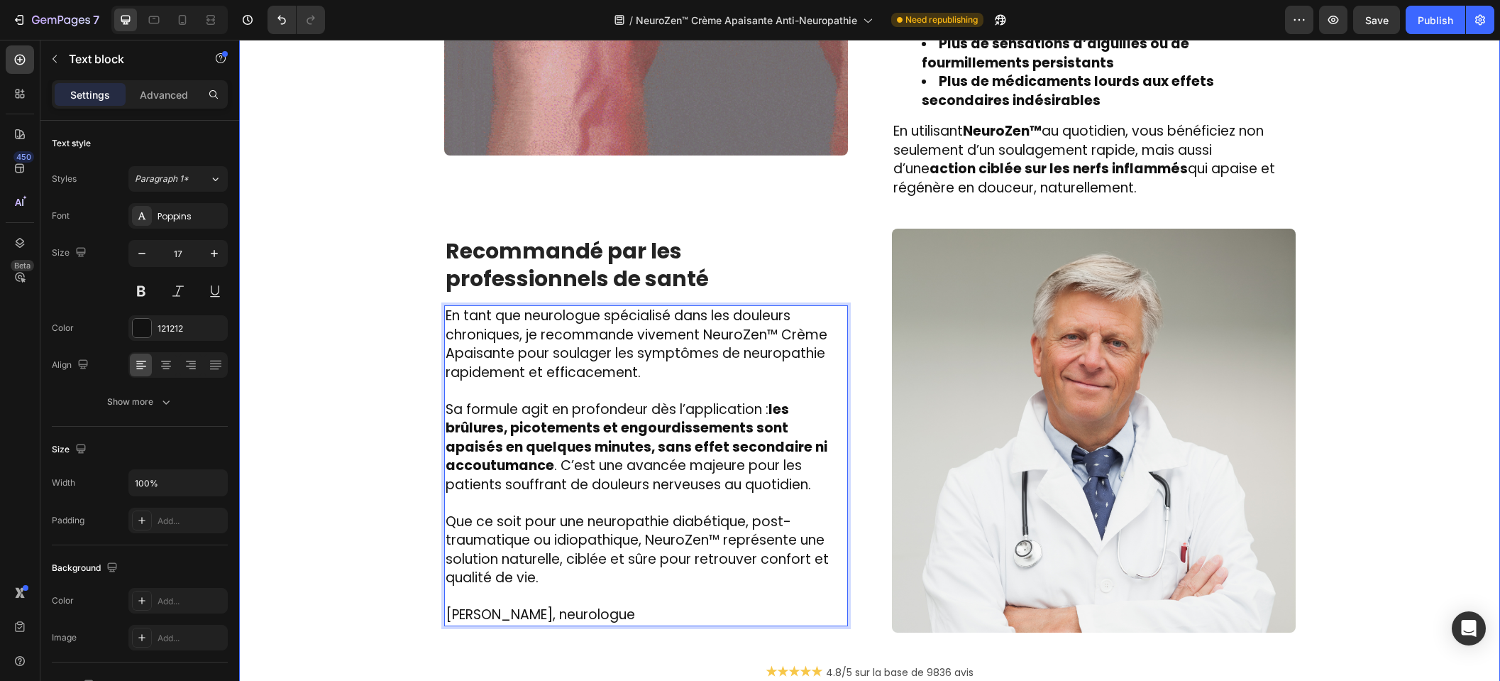
click at [318, 552] on div "Image Des centaines de personnes l’utilisent chaque jour et ont dit adieu aux d…" at bounding box center [870, 223] width 1240 height 1031
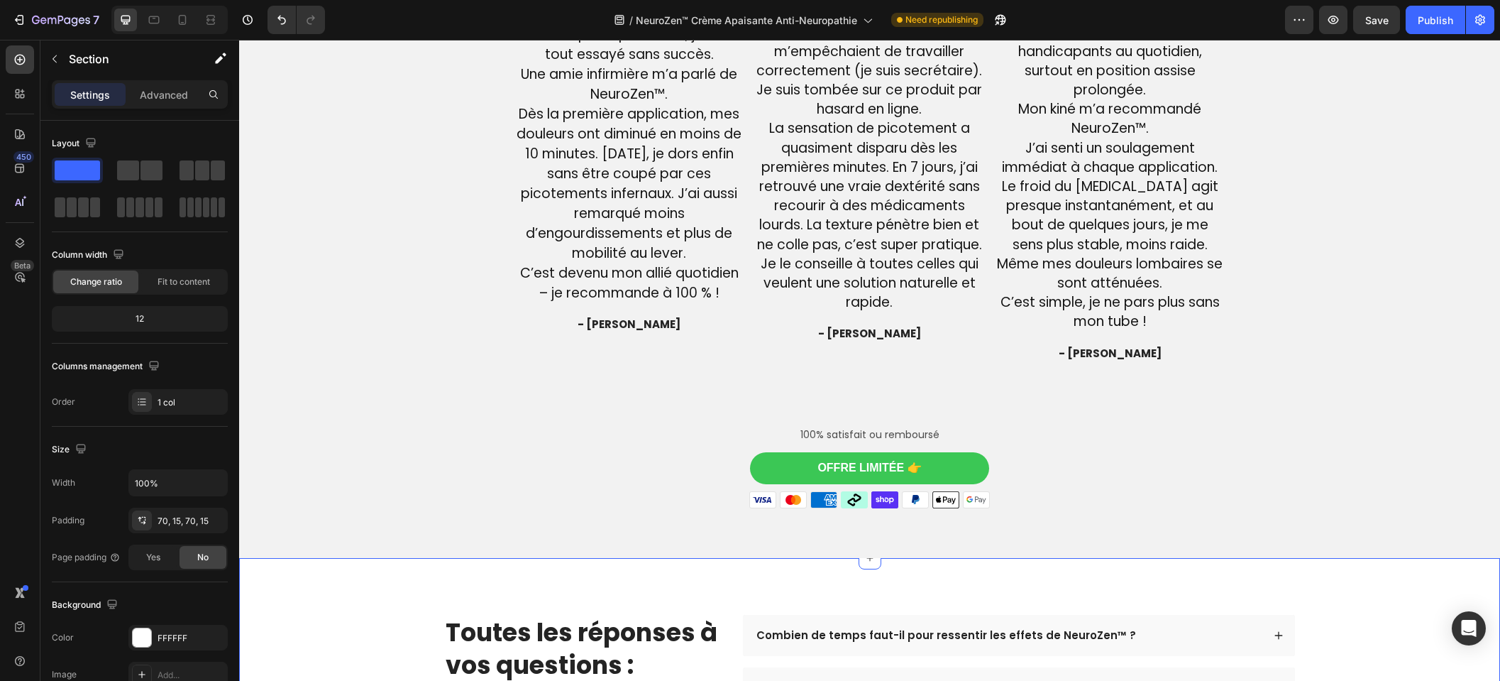
scroll to position [3329, 0]
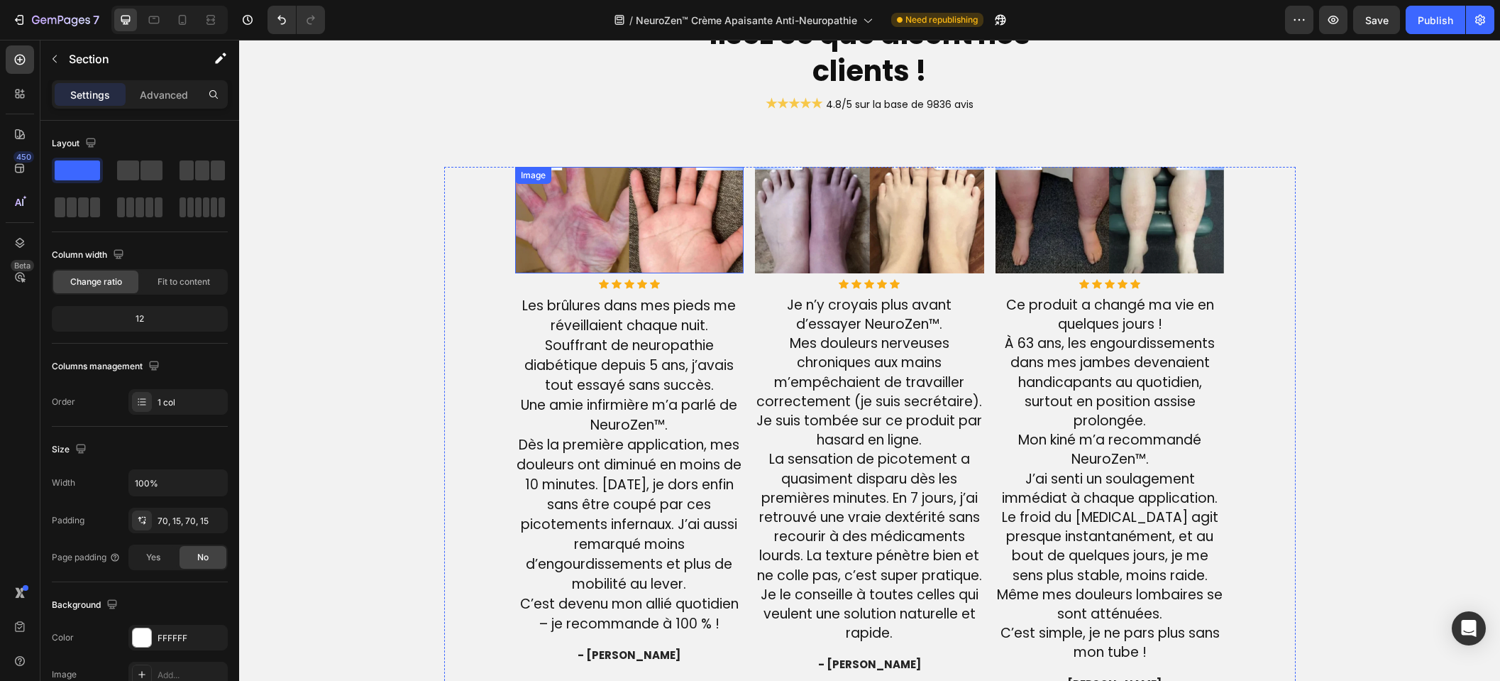
click at [647, 213] on img at bounding box center [629, 220] width 229 height 106
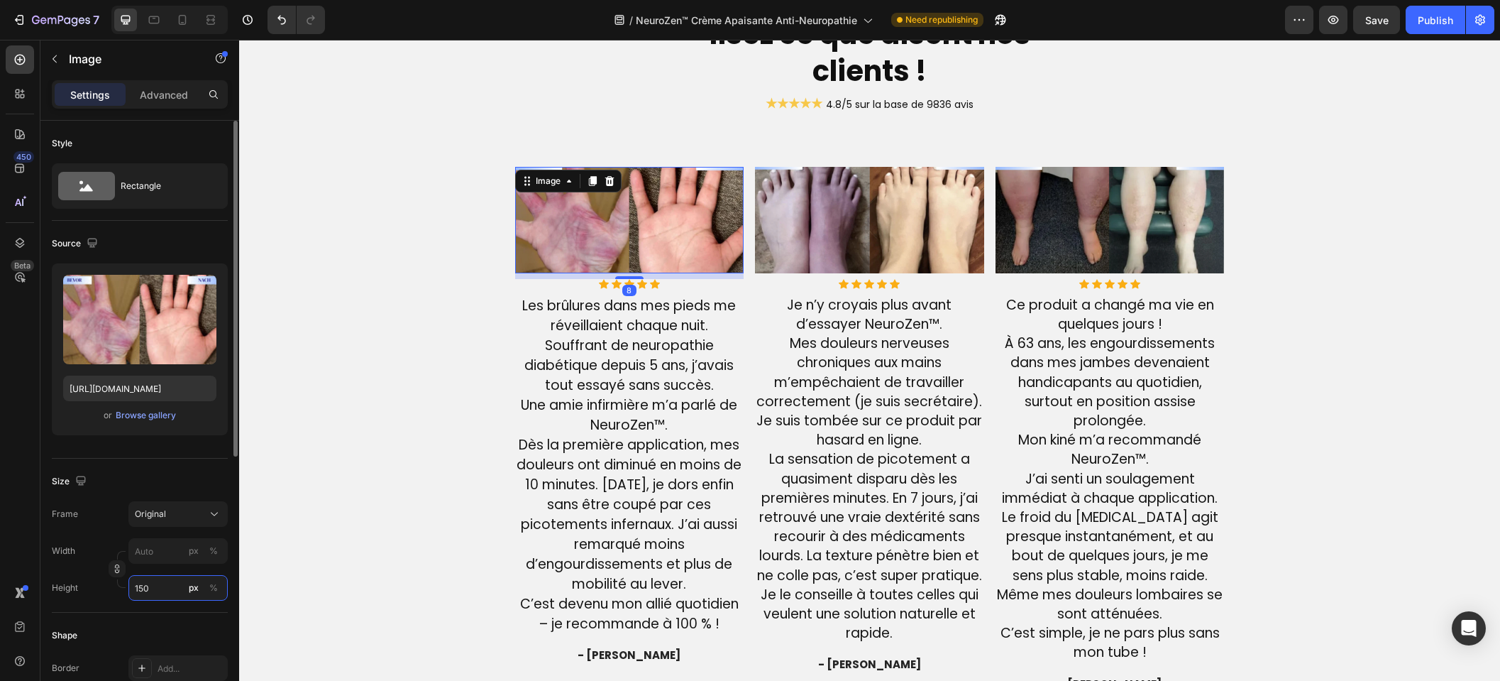
click at [166, 586] on input "150" at bounding box center [177, 588] width 99 height 26
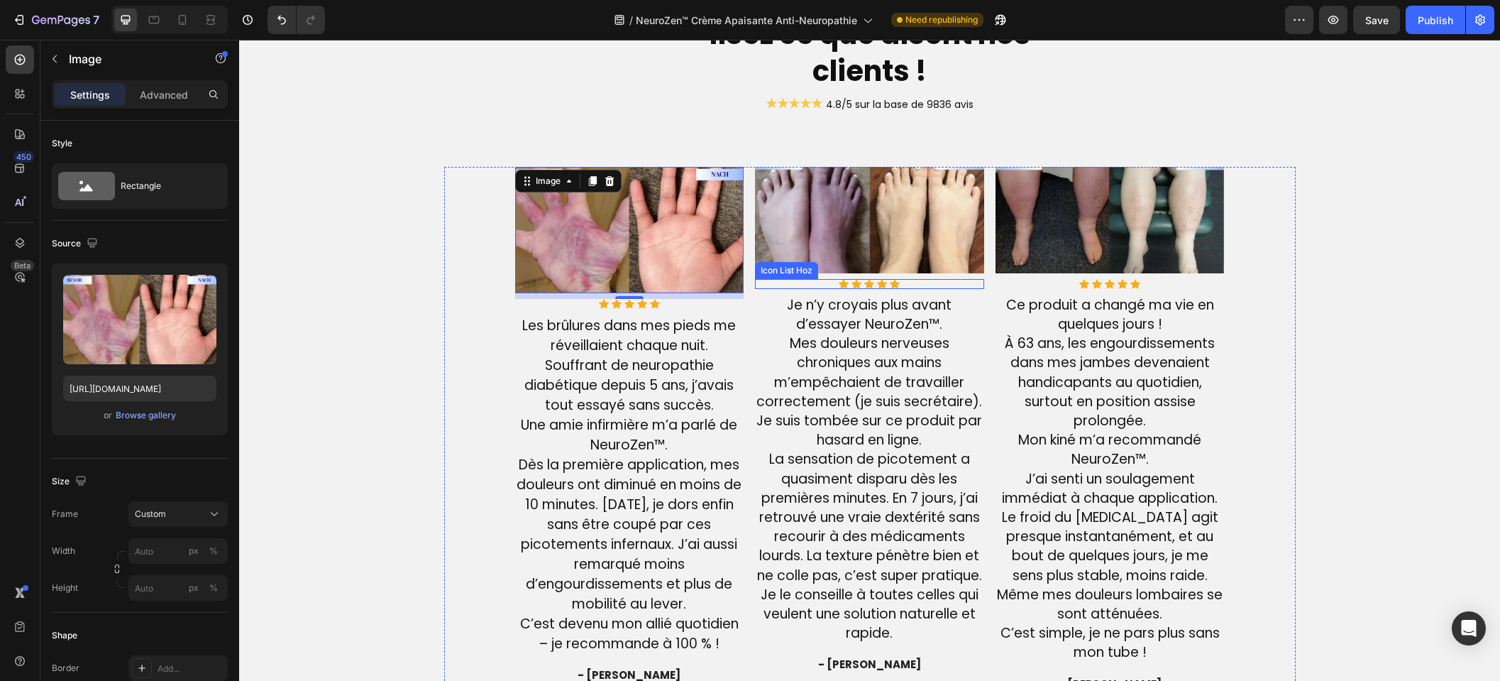
click at [850, 241] on img at bounding box center [869, 220] width 229 height 106
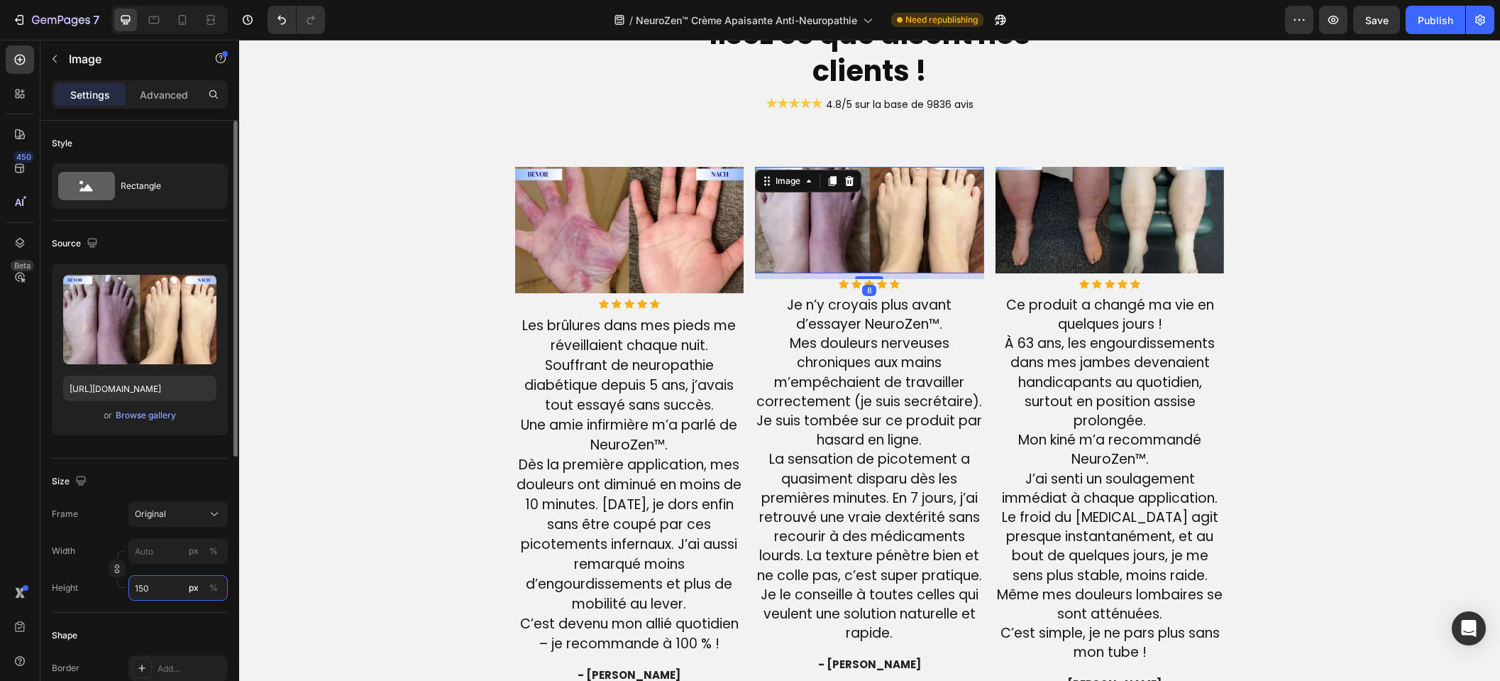
click at [160, 583] on input "150" at bounding box center [177, 588] width 99 height 26
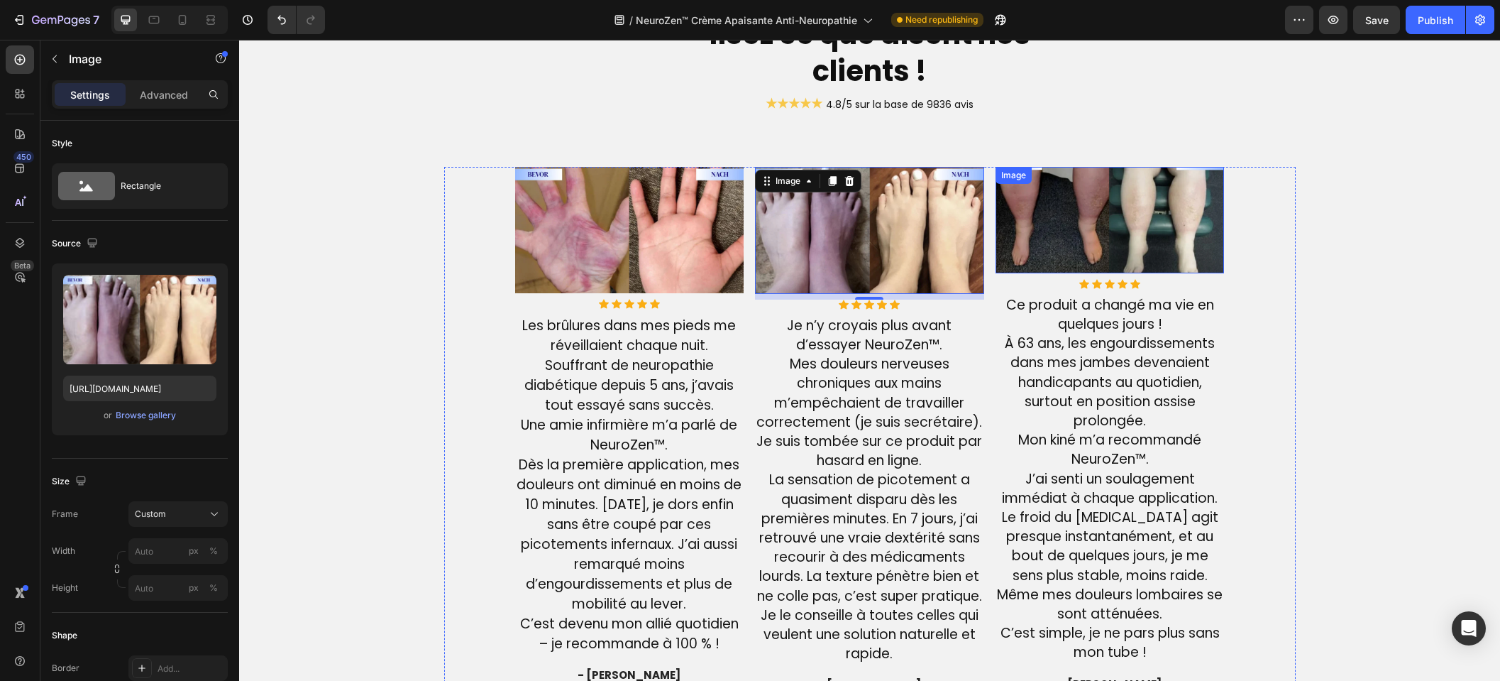
click at [1080, 226] on img at bounding box center [1110, 220] width 229 height 106
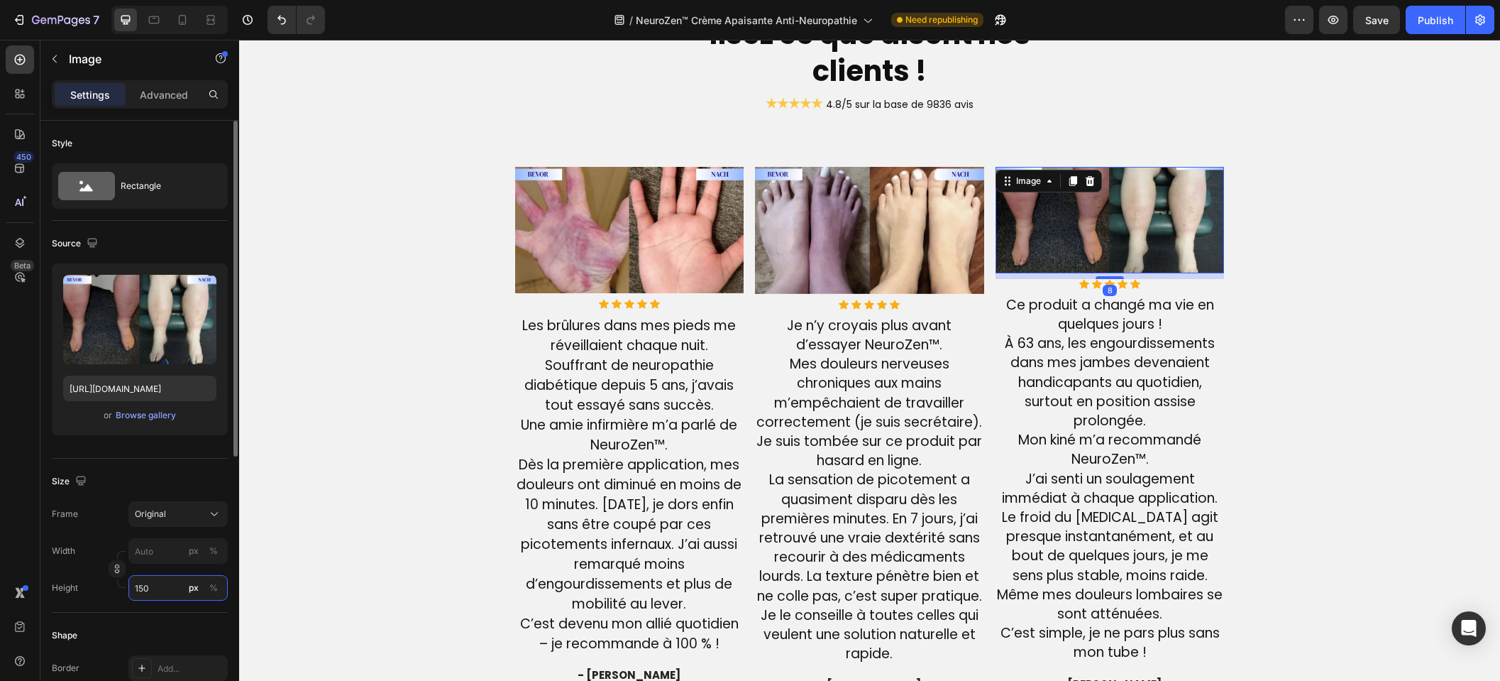
click at [161, 585] on input "150" at bounding box center [177, 588] width 99 height 26
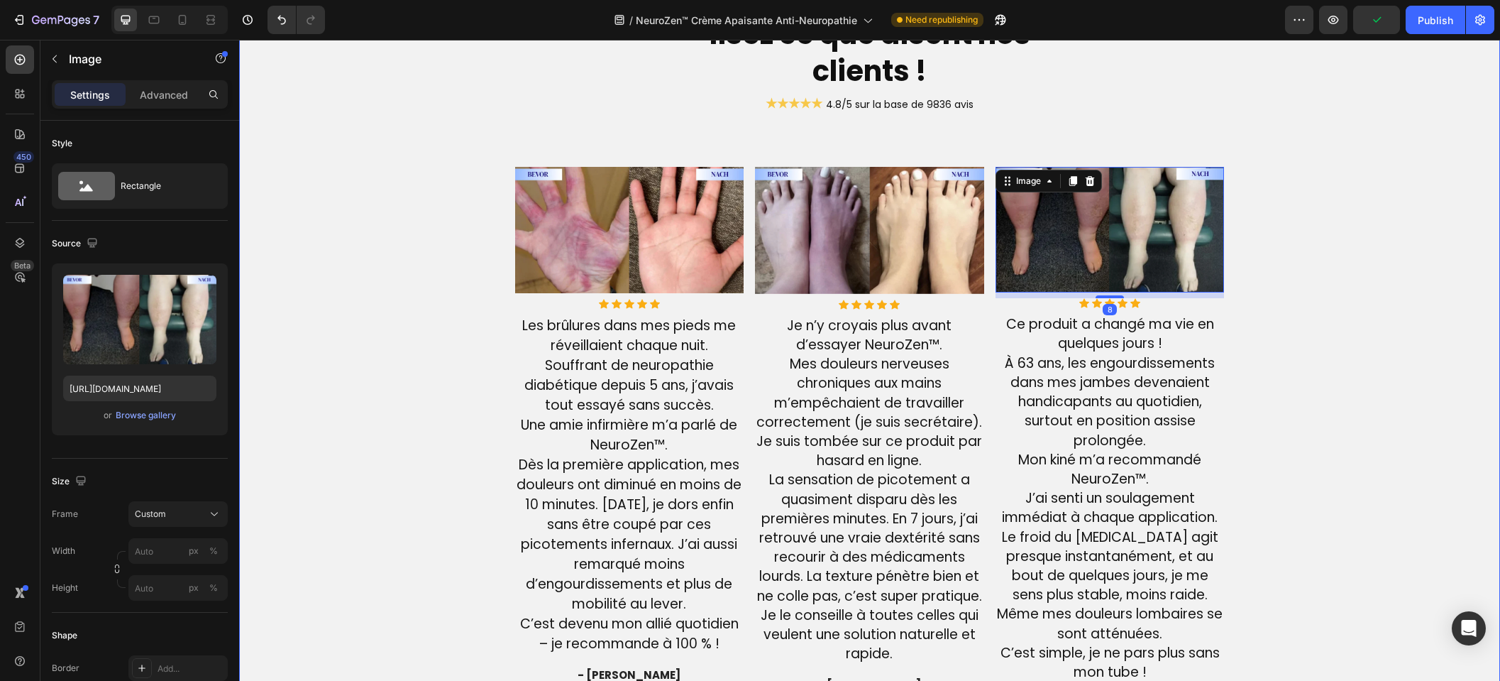
click at [428, 375] on div "Ne nous croyez pas sur parole, lisez ce que disent nos clients ! Heading ★★★★★ …" at bounding box center [870, 399] width 1240 height 918
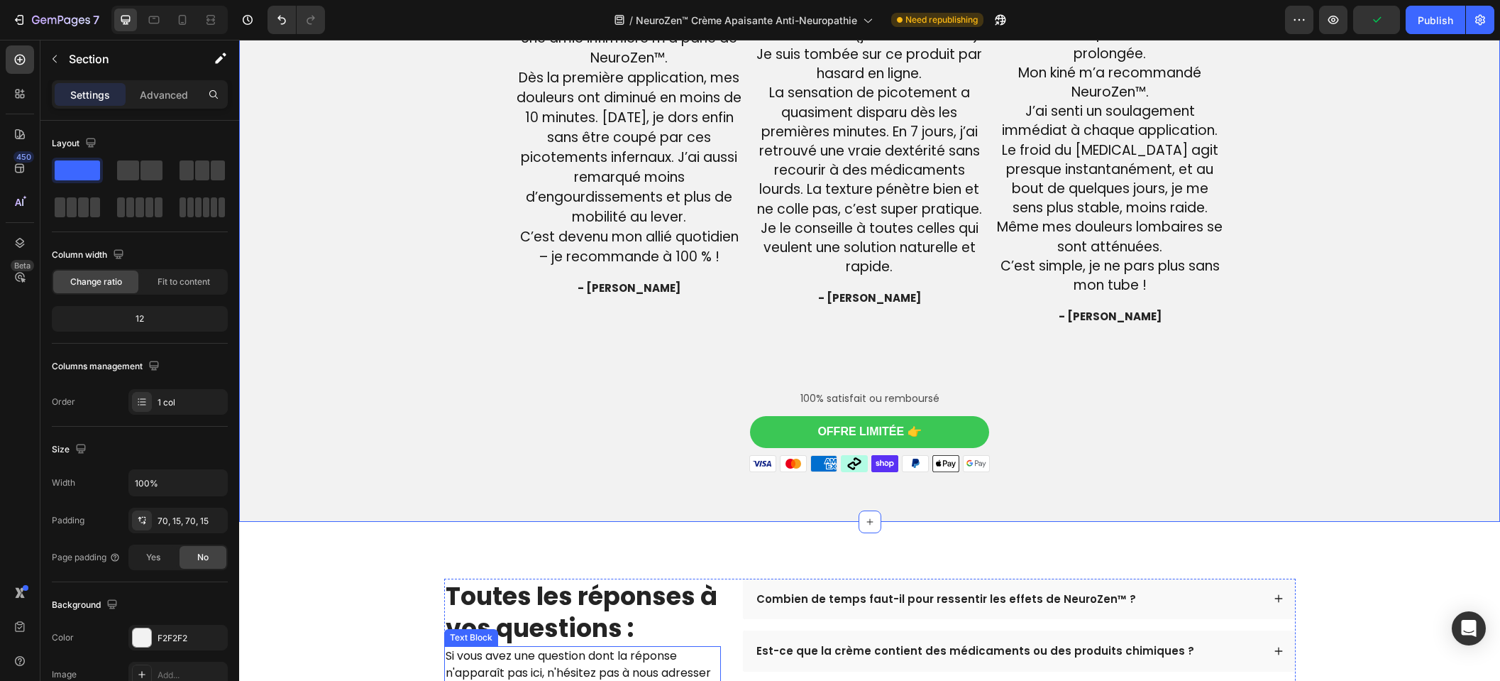
scroll to position [3710, 0]
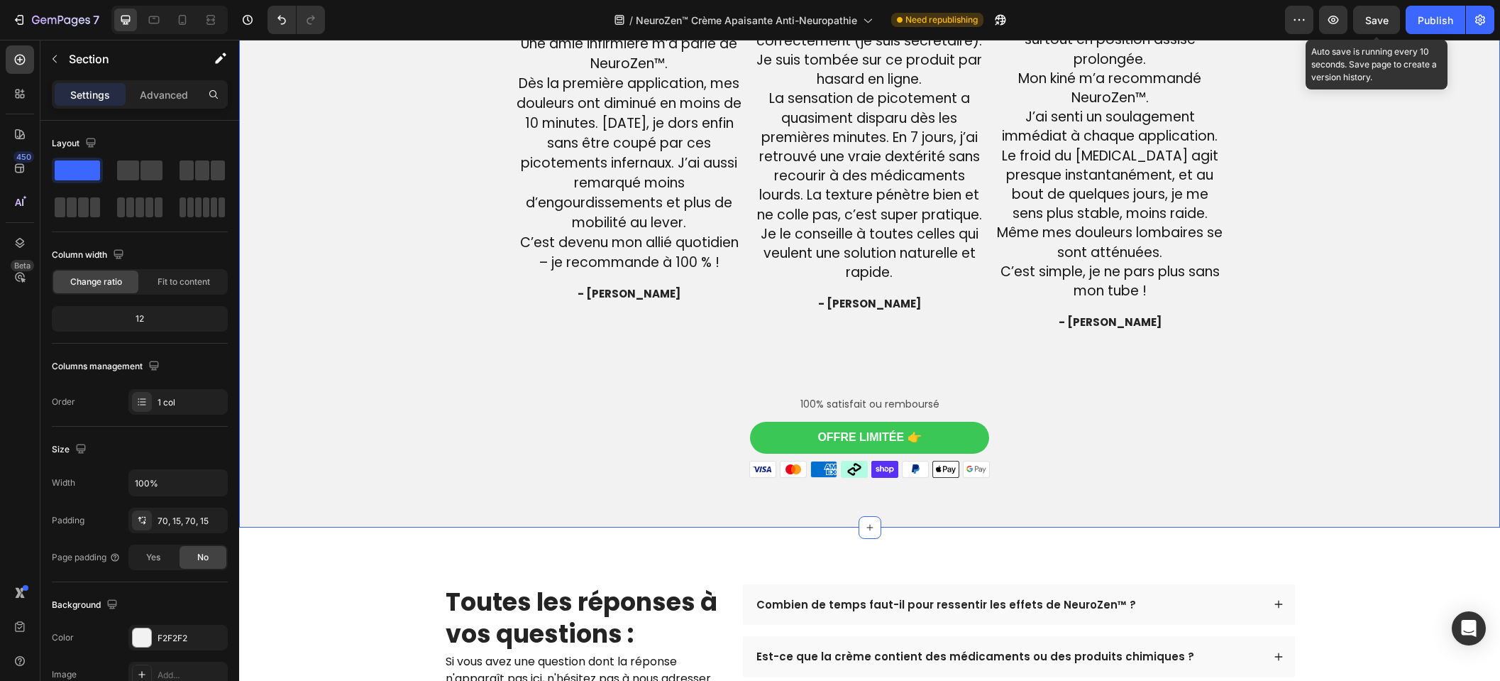
click at [1396, 3] on div "7 Version history / NeuroZen™ Crème Apaisante Anti-Neuropathie Need republishin…" at bounding box center [750, 20] width 1500 height 40
click at [1396, 16] on button "Save" at bounding box center [1377, 20] width 47 height 28
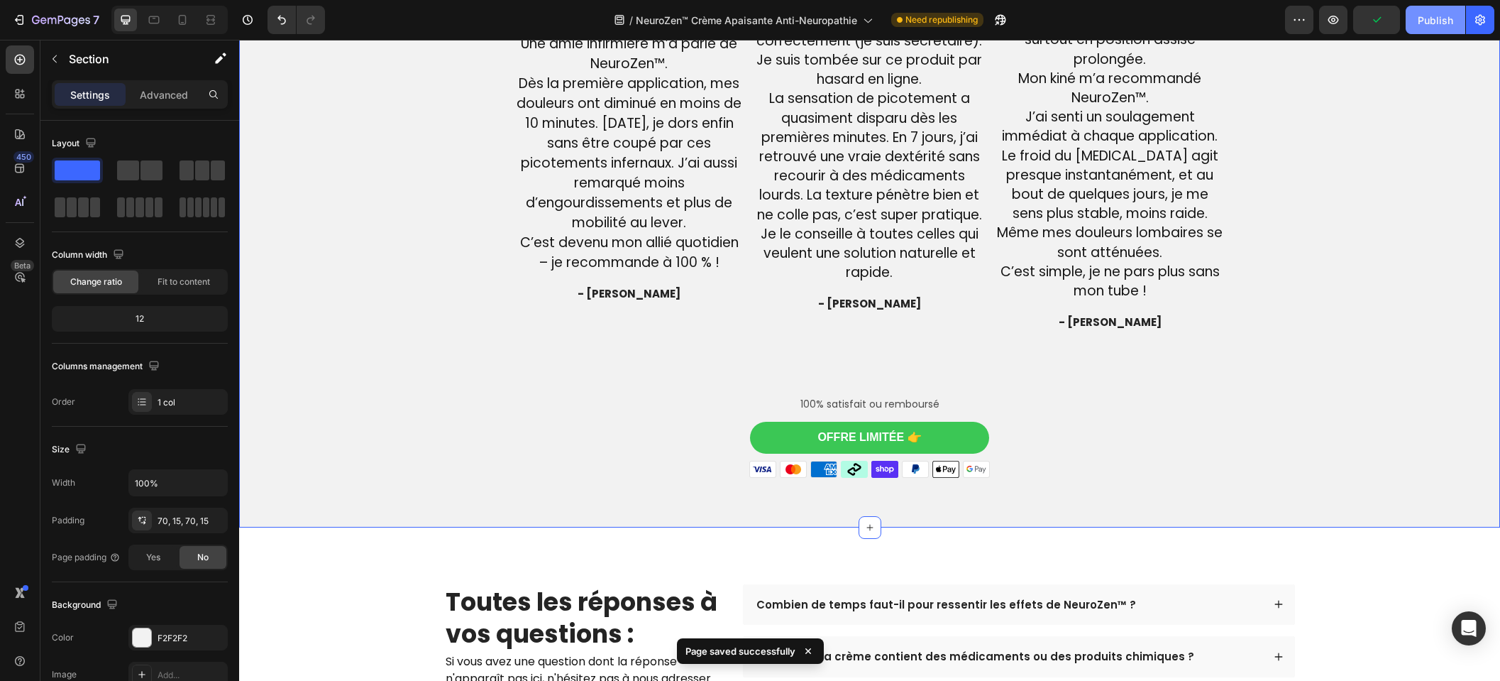
click at [1420, 19] on div "Publish" at bounding box center [1435, 20] width 35 height 15
click at [181, 31] on div at bounding box center [169, 20] width 116 height 28
click at [185, 24] on icon at bounding box center [182, 20] width 14 height 14
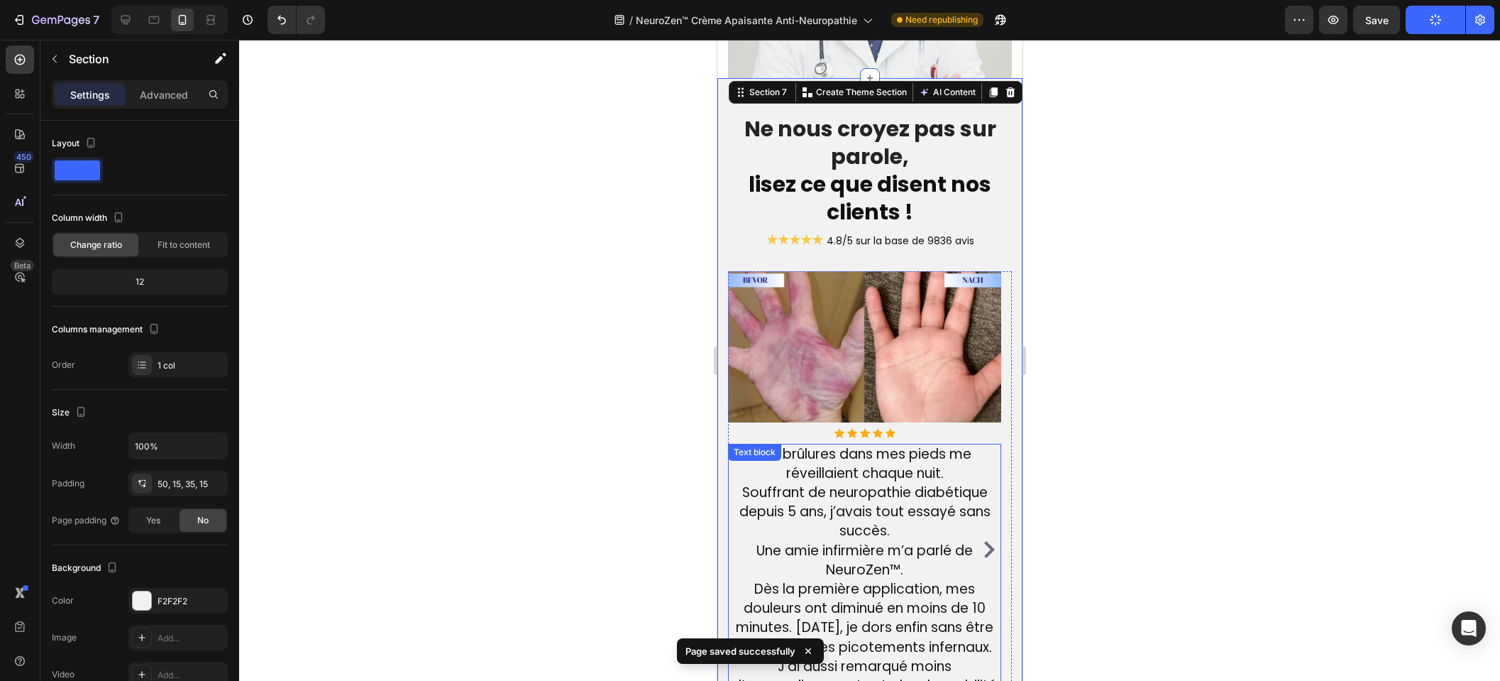
scroll to position [3070, 0]
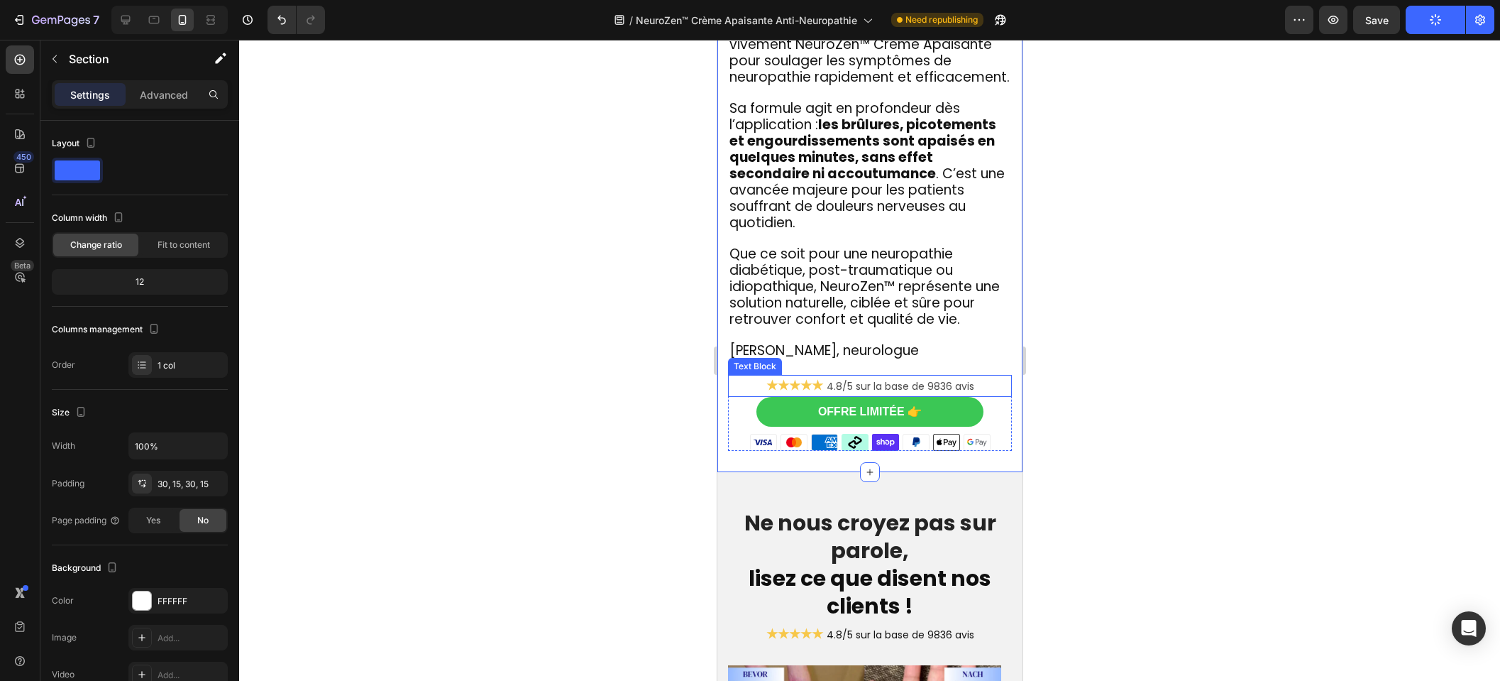
scroll to position [3770, 0]
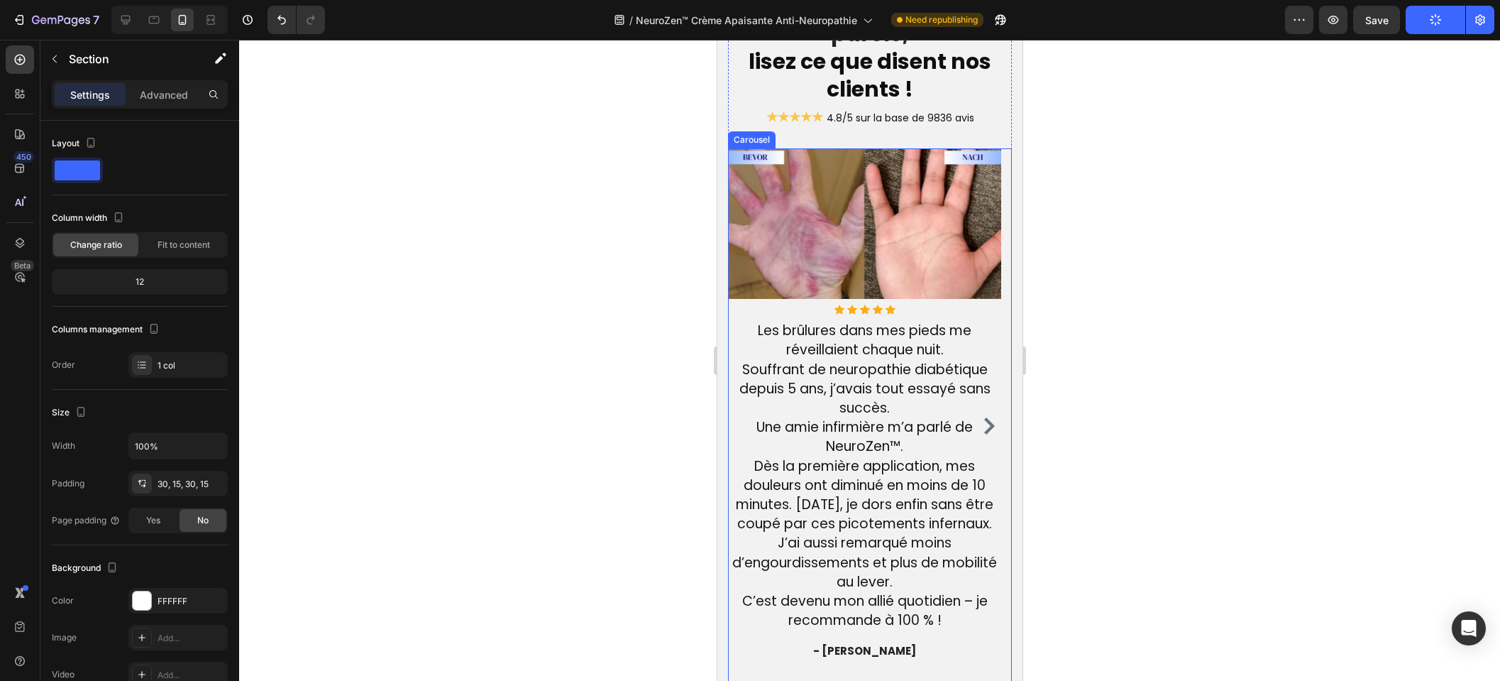
click at [984, 421] on icon "Carousel Next Arrow" at bounding box center [988, 425] width 17 height 17
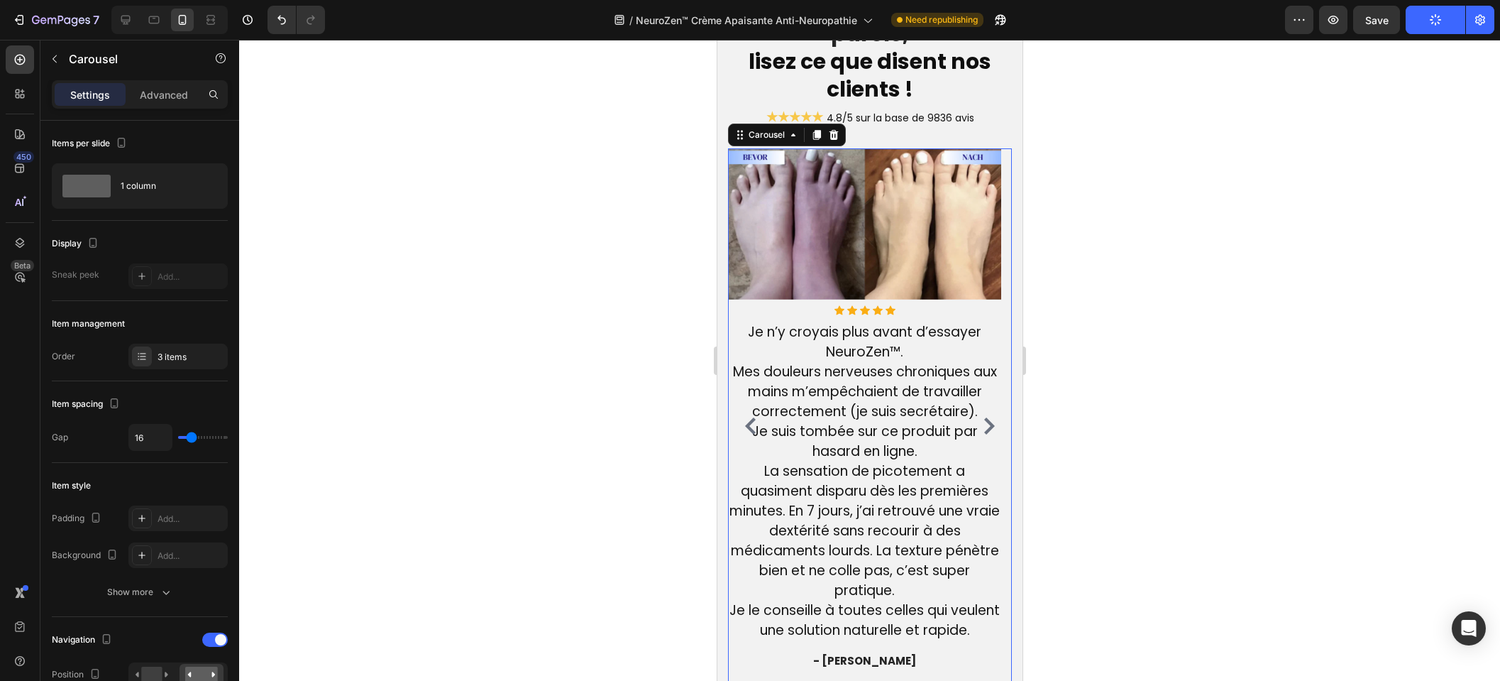
click at [984, 422] on icon "Carousel Next Arrow" at bounding box center [989, 425] width 11 height 17
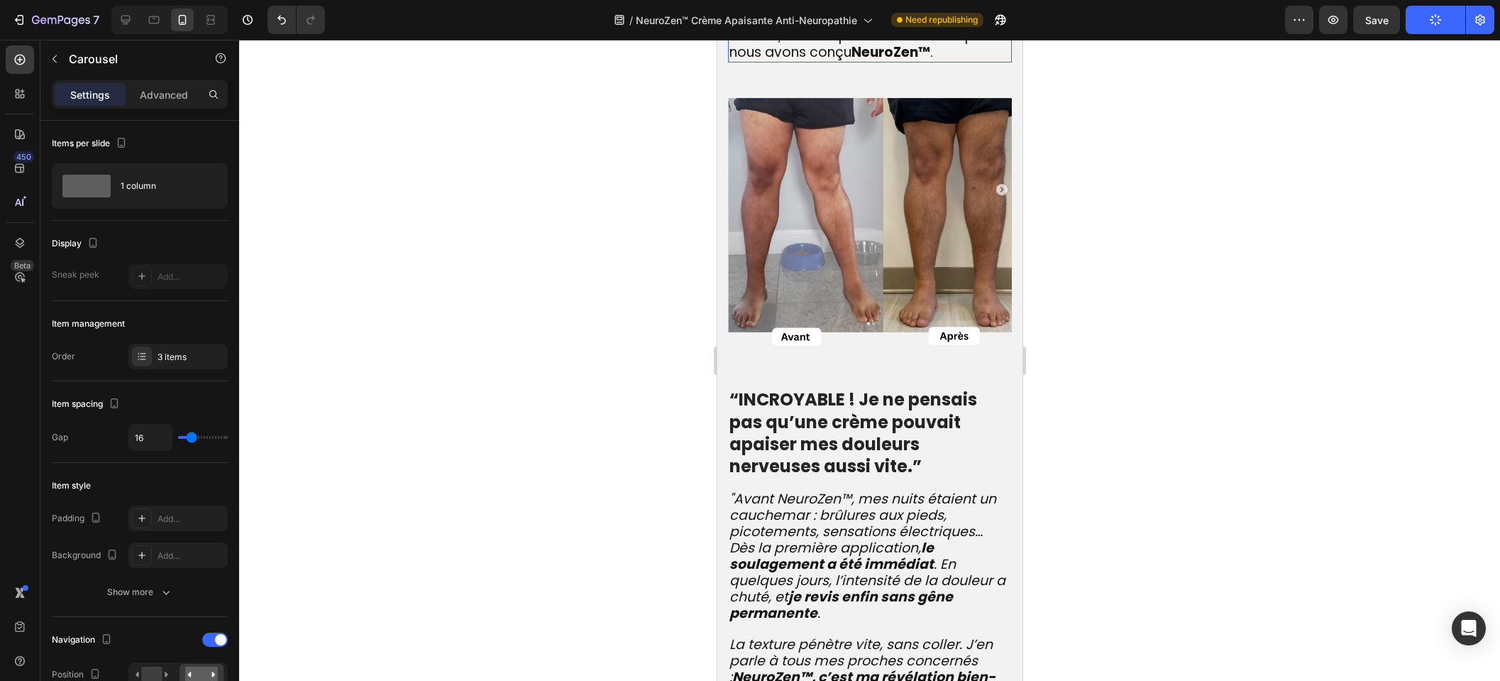
scroll to position [2373, 0]
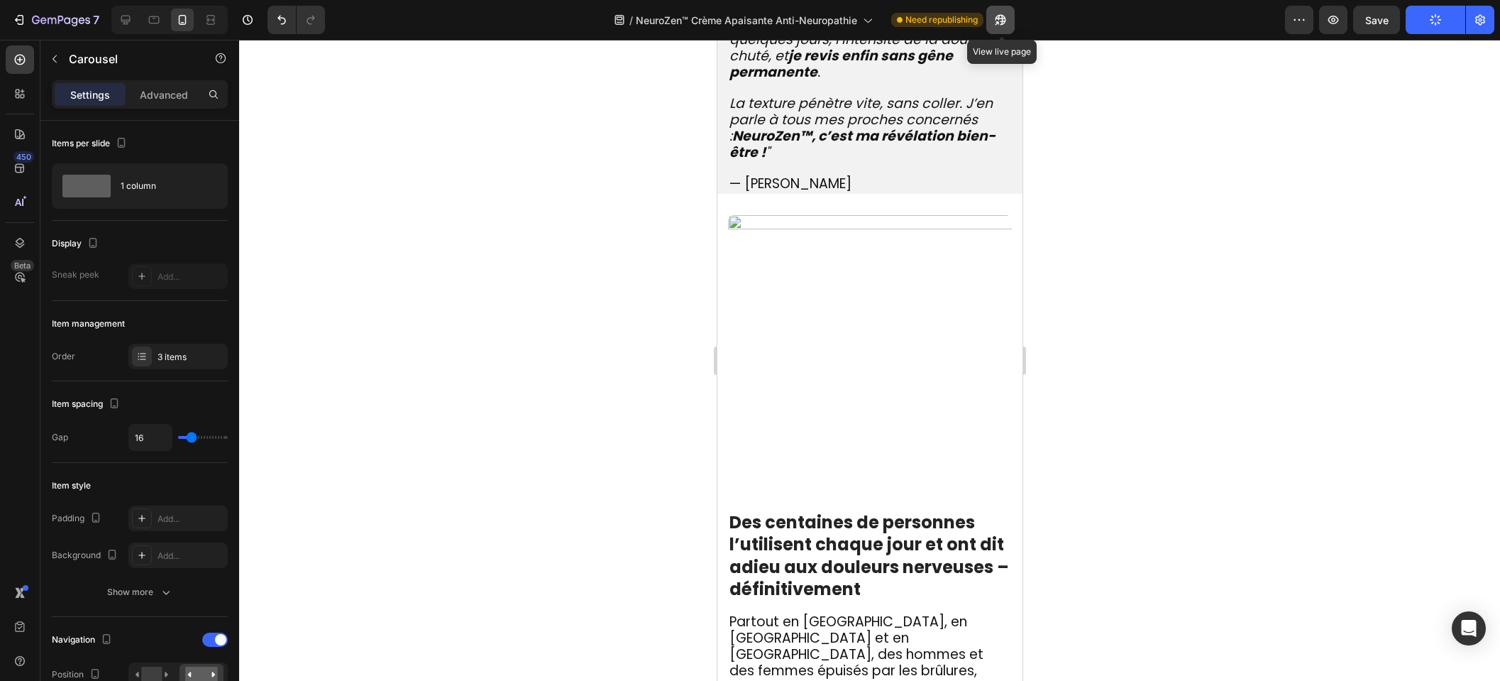
click at [1008, 13] on icon "button" at bounding box center [1001, 20] width 14 height 14
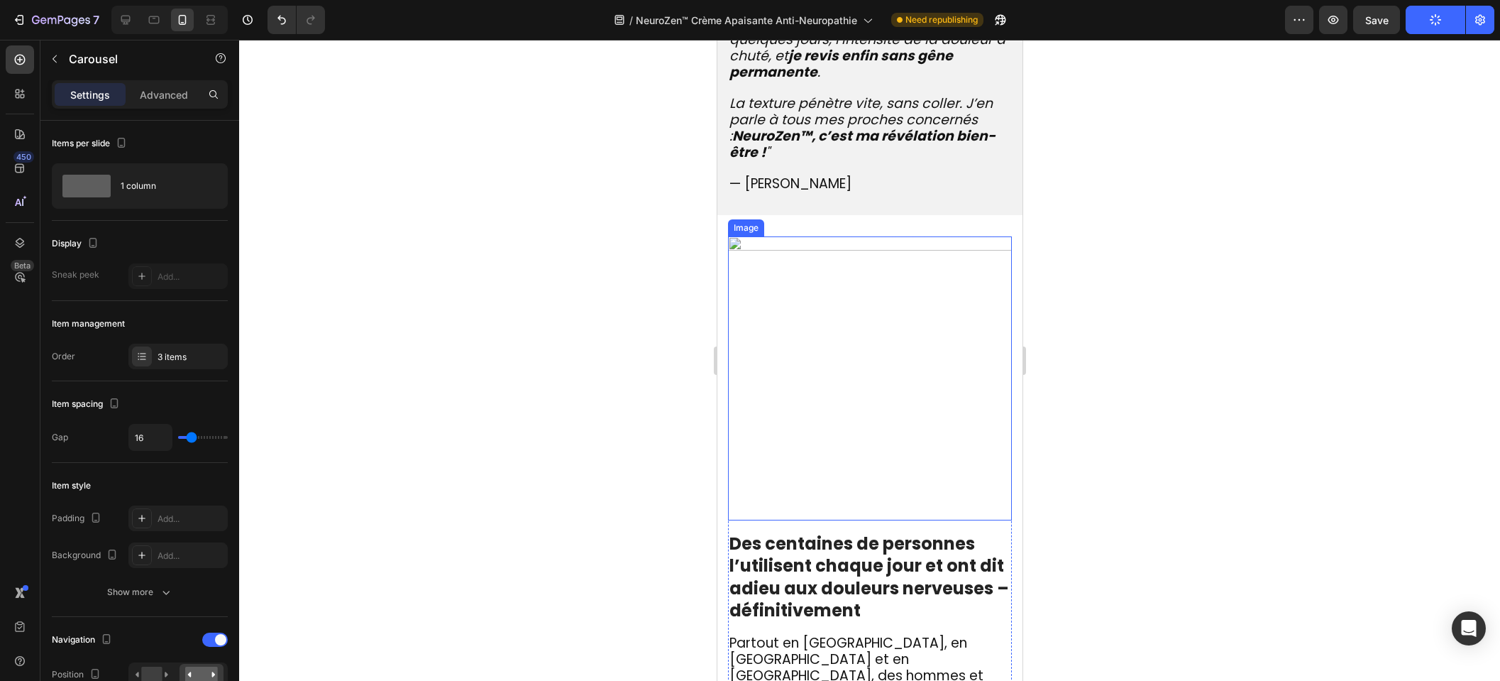
click at [811, 278] on img at bounding box center [870, 378] width 284 height 284
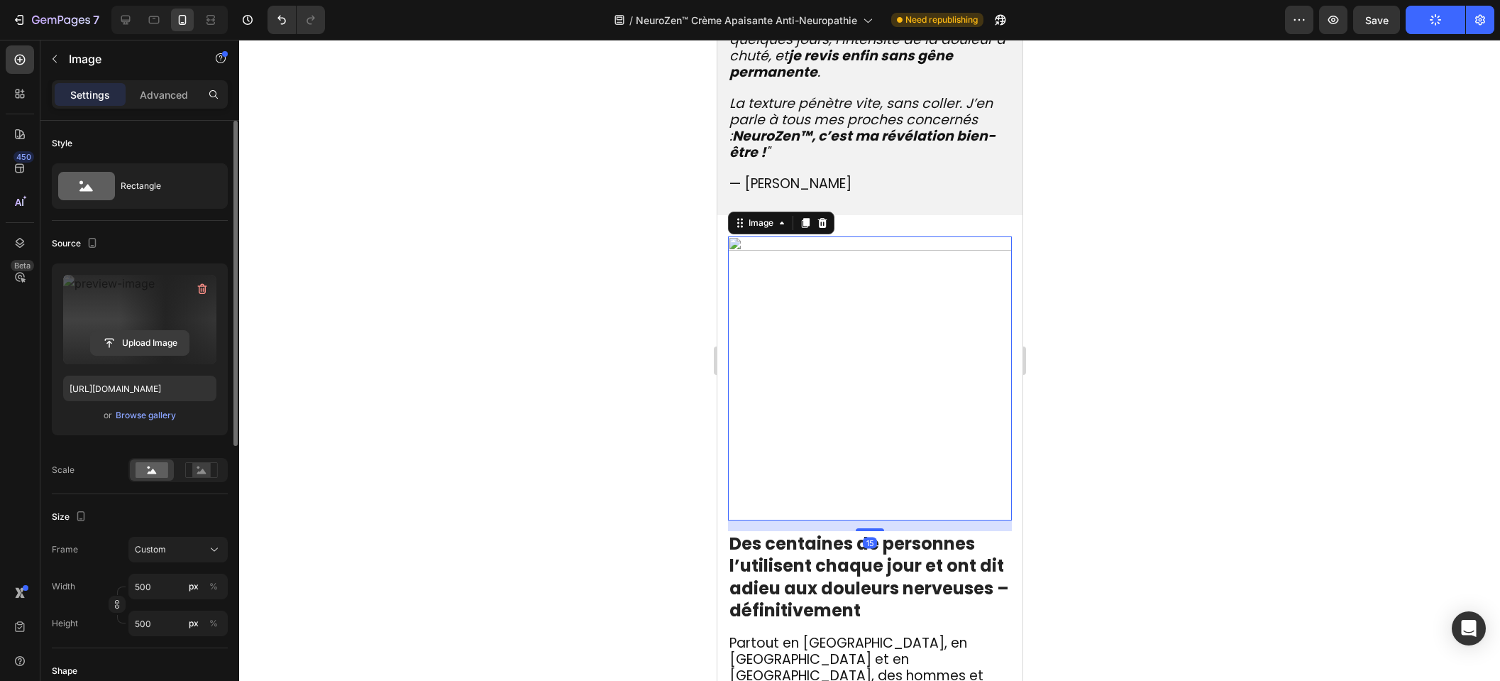
click at [134, 341] on input "file" at bounding box center [140, 343] width 98 height 24
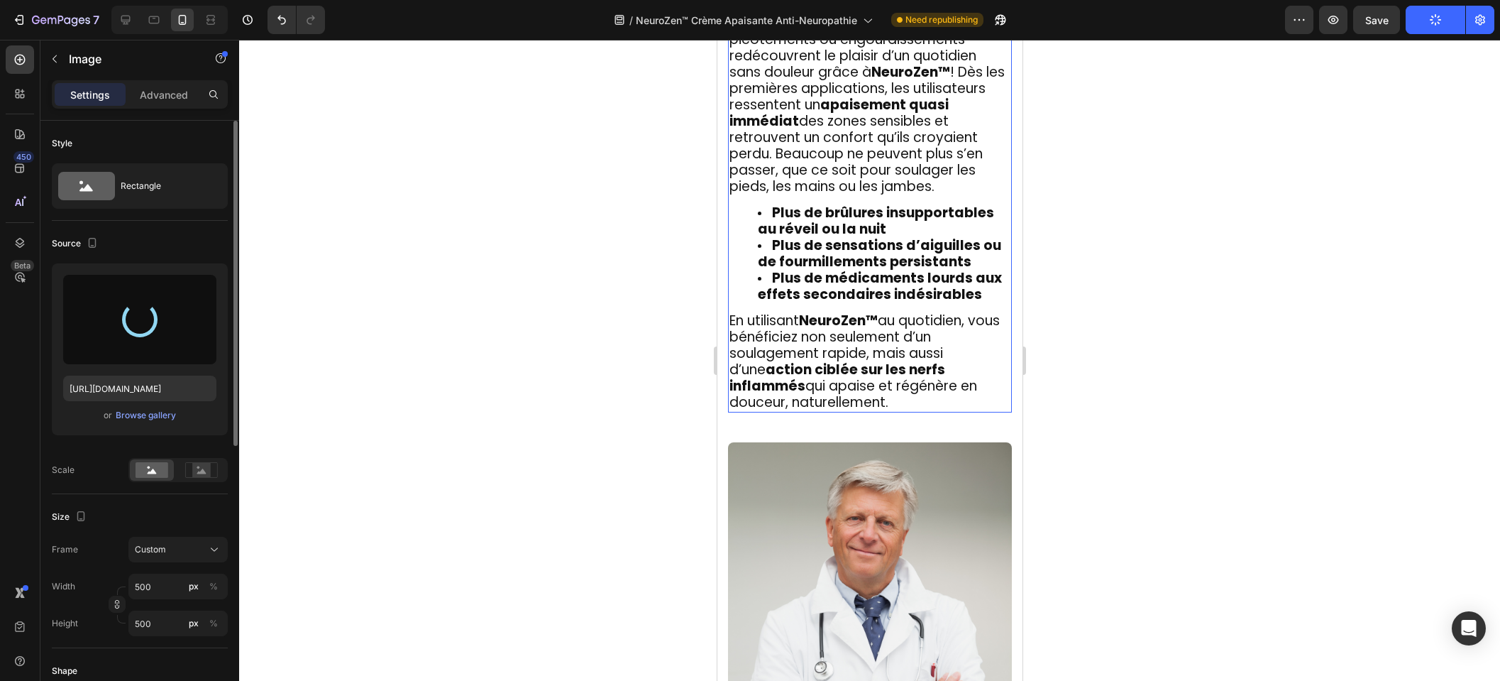
scroll to position [3031, 0]
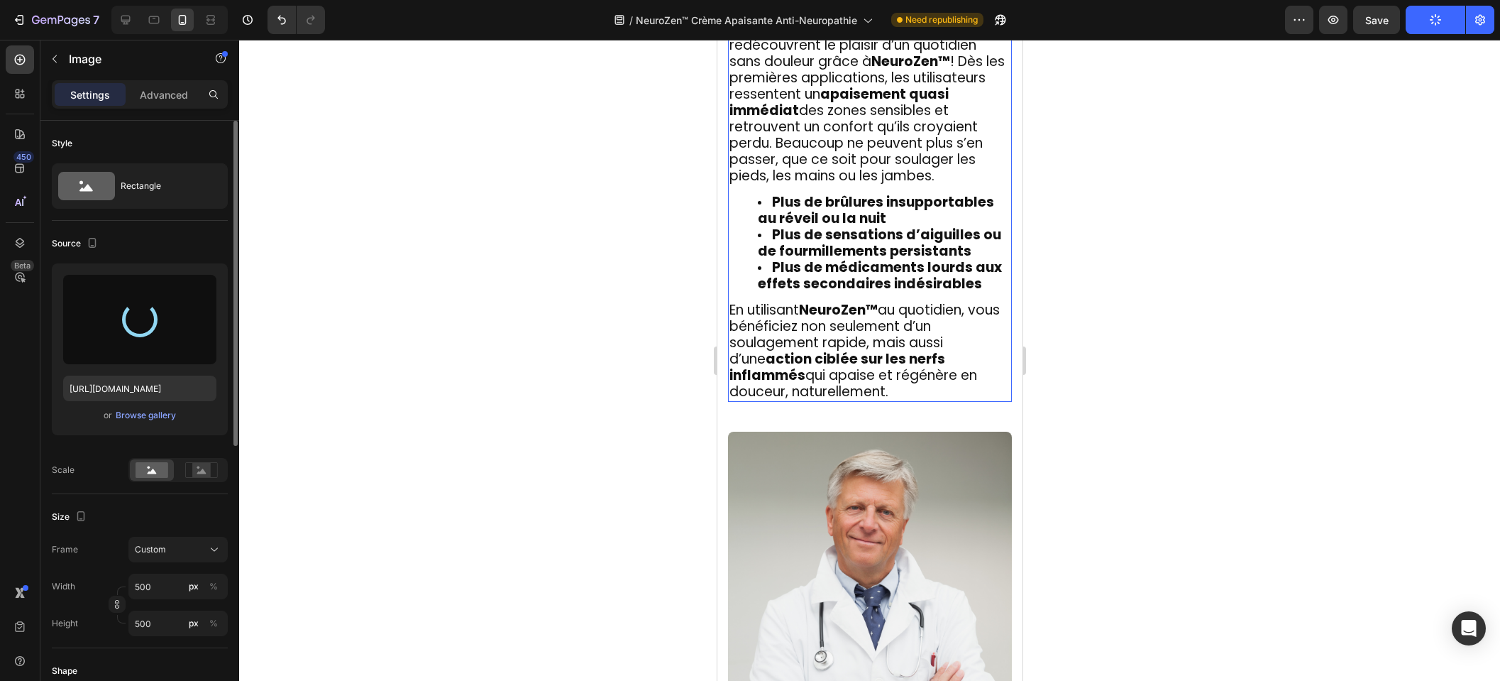
type input "https://cdn.shopify.com/s/files/1/0810/9329/6452/files/gempages_540190890933617…"
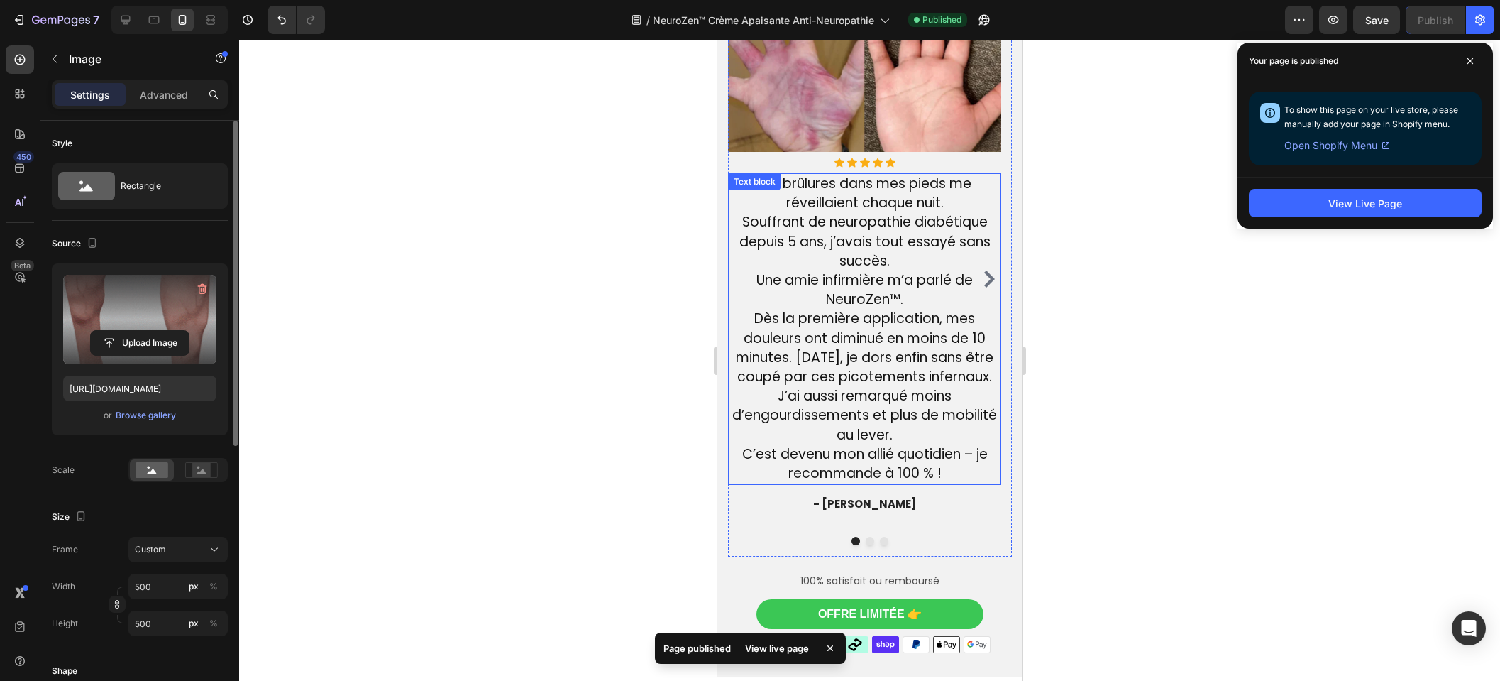
scroll to position [4266, 0]
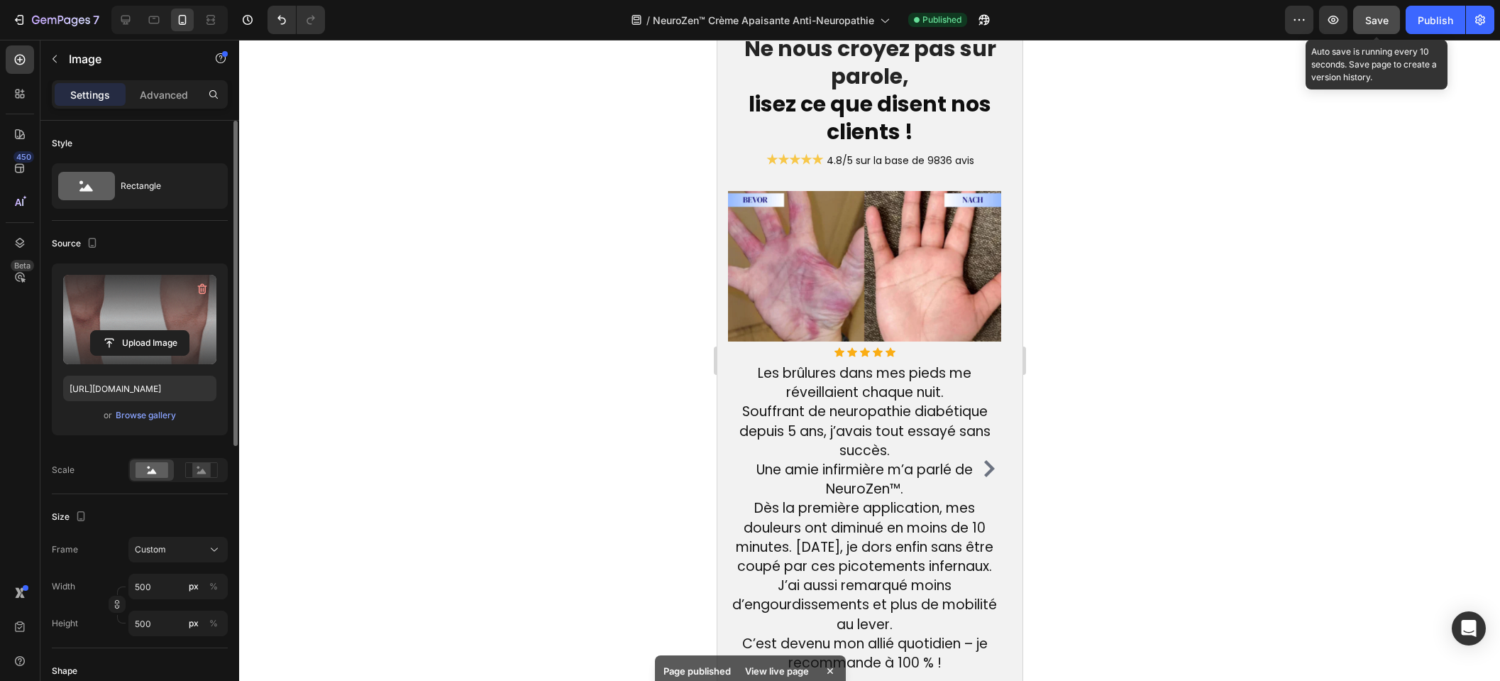
click at [1390, 16] on button "Save" at bounding box center [1377, 20] width 47 height 28
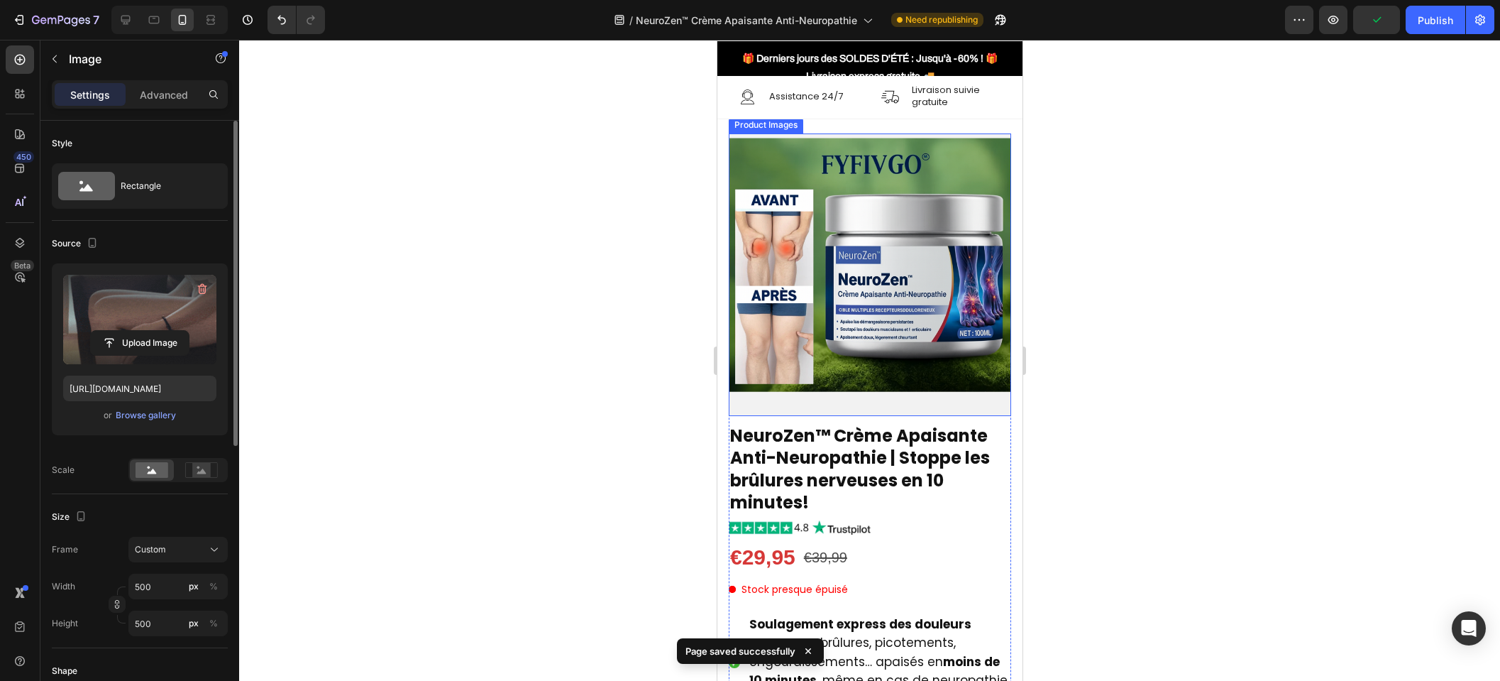
scroll to position [0, 0]
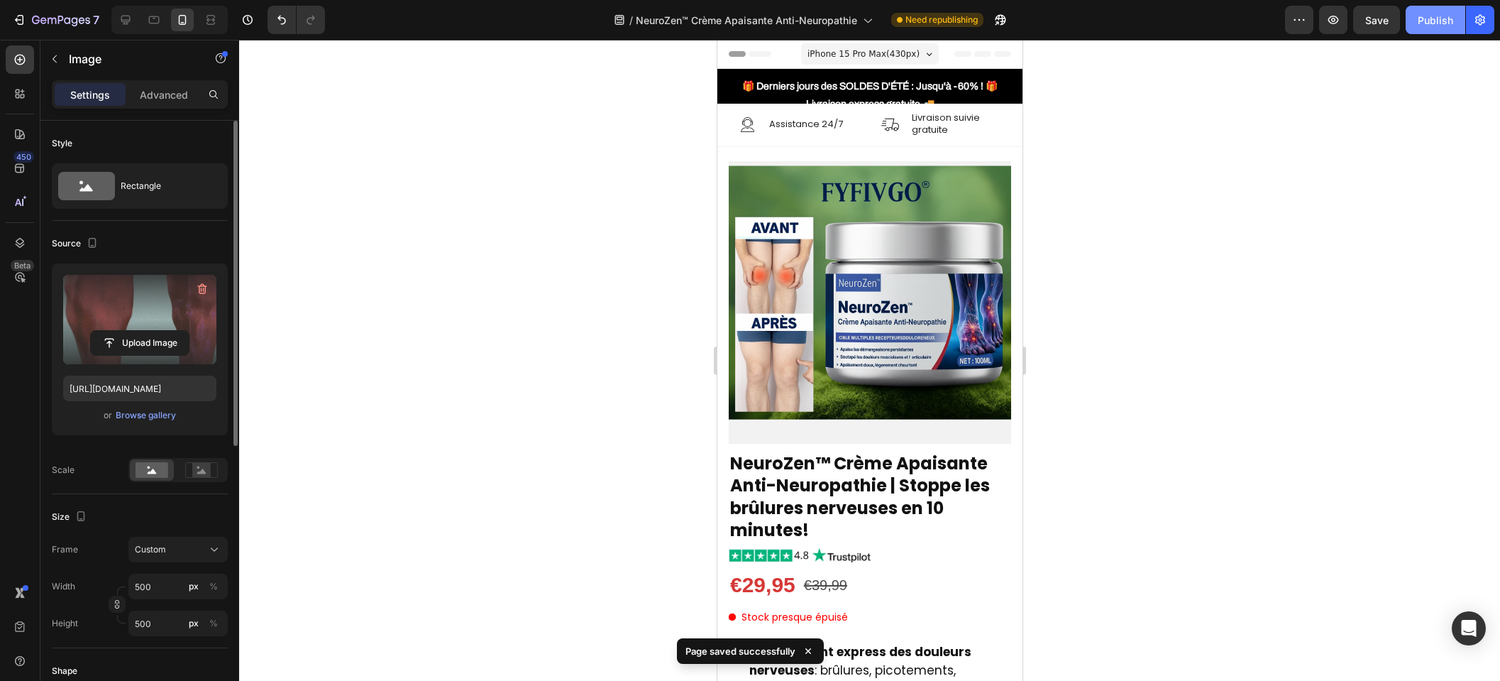
click at [1428, 21] on div "Publish" at bounding box center [1435, 20] width 35 height 15
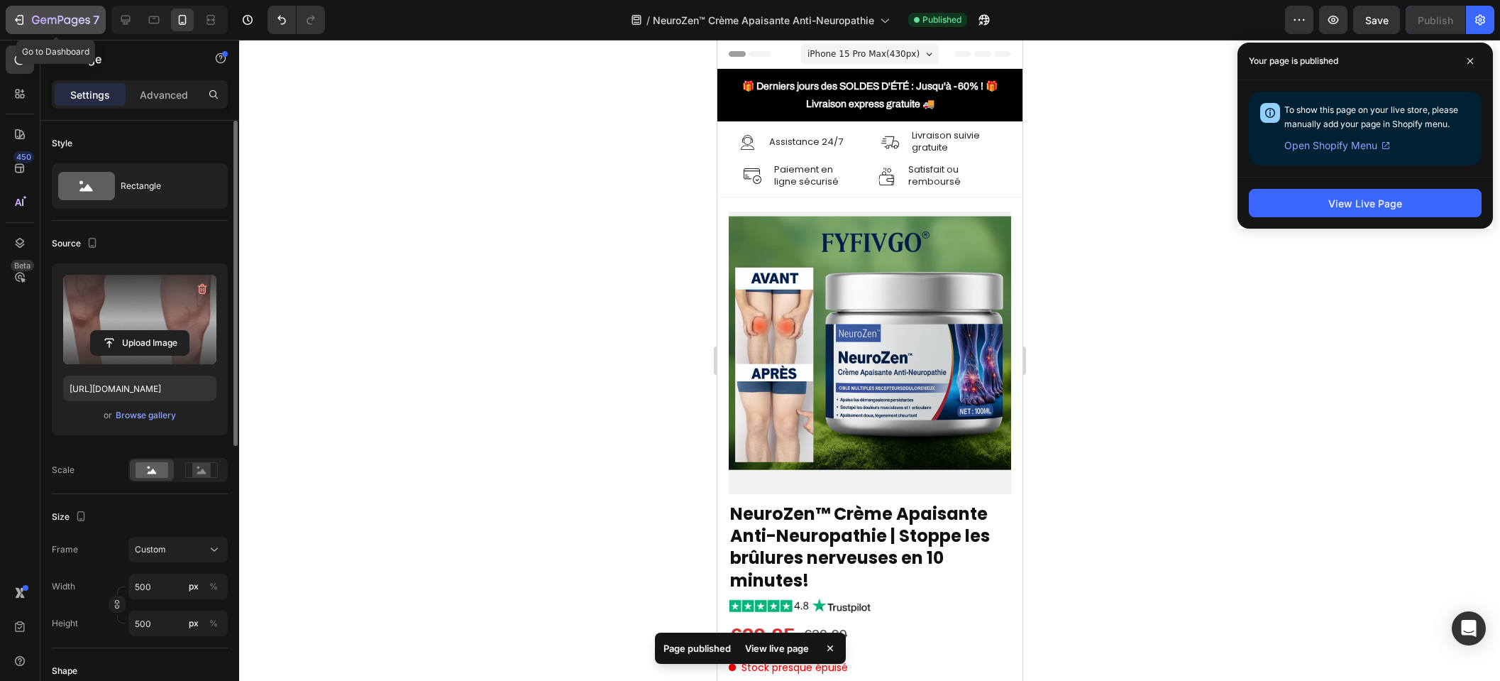
click at [70, 23] on icon "button" at bounding box center [61, 21] width 58 height 12
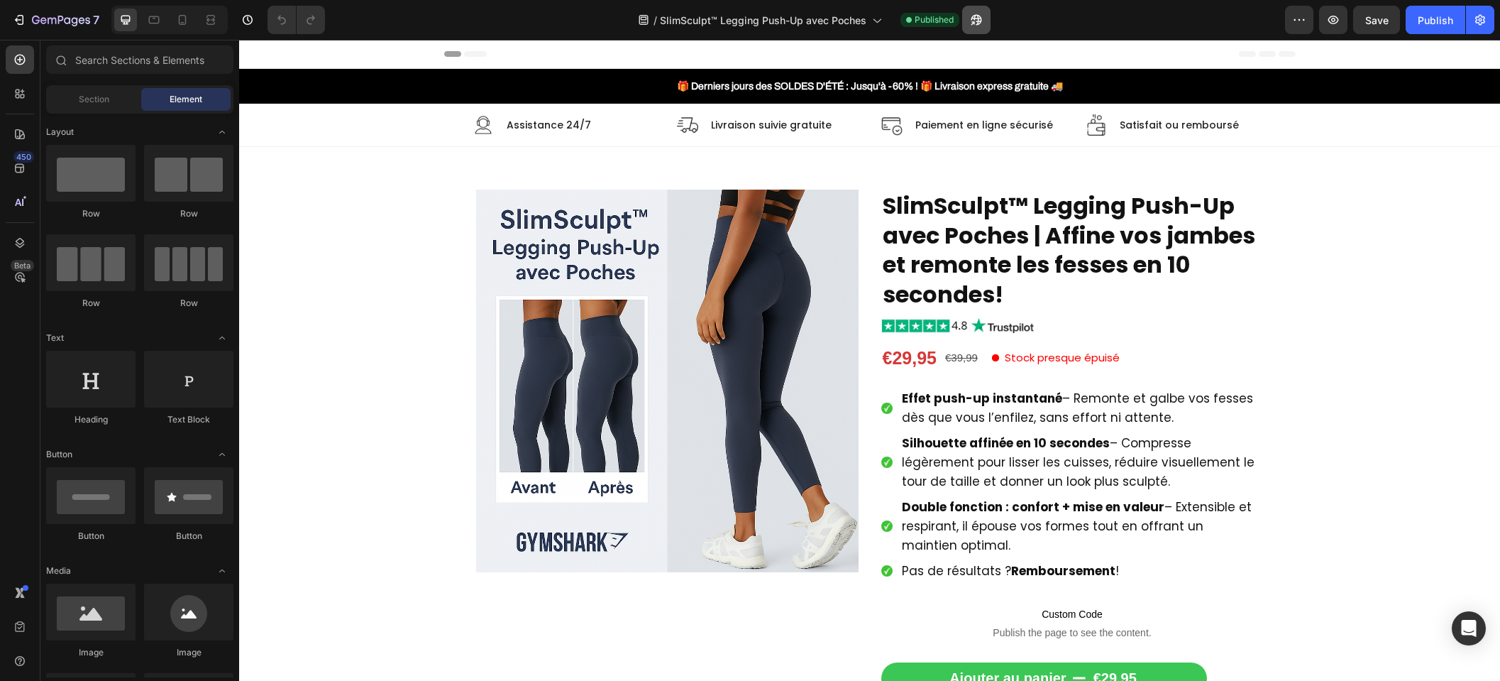
drag, startPoint x: 0, startPoint y: 0, endPoint x: 987, endPoint y: 16, distance: 987.4
click at [987, 16] on button "button" at bounding box center [976, 20] width 28 height 28
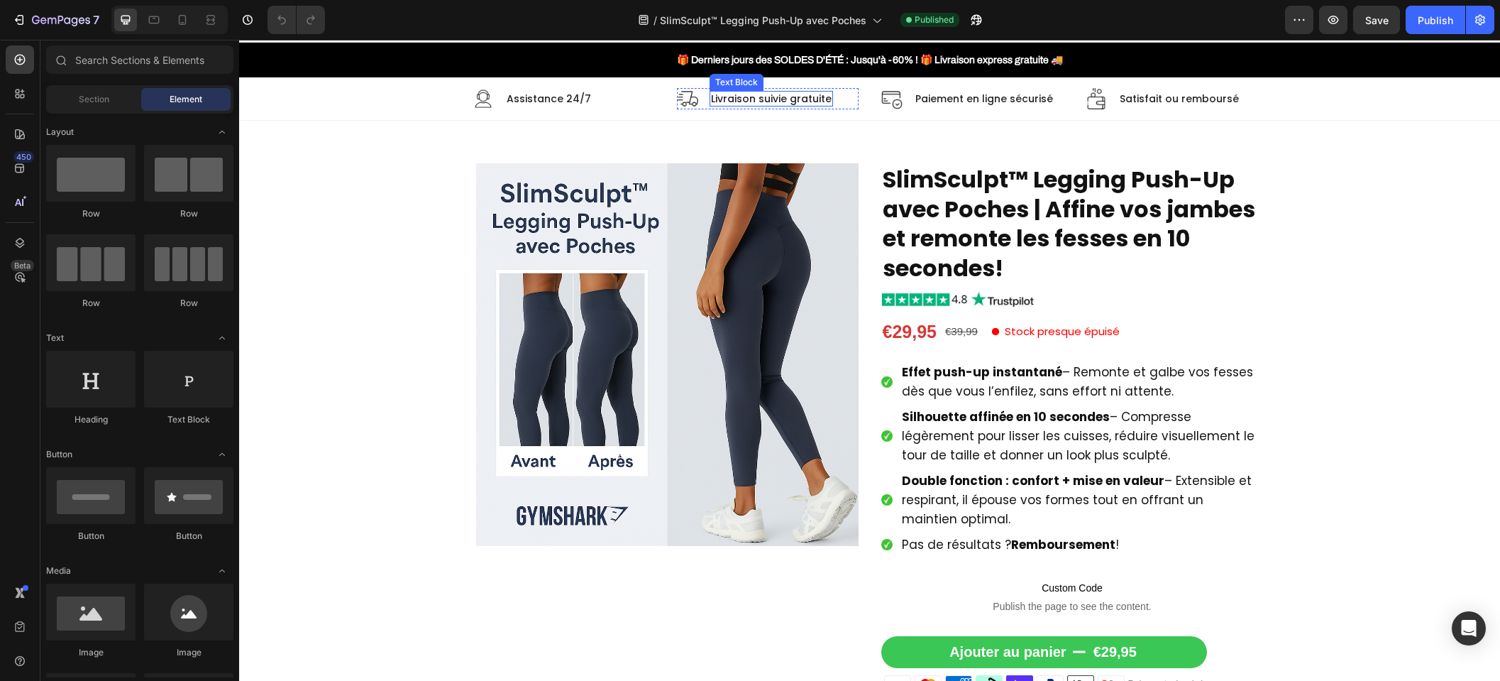
scroll to position [400, 0]
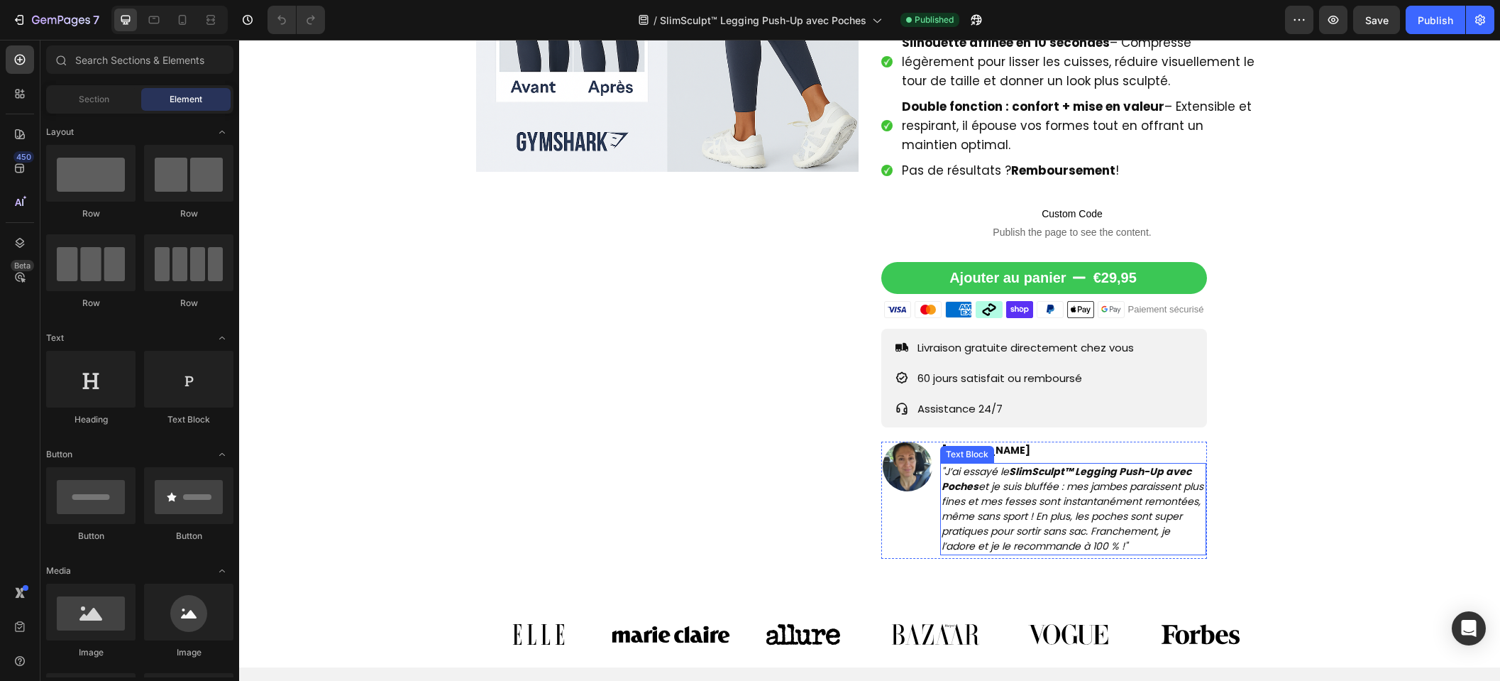
click at [1004, 492] on icon ""J’ai essayé le SlimSculpt™ Legging Push-Up avec Poches et je suis bluffée : me…" at bounding box center [1073, 508] width 262 height 89
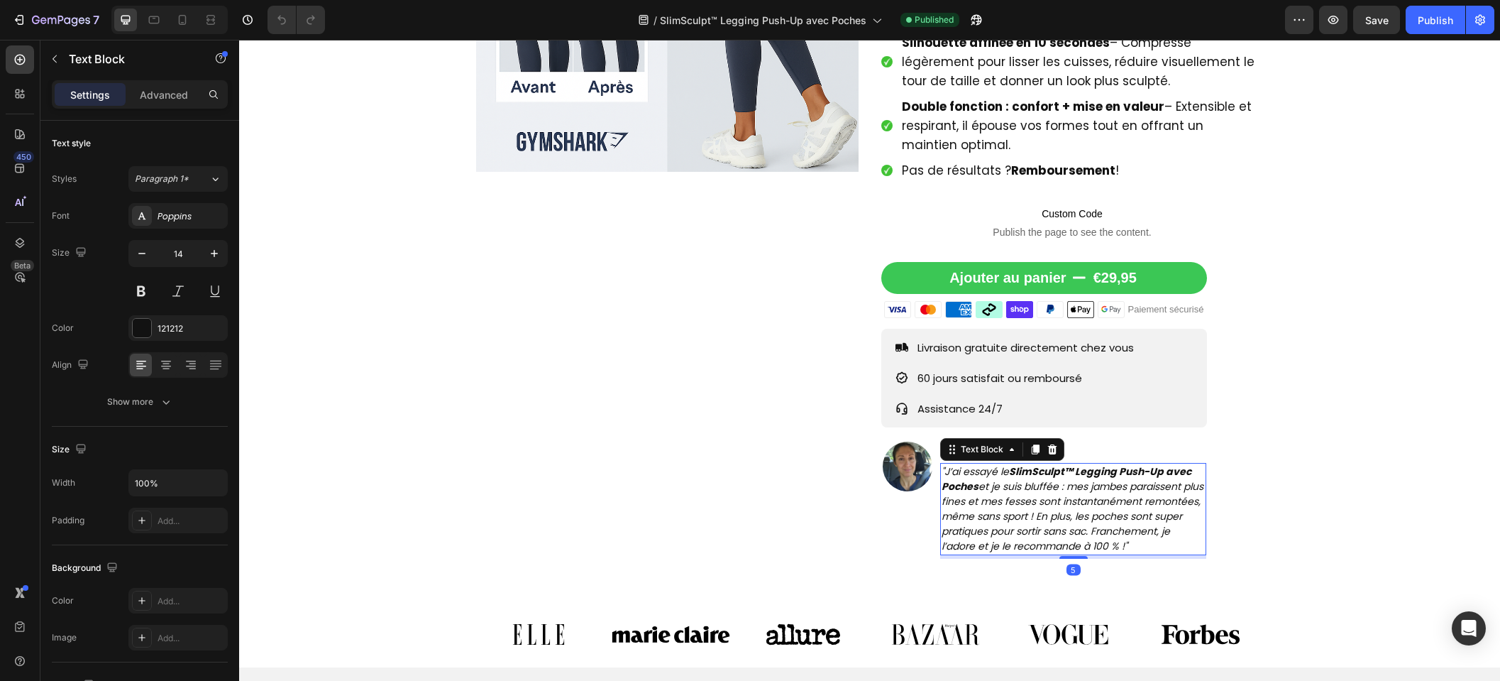
click at [974, 488] on icon ""J’ai essayé le SlimSculpt™ Legging Push-Up avec Poches et je suis bluffée : me…" at bounding box center [1073, 508] width 262 height 89
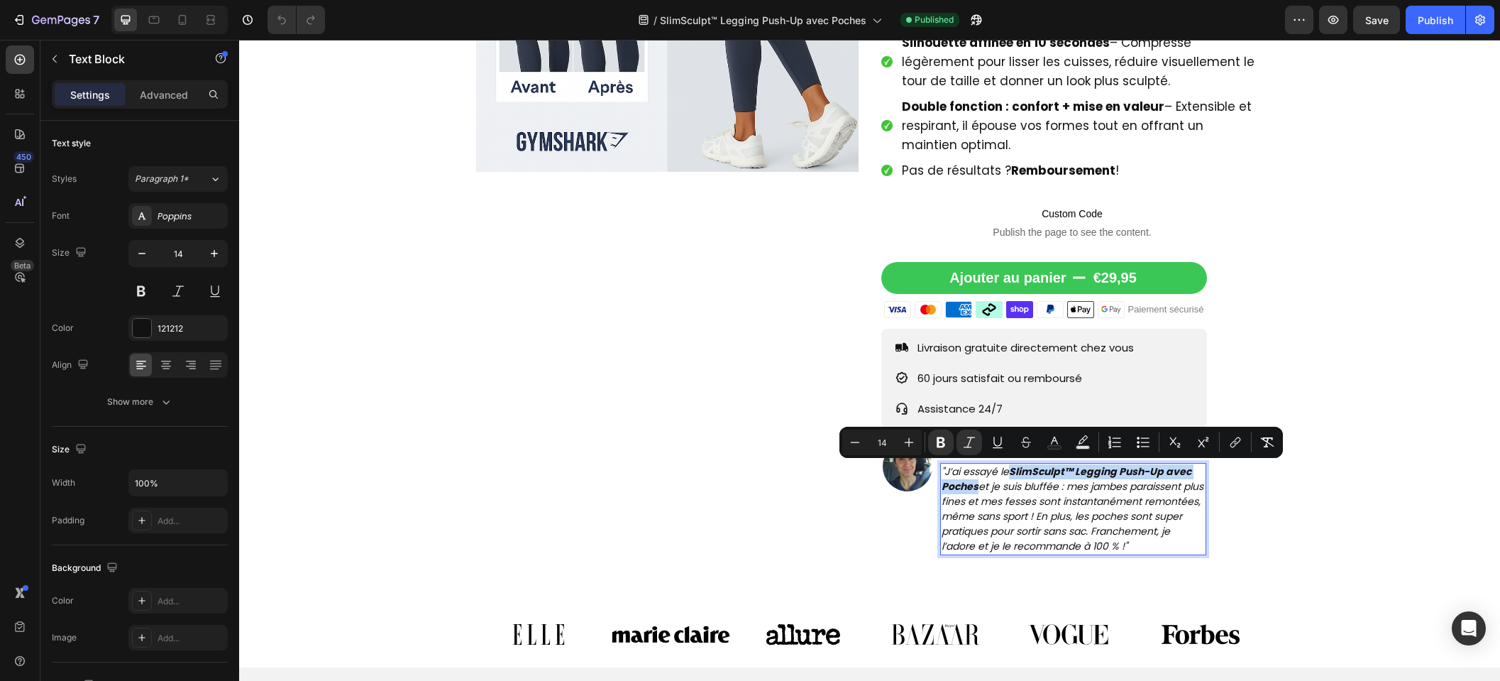
drag, startPoint x: 972, startPoint y: 487, endPoint x: 1009, endPoint y: 476, distance: 37.7
click at [1009, 476] on icon ""J’ai essayé le SlimSculpt™ Legging Push-Up avec Poches et je suis bluffée : me…" at bounding box center [1073, 508] width 262 height 89
click at [942, 441] on icon "Editor contextual toolbar" at bounding box center [941, 442] width 9 height 11
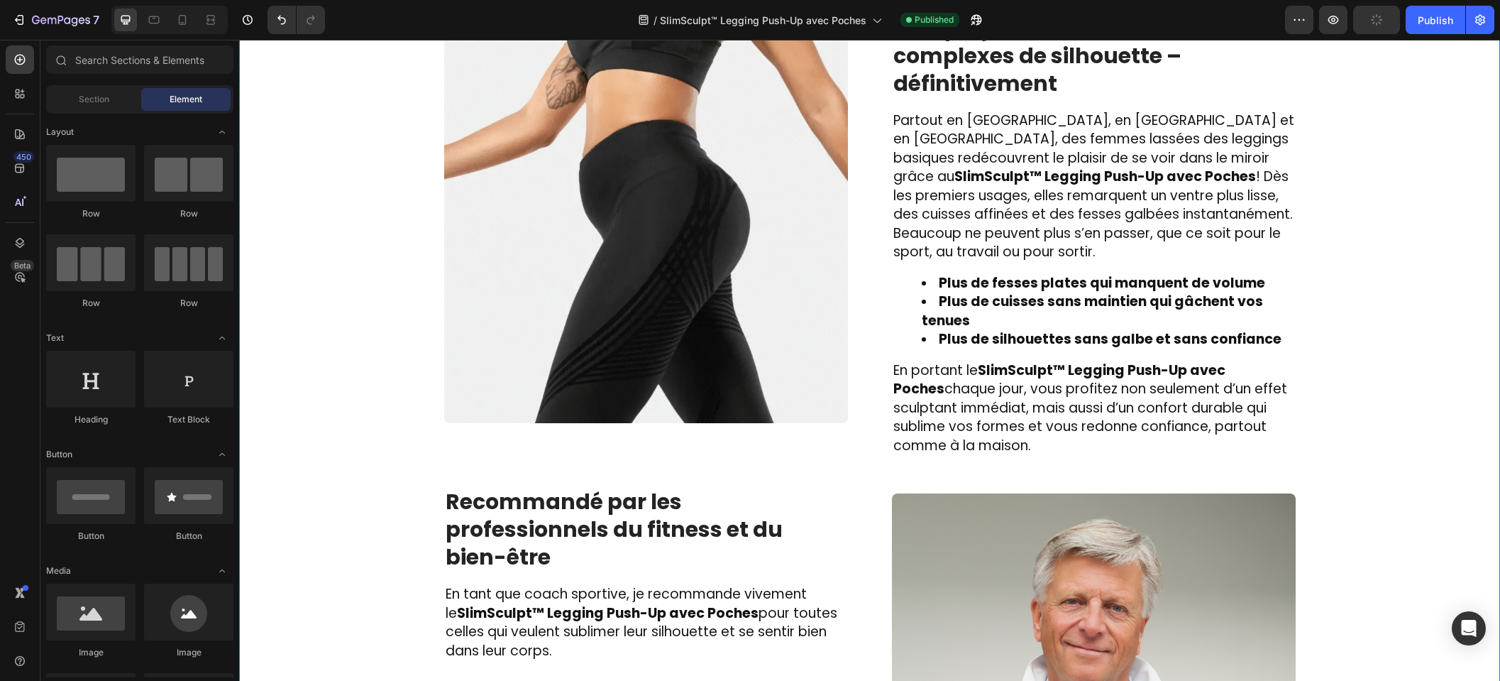
scroll to position [2753, 0]
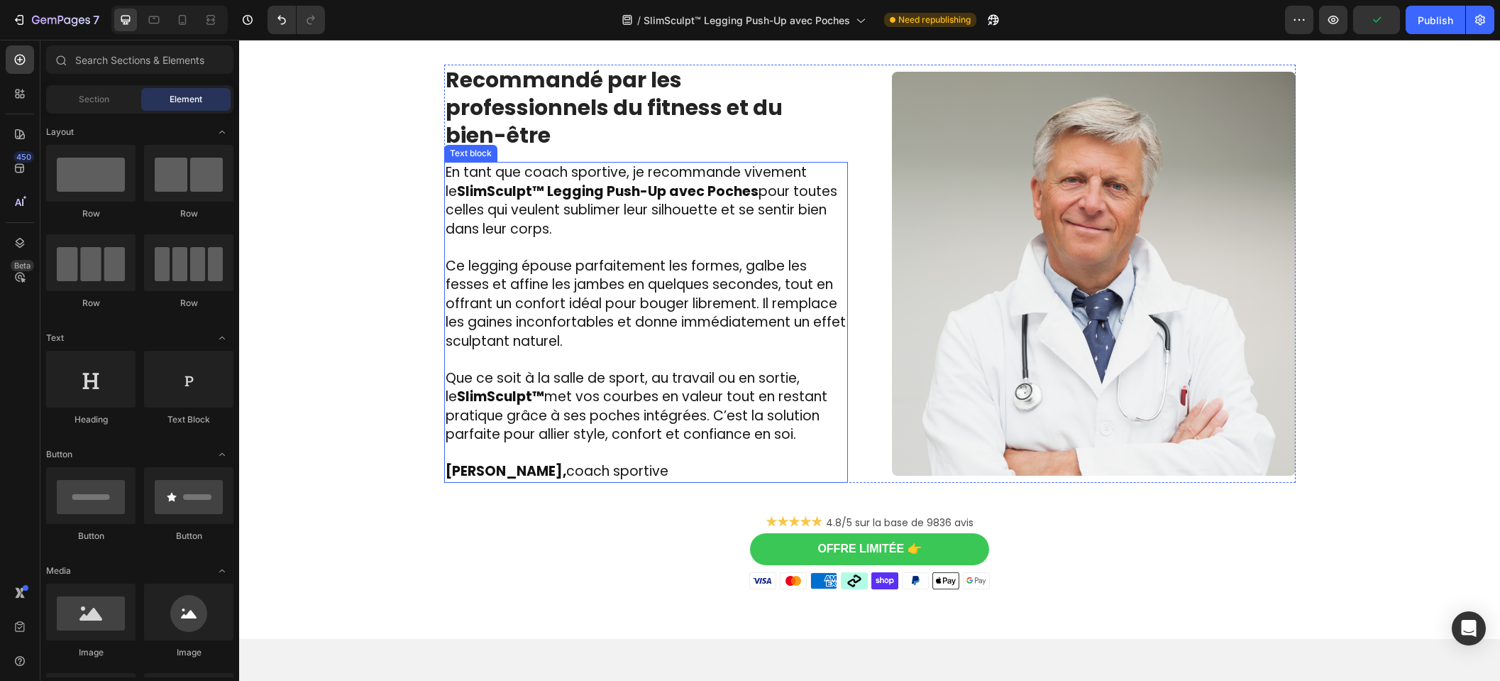
click at [610, 461] on span "Dr. Laurent Bachelet, coach sportive" at bounding box center [557, 470] width 223 height 19
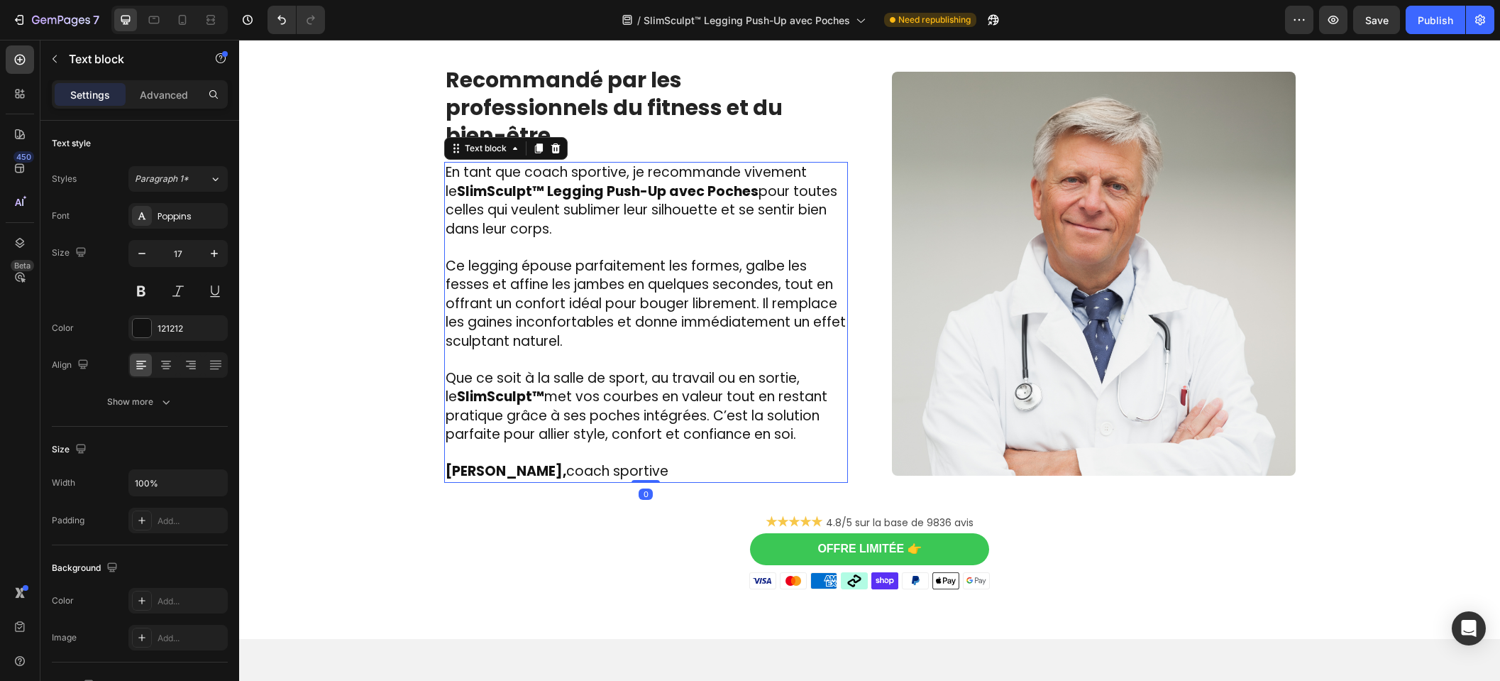
drag, startPoint x: 631, startPoint y: 434, endPoint x: 651, endPoint y: 436, distance: 19.9
click at [632, 461] on span "Dr. Laurent Bachelet, coach sportive" at bounding box center [557, 470] width 223 height 19
drag, startPoint x: 689, startPoint y: 434, endPoint x: 588, endPoint y: 432, distance: 101.5
click at [588, 444] on p "Dr. Laurent Bachelet, coach sportive" at bounding box center [646, 462] width 401 height 37
click at [532, 163] on span "En tant que coach sportive, je recommande vivement le SlimSculpt™ Legging Push-…" at bounding box center [642, 201] width 392 height 76
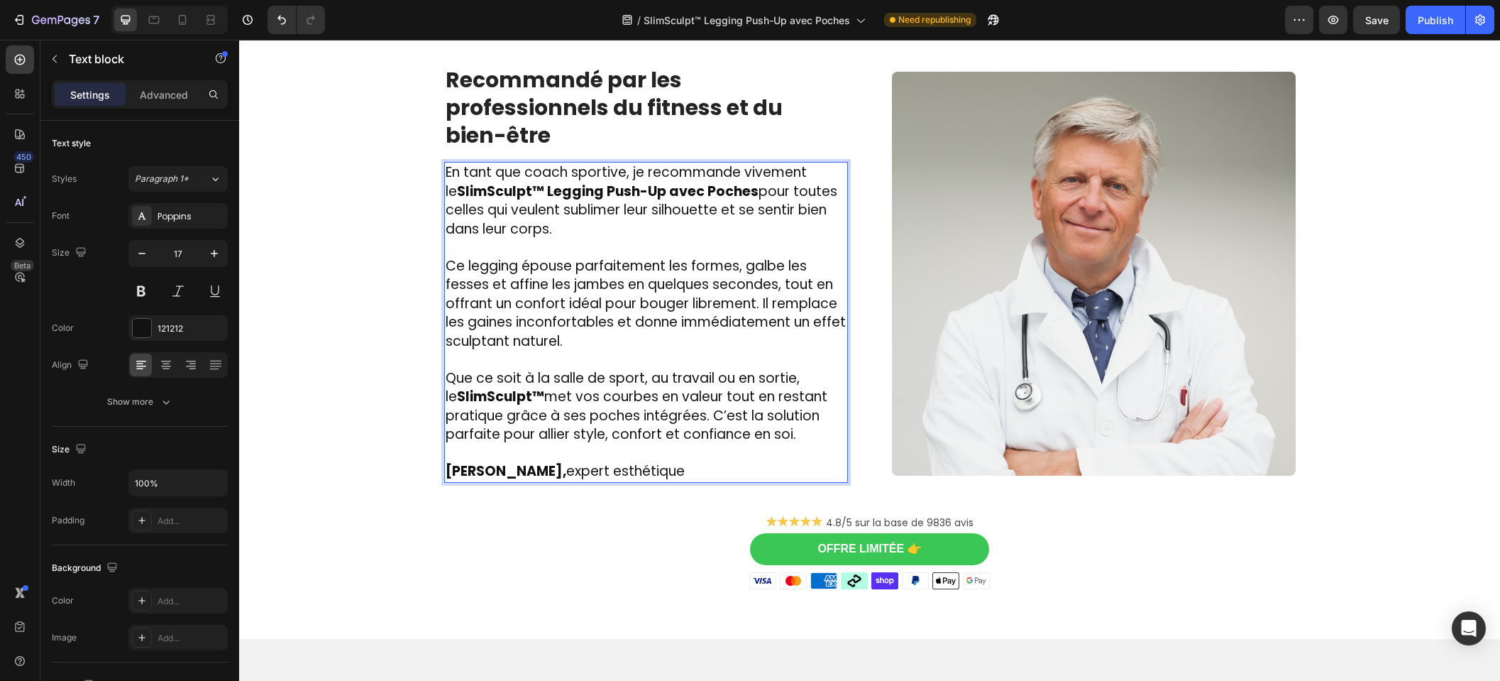
click at [514, 163] on span "En tant que coach sportive, je recommande vivement le SlimSculpt™ Legging Push-…" at bounding box center [642, 201] width 392 height 76
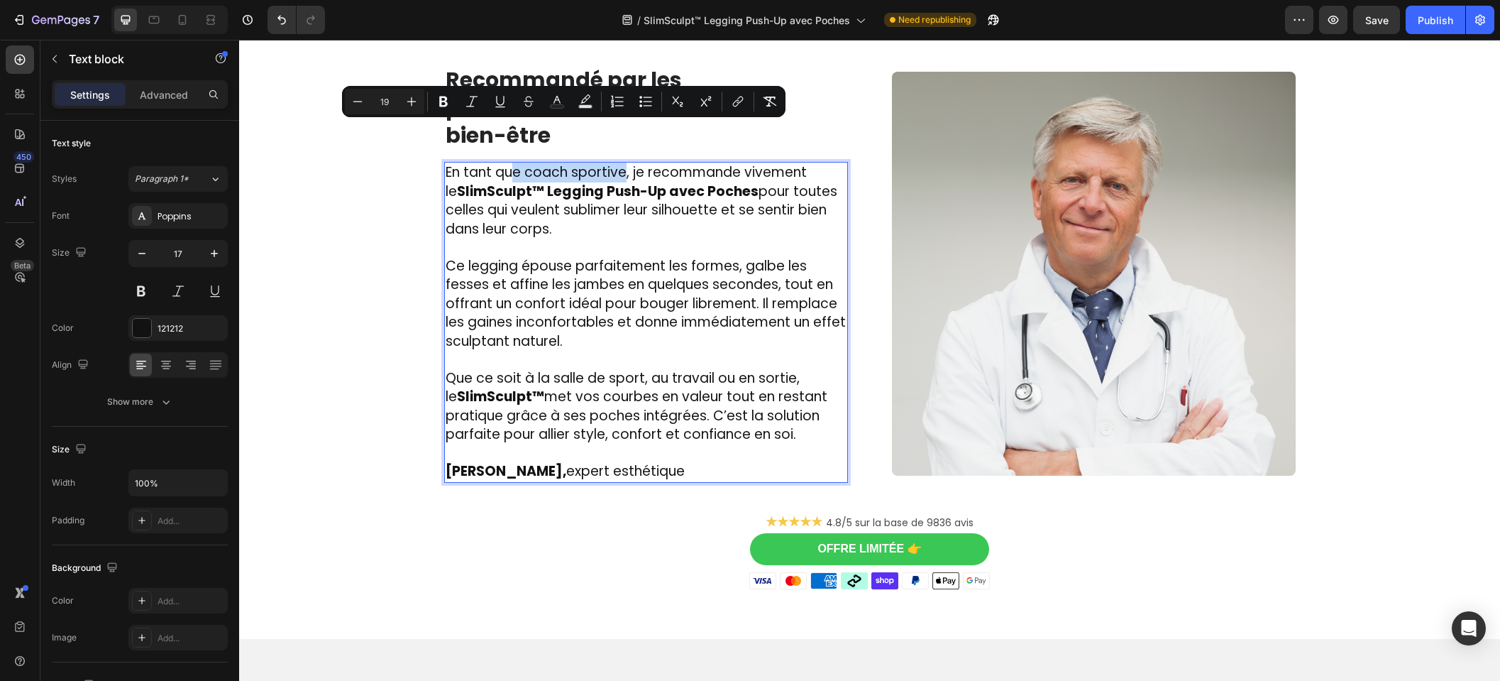
drag, startPoint x: 510, startPoint y: 133, endPoint x: 618, endPoint y: 135, distance: 107.2
click at [618, 163] on span "En tant que coach sportive, je recommande vivement le SlimSculpt™ Legging Push-…" at bounding box center [642, 201] width 392 height 76
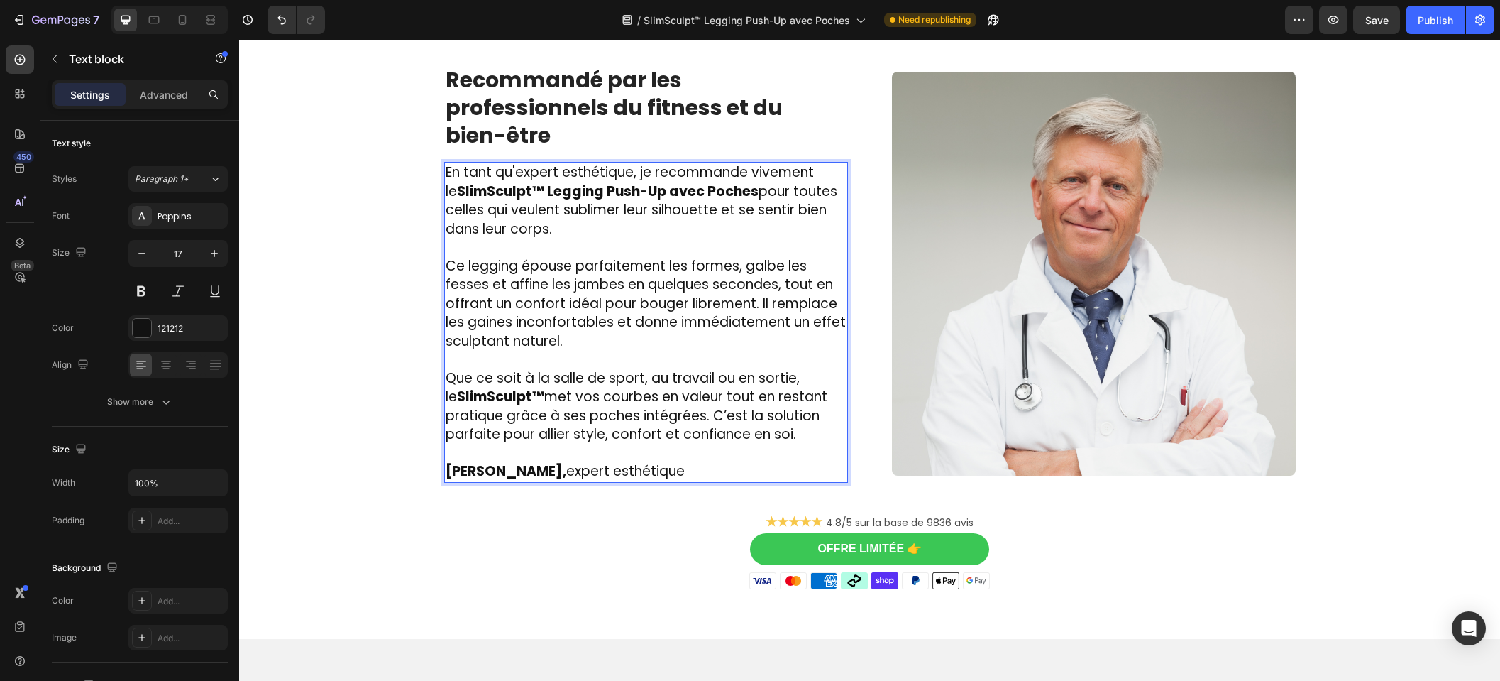
click at [651, 238] on p "Rich Text Editor. Editing area: main" at bounding box center [646, 247] width 401 height 18
click at [598, 256] on span "Ce legging épouse parfaitement les formes, galbe les fesses et affine les jambe…" at bounding box center [646, 303] width 400 height 94
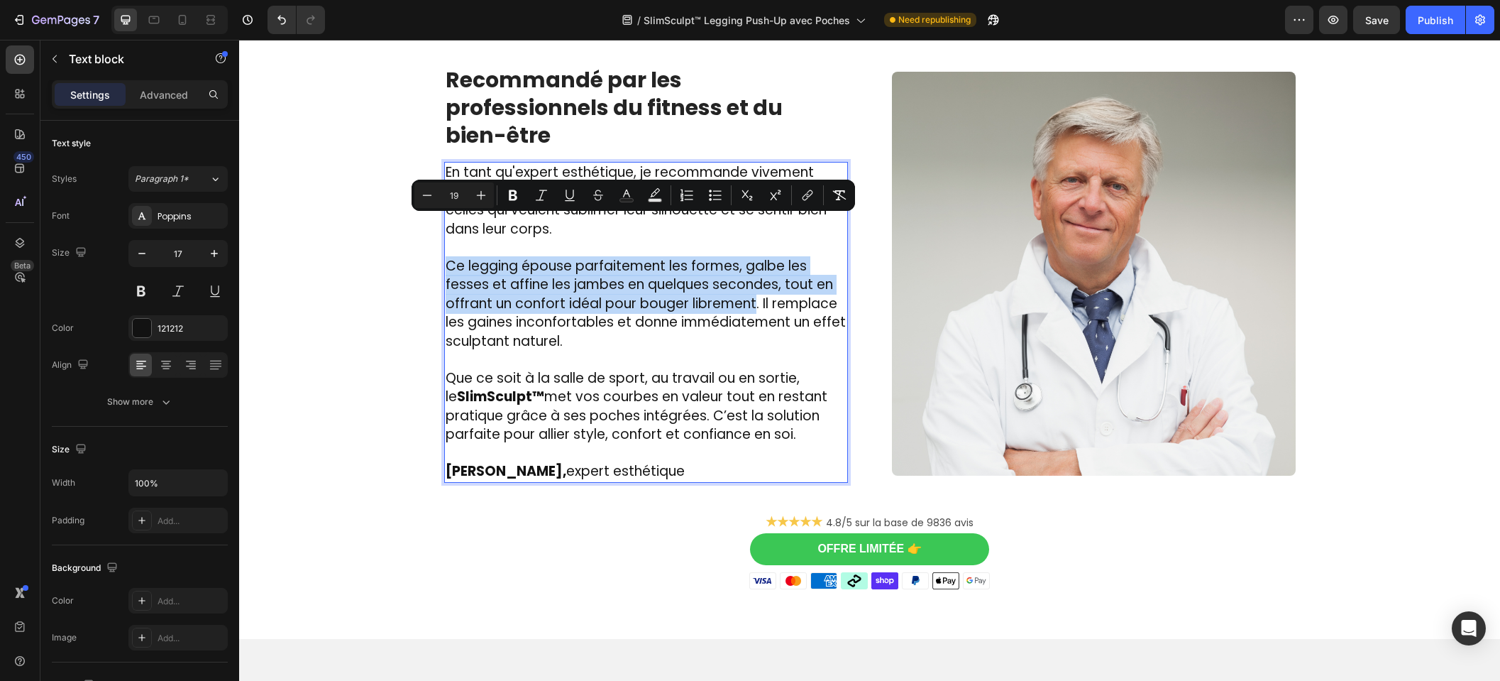
drag, startPoint x: 441, startPoint y: 225, endPoint x: 750, endPoint y: 258, distance: 309.8
click at [750, 258] on span "Ce legging épouse parfaitement les formes, galbe les fesses et affine les jambe…" at bounding box center [646, 303] width 400 height 94
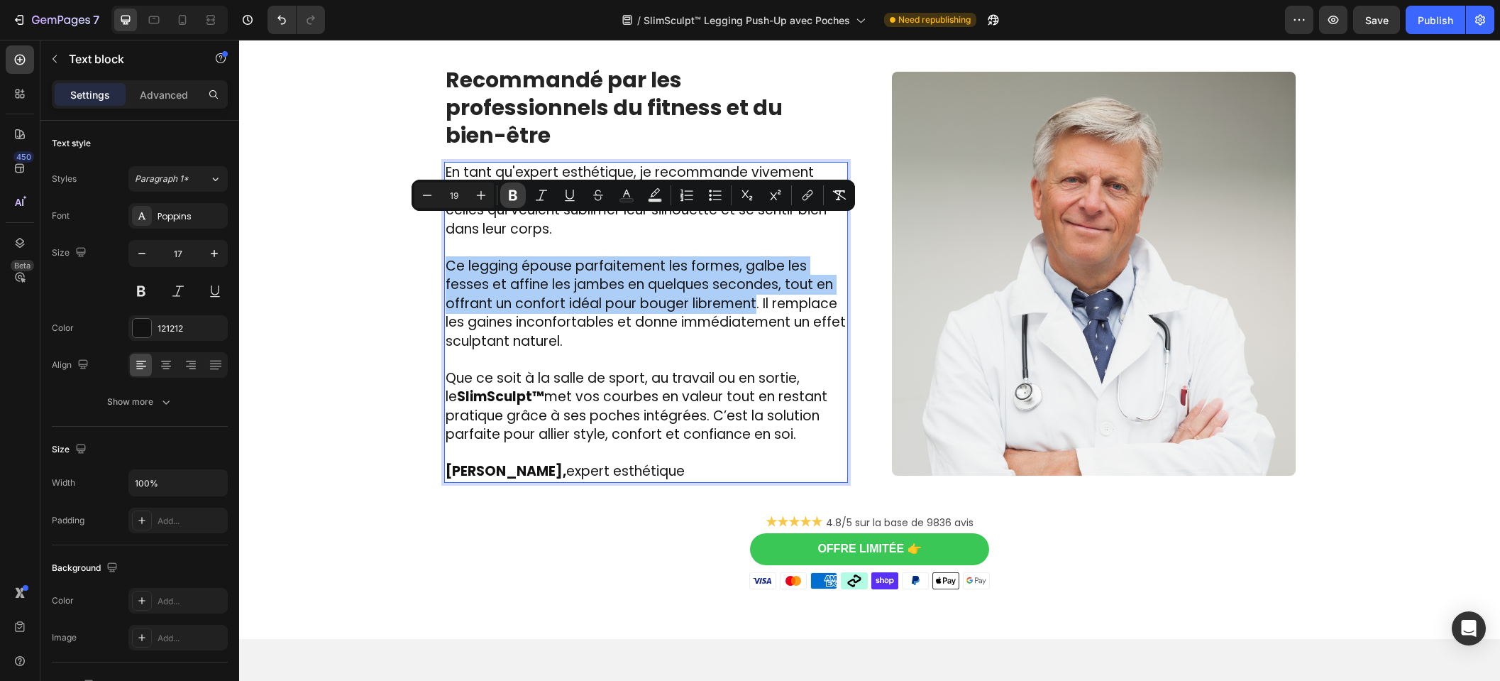
click at [509, 188] on icon "Editor contextual toolbar" at bounding box center [513, 195] width 14 height 14
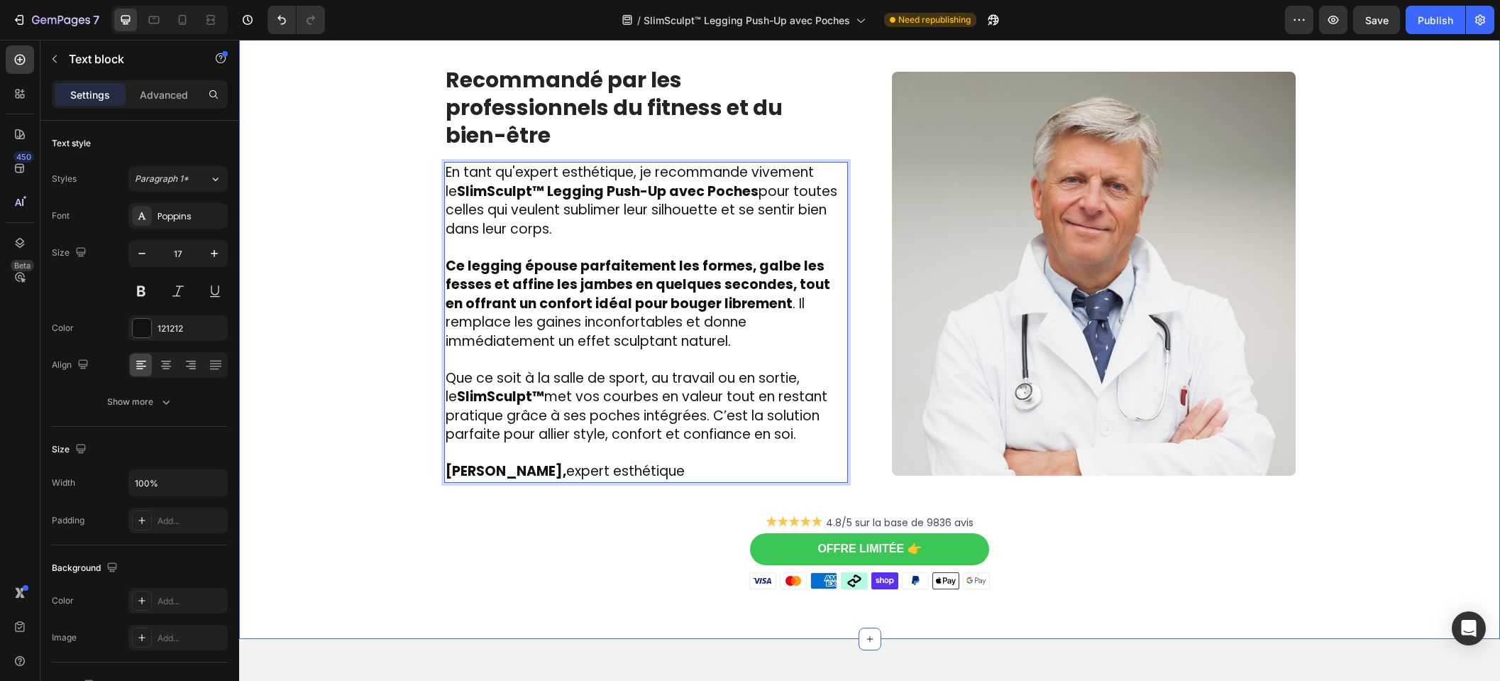
click at [382, 341] on div "Image Des centaines de femmes l’utilisent chaque jour et ont dit adieu aux comp…" at bounding box center [870, 76] width 1240 height 1026
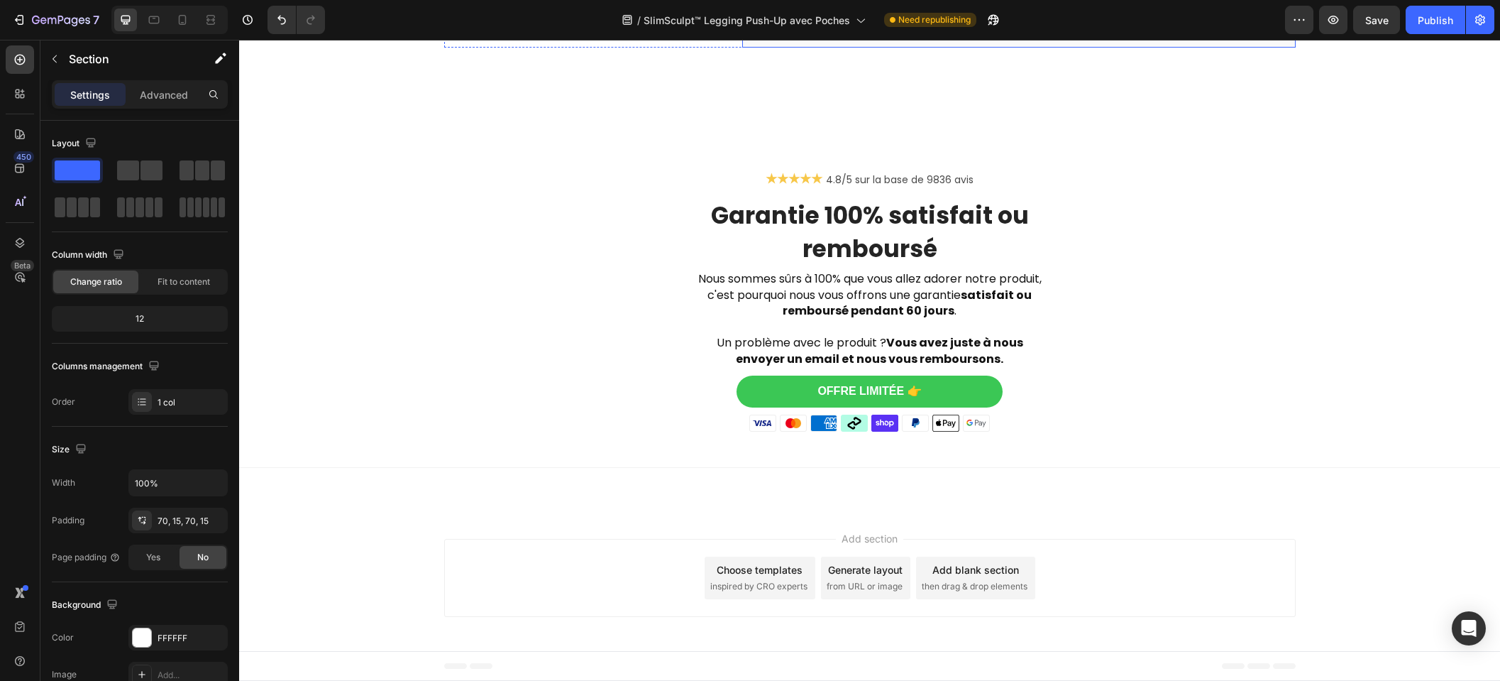
scroll to position [5037, 0]
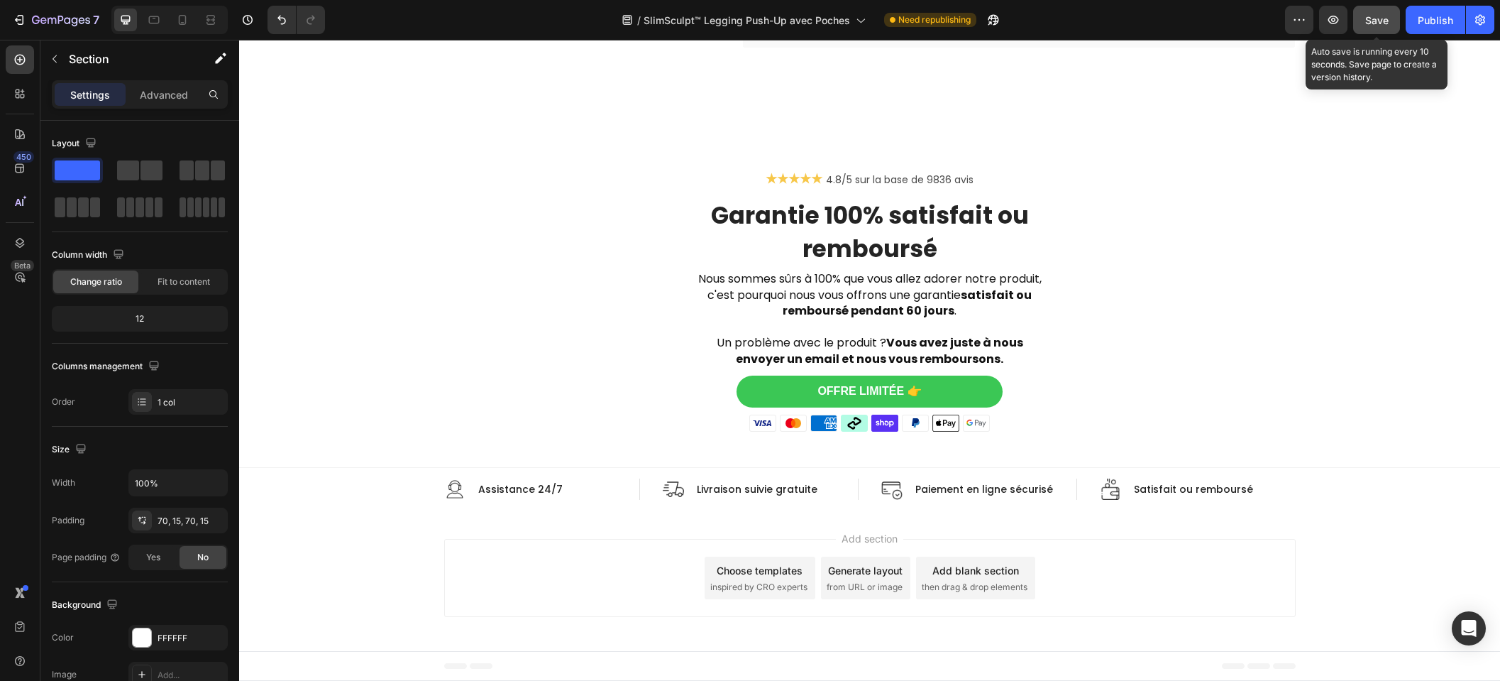
drag, startPoint x: 1378, startPoint y: 20, endPoint x: 1395, endPoint y: 18, distance: 16.4
click at [1379, 20] on span "Save" at bounding box center [1377, 20] width 23 height 12
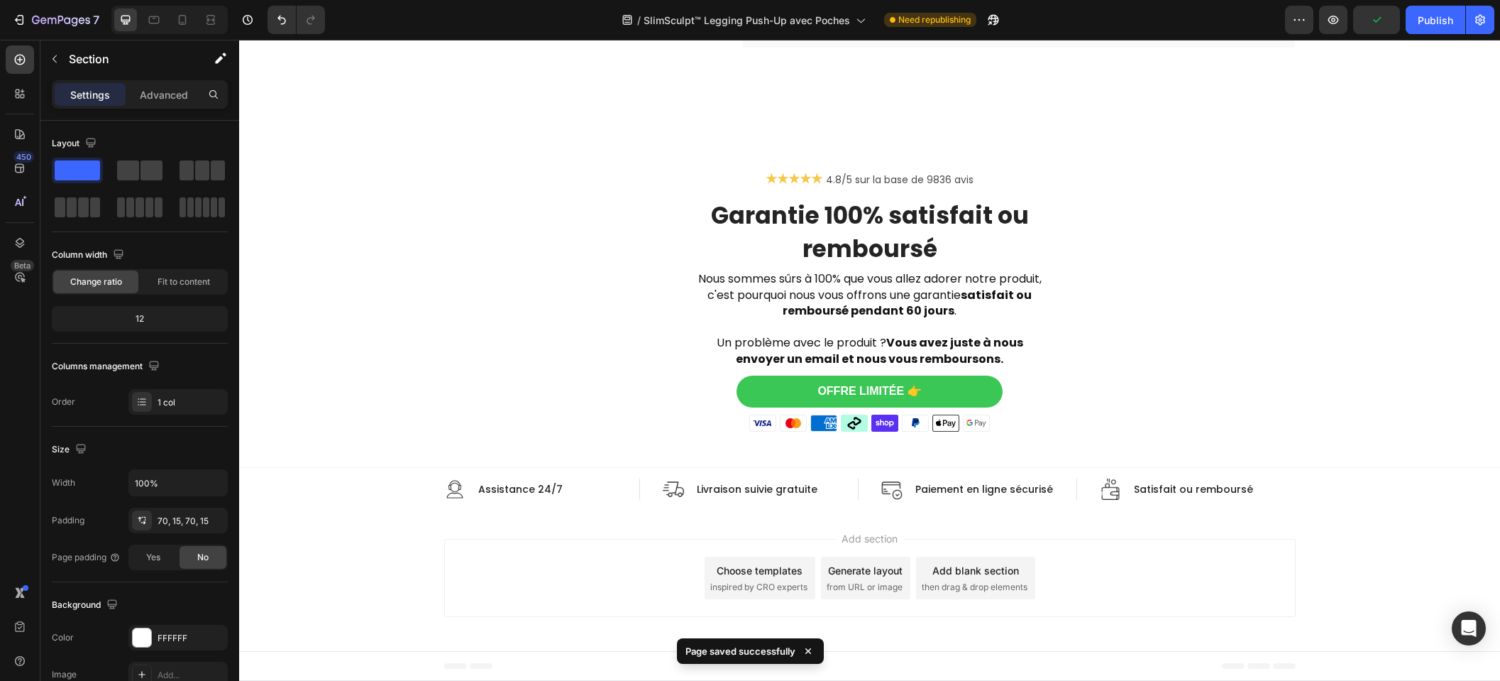
drag, startPoint x: 1440, startPoint y: 20, endPoint x: 1234, endPoint y: 34, distance: 206.3
click at [1440, 20] on div "Publish" at bounding box center [1435, 20] width 35 height 15
click at [177, 18] on icon at bounding box center [182, 20] width 14 height 14
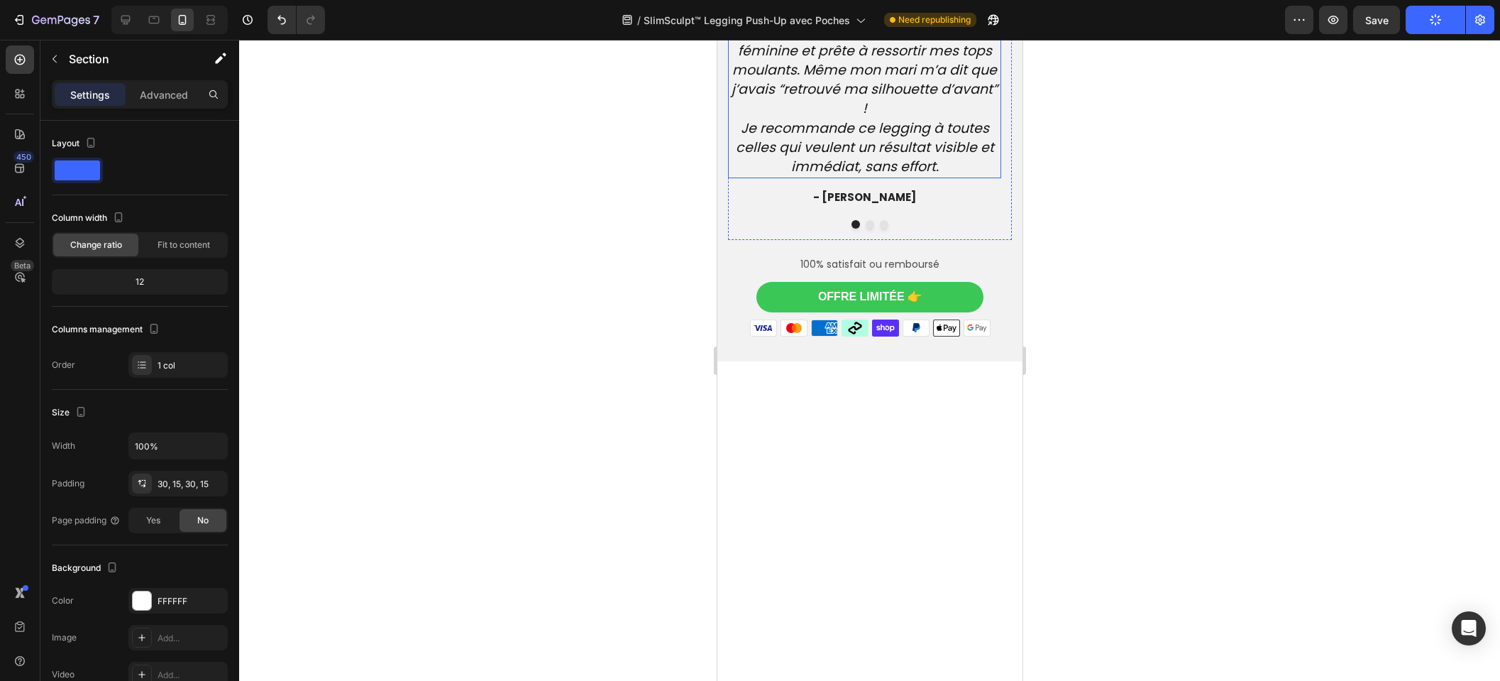
scroll to position [4197, 0]
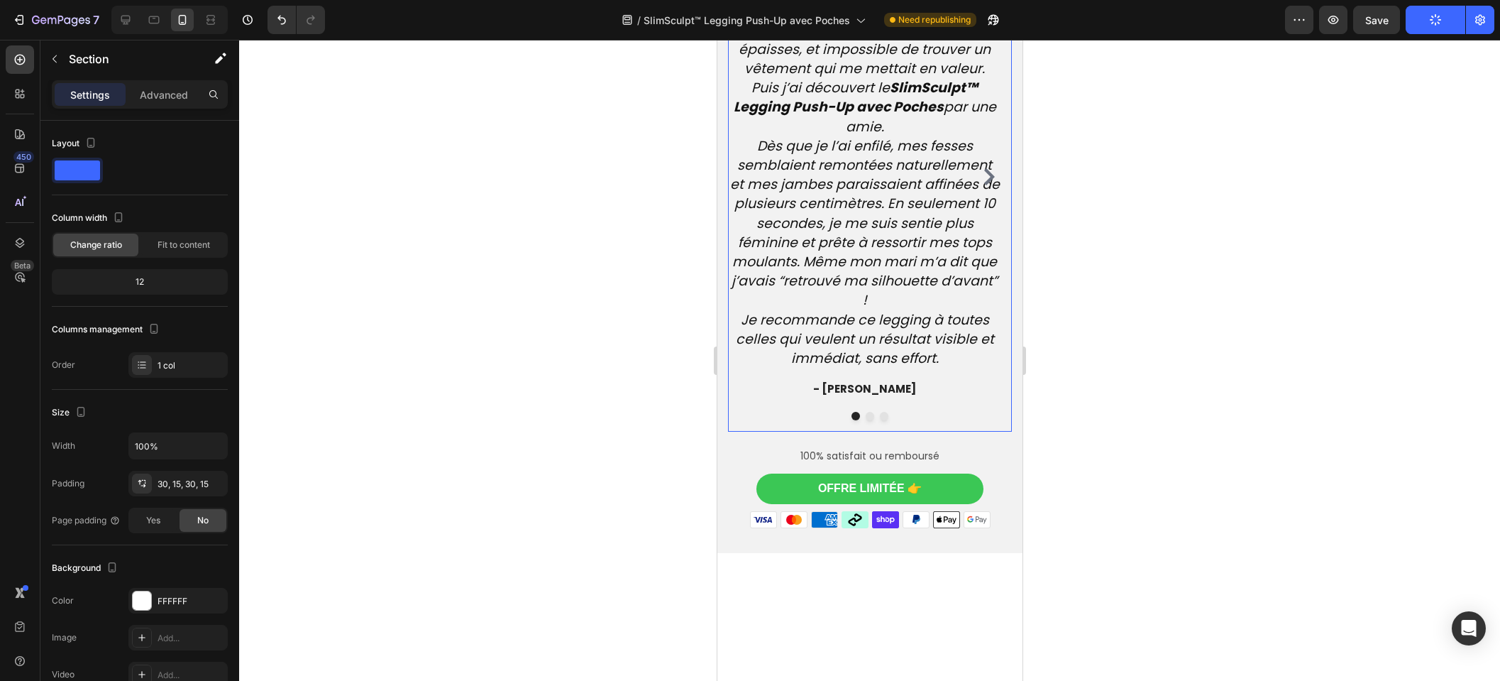
click at [984, 185] on icon "Carousel Next Arrow" at bounding box center [989, 176] width 11 height 17
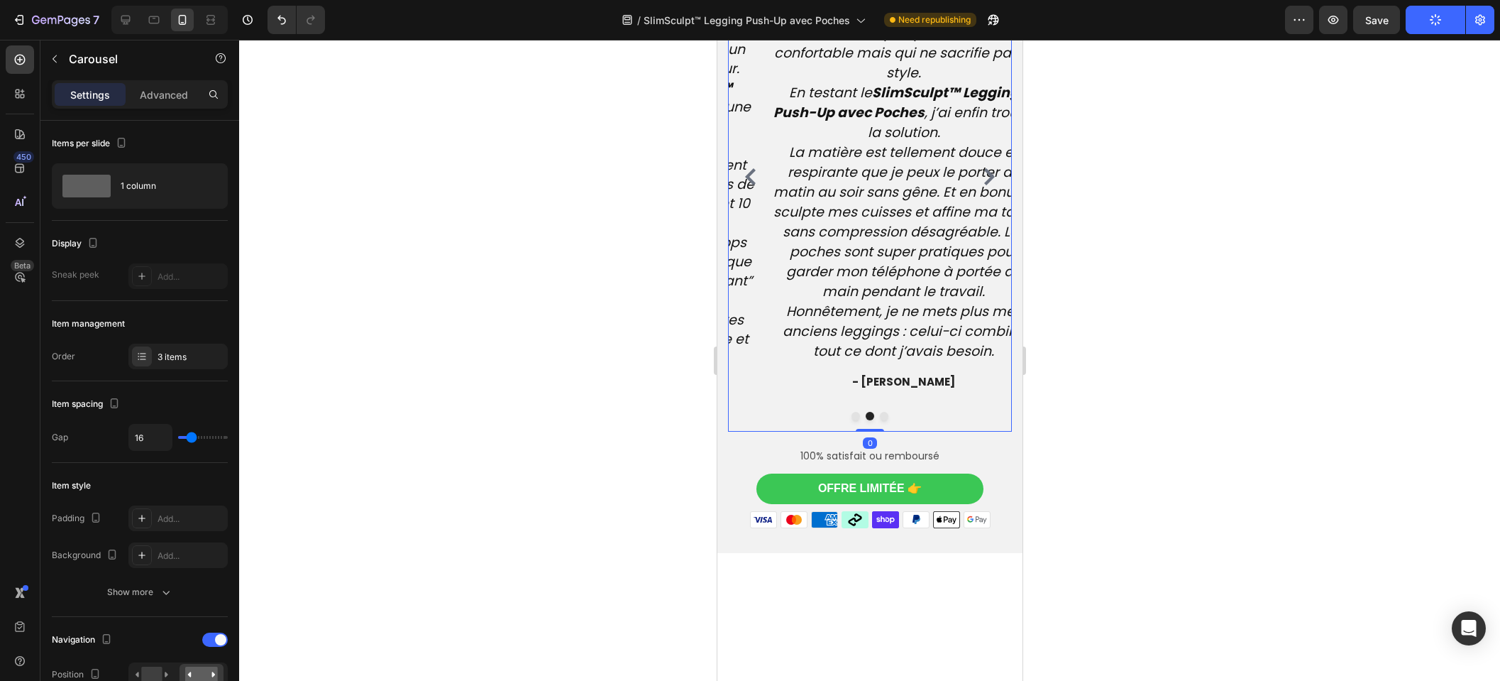
click at [984, 185] on icon "Carousel Next Arrow" at bounding box center [989, 176] width 11 height 17
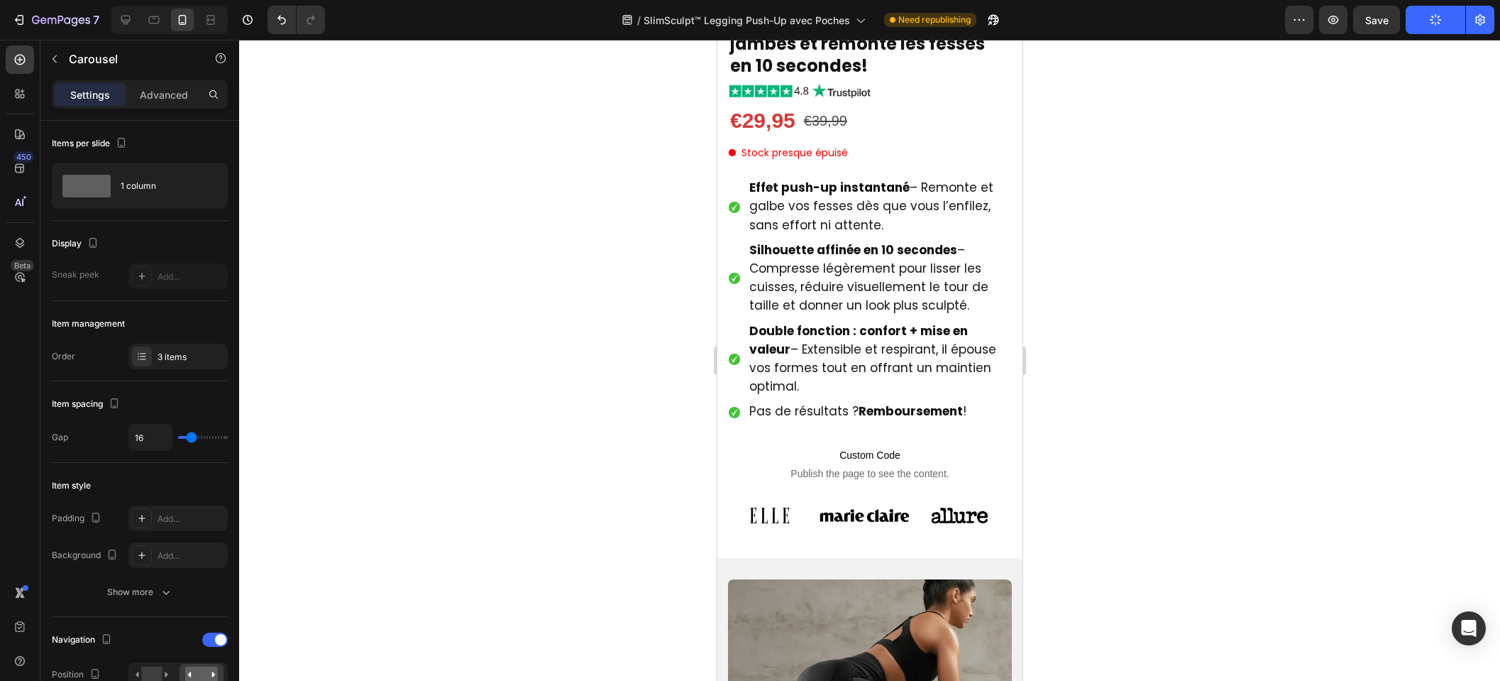
scroll to position [0, 0]
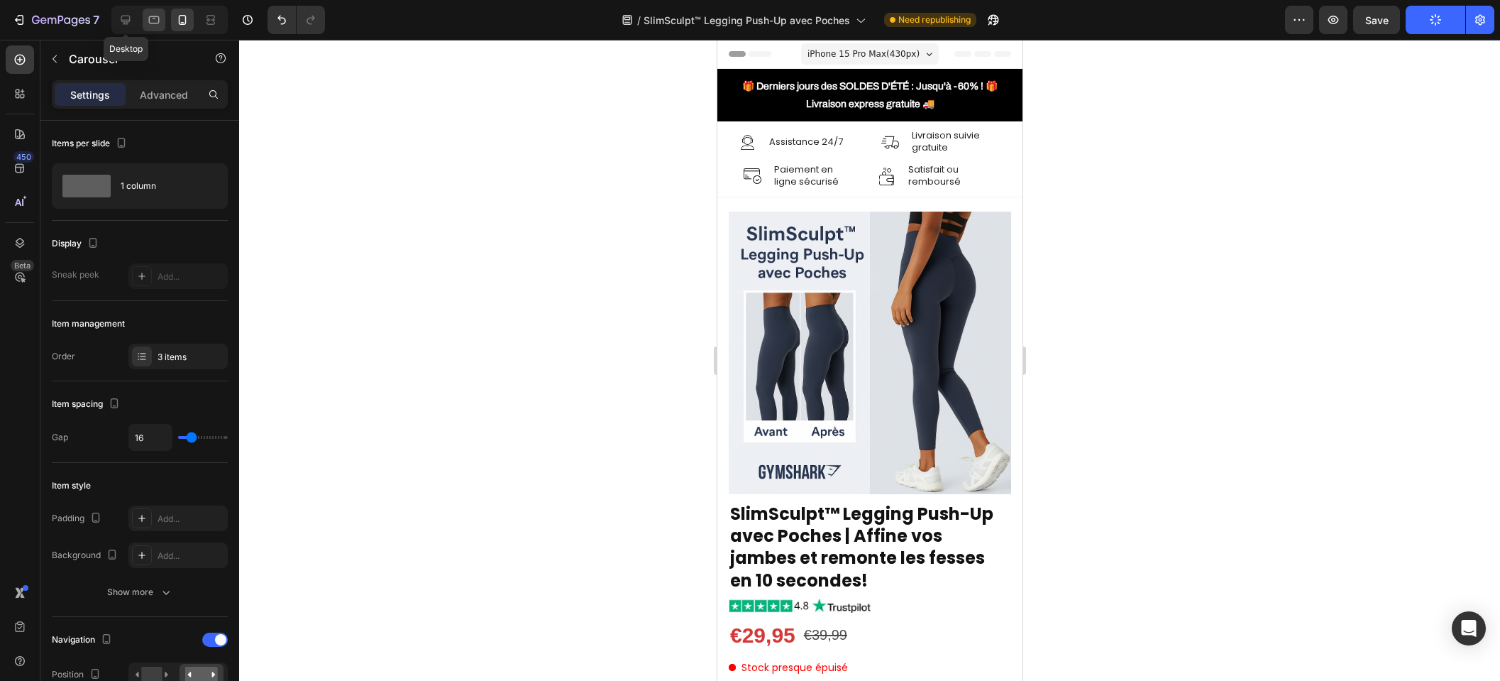
drag, startPoint x: 124, startPoint y: 20, endPoint x: 160, endPoint y: 25, distance: 36.5
click at [124, 19] on icon at bounding box center [125, 20] width 9 height 9
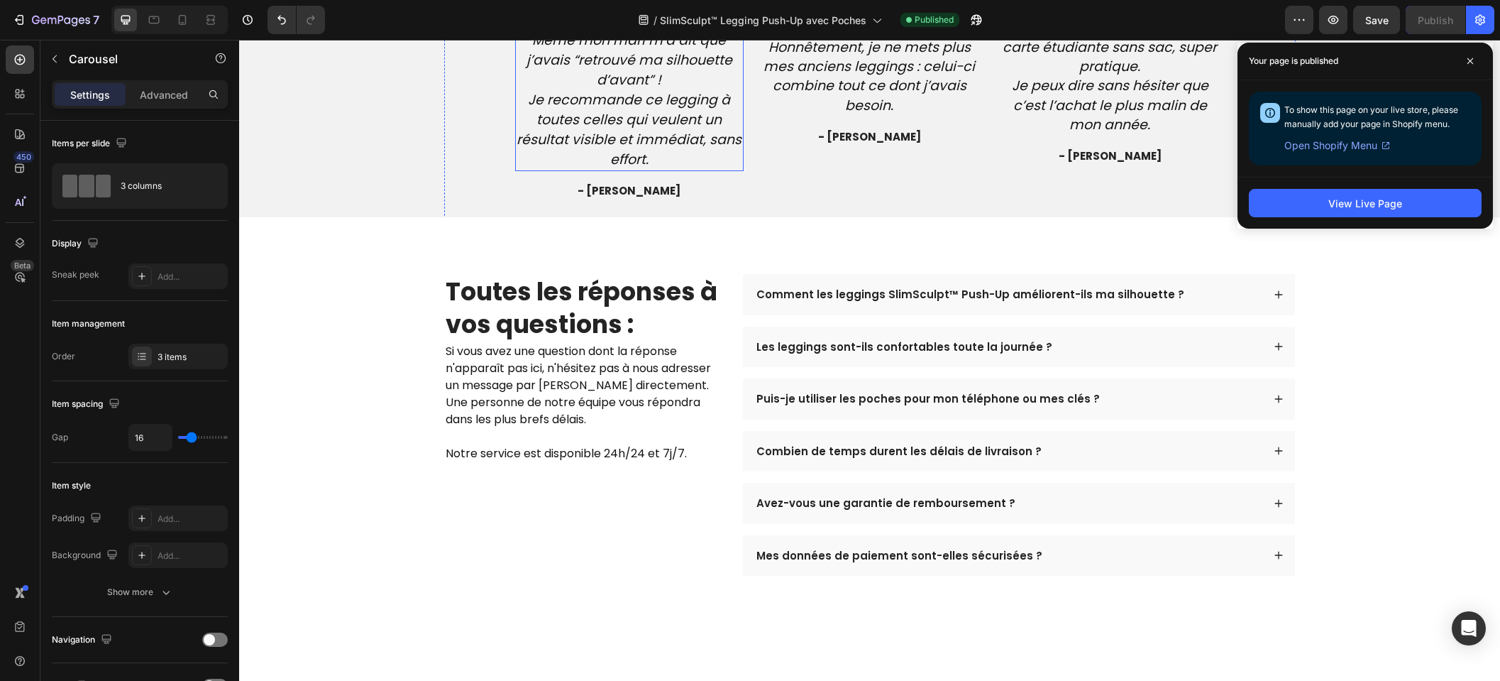
scroll to position [4683, 0]
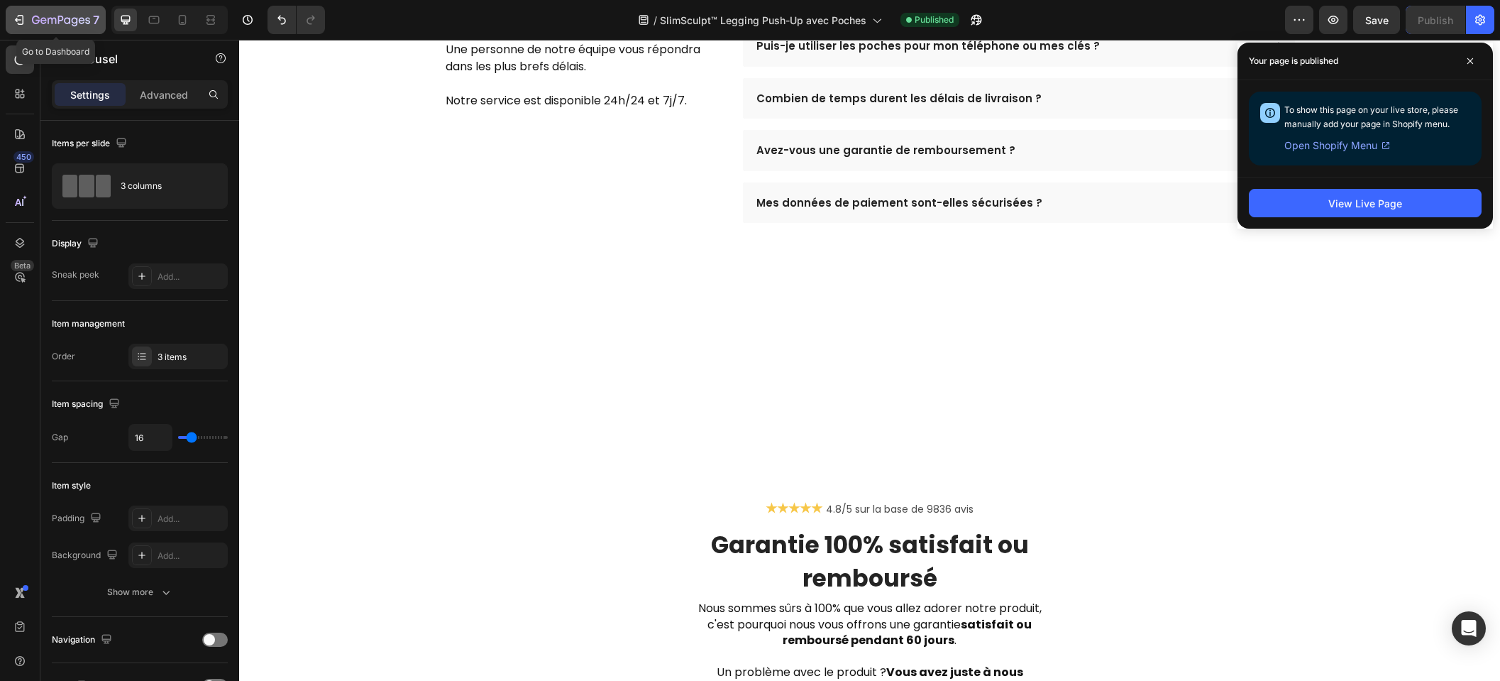
click at [62, 18] on icon "button" at bounding box center [61, 21] width 58 height 12
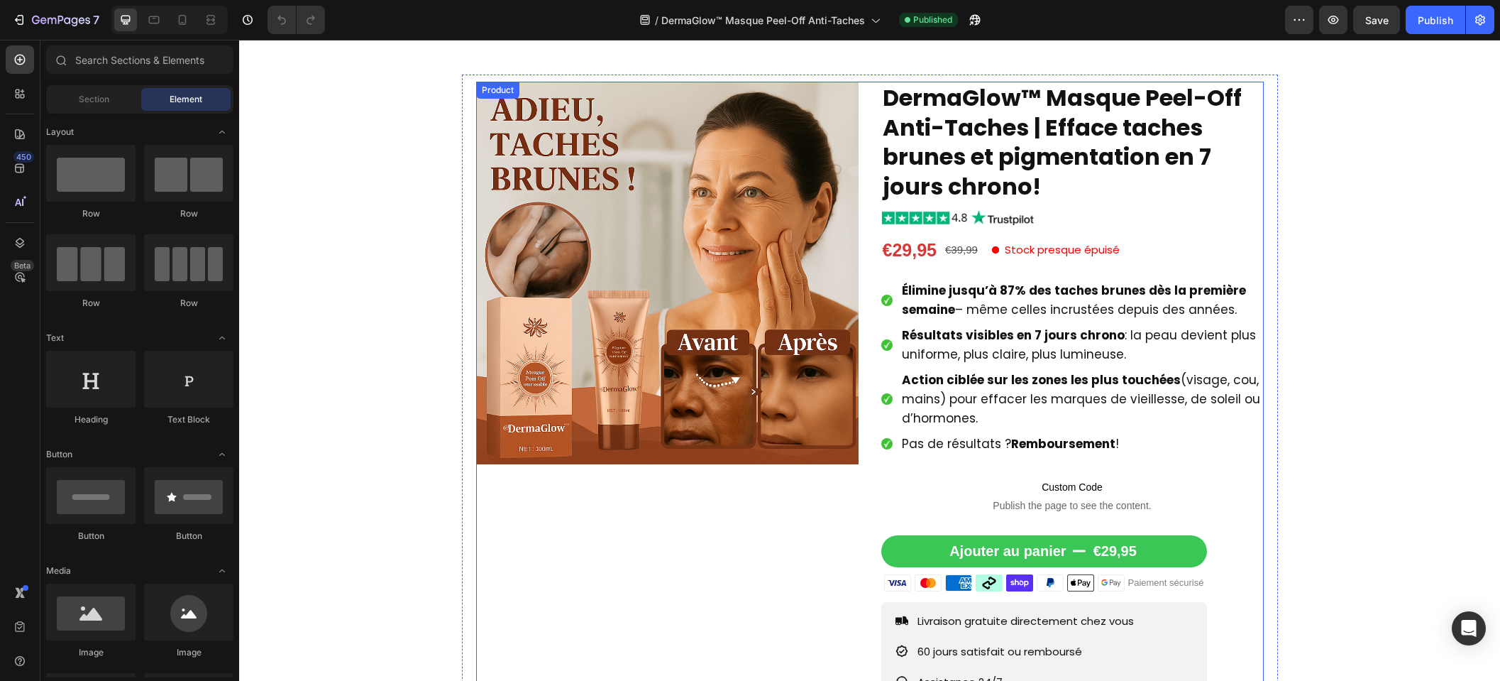
scroll to position [455, 0]
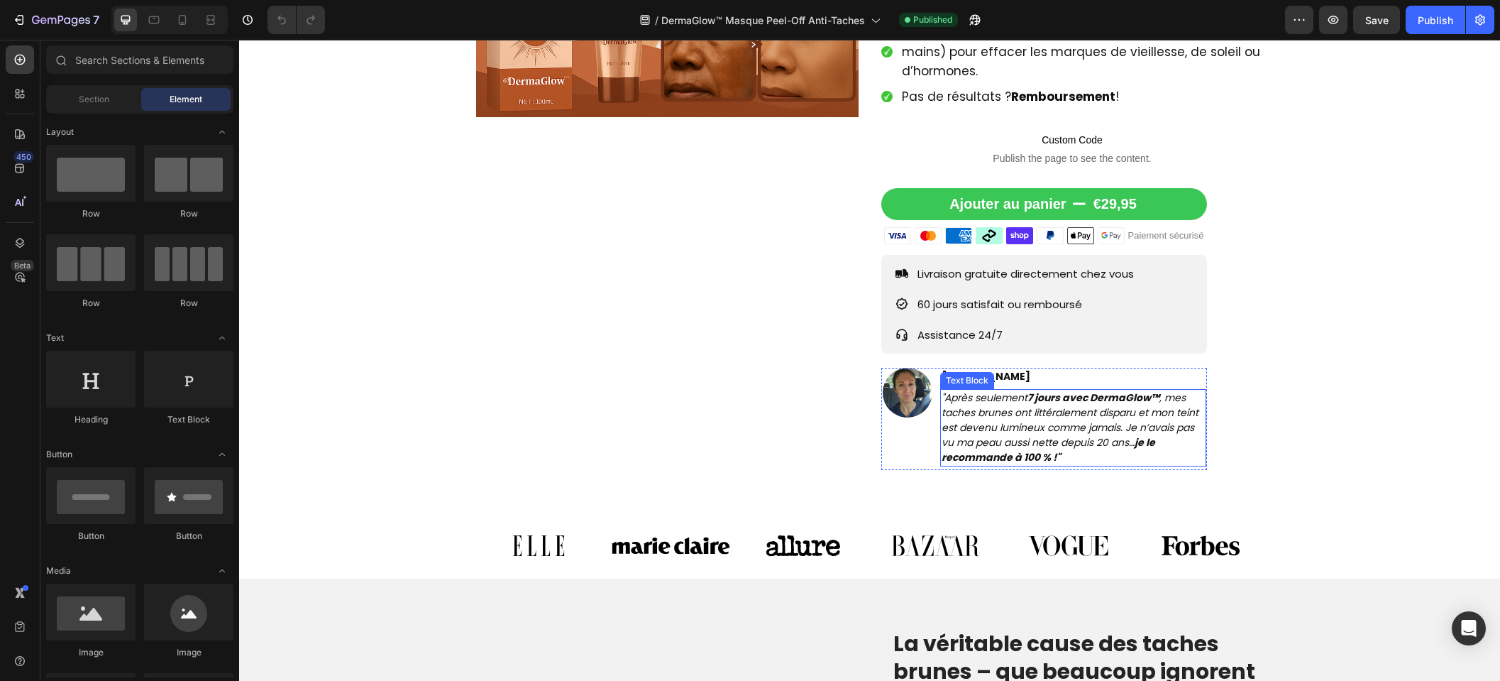
click at [970, 413] on icon ""Après seulement 7 jours avec DermaGlow™ , mes taches brunes ont littéralement …" at bounding box center [1070, 427] width 257 height 74
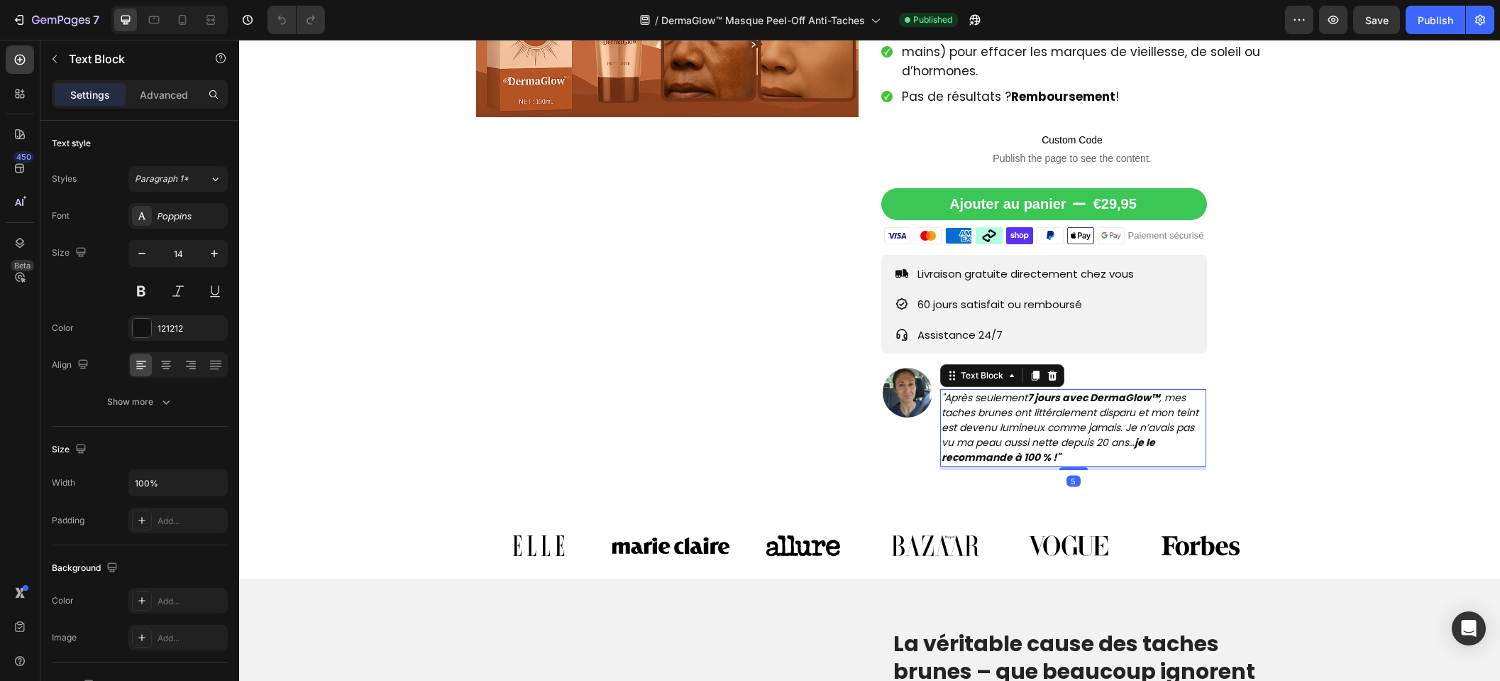
click at [970, 413] on icon ""Après seulement 7 jours avec DermaGlow™ , mes taches brunes ont littéralement …" at bounding box center [1070, 427] width 257 height 74
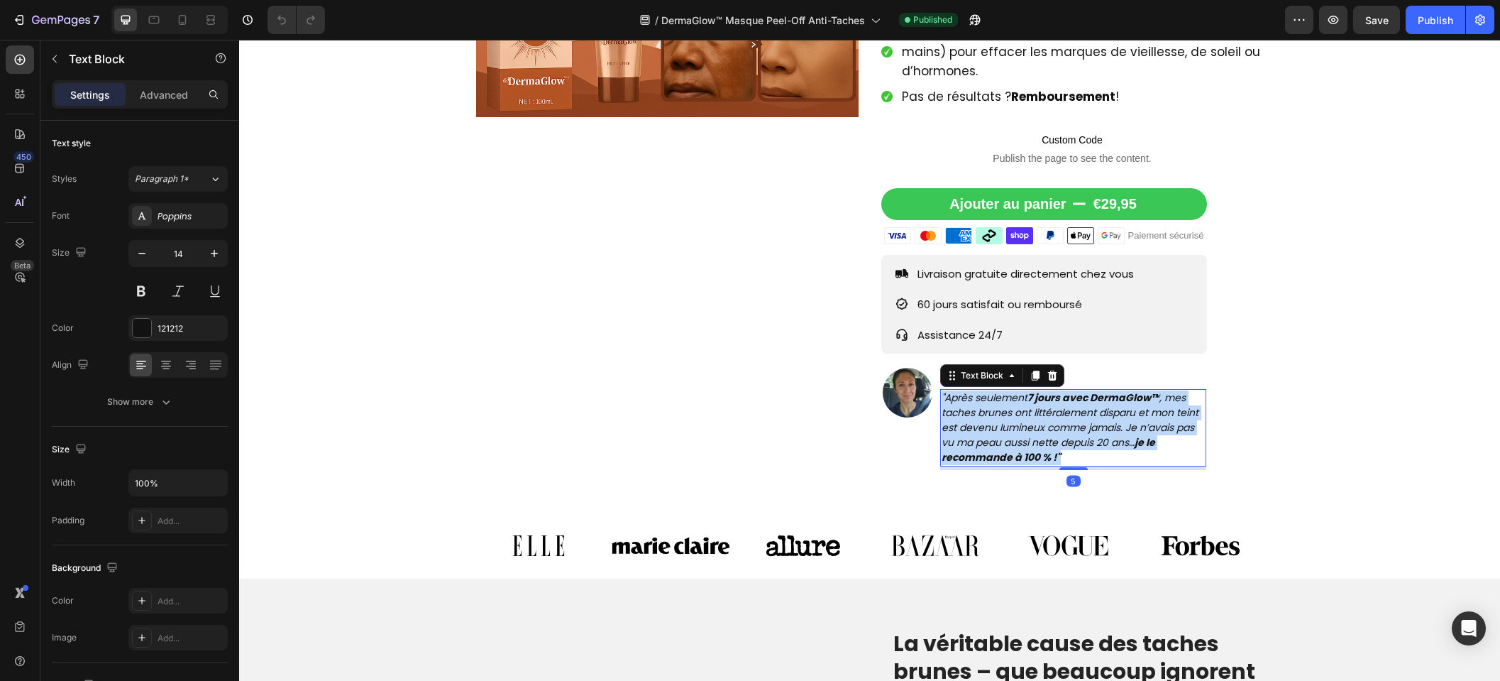
click at [970, 413] on icon ""Après seulement 7 jours avec DermaGlow™ , mes taches brunes ont littéralement …" at bounding box center [1070, 427] width 257 height 74
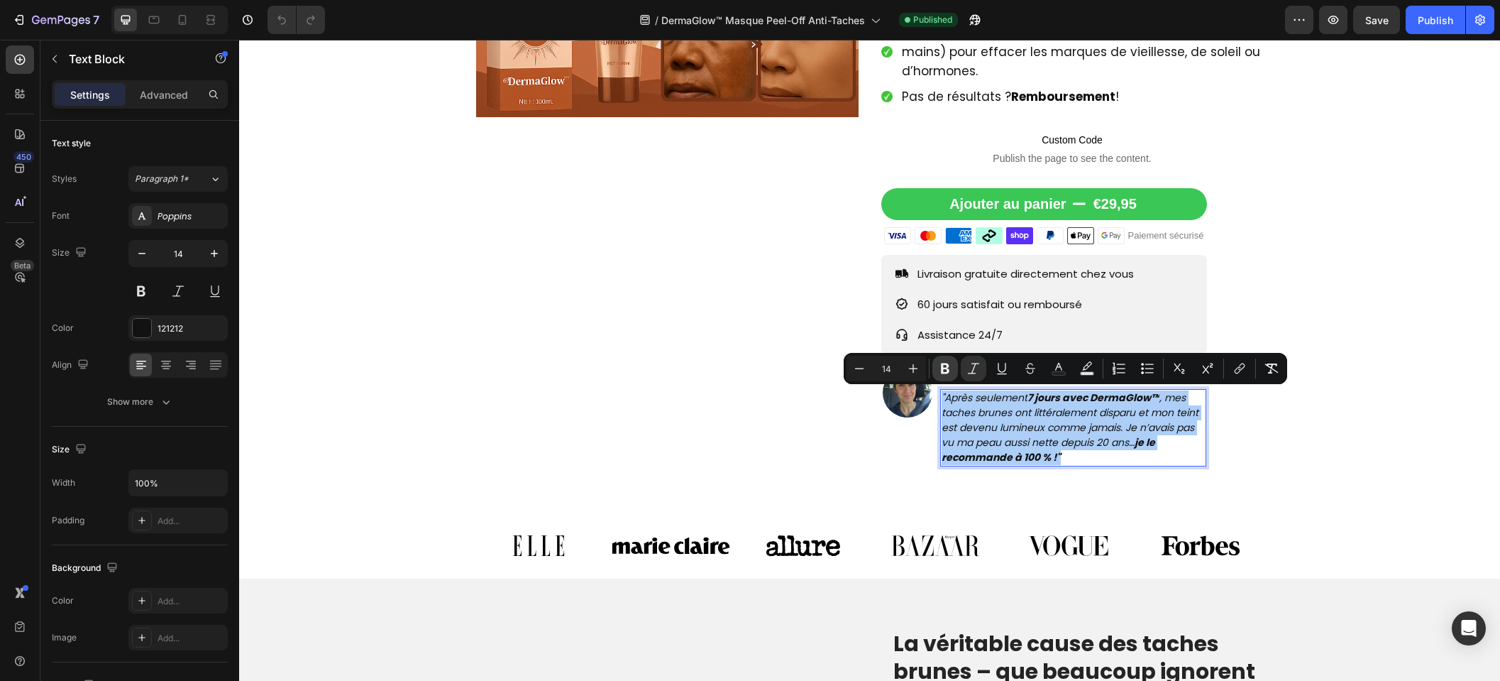
click at [948, 367] on icon "Editor contextual toolbar" at bounding box center [945, 368] width 14 height 14
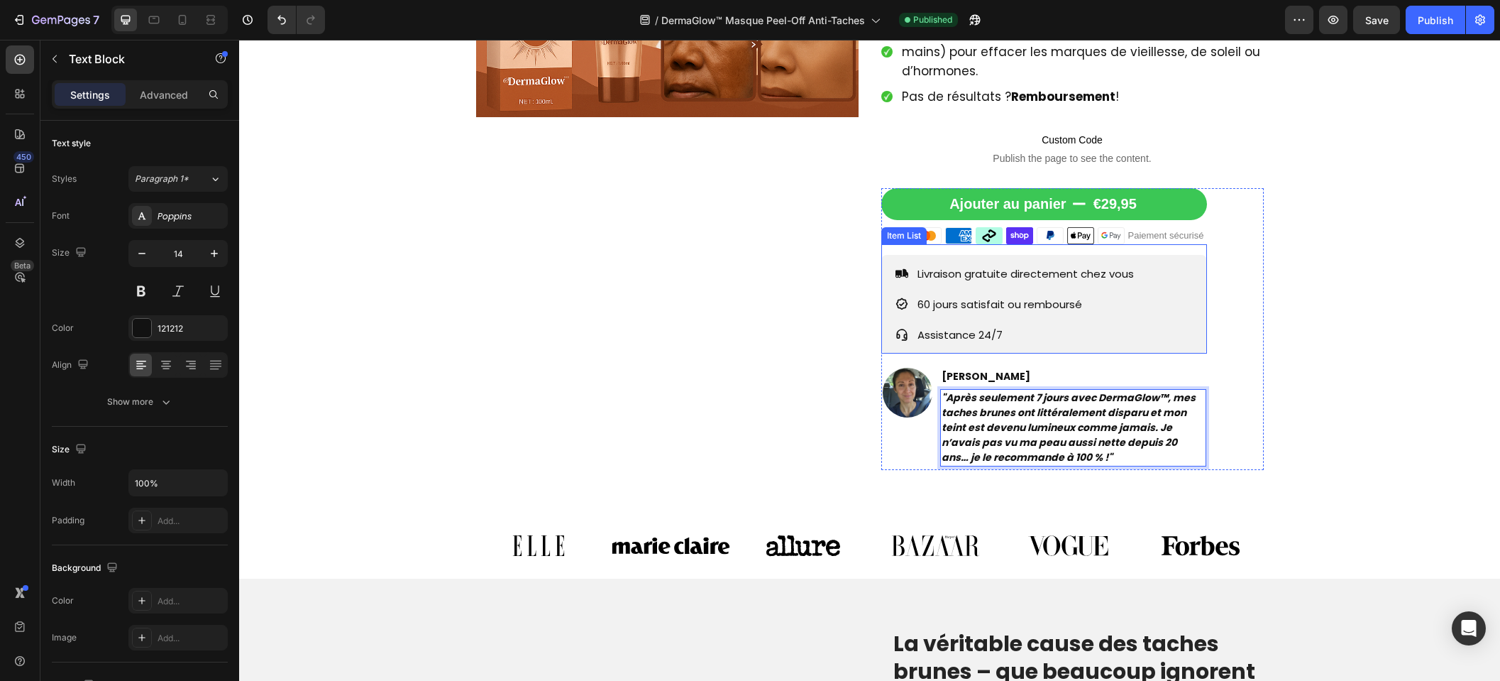
click at [965, 314] on div "60 jours satisfait ou remboursé" at bounding box center [1026, 303] width 221 height 23
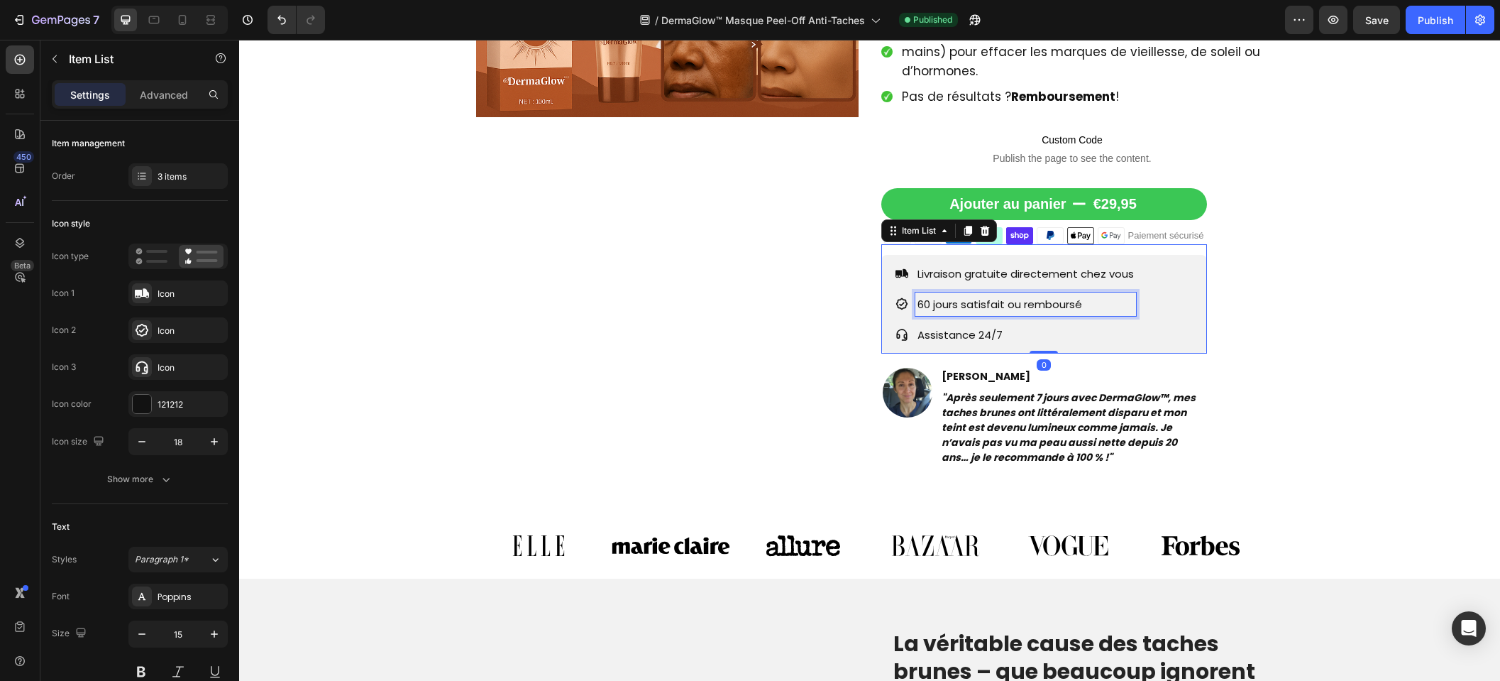
click at [966, 309] on p "60 jours satisfait ou remboursé" at bounding box center [1026, 304] width 216 height 19
click at [967, 309] on p "60 jours satisfait ou remboursé" at bounding box center [1026, 304] width 216 height 19
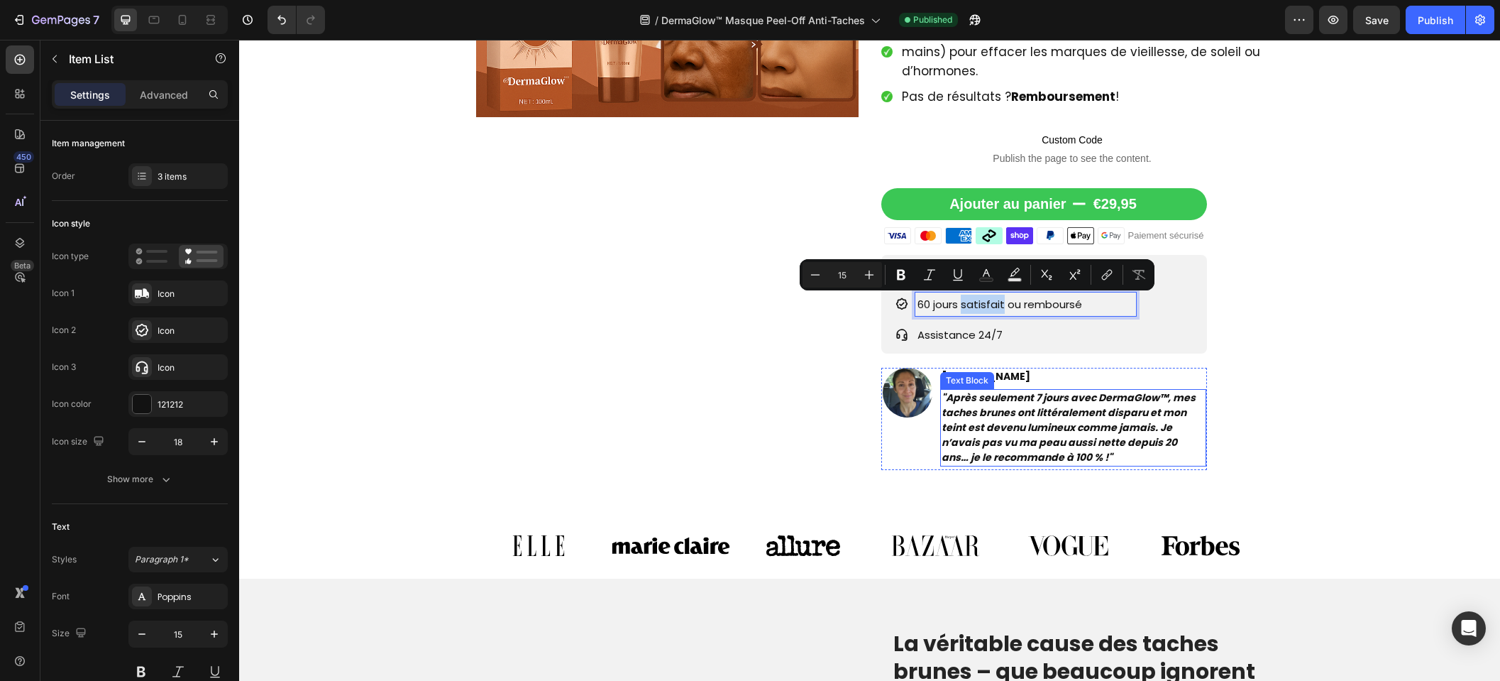
click at [997, 395] on strong ""Après seulement 7 jours avec DermaGlow™, mes taches brunes ont littéralement d…" at bounding box center [1069, 427] width 254 height 74
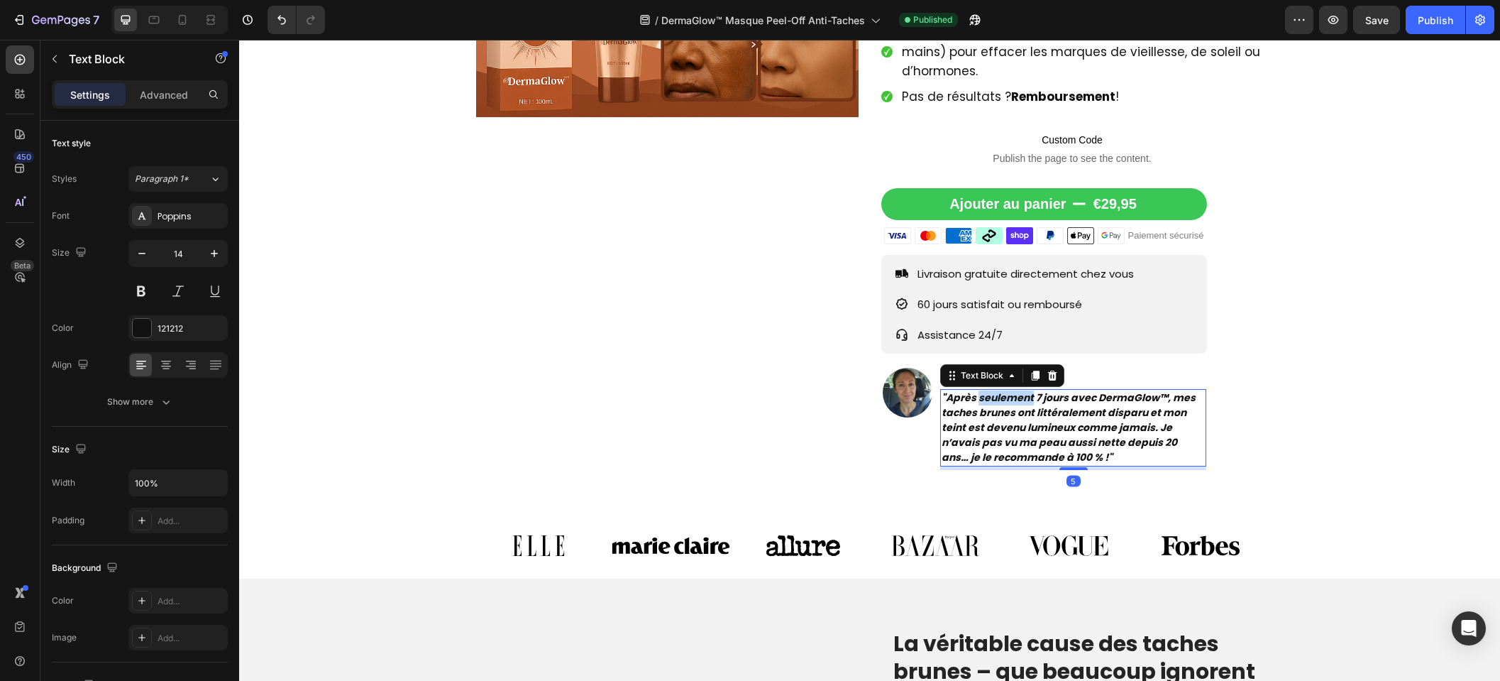
click at [997, 397] on strong ""Après seulement 7 jours avec DermaGlow™, mes taches brunes ont littéralement d…" at bounding box center [1069, 427] width 254 height 74
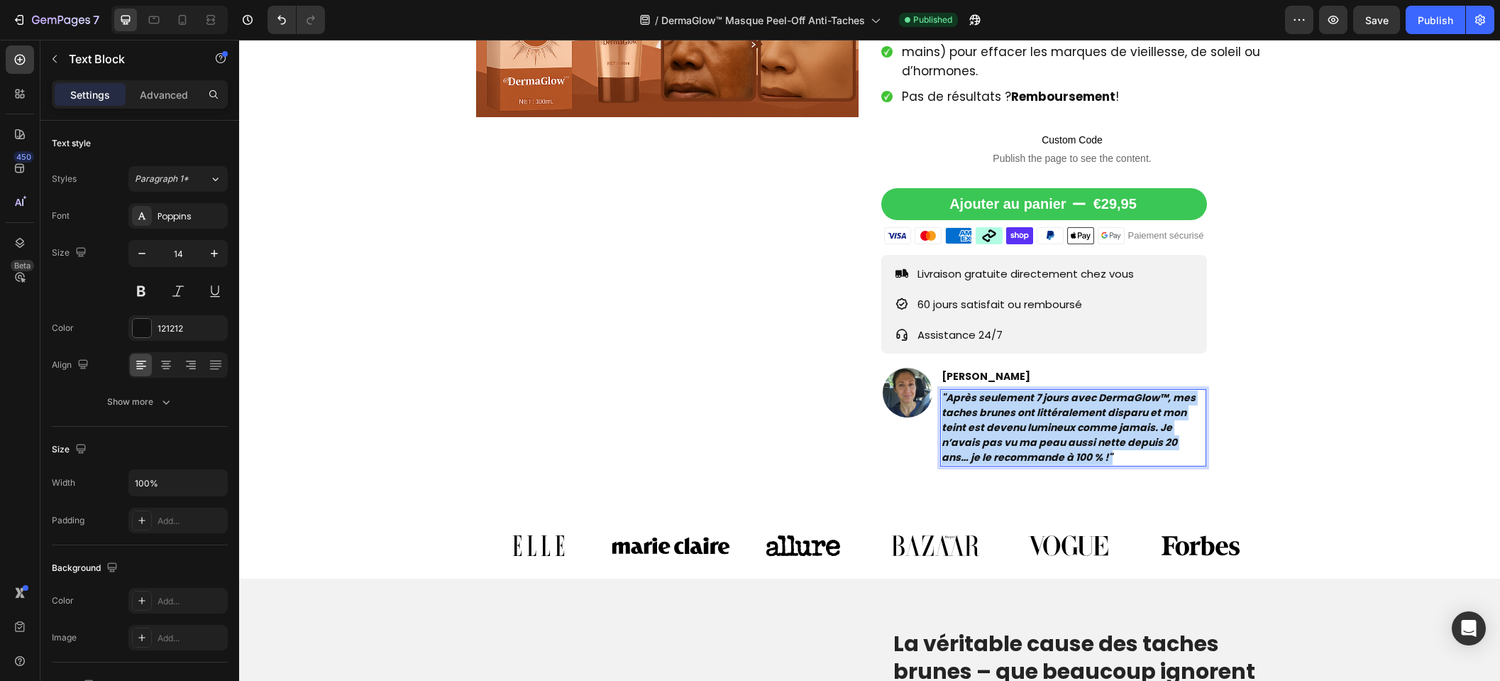
click at [997, 397] on strong ""Après seulement 7 jours avec DermaGlow™, mes taches brunes ont littéralement d…" at bounding box center [1069, 427] width 254 height 74
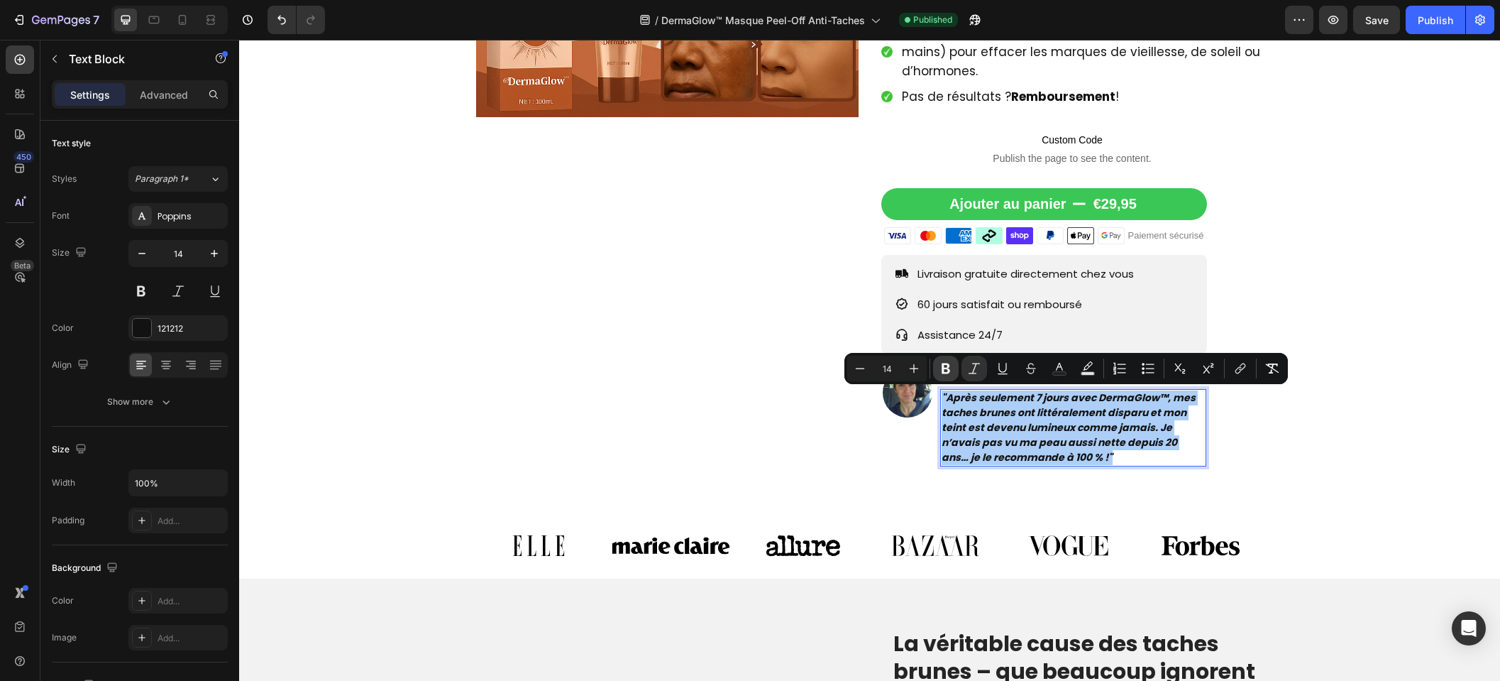
click at [946, 370] on icon "Editor contextual toolbar" at bounding box center [946, 368] width 14 height 14
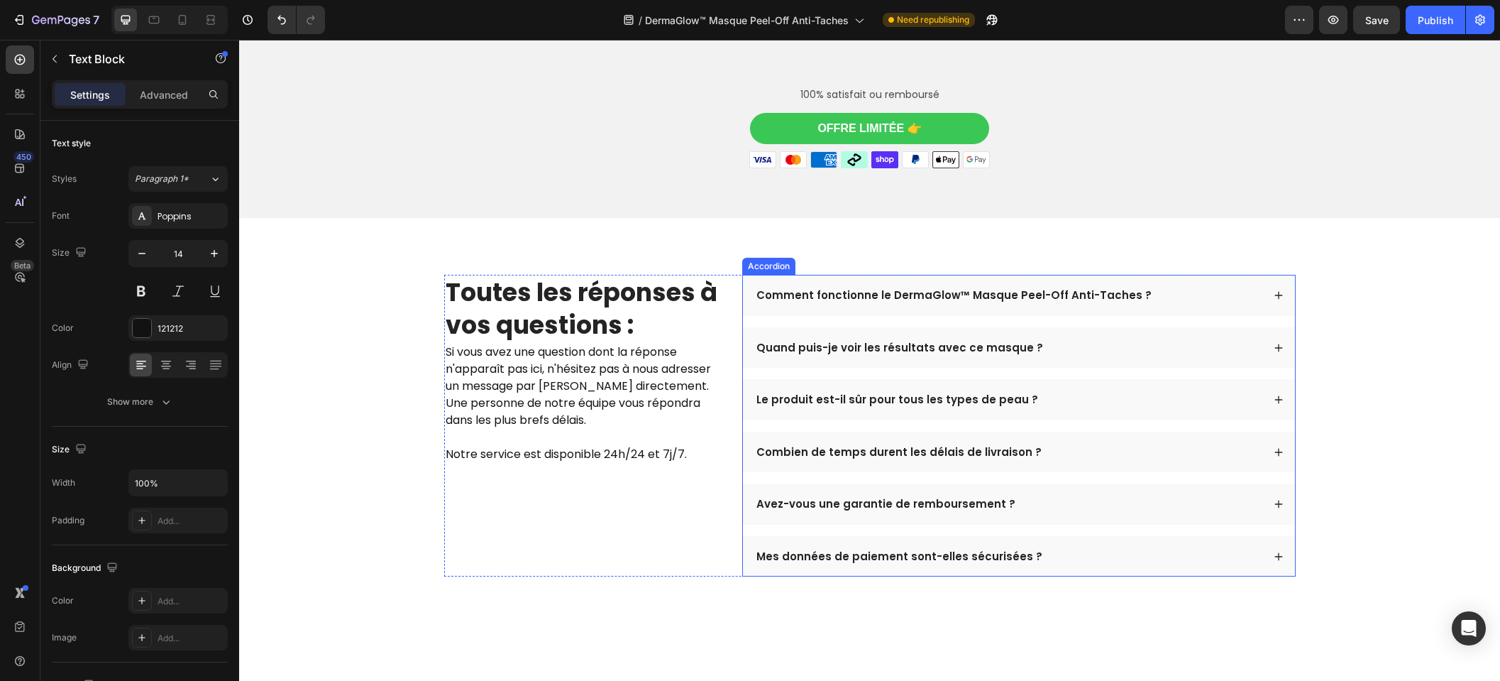
scroll to position [4391, 0]
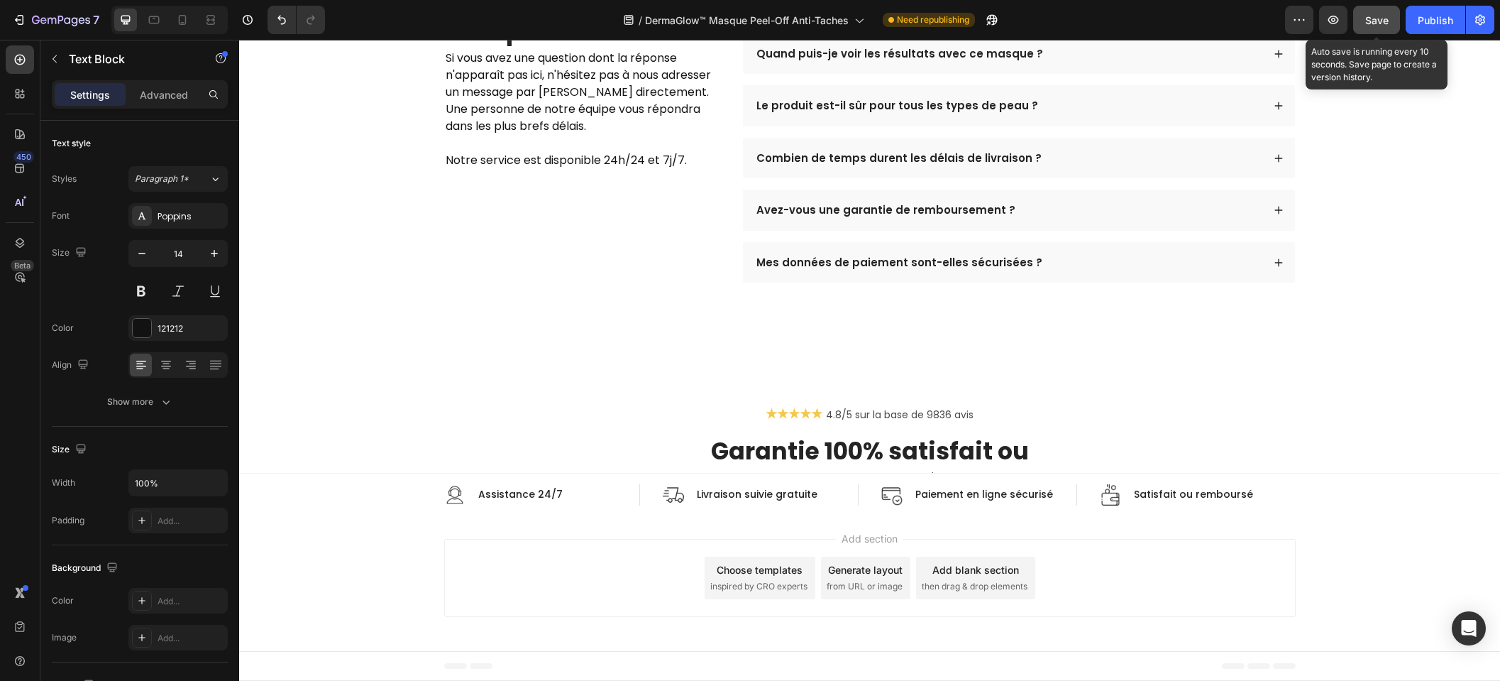
click at [1385, 25] on span "Save" at bounding box center [1377, 20] width 23 height 12
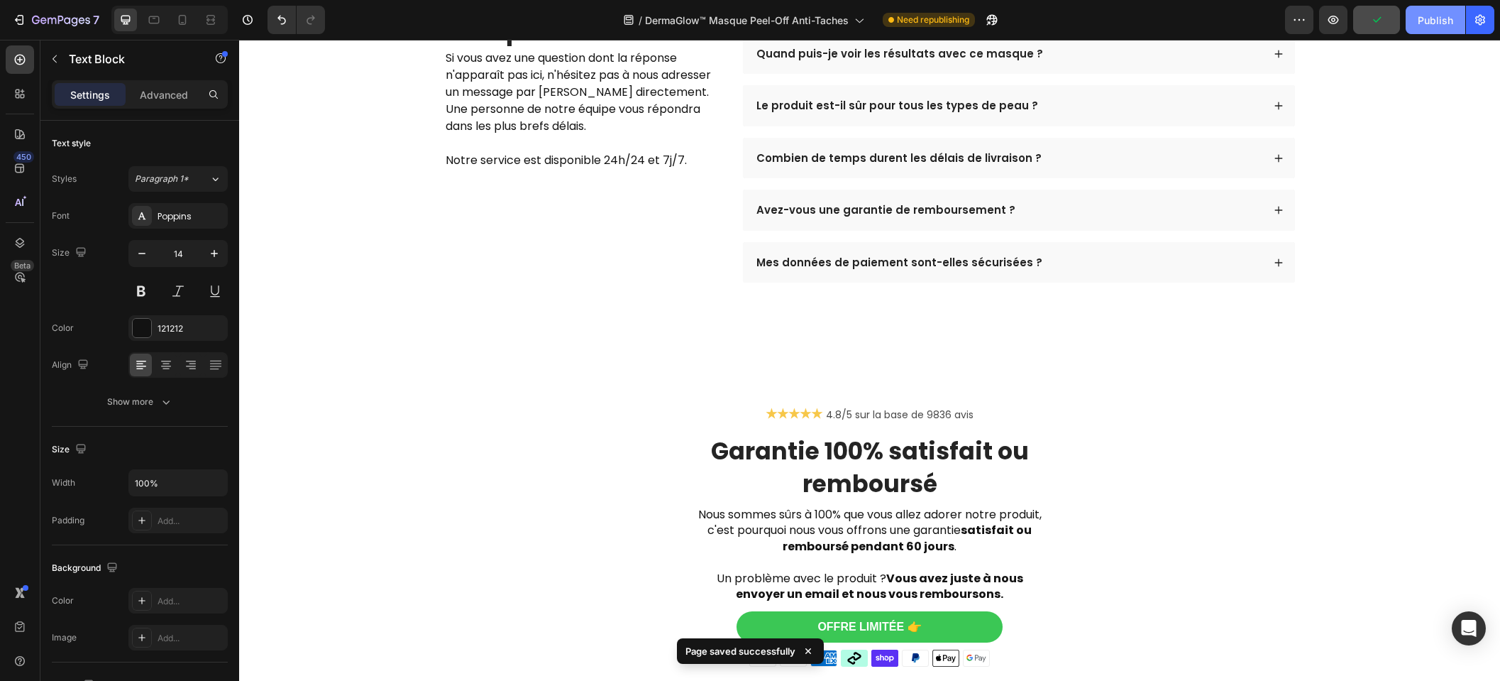
click at [1427, 19] on div "Publish" at bounding box center [1435, 20] width 35 height 15
click at [175, 23] on icon at bounding box center [182, 20] width 14 height 14
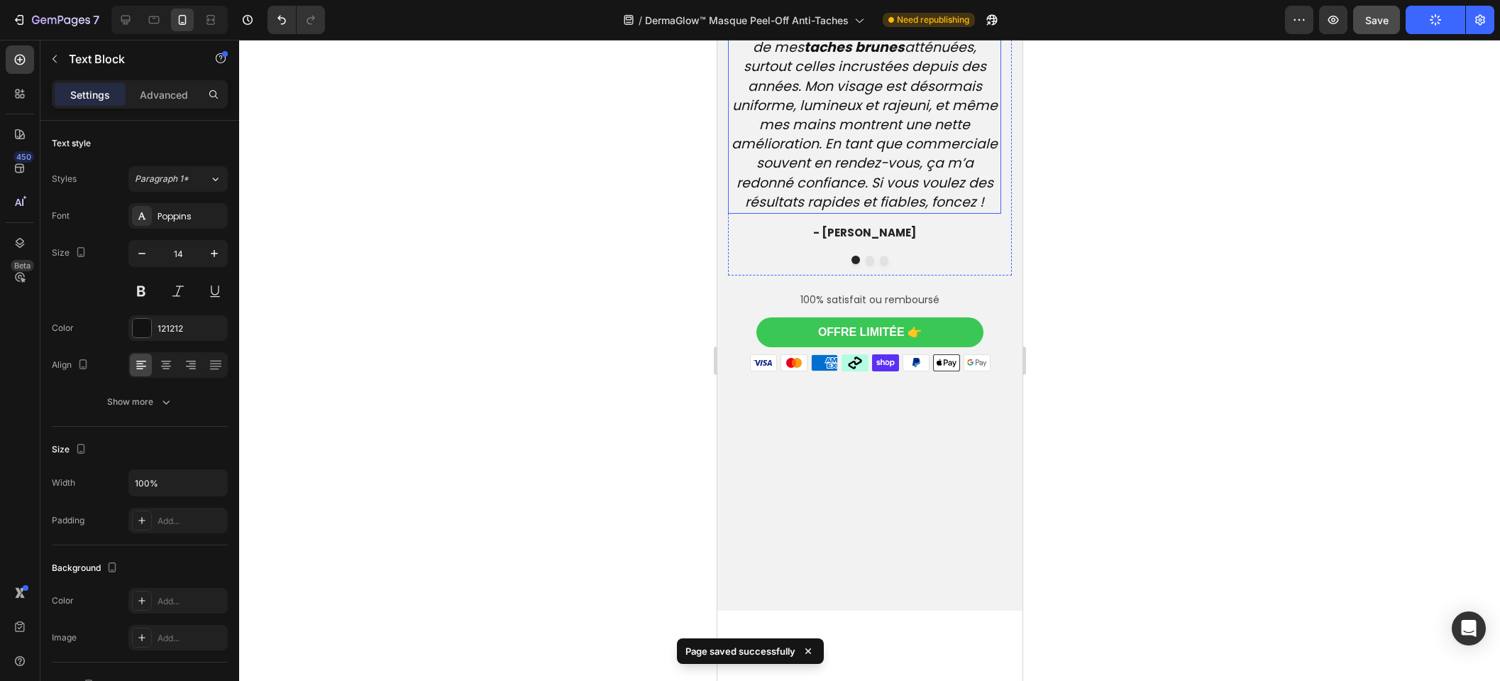
scroll to position [3281, 0]
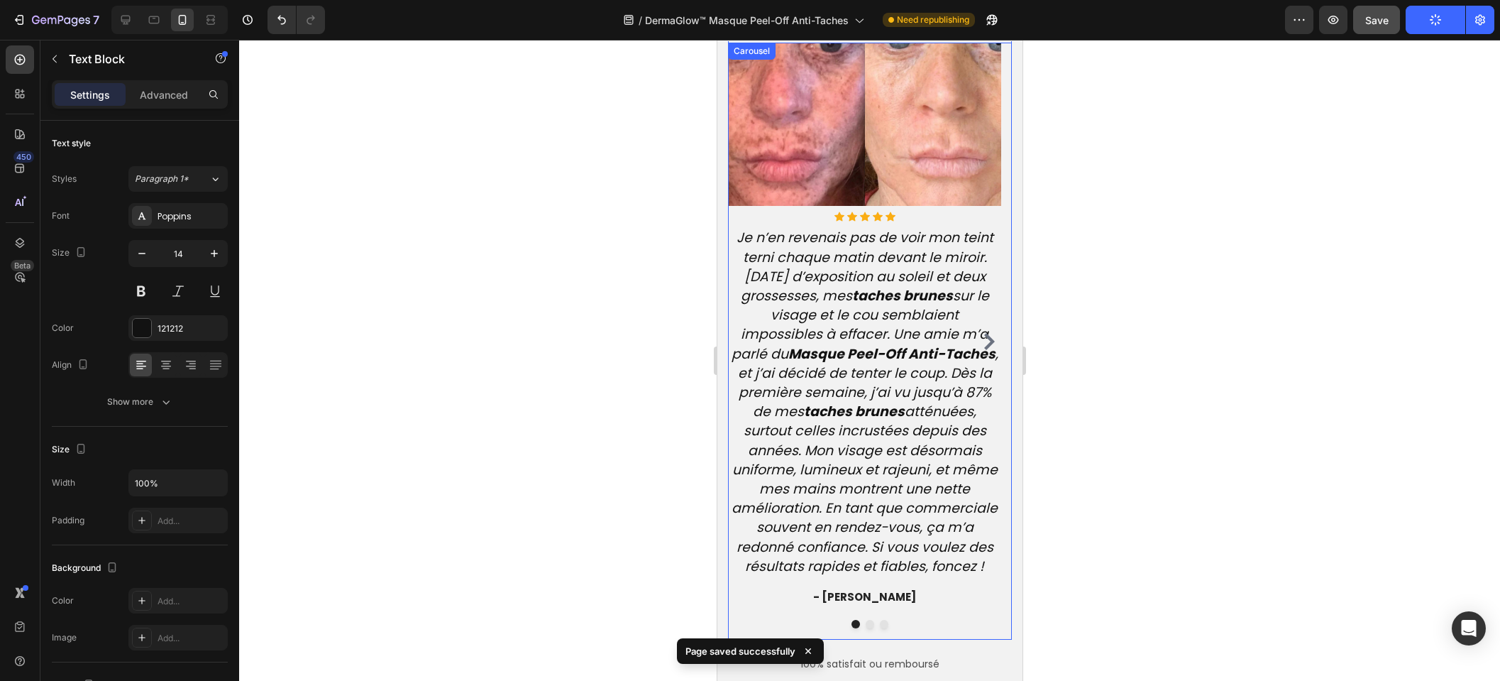
click at [984, 335] on icon "Carousel Next Arrow" at bounding box center [989, 341] width 11 height 17
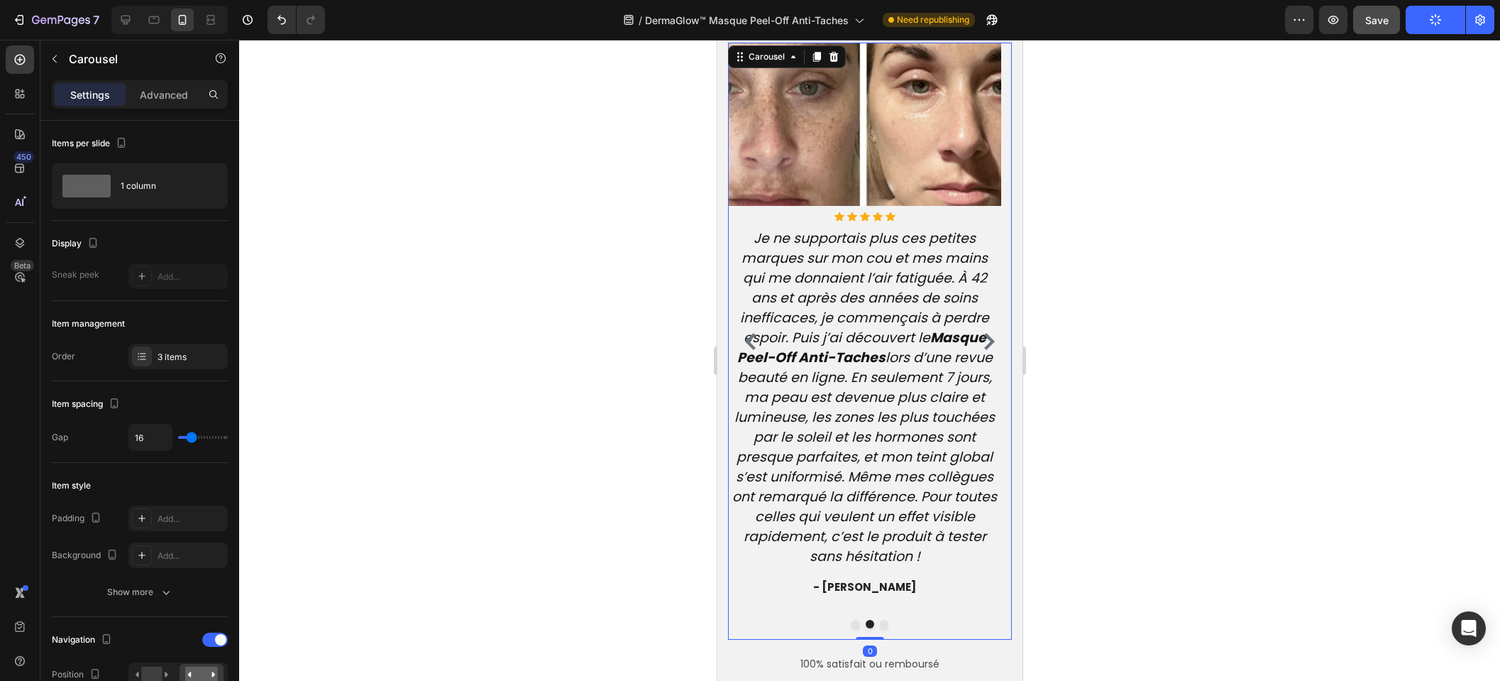
click at [984, 335] on icon "Carousel Next Arrow" at bounding box center [989, 341] width 11 height 17
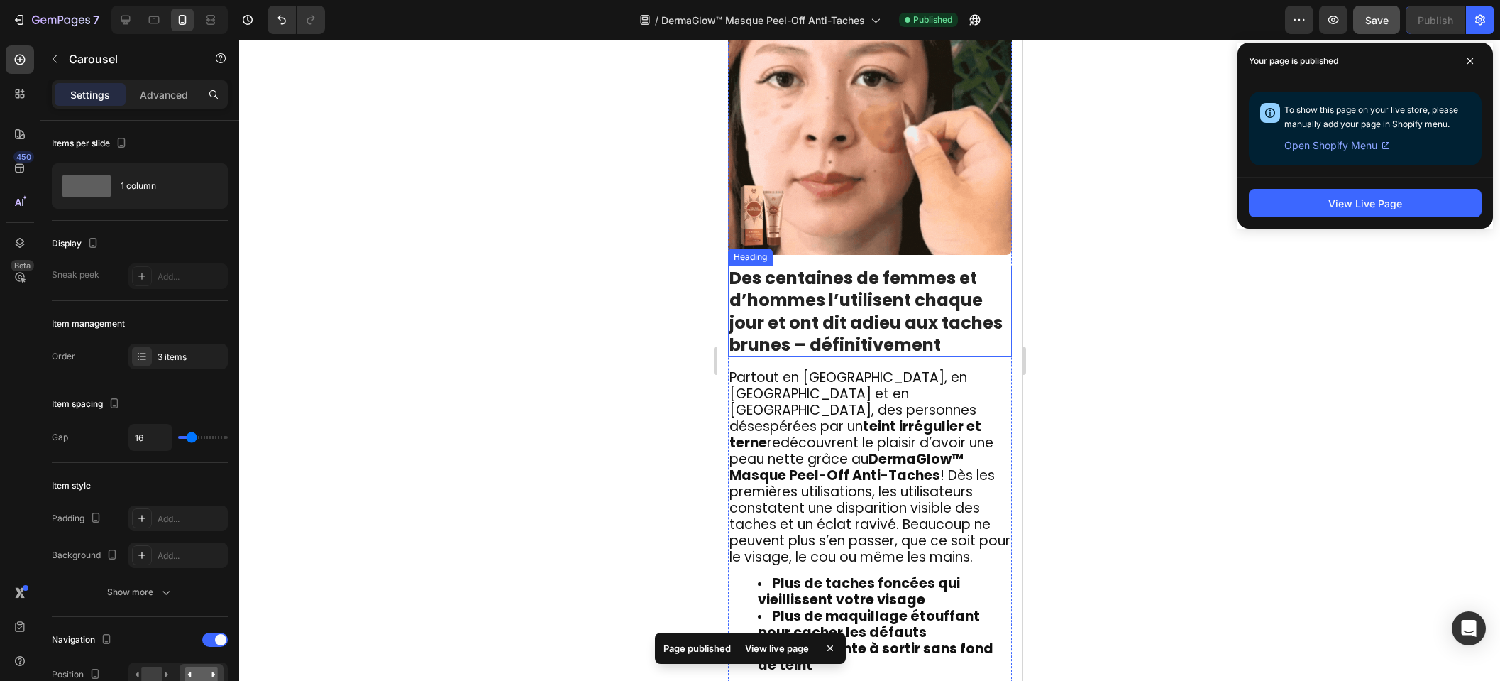
scroll to position [2486, 0]
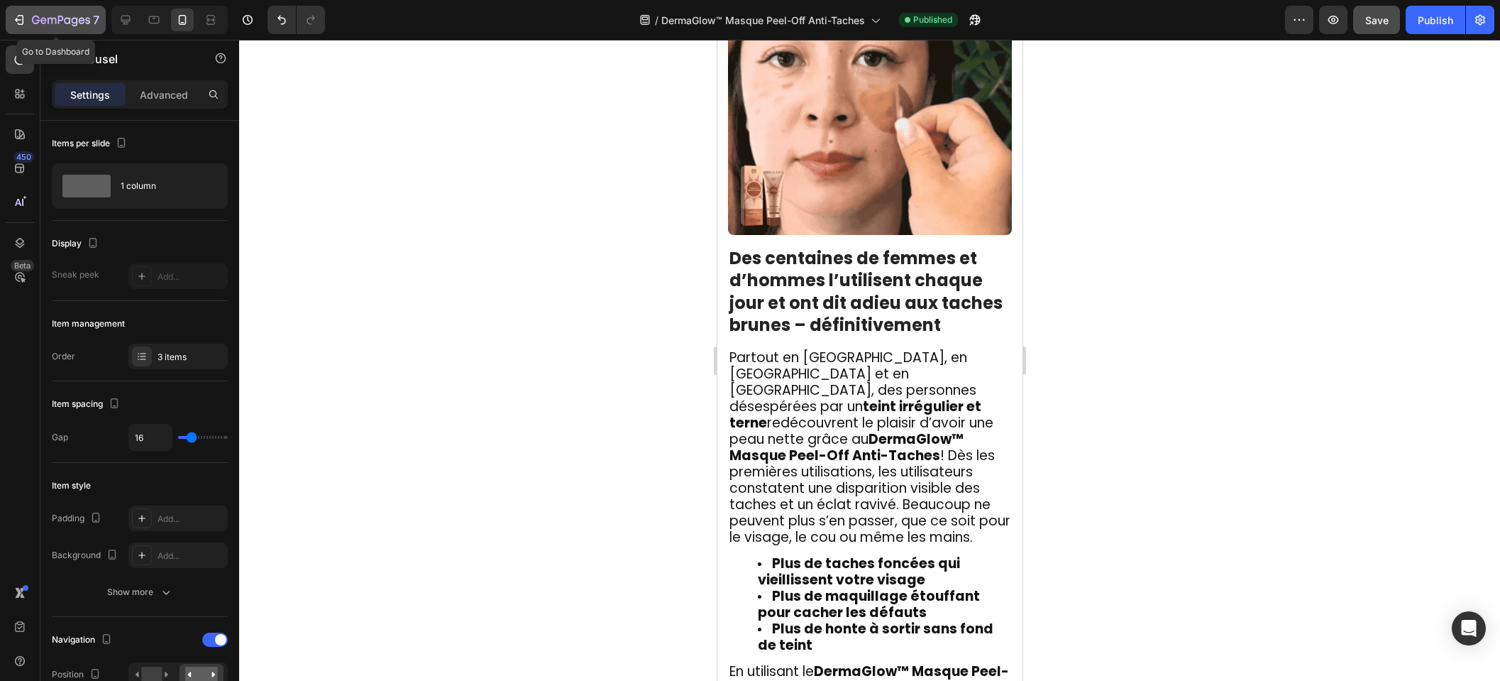
click at [52, 6] on button "7" at bounding box center [56, 20] width 100 height 28
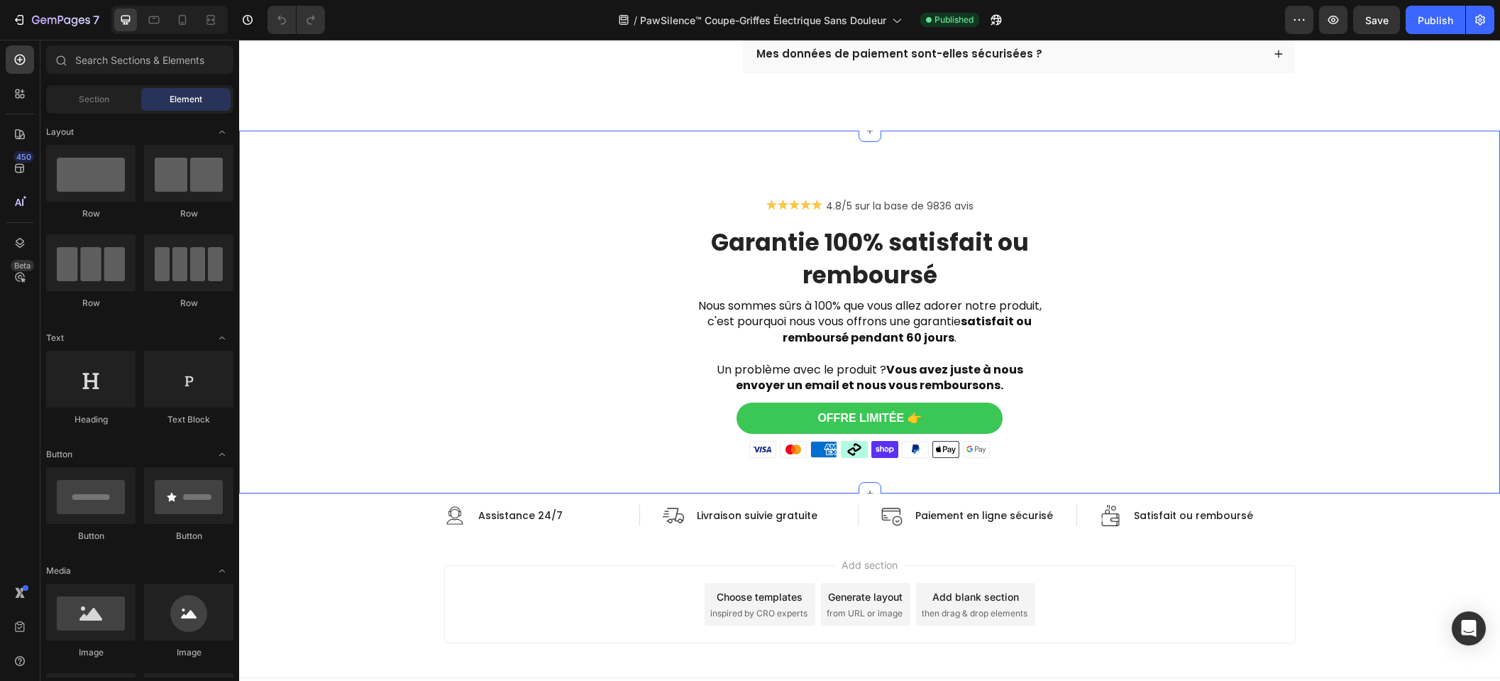
scroll to position [4864, 0]
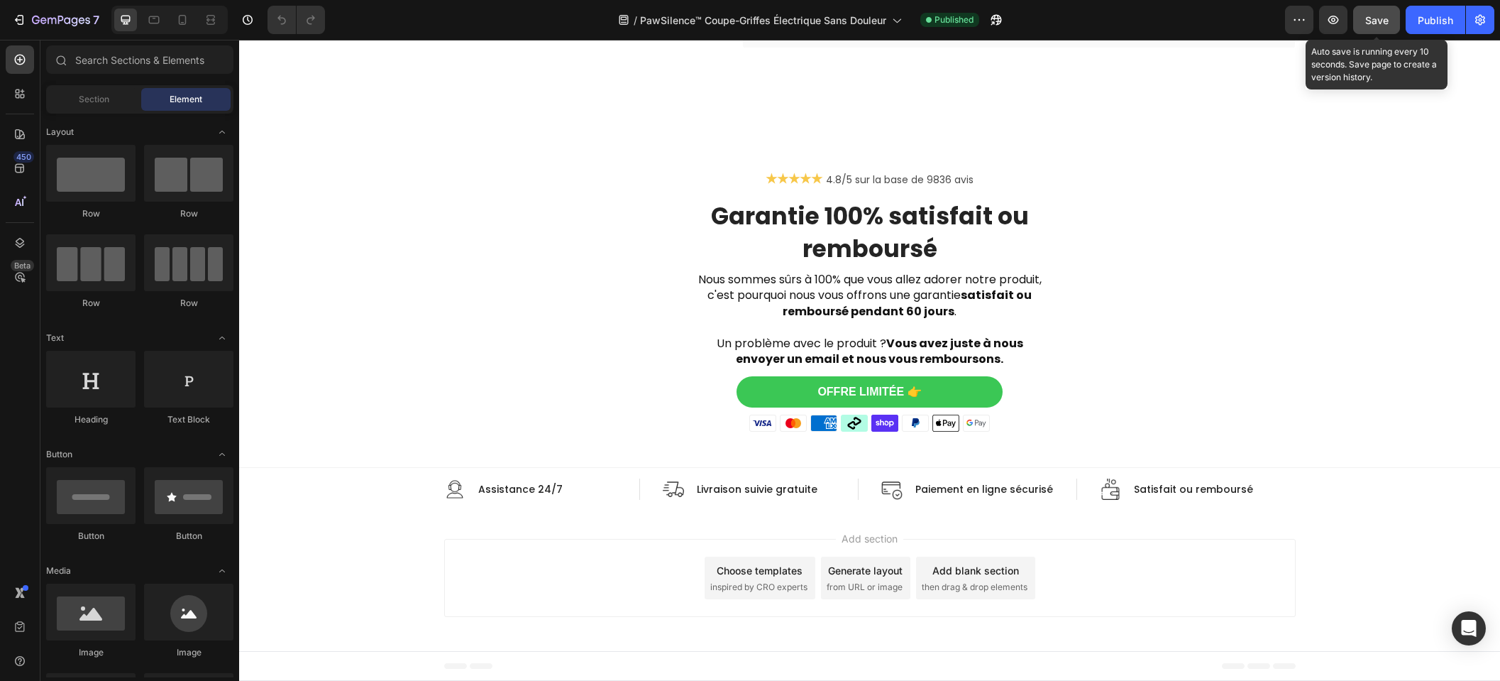
click at [1378, 30] on button "Save" at bounding box center [1377, 20] width 47 height 28
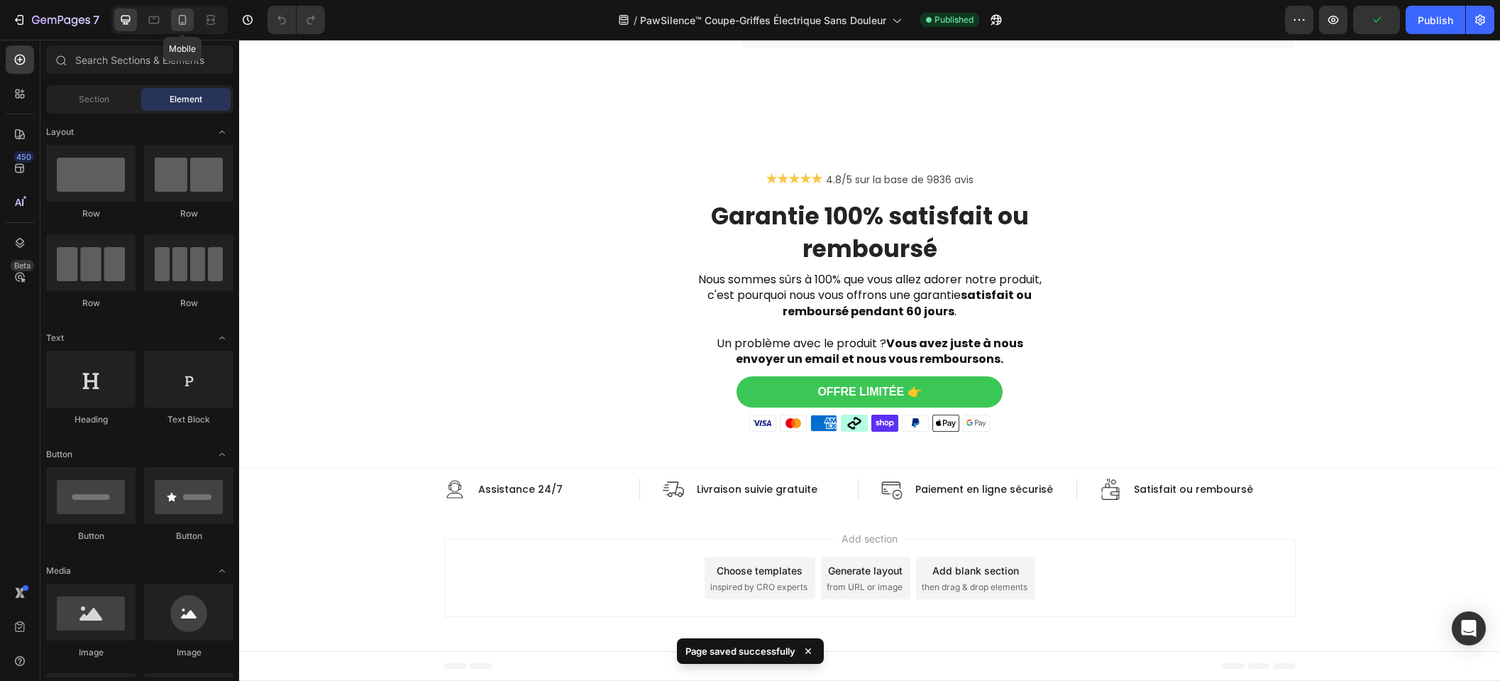
click at [175, 19] on icon at bounding box center [182, 20] width 14 height 14
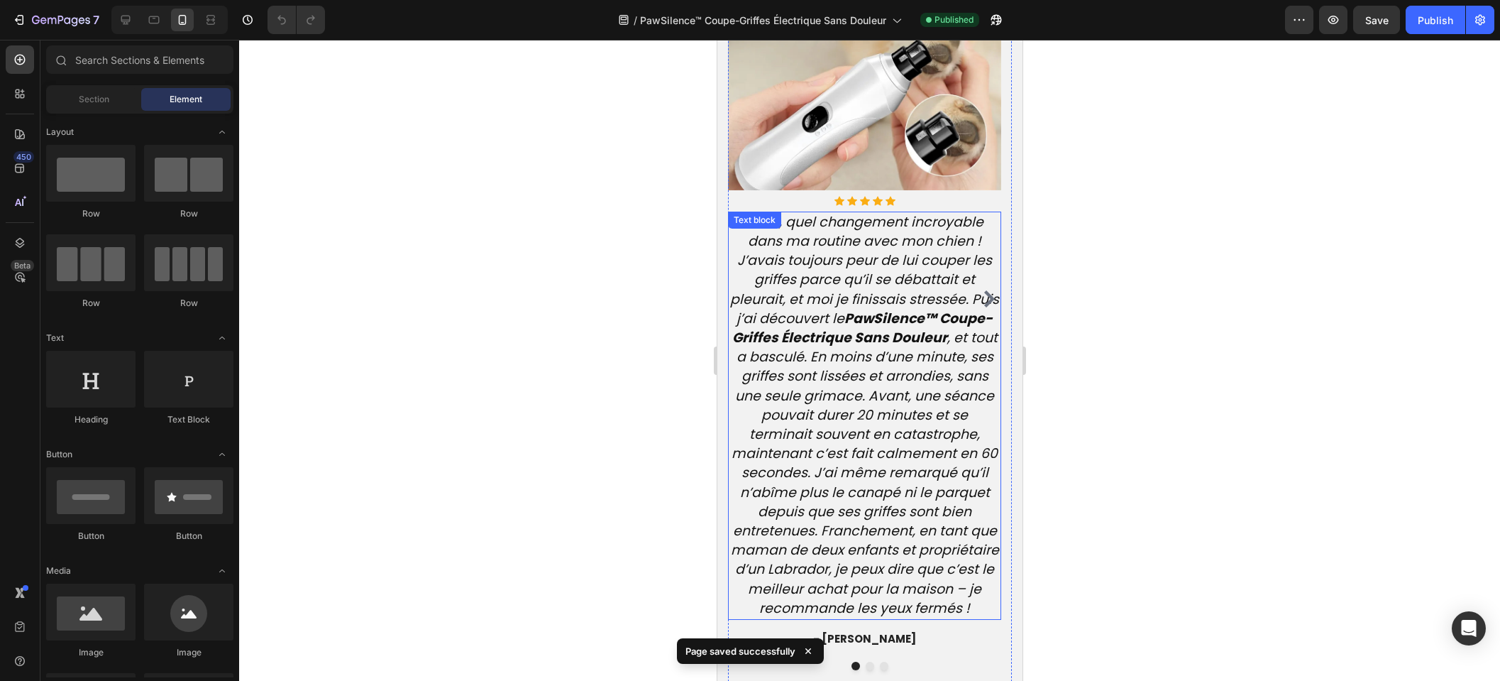
scroll to position [3398, 0]
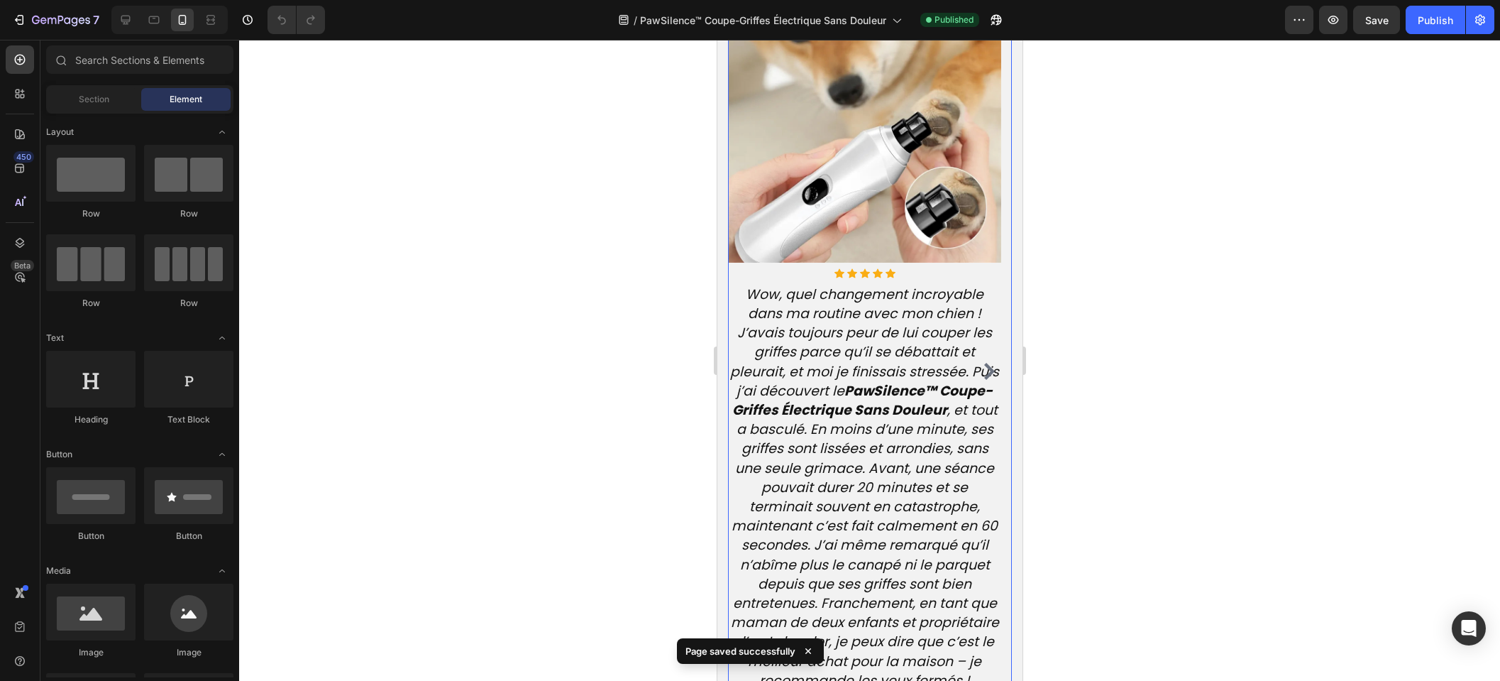
click at [984, 375] on icon "Carousel Next Arrow" at bounding box center [988, 371] width 17 height 17
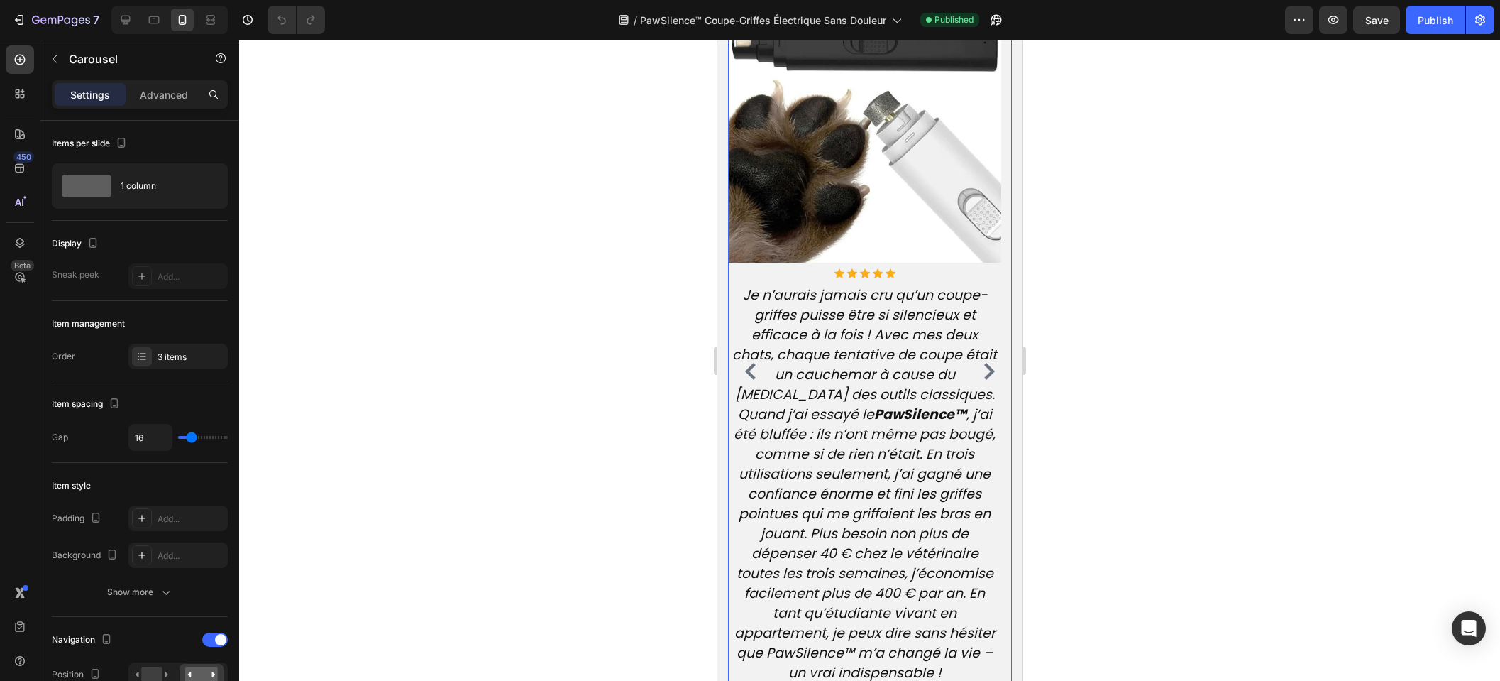
click at [984, 373] on icon "Carousel Next Arrow" at bounding box center [989, 371] width 11 height 17
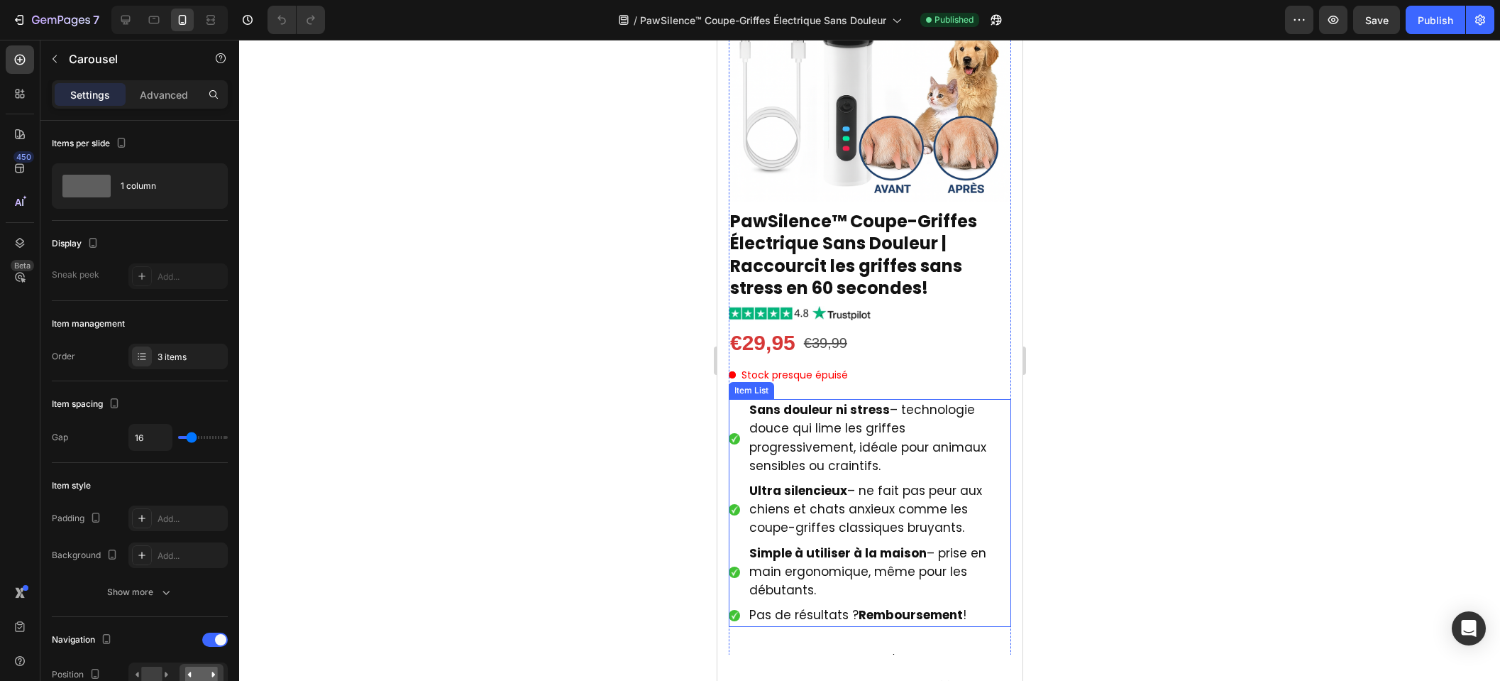
scroll to position [0, 0]
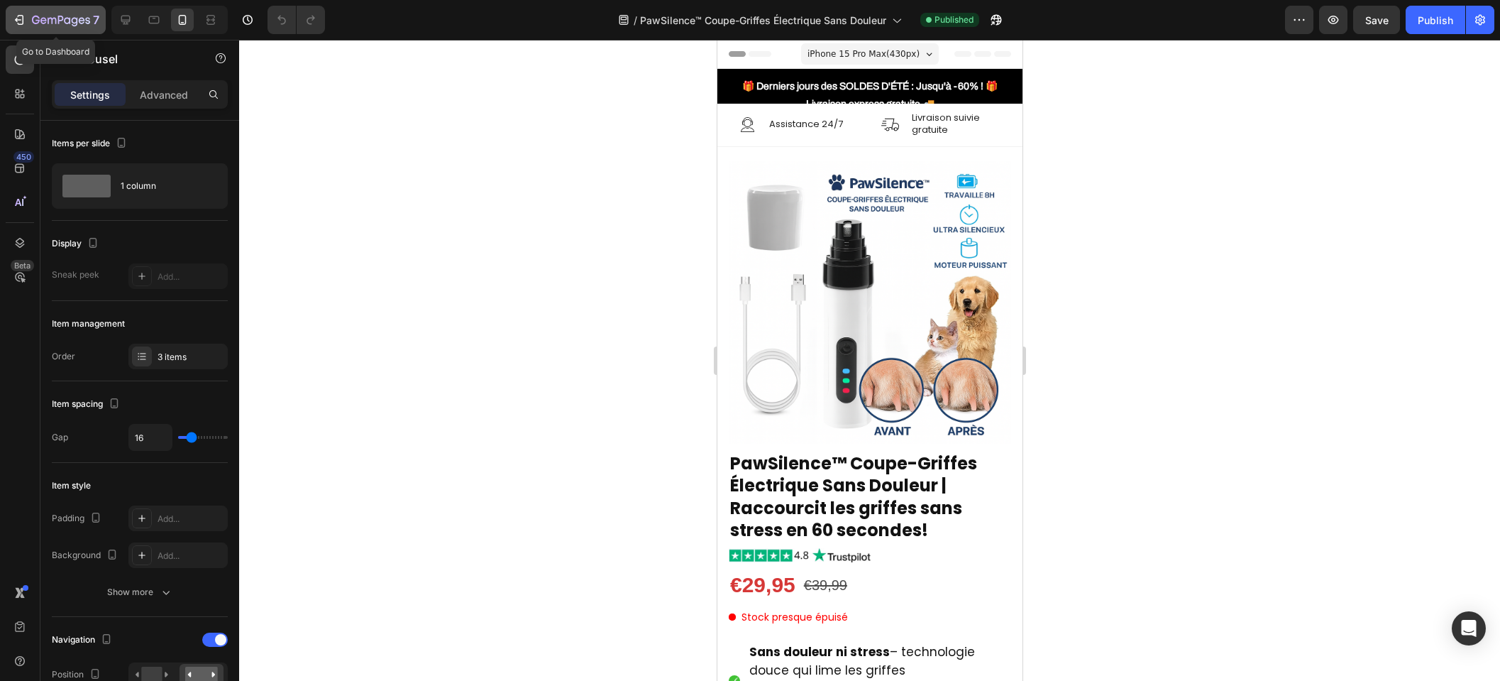
click at [26, 28] on div "7" at bounding box center [55, 19] width 87 height 17
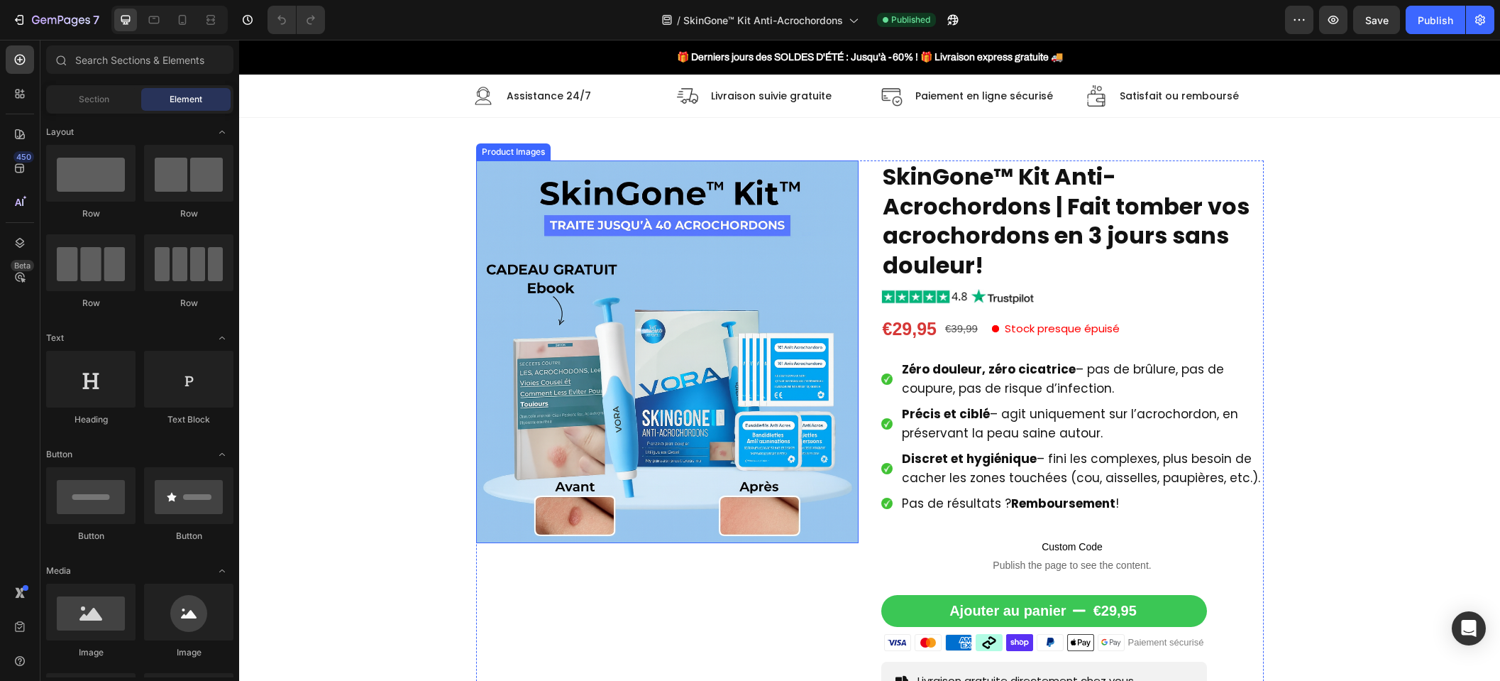
scroll to position [561, 0]
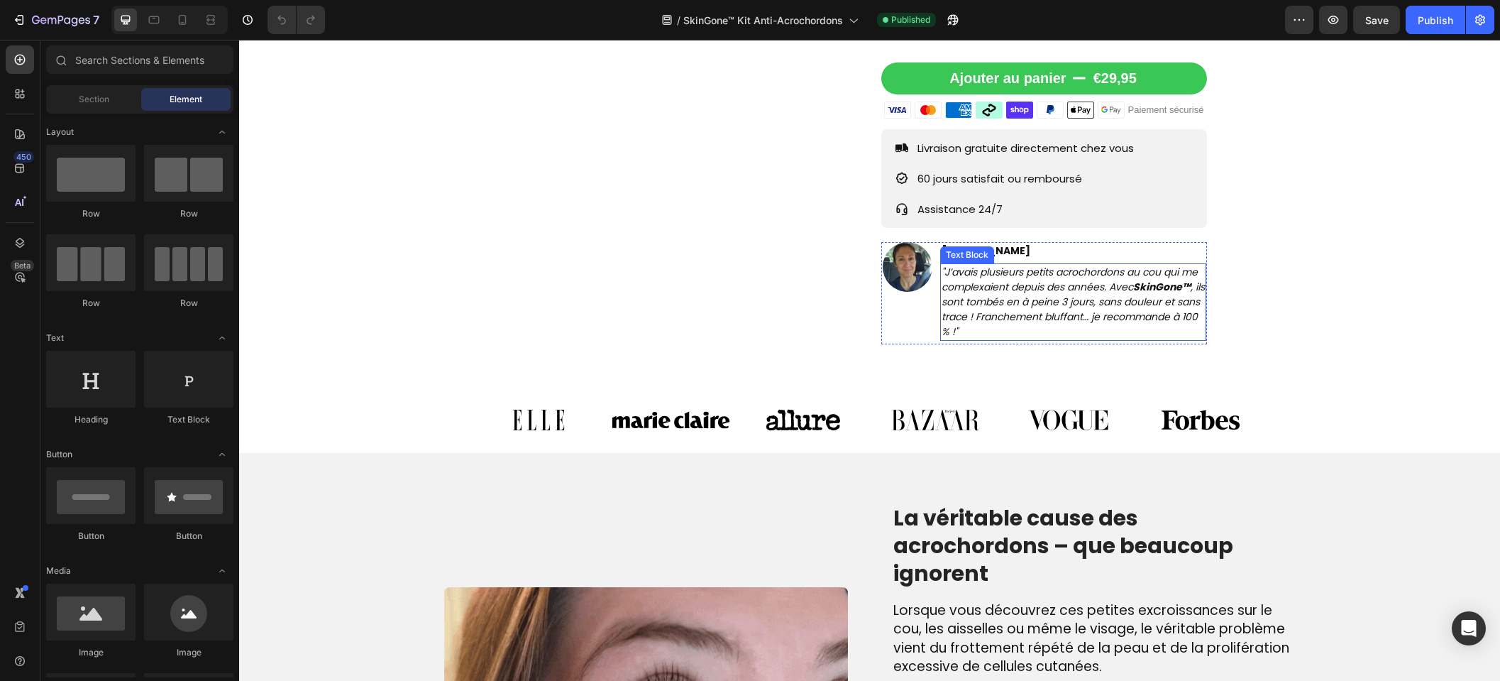
click at [1156, 305] on icon ""J’avais plusieurs petits acrochordons au cou qui me complexaient depuis des an…" at bounding box center [1073, 302] width 263 height 74
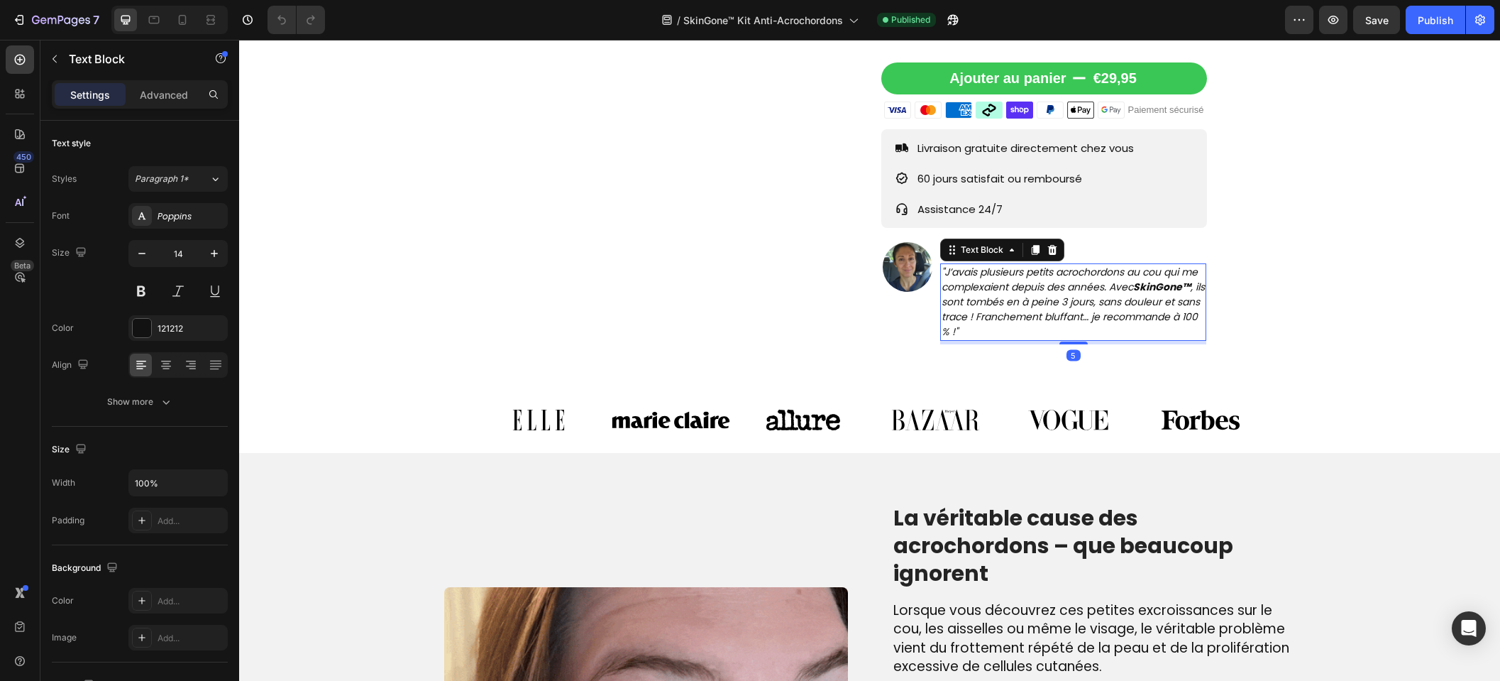
click at [1141, 293] on icon ""J’avais plusieurs petits acrochordons au cou qui me complexaient depuis des an…" at bounding box center [1073, 302] width 263 height 74
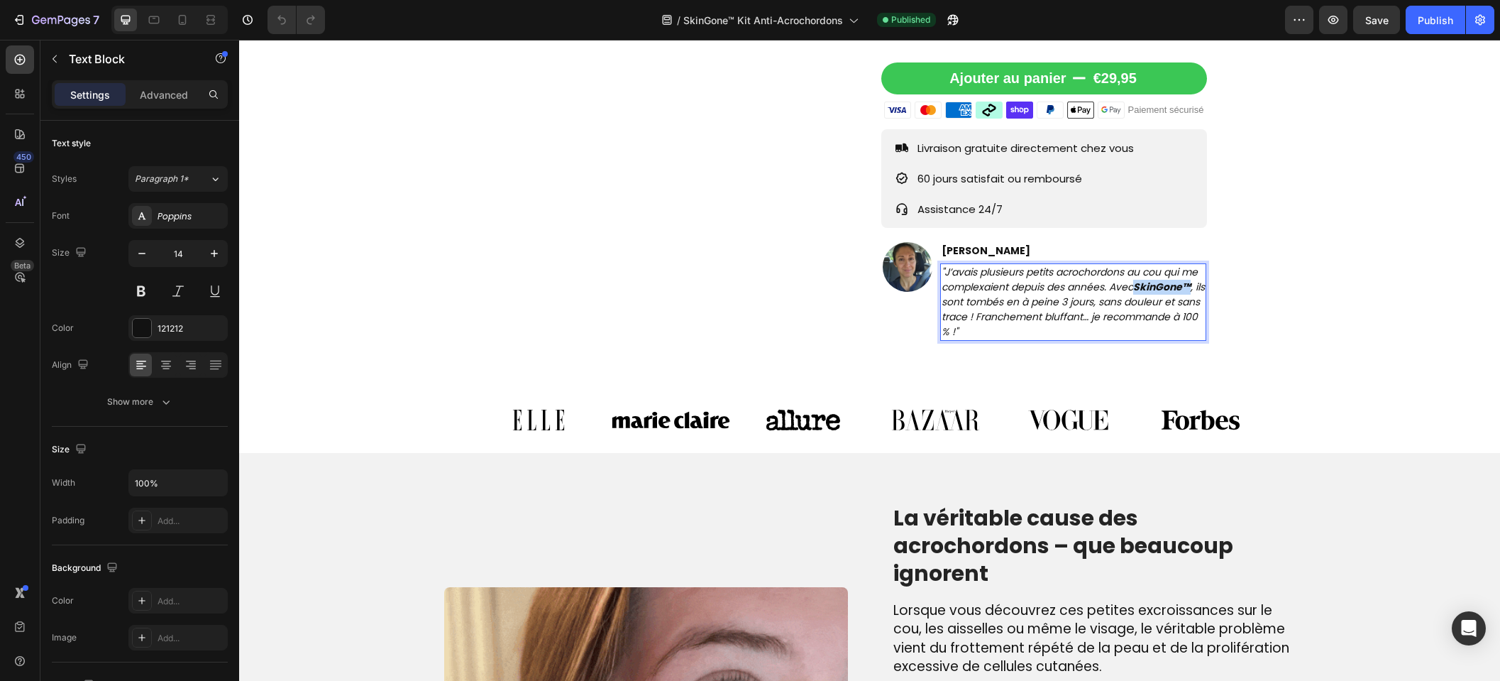
drag, startPoint x: 1134, startPoint y: 289, endPoint x: 1188, endPoint y: 290, distance: 53.9
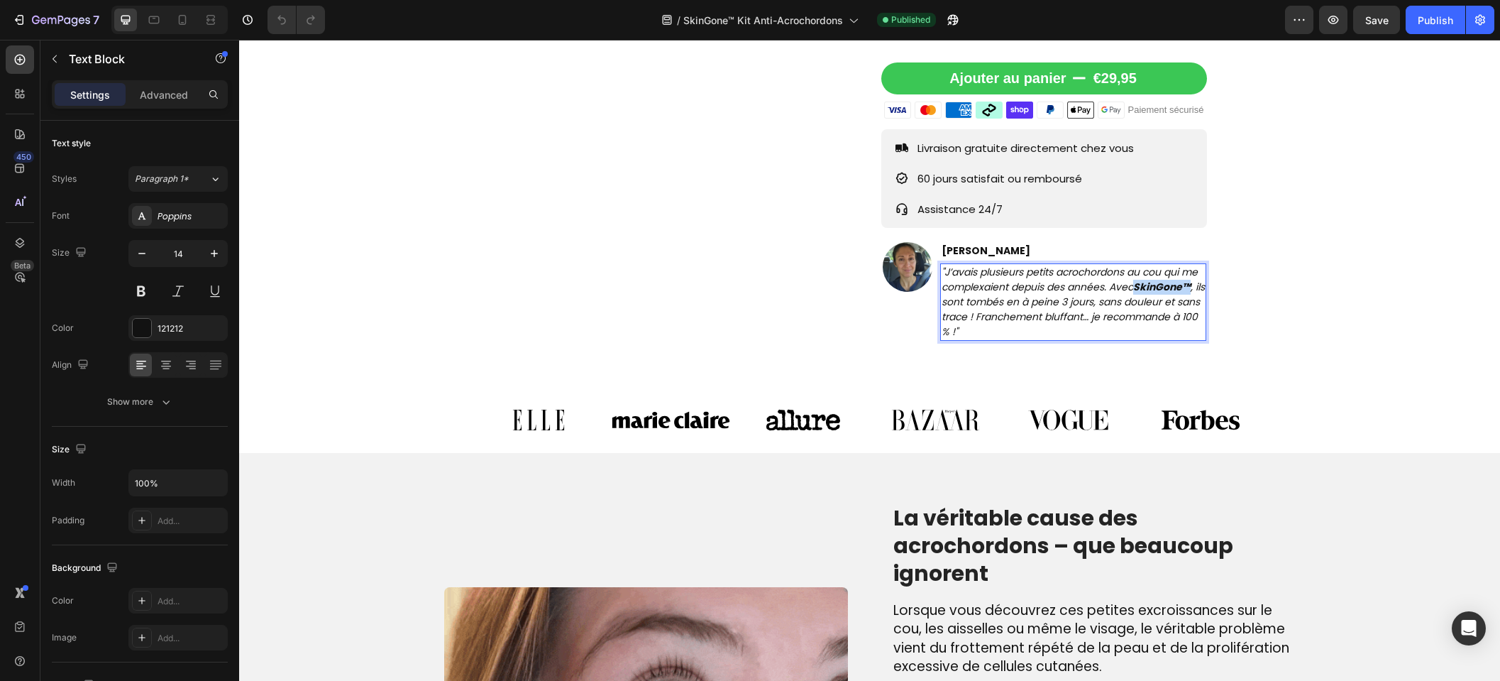
click at [1188, 290] on strong "SkinGone™" at bounding box center [1162, 287] width 57 height 14
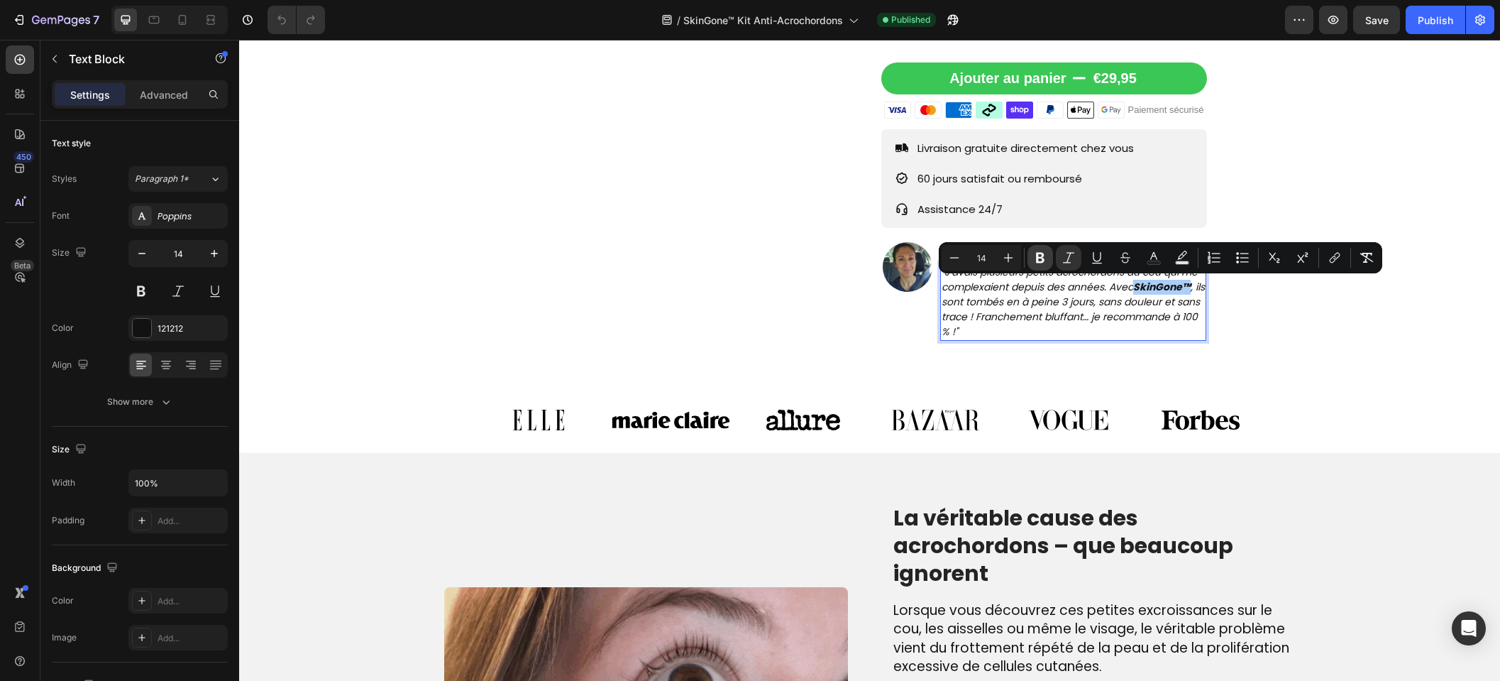
drag, startPoint x: 1033, startPoint y: 260, endPoint x: 1041, endPoint y: 265, distance: 9.1
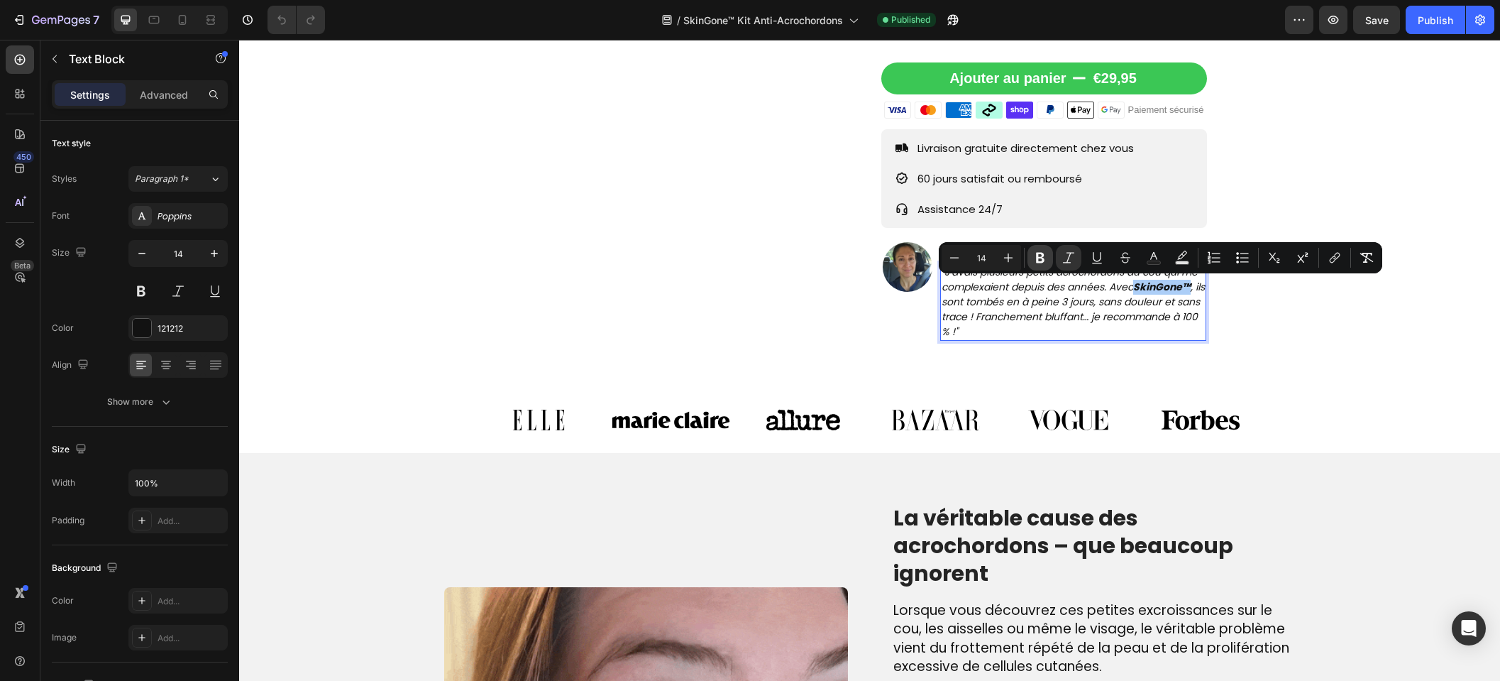
click at [1033, 260] on icon "Editor contextual toolbar" at bounding box center [1040, 258] width 14 height 14
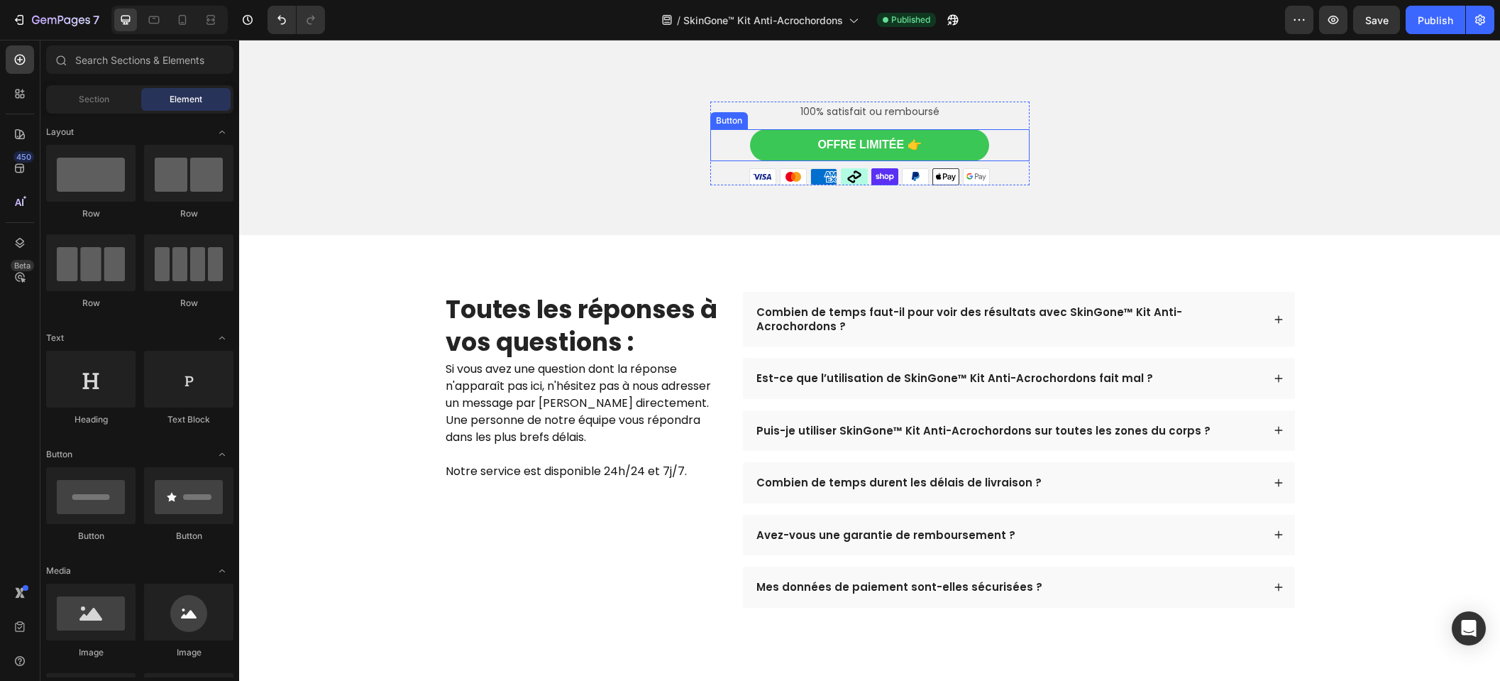
scroll to position [4791, 0]
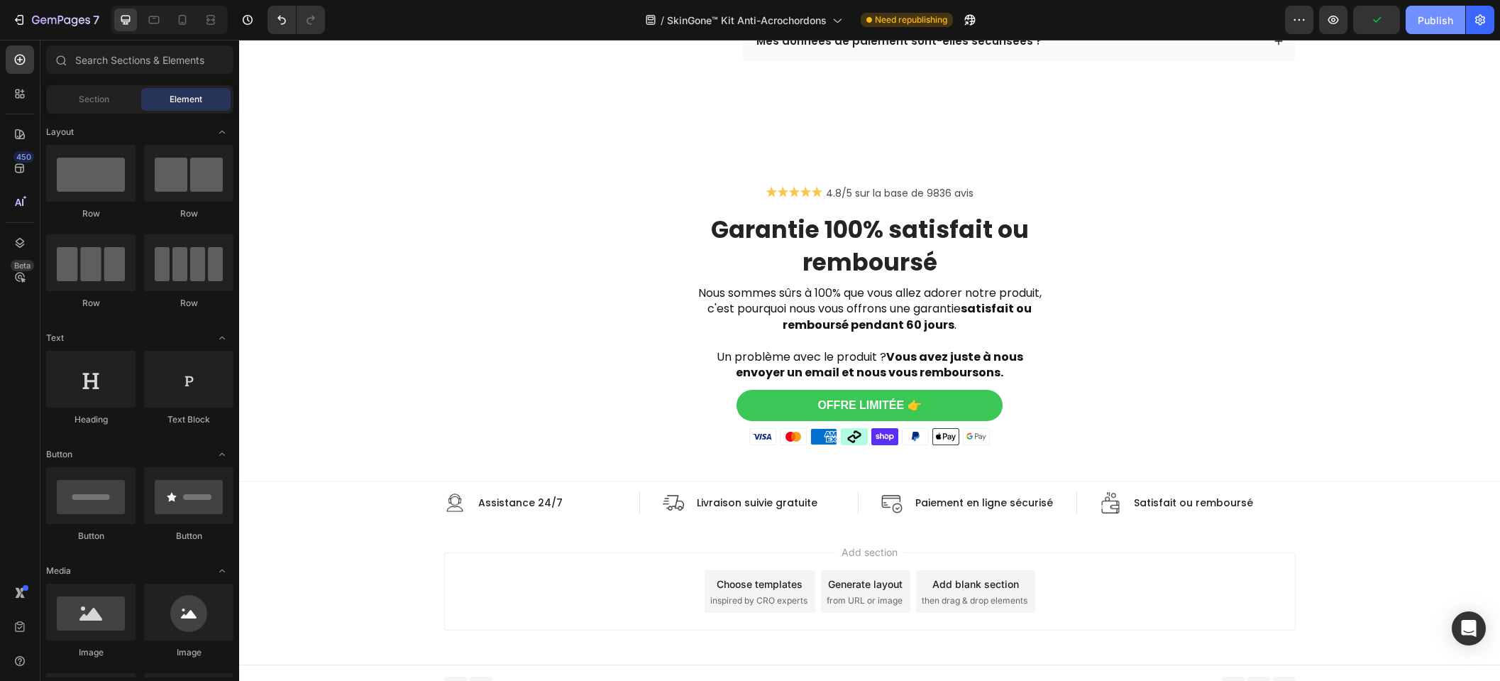
click at [1429, 21] on div "Publish" at bounding box center [1435, 20] width 35 height 15
click at [193, 13] on div at bounding box center [169, 20] width 116 height 28
click at [190, 14] on div at bounding box center [182, 20] width 23 height 23
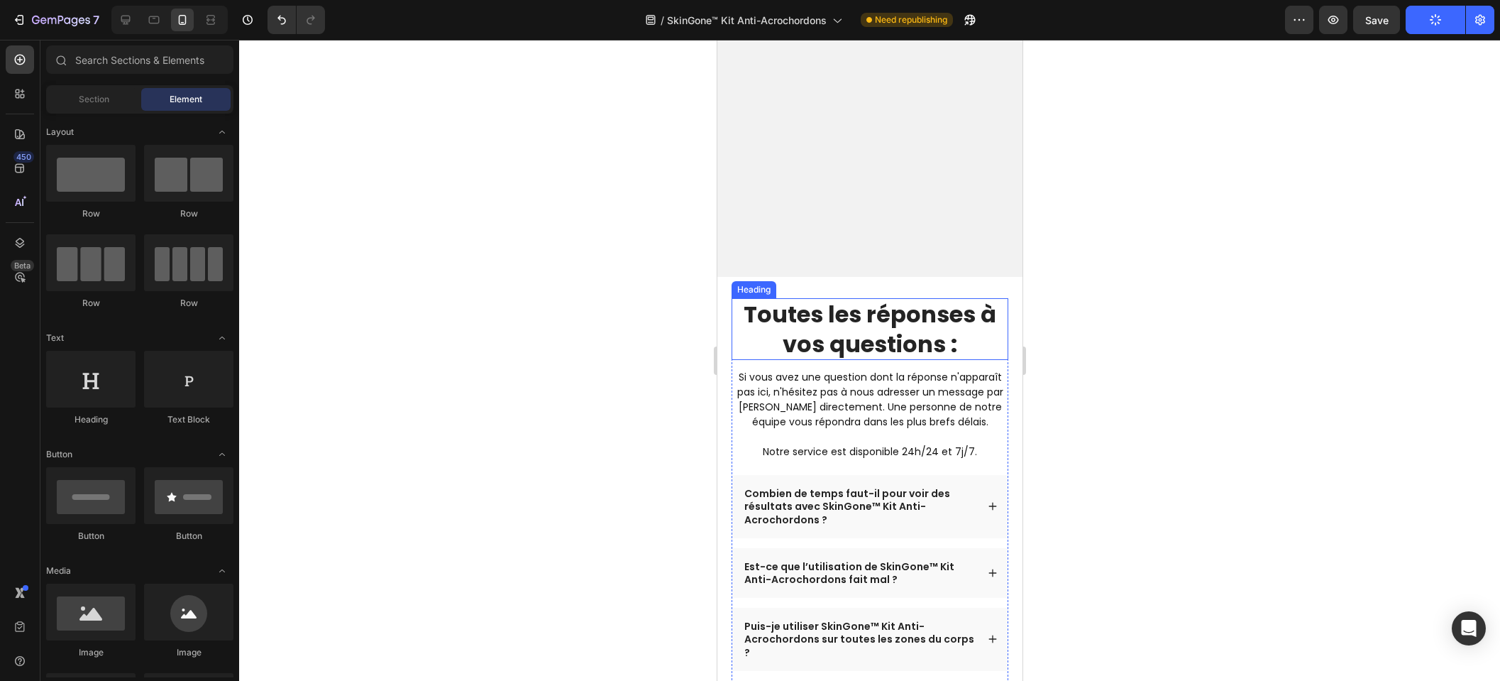
click at [1250, 258] on div at bounding box center [869, 360] width 1261 height 641
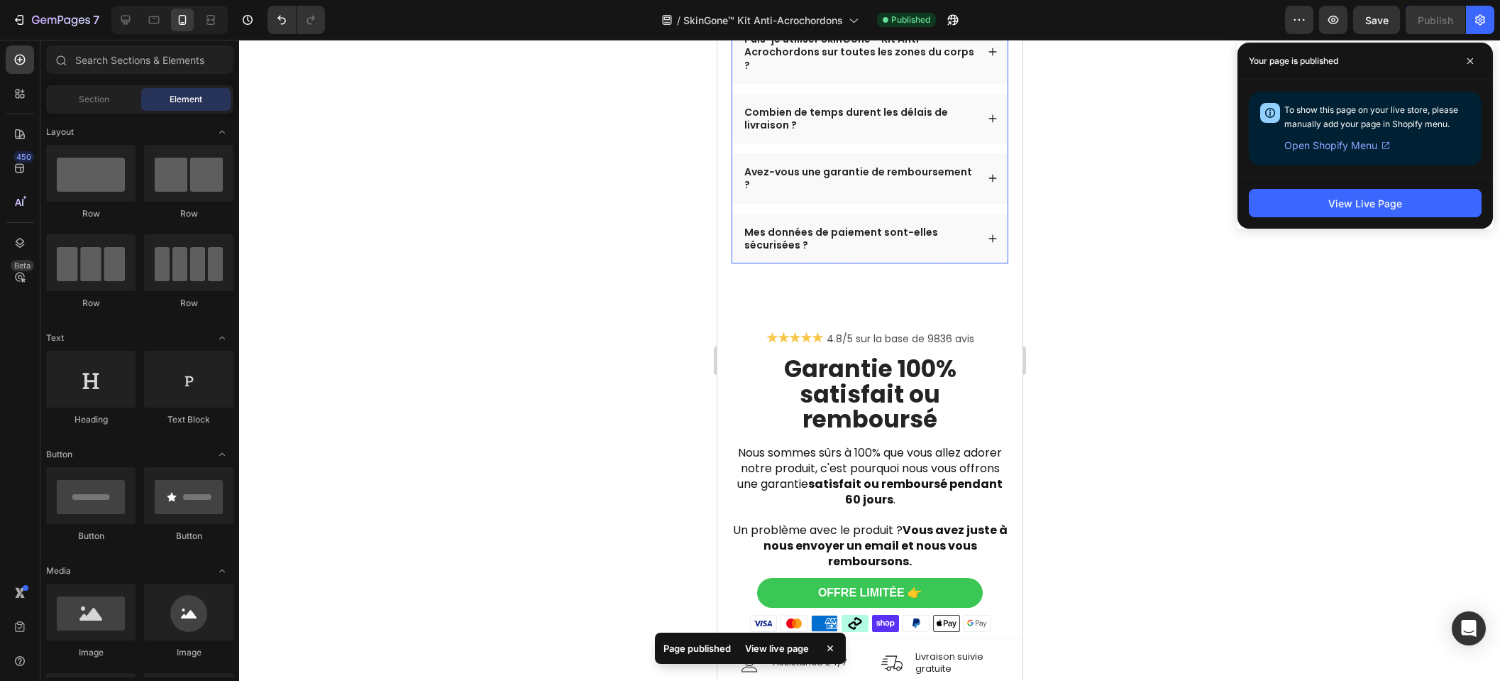
scroll to position [5162, 0]
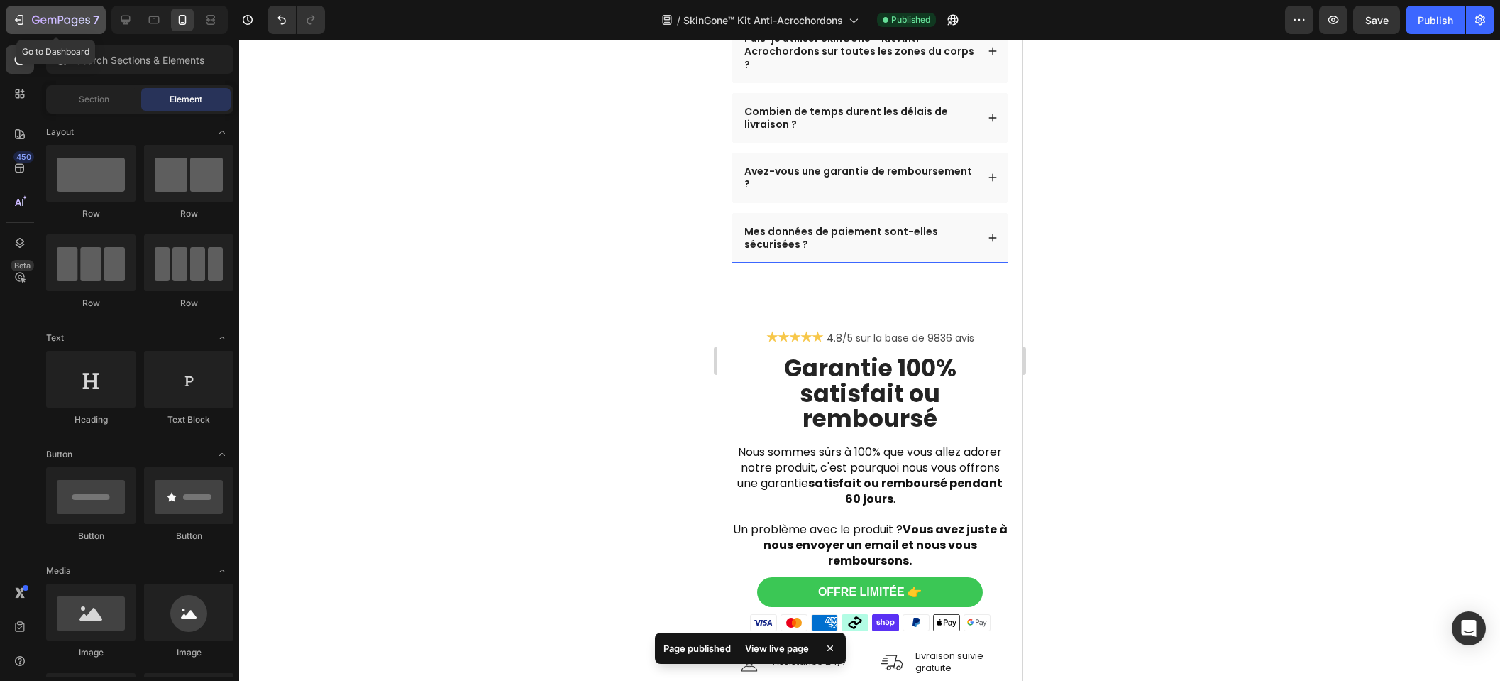
click at [79, 26] on icon "button" at bounding box center [61, 21] width 58 height 12
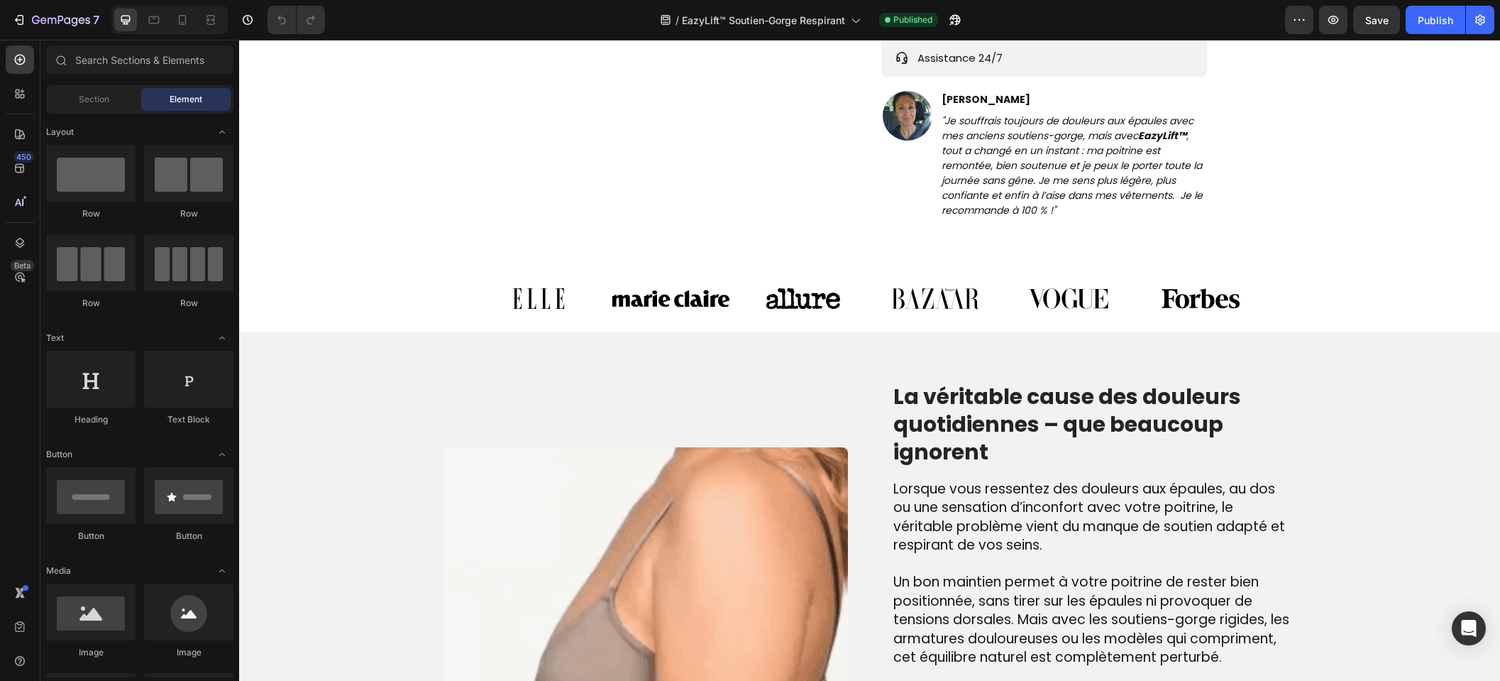
scroll to position [790, 0]
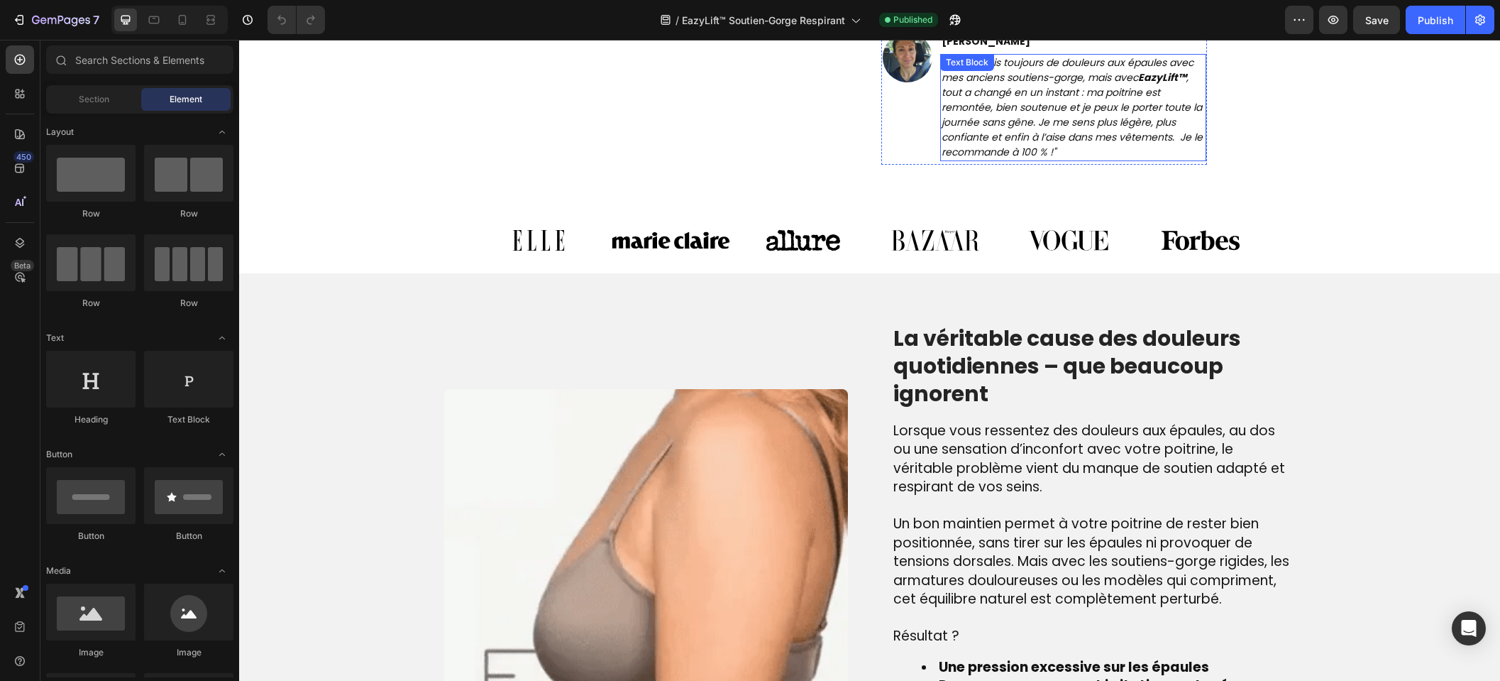
click at [1176, 86] on p ""Je souffrais toujours de douleurs aux épaules avec mes anciens soutiens-gorge,…" at bounding box center [1074, 107] width 264 height 104
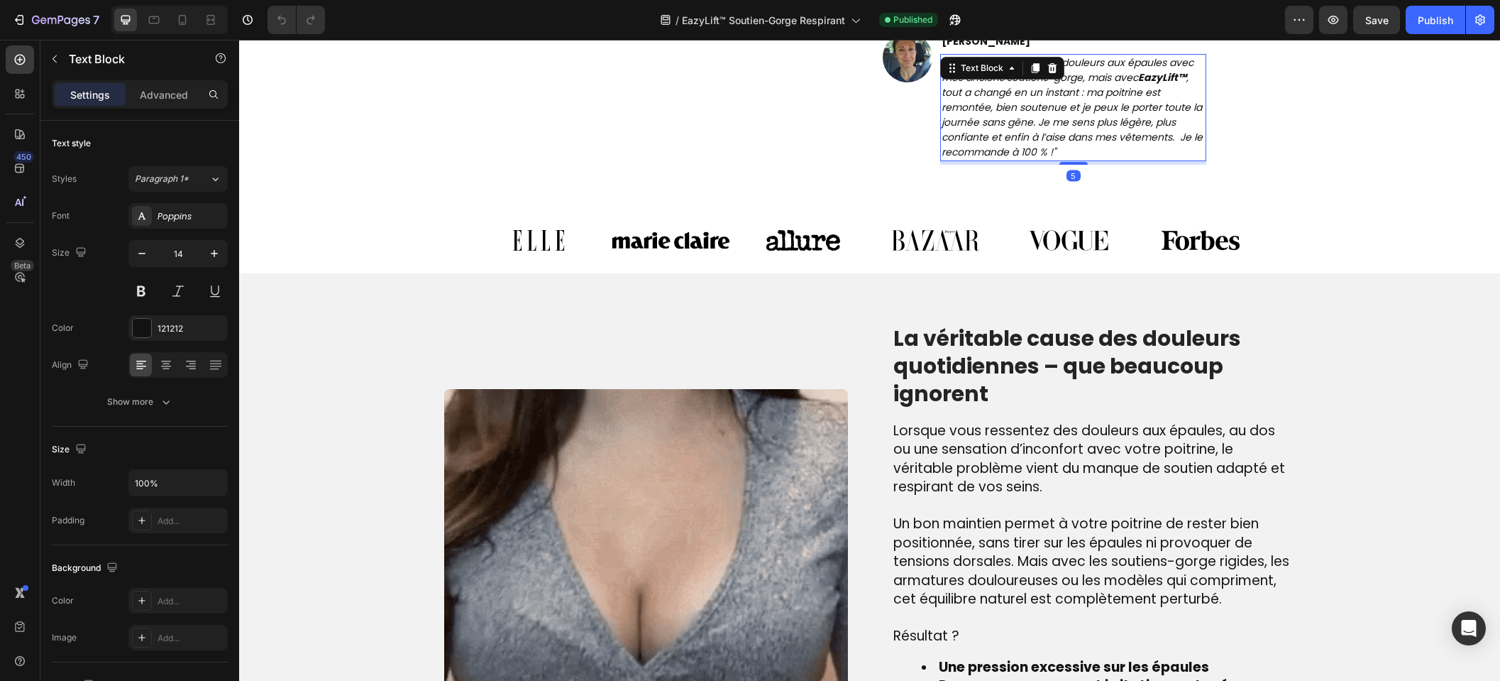
click at [1153, 83] on strong "EazyLift™" at bounding box center [1162, 77] width 48 height 14
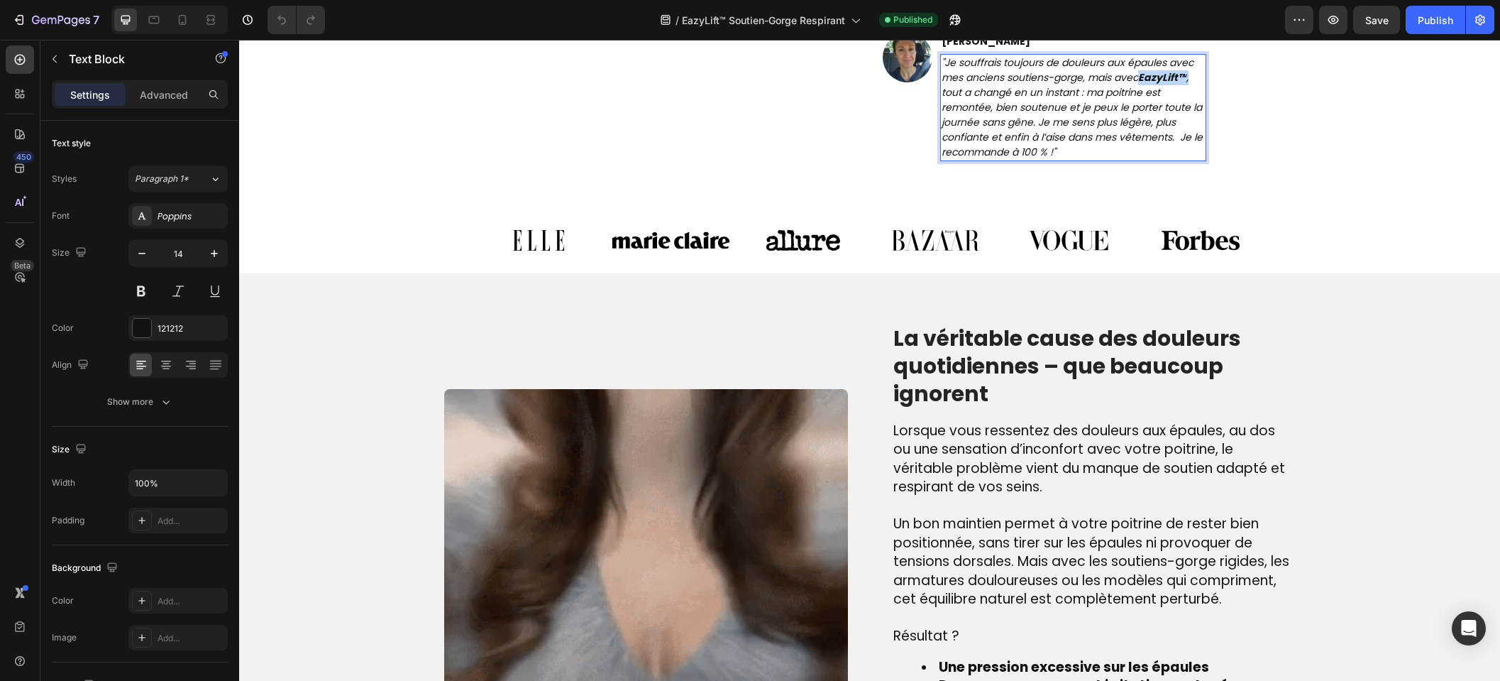
drag, startPoint x: 1139, startPoint y: 78, endPoint x: 1187, endPoint y: 79, distance: 47.6
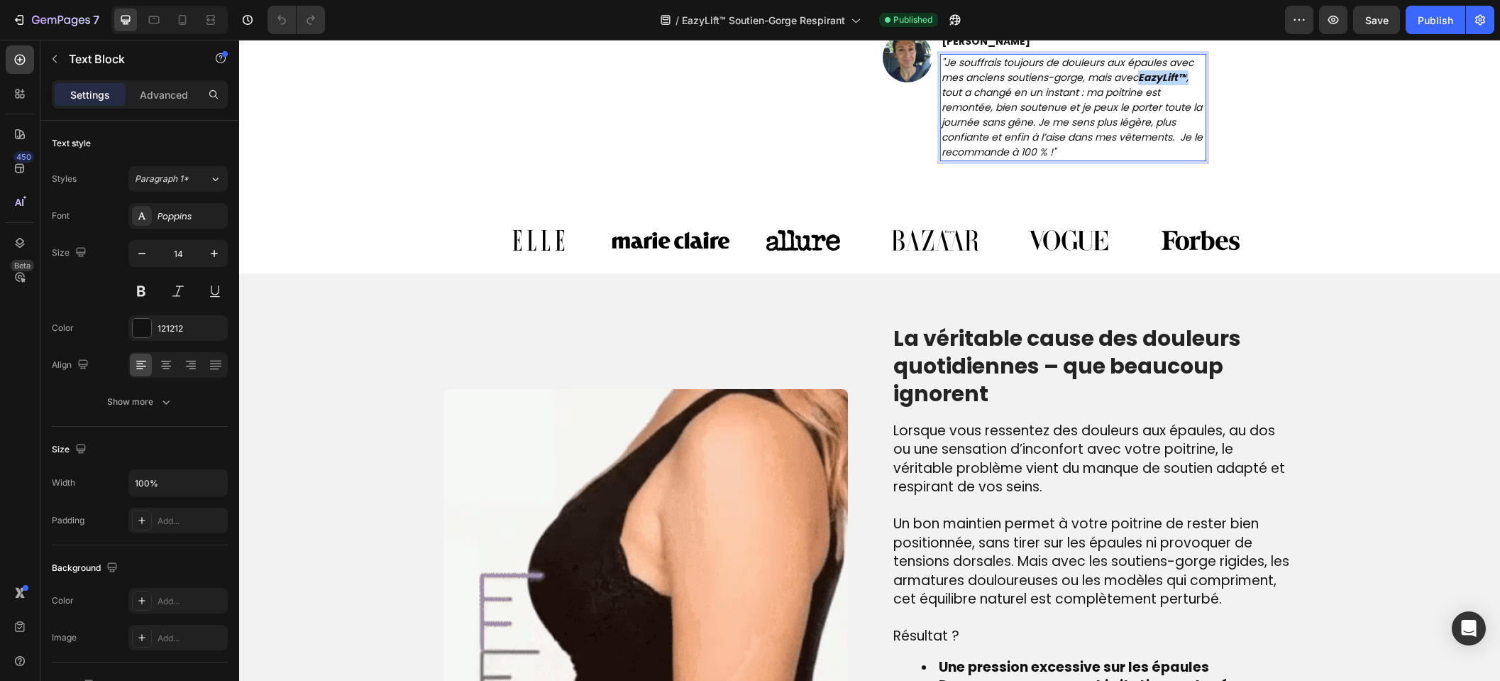
click at [1187, 79] on icon ""Je souffrais toujours de douleurs aux épaules avec mes anciens soutiens-gorge,…" at bounding box center [1072, 107] width 261 height 104
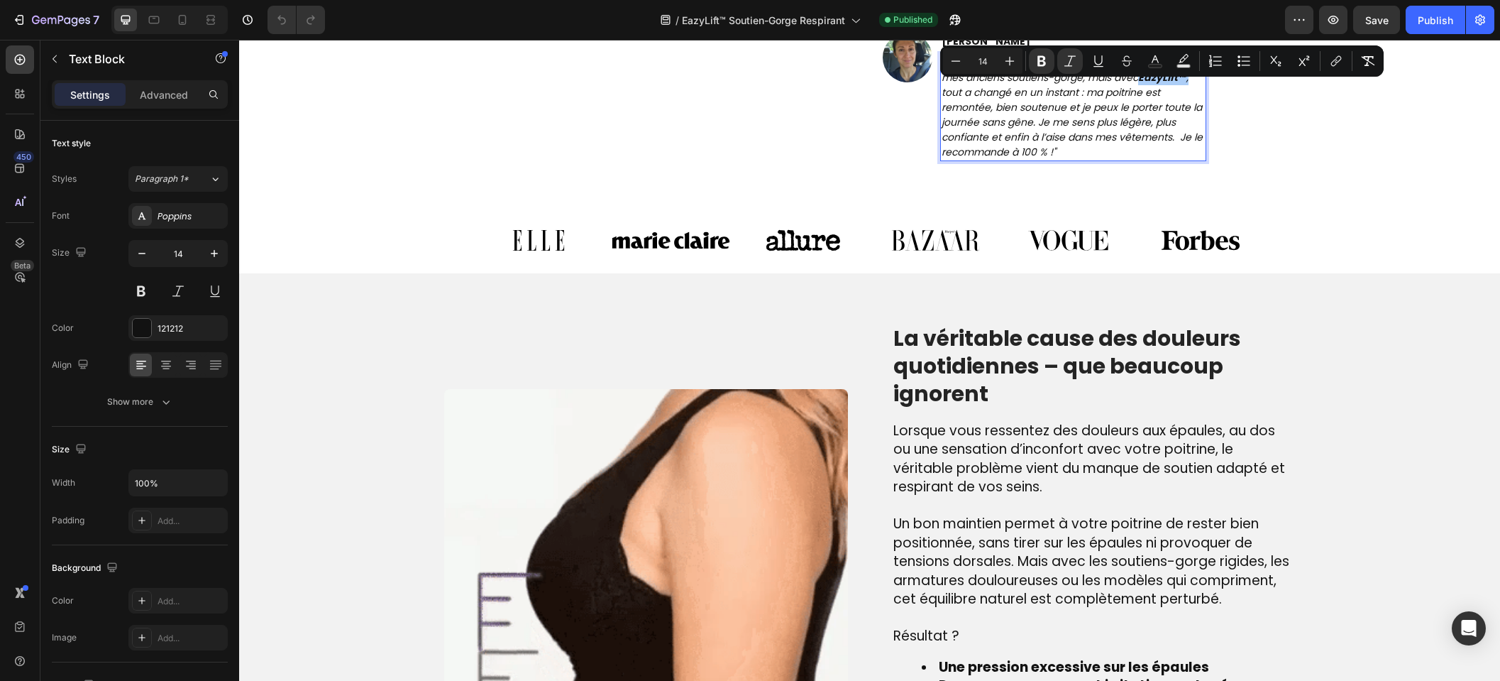
drag, startPoint x: 1043, startPoint y: 61, endPoint x: 1081, endPoint y: 72, distance: 39.8
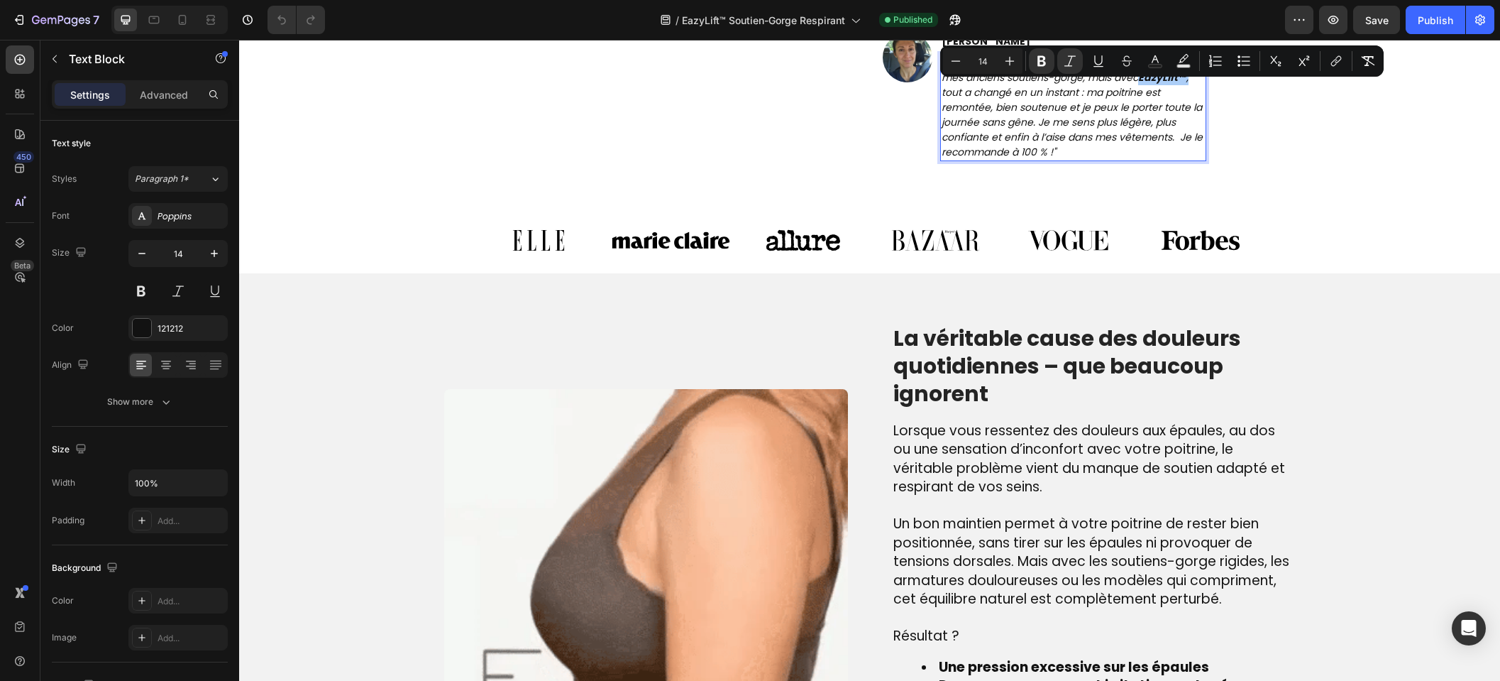
click at [1043, 61] on icon "Editor contextual toolbar" at bounding box center [1042, 61] width 9 height 11
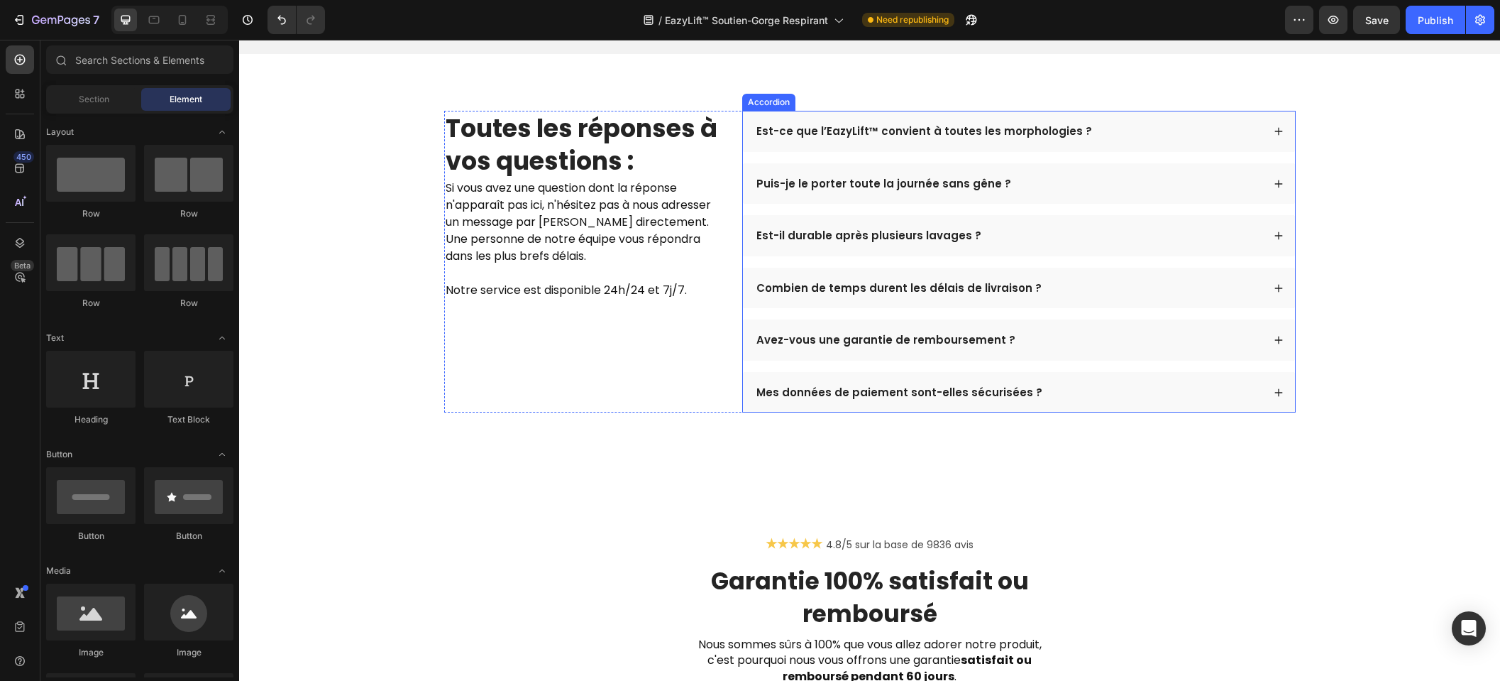
scroll to position [4941, 0]
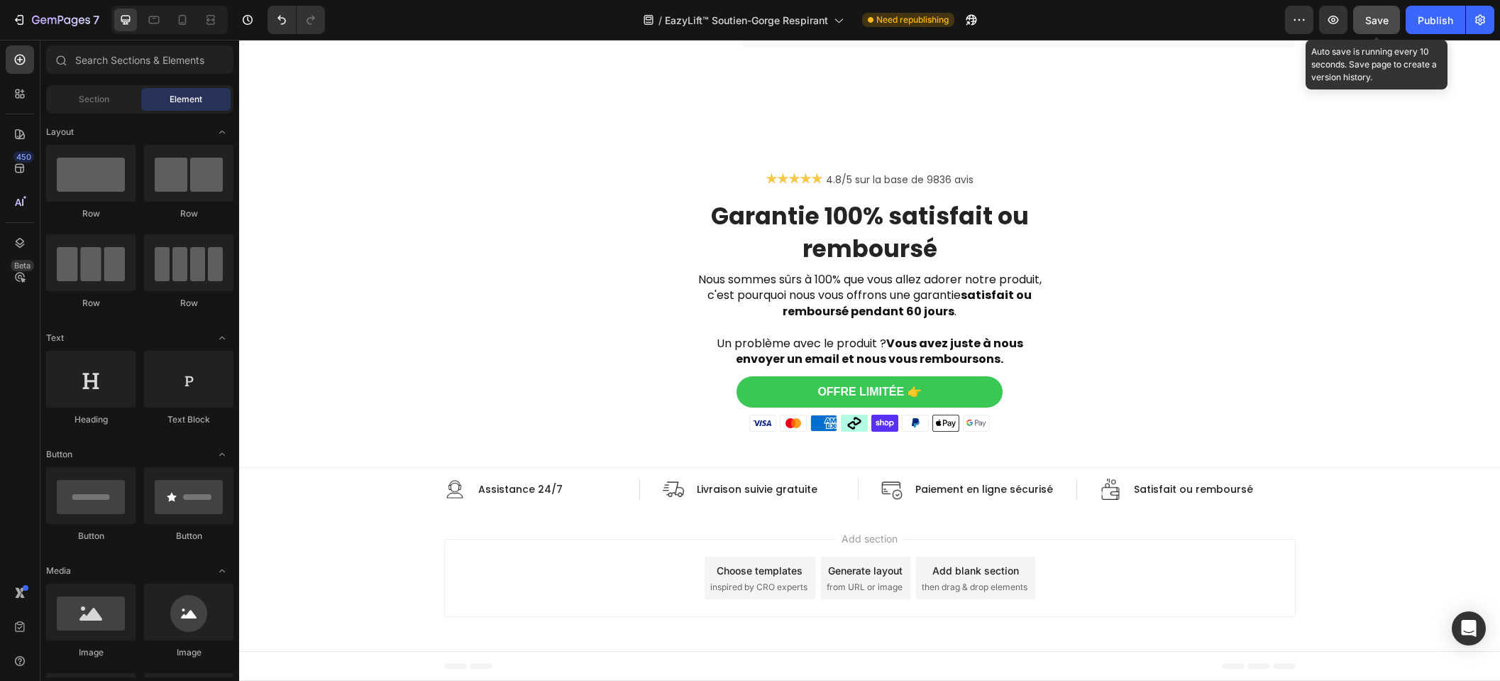
click at [1383, 15] on span "Save" at bounding box center [1377, 20] width 23 height 12
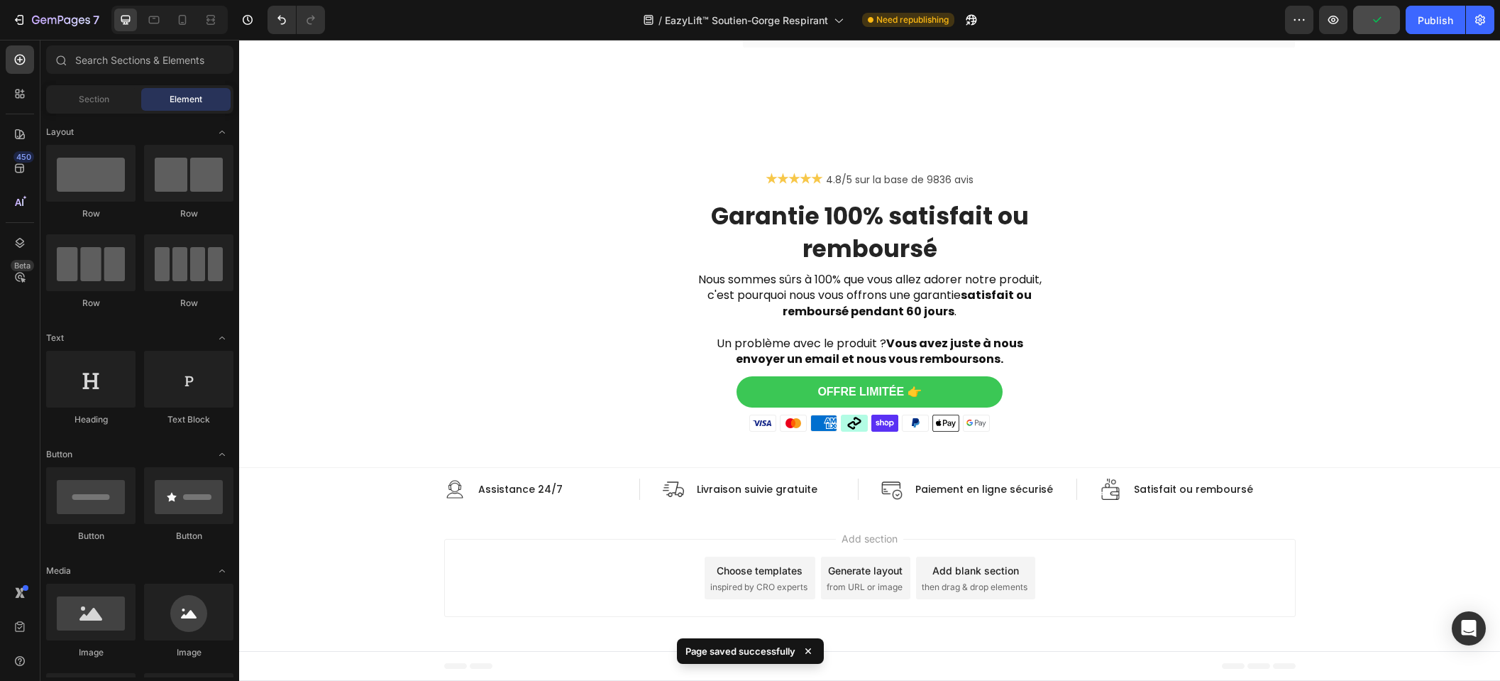
drag, startPoint x: 1425, startPoint y: 16, endPoint x: 1327, endPoint y: 0, distance: 98.6
click at [1425, 16] on div "Publish" at bounding box center [1435, 20] width 35 height 15
click at [183, 16] on icon at bounding box center [182, 20] width 14 height 14
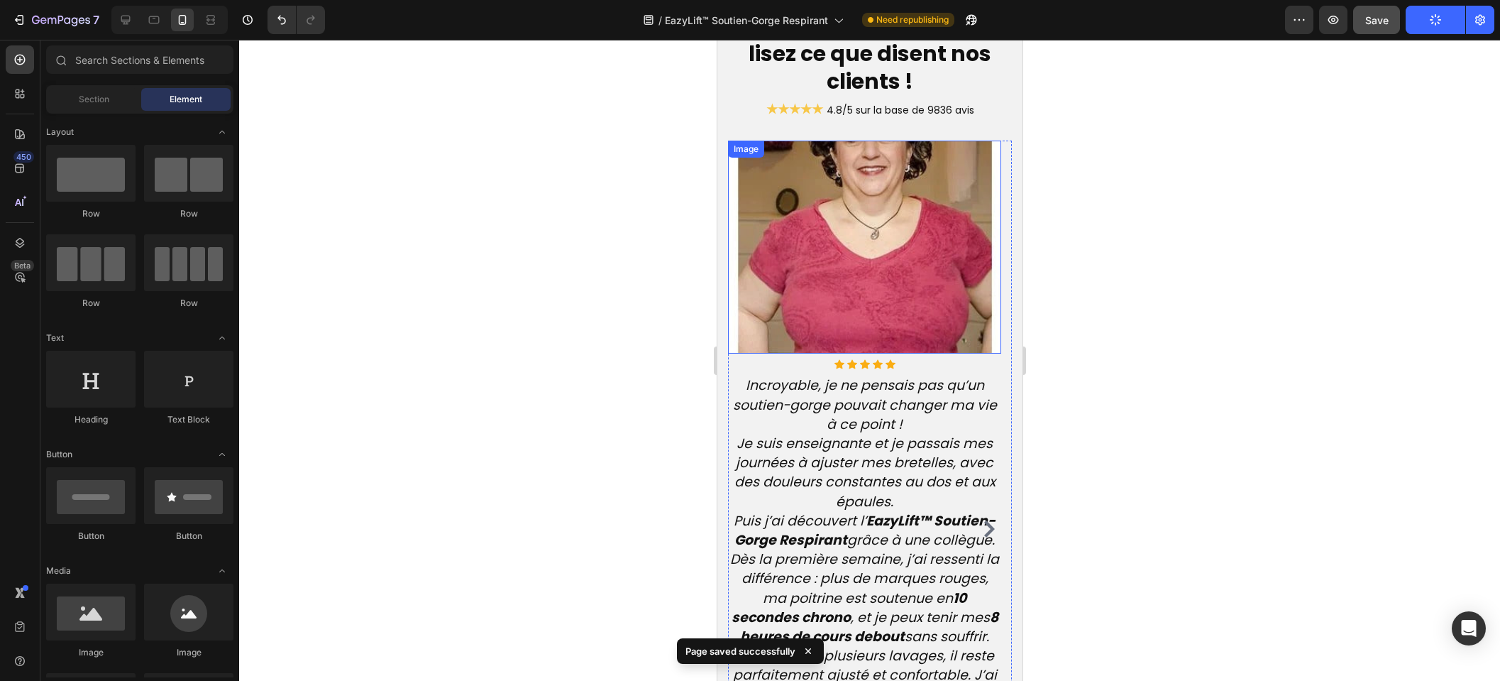
scroll to position [3386, 0]
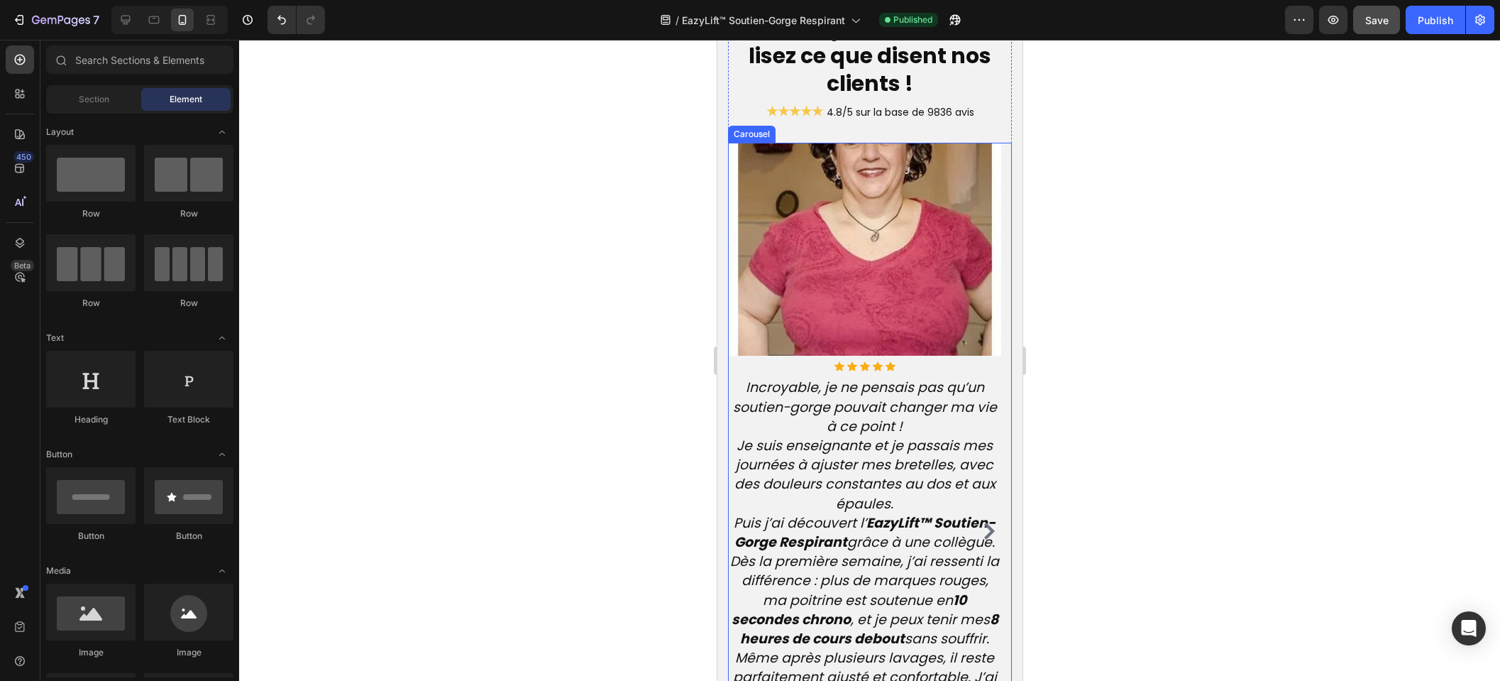
click at [980, 524] on icon "Carousel Next Arrow" at bounding box center [988, 530] width 17 height 17
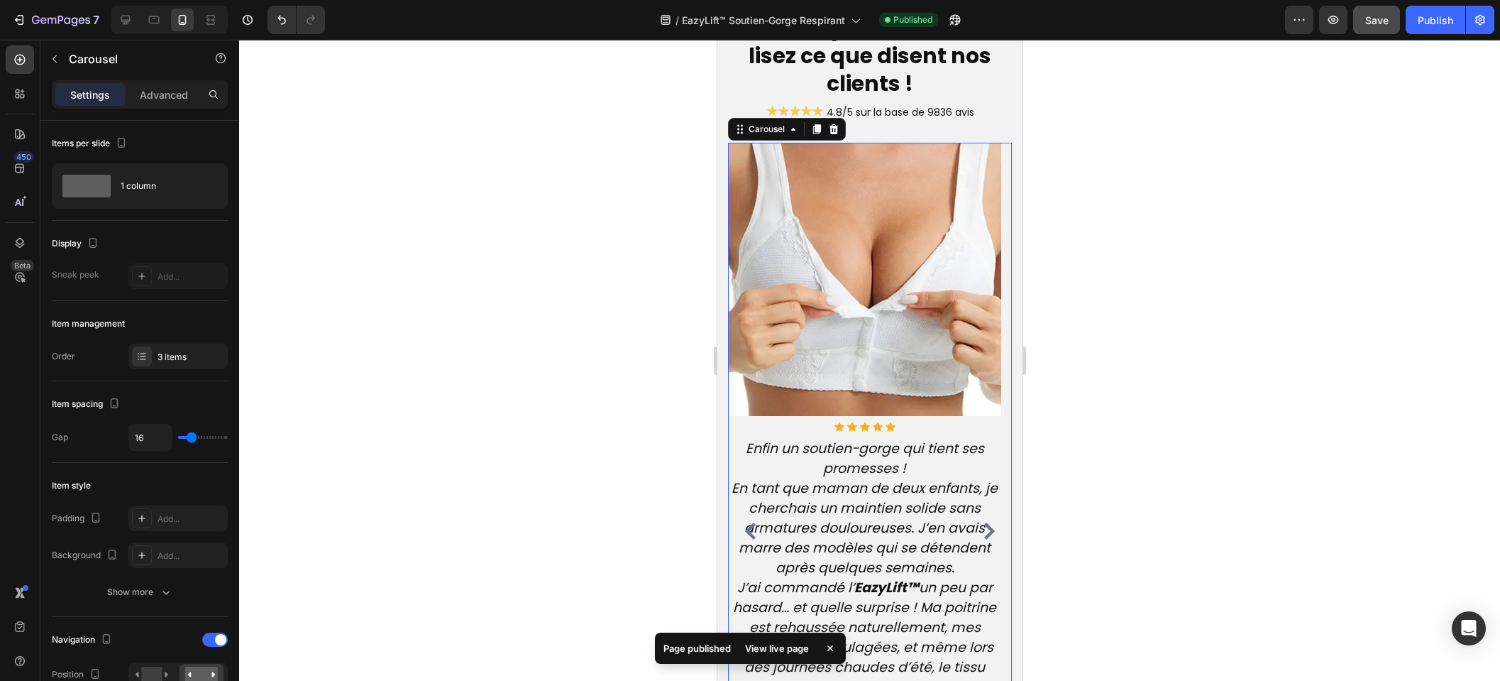
click at [980, 528] on icon "Carousel Next Arrow" at bounding box center [988, 530] width 17 height 17
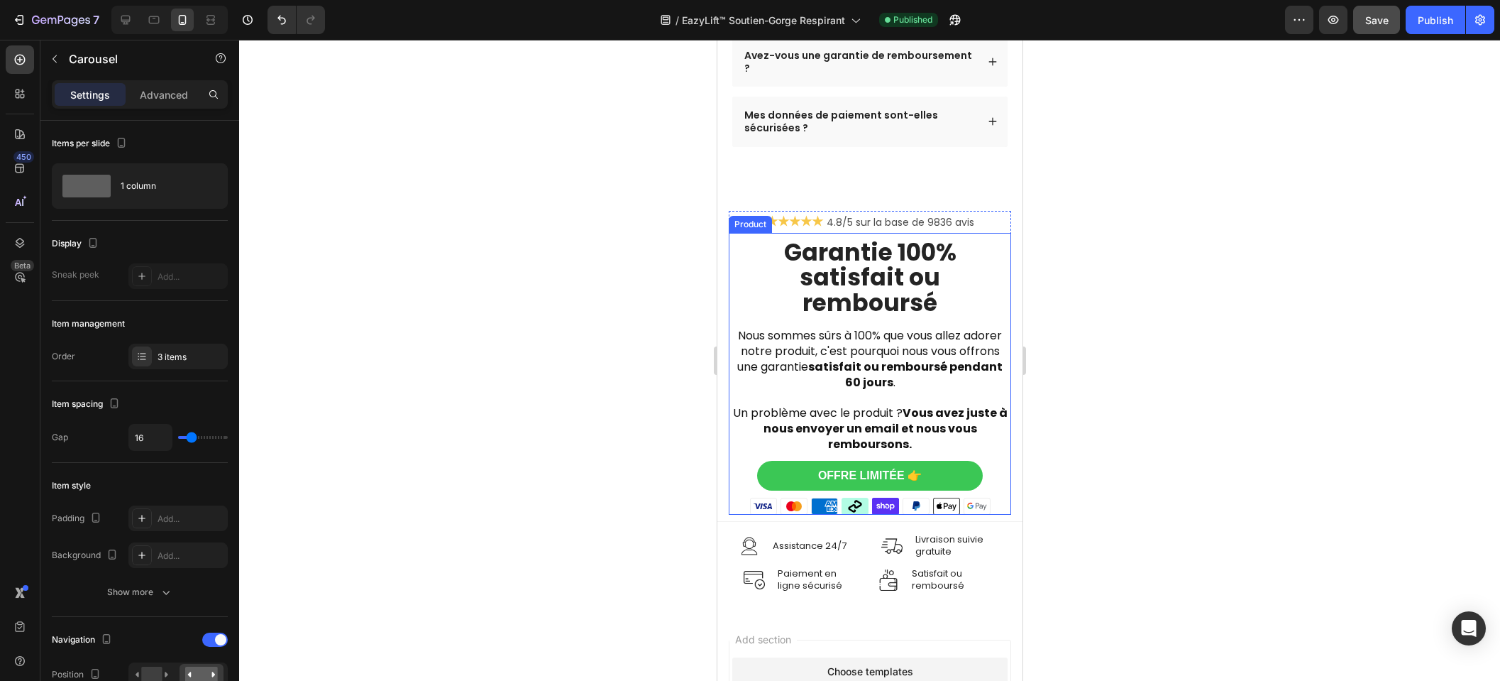
scroll to position [5697, 0]
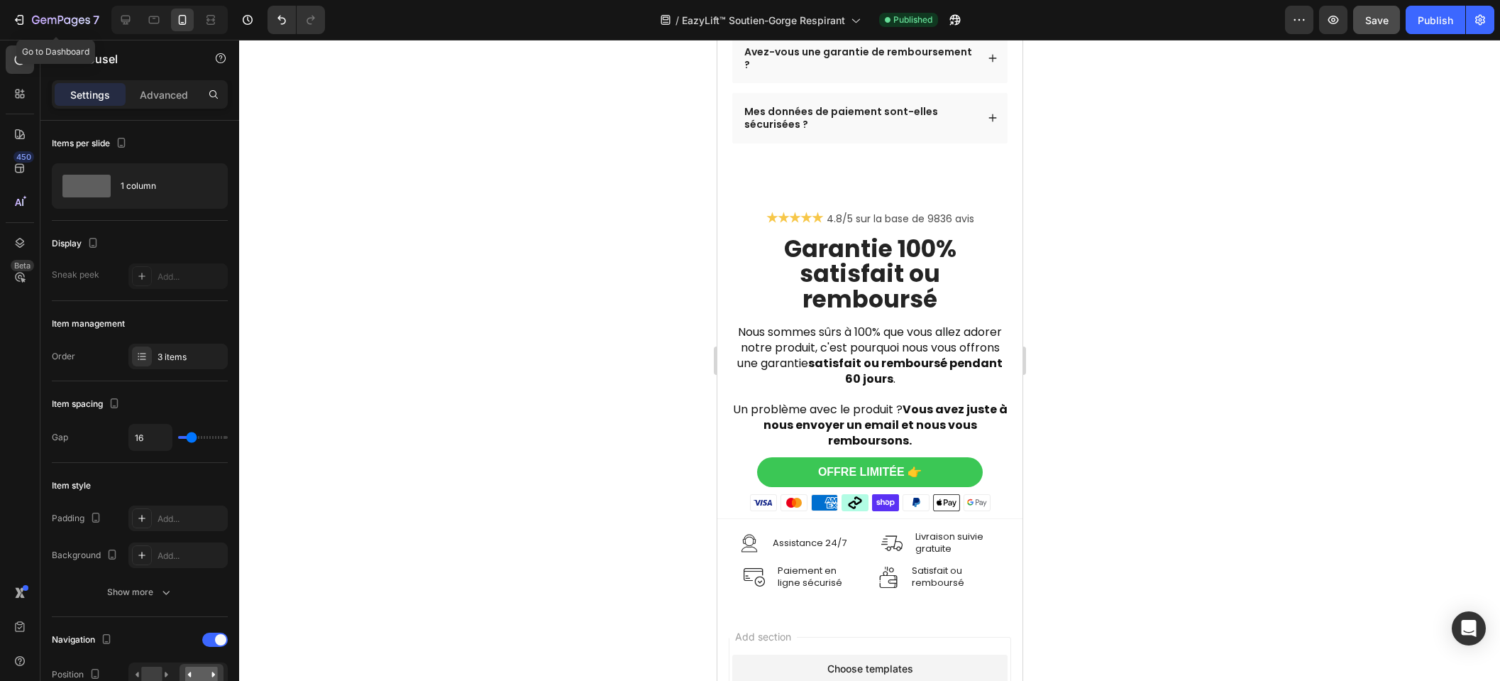
drag, startPoint x: 65, startPoint y: 18, endPoint x: 154, endPoint y: 4, distance: 89.9
click at [65, 18] on icon "button" at bounding box center [67, 20] width 6 height 6
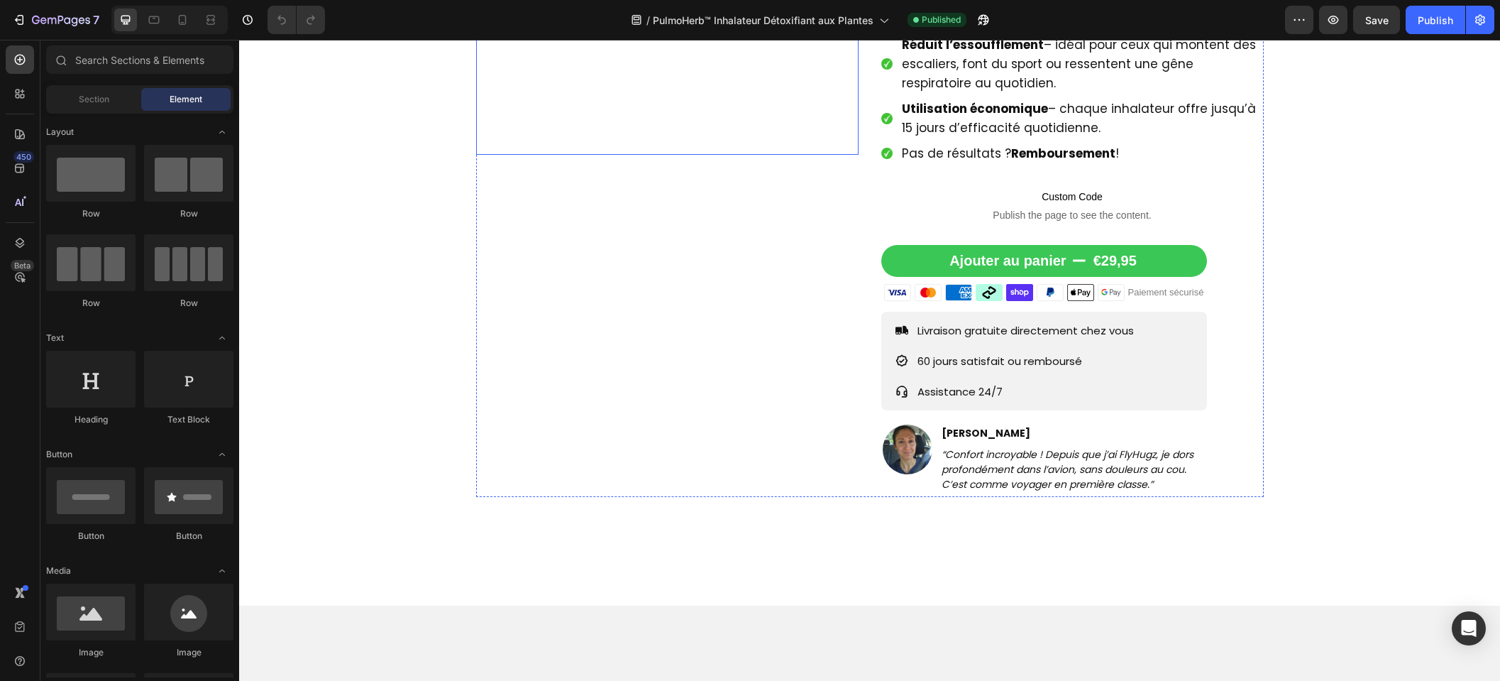
scroll to position [431, 0]
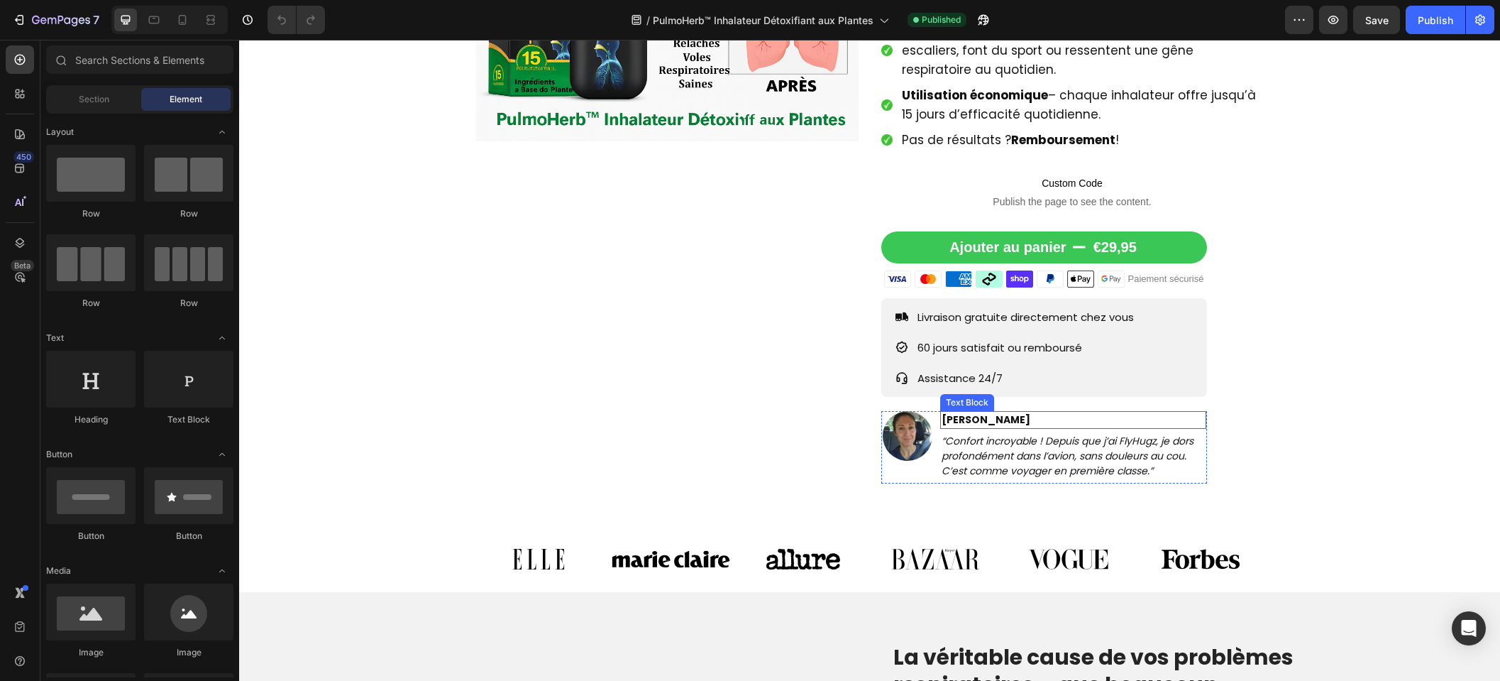
click at [1012, 450] on icon "“Confort incroyable ! Depuis que j’ai FlyHugz, je dors profondément dans l’avio…" at bounding box center [1068, 456] width 252 height 44
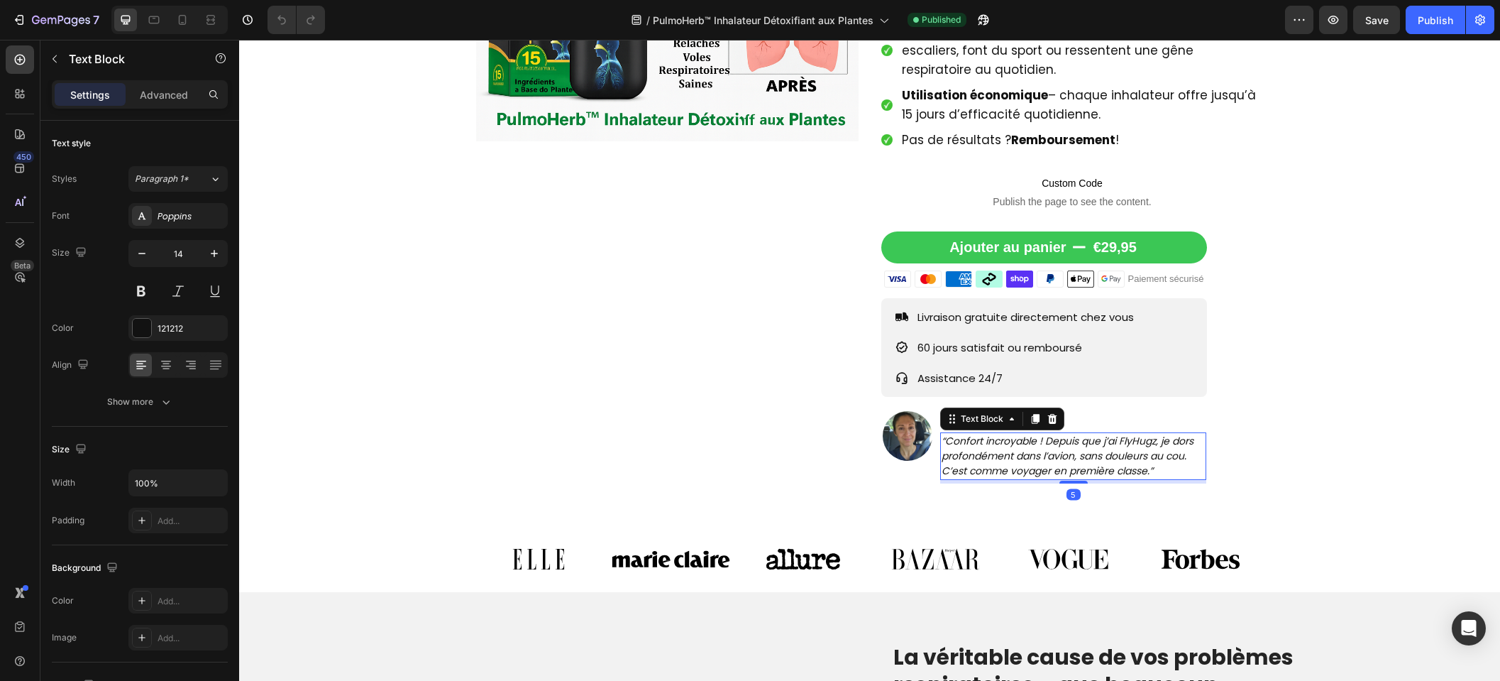
click at [1012, 450] on icon "“Confort incroyable ! Depuis que j’ai FlyHugz, je dors profondément dans l’avio…" at bounding box center [1068, 456] width 252 height 44
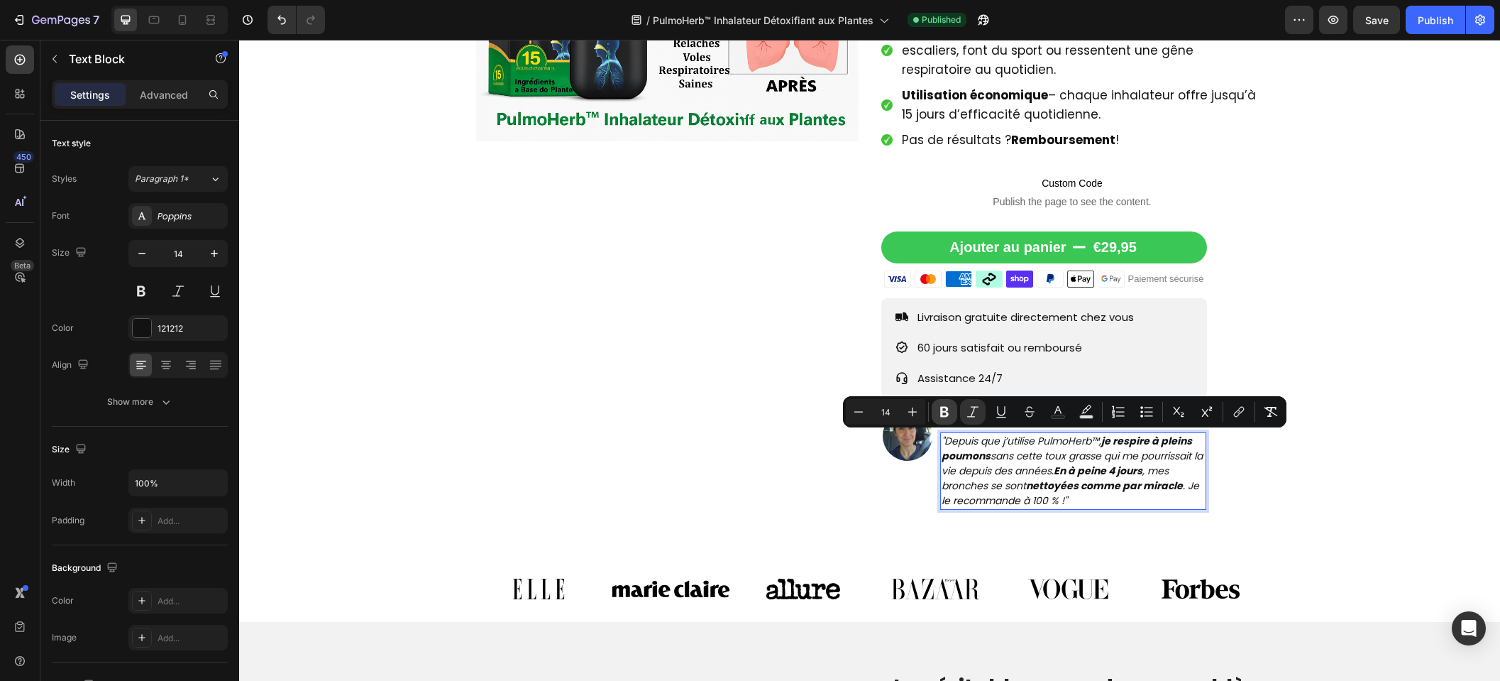
click at [952, 412] on button "Bold" at bounding box center [945, 412] width 26 height 26
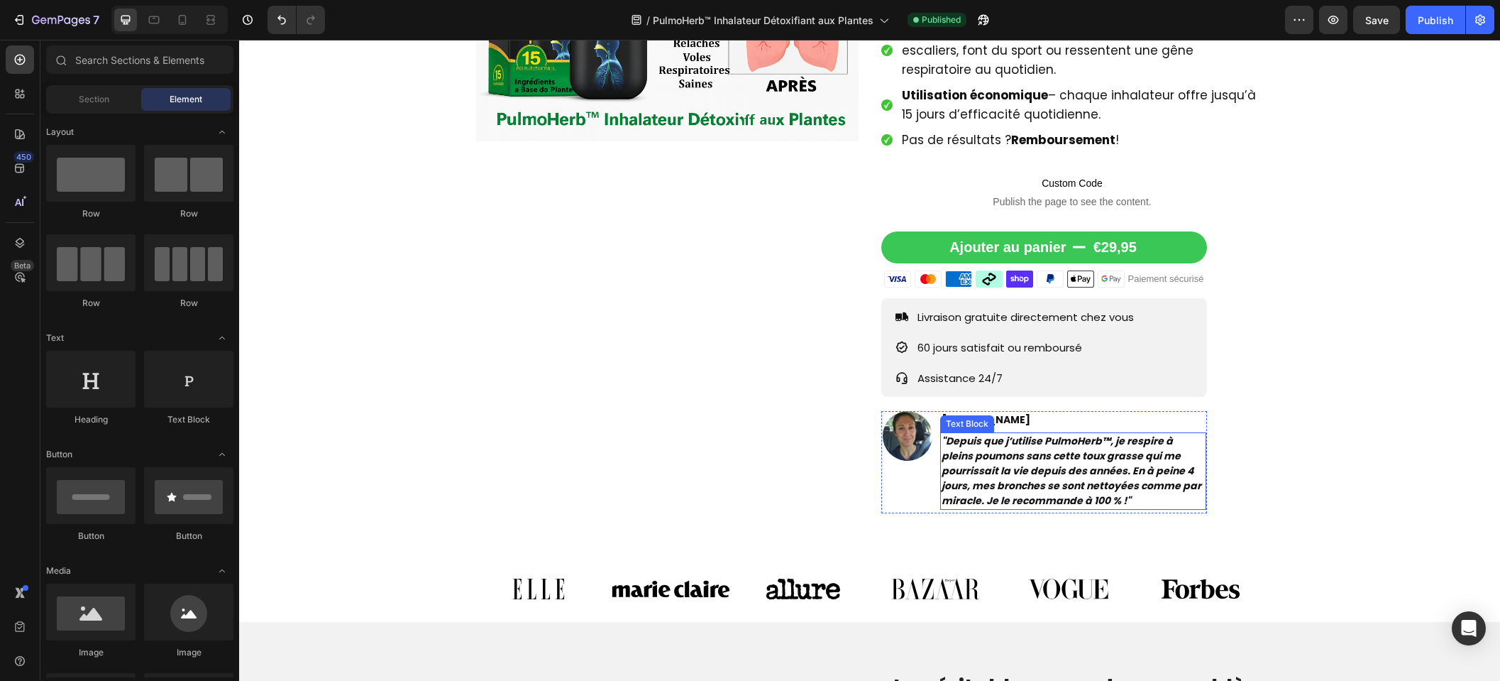
click at [1124, 463] on strong ""Depuis que j’utilise PulmoHerb™, je respire à pleins poumons sans cette toux g…" at bounding box center [1072, 471] width 260 height 74
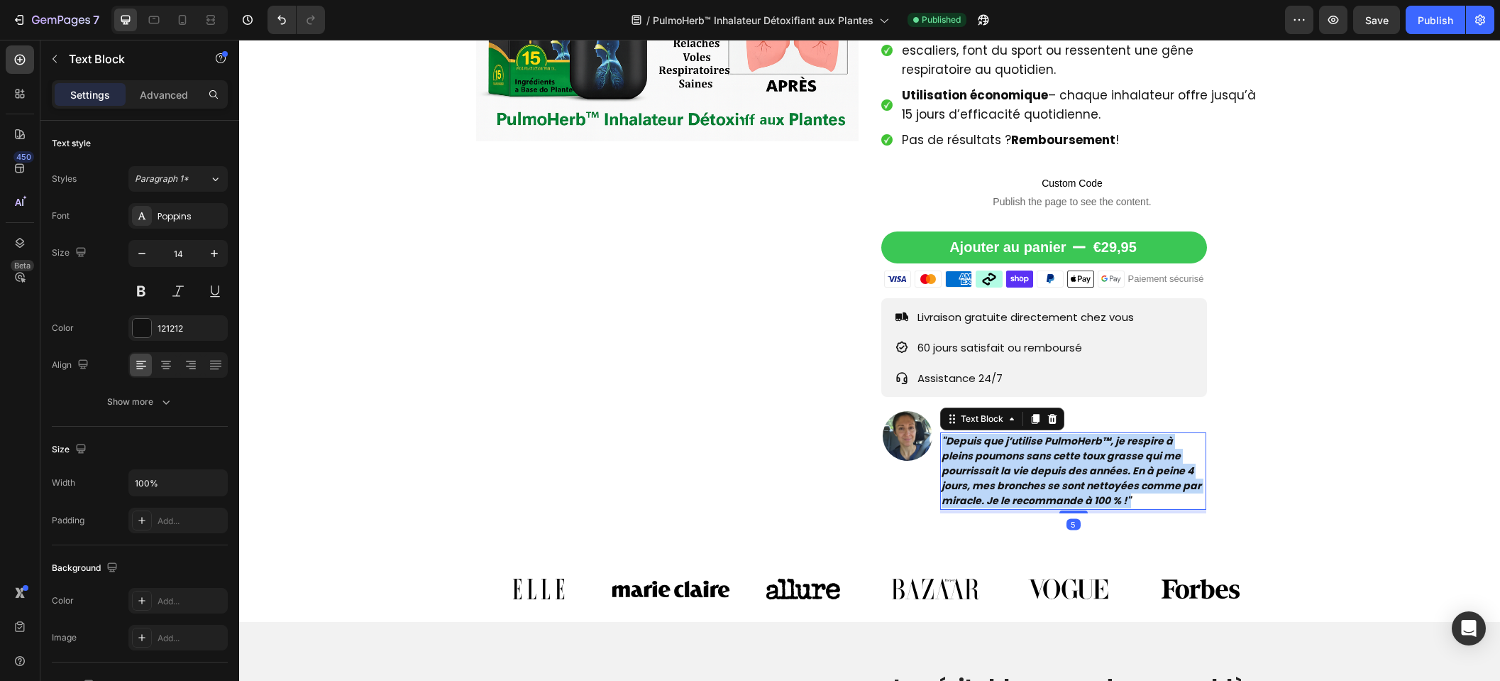
click at [1124, 463] on strong ""Depuis que j’utilise PulmoHerb™, je respire à pleins poumons sans cette toux g…" at bounding box center [1072, 471] width 260 height 74
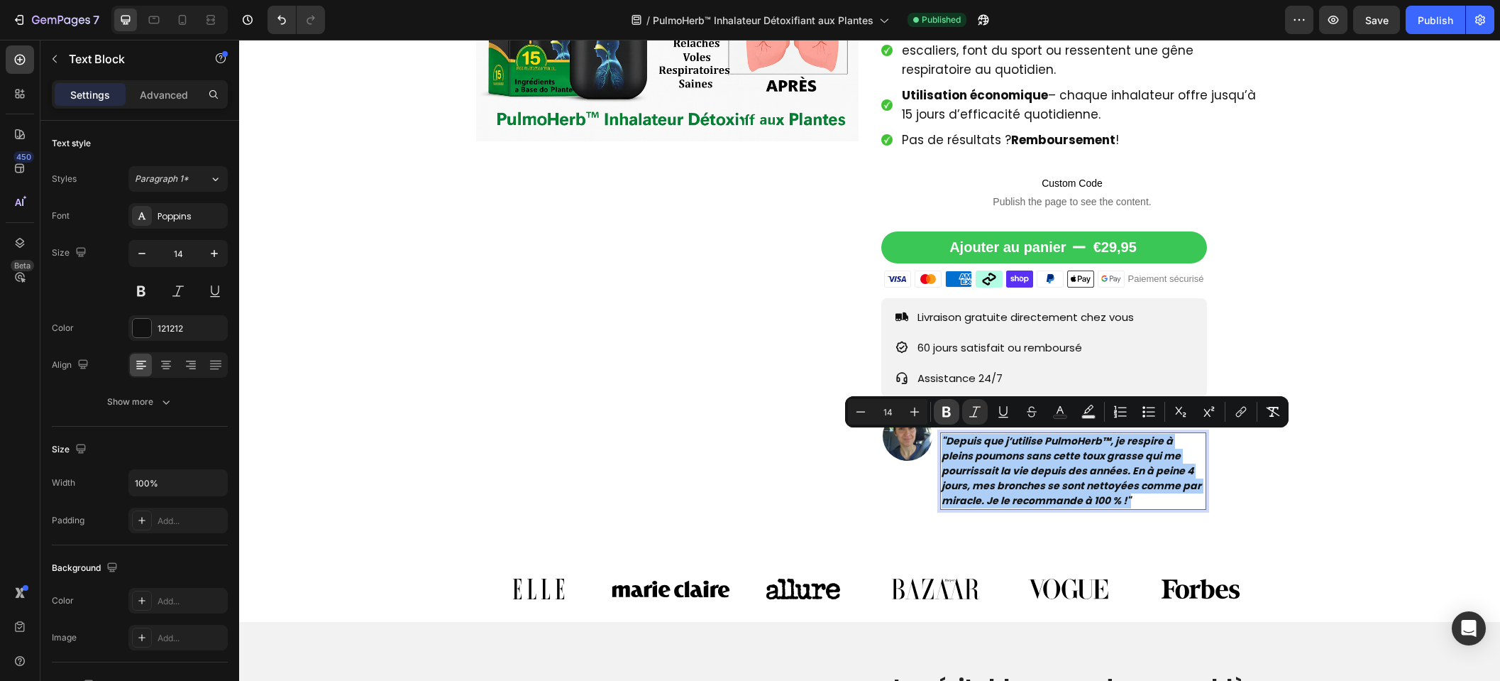
click at [947, 410] on icon "Editor contextual toolbar" at bounding box center [947, 412] width 14 height 14
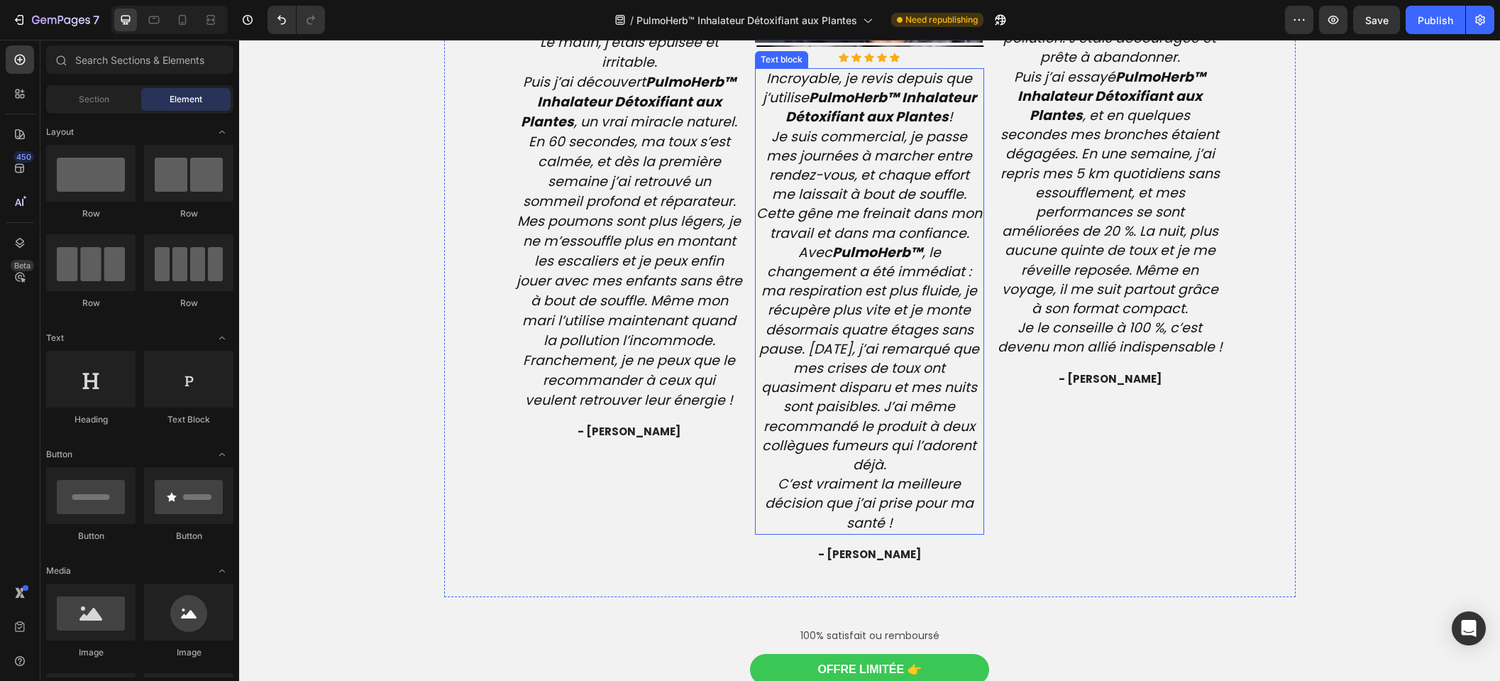
scroll to position [3736, 0]
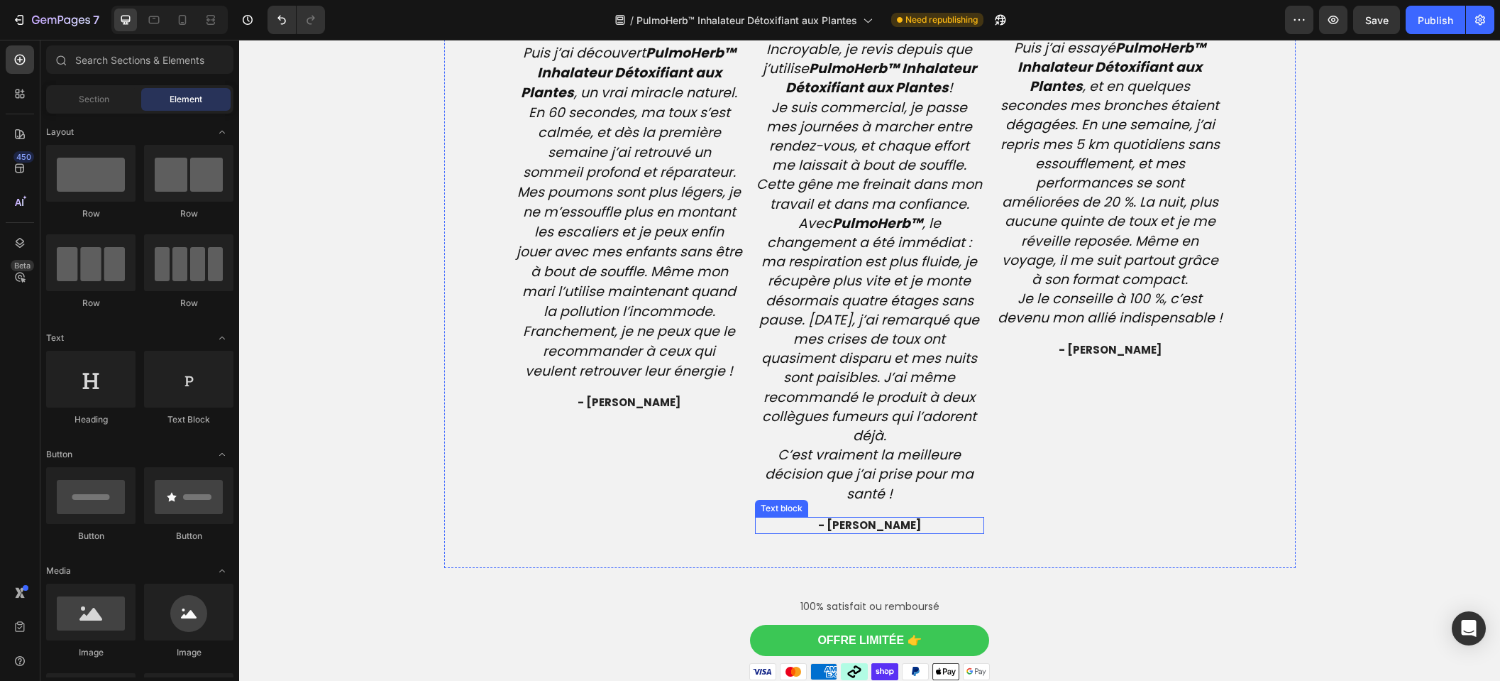
click at [848, 529] on span "- Jéan P." at bounding box center [869, 524] width 103 height 15
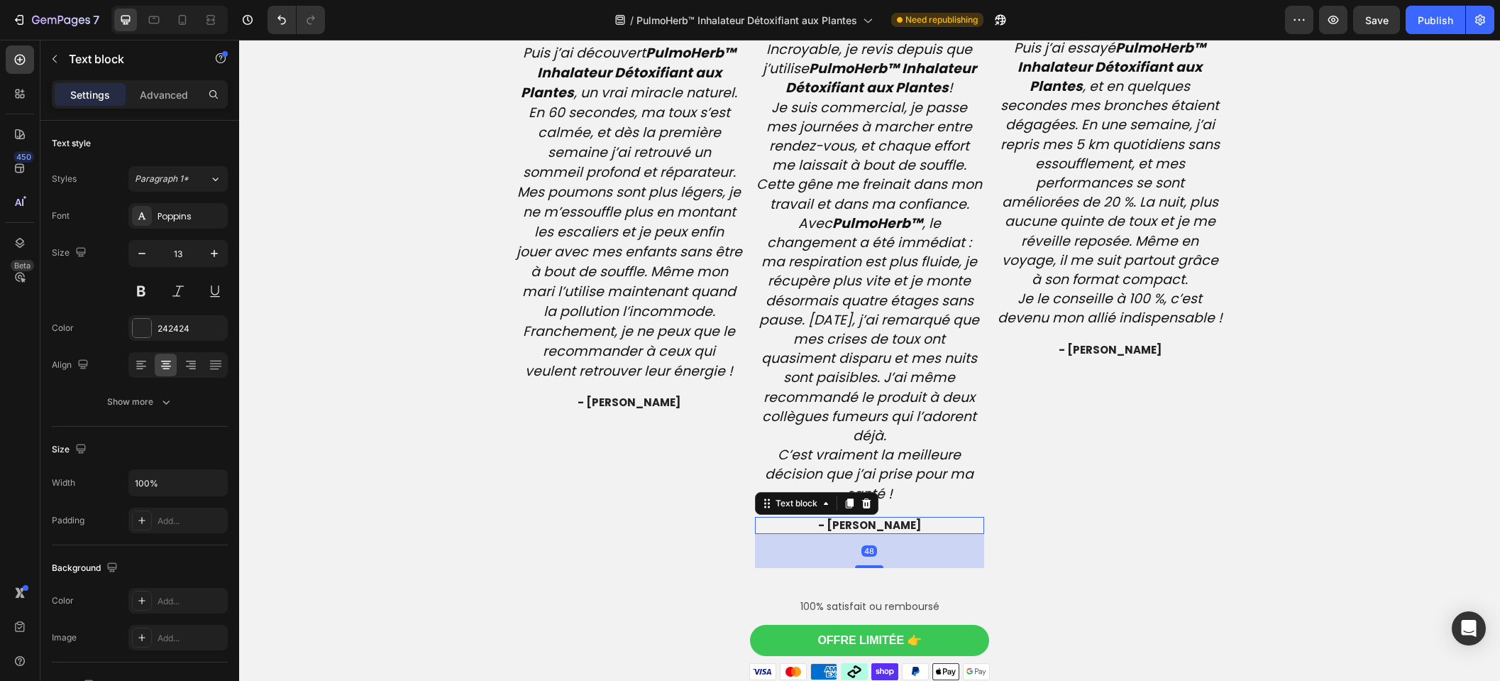
click at [855, 528] on span "- Jéan P." at bounding box center [869, 524] width 103 height 15
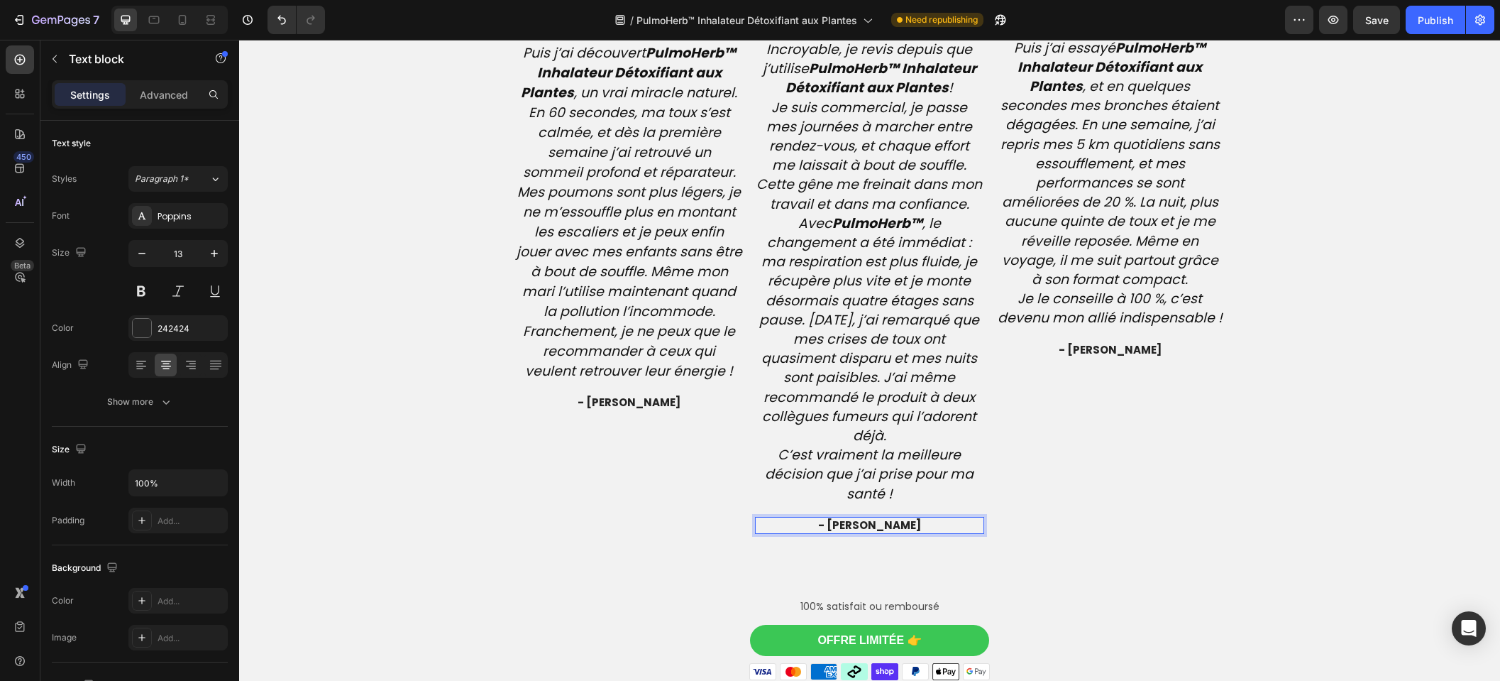
click at [861, 529] on span "- Jéan P." at bounding box center [869, 524] width 103 height 15
click at [1264, 363] on div "Image Icon Icon Icon Icon Icon Icon List Hoz Wow, je n’aurais jamais cru respir…" at bounding box center [870, 215] width 852 height 706
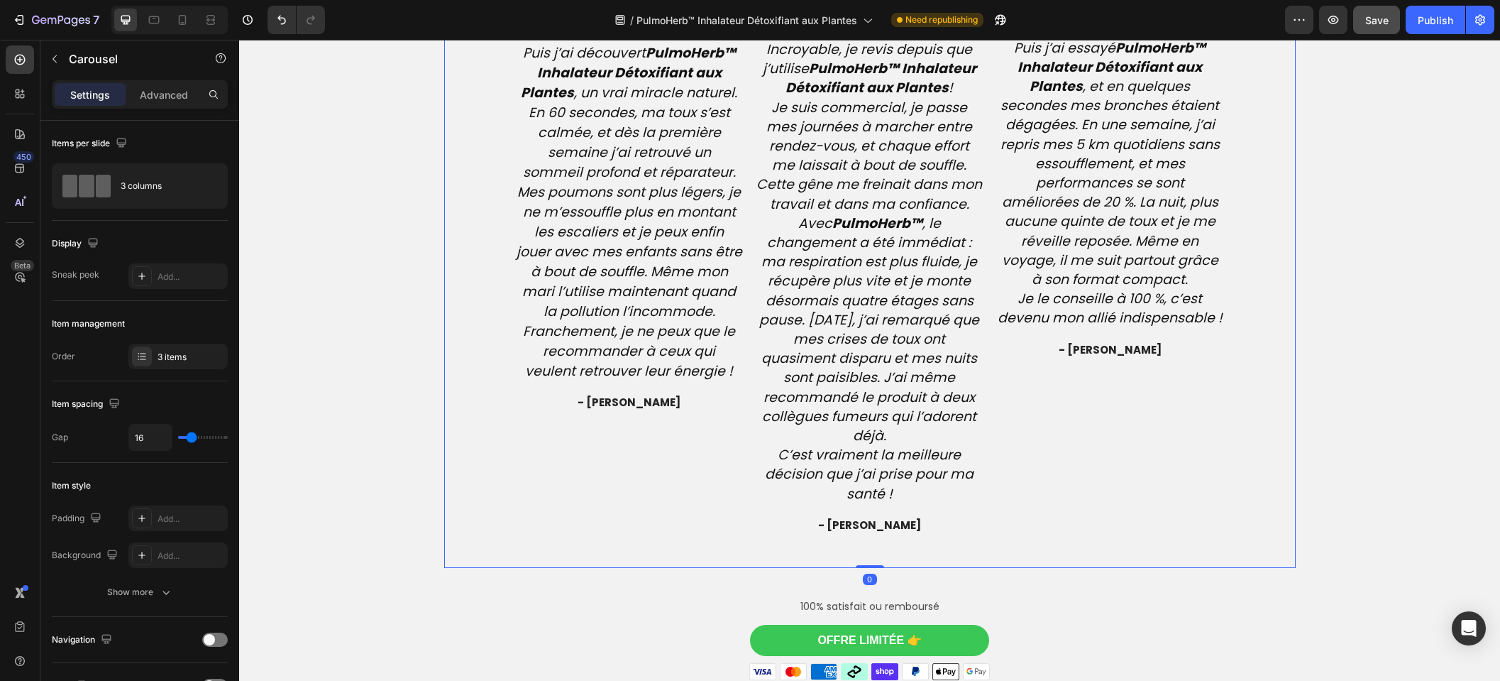
drag, startPoint x: 1408, startPoint y: 16, endPoint x: 1385, endPoint y: 21, distance: 23.8
click at [1409, 16] on button "Publish" at bounding box center [1436, 20] width 60 height 28
click at [190, 14] on div at bounding box center [182, 20] width 23 height 23
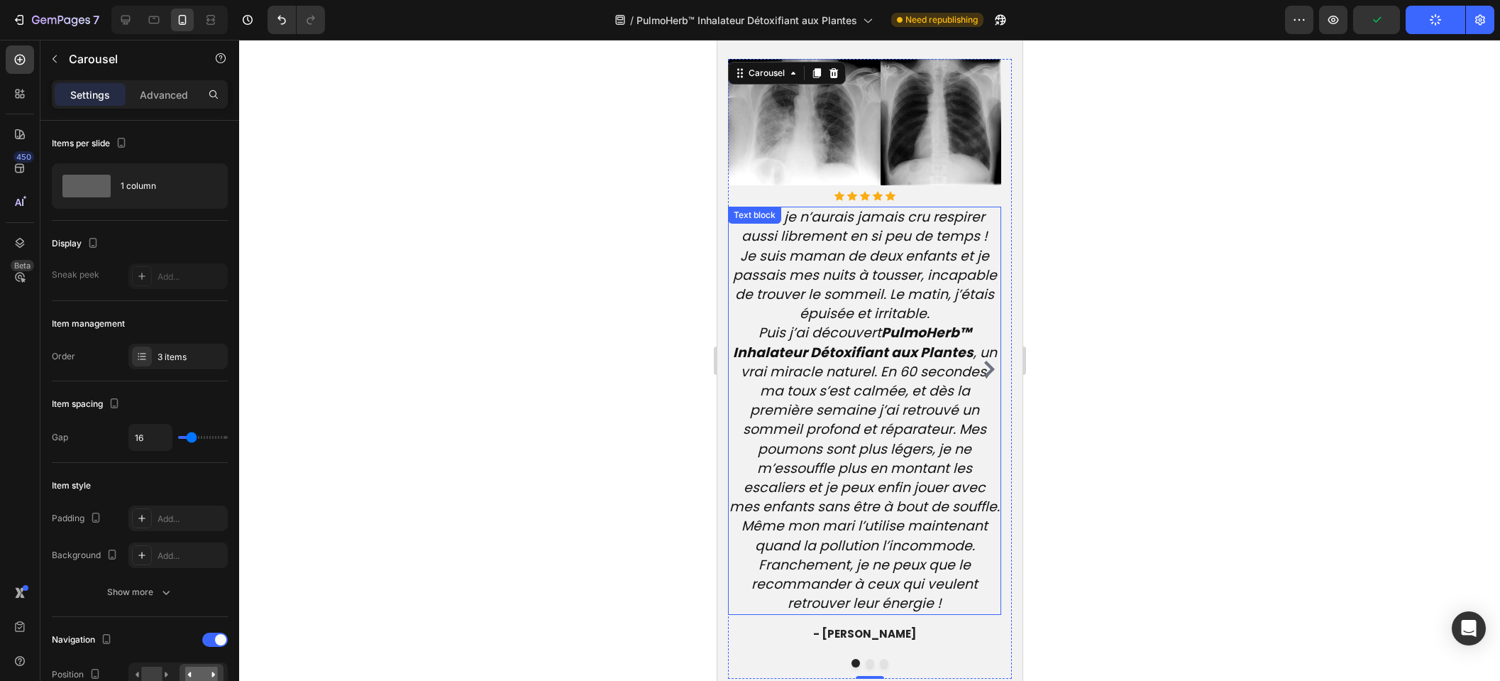
scroll to position [3364, 0]
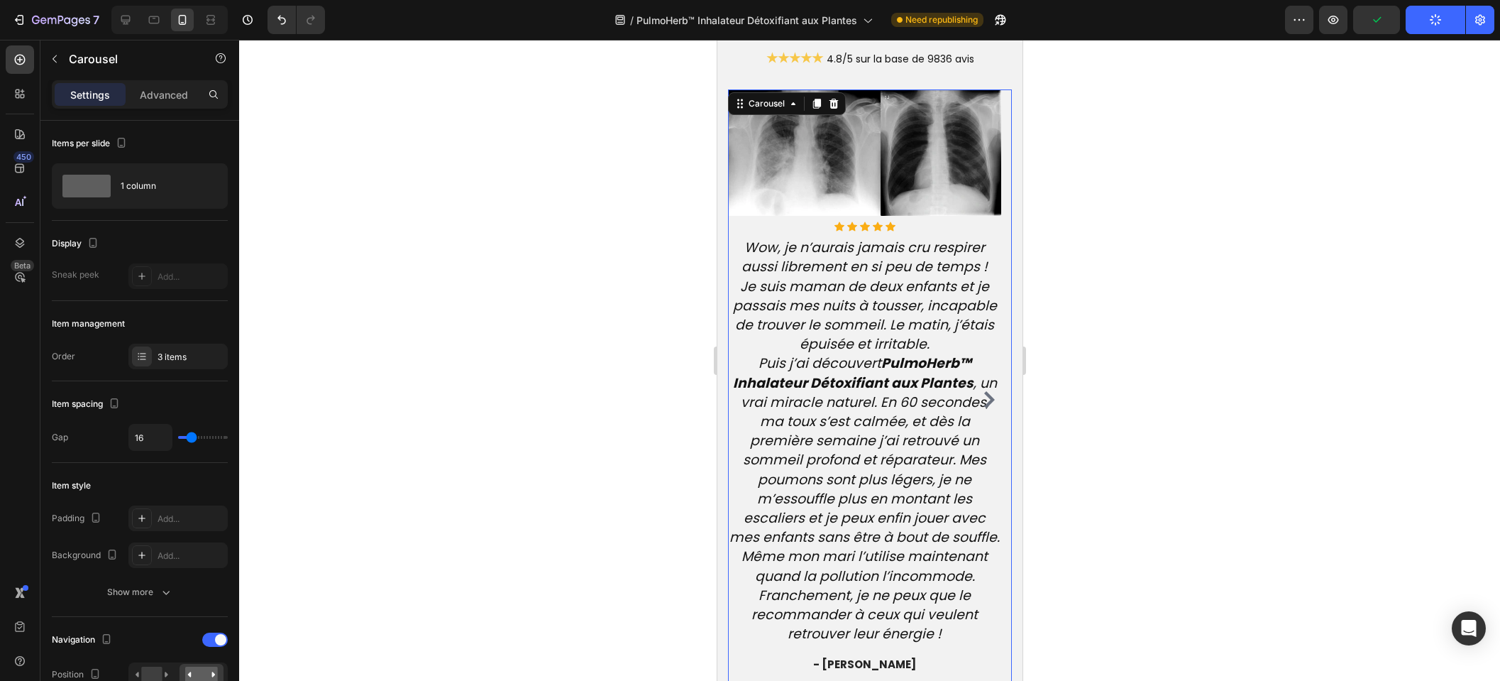
click at [986, 400] on icon "Carousel Next Arrow" at bounding box center [988, 399] width 17 height 17
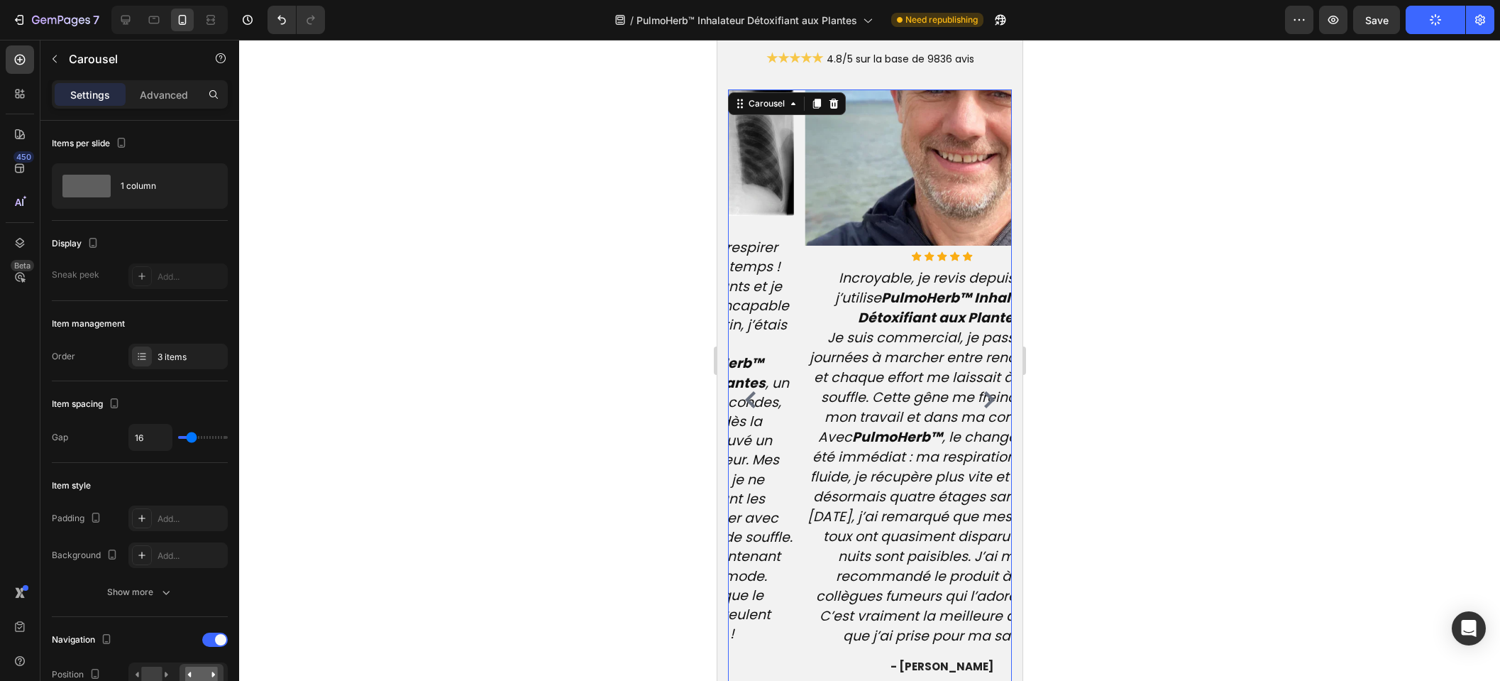
click at [983, 400] on icon "Carousel Next Arrow" at bounding box center [988, 399] width 17 height 17
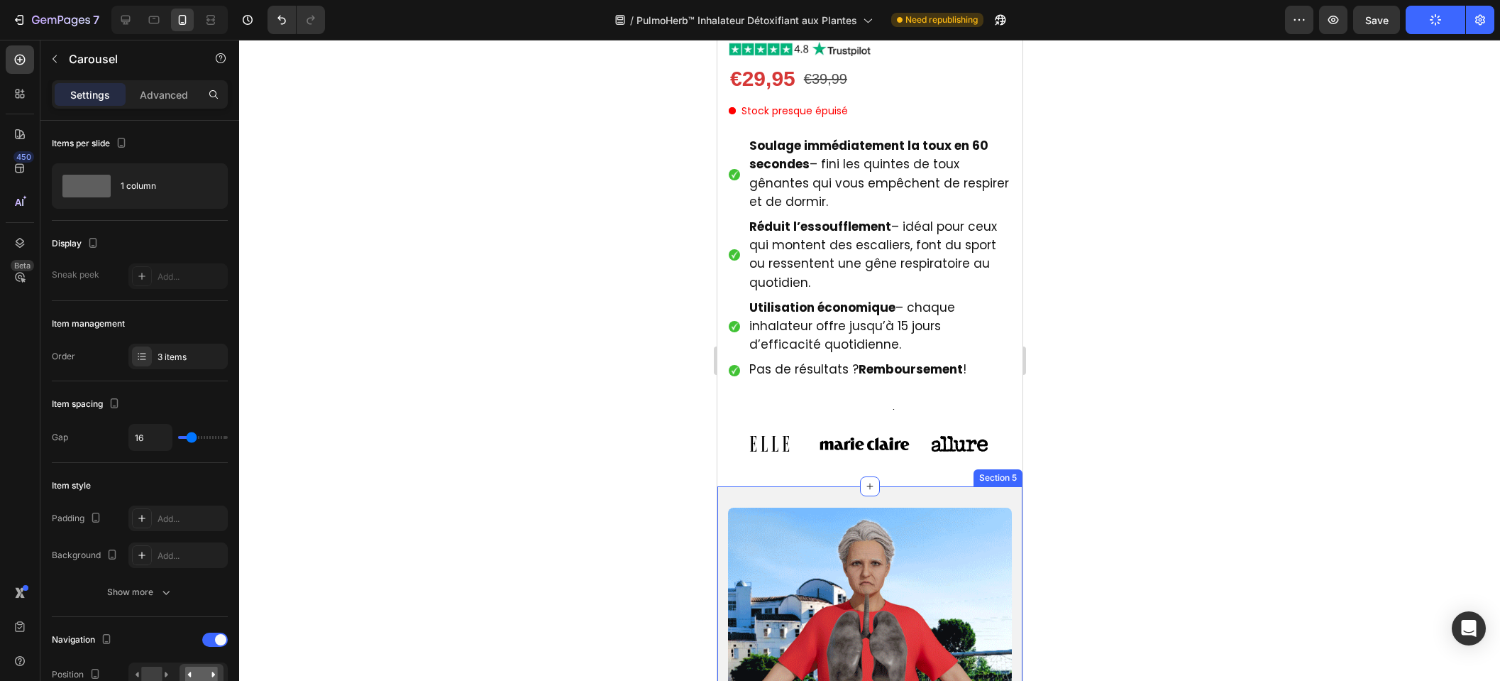
scroll to position [678, 0]
